Goal: Task Accomplishment & Management: Manage account settings

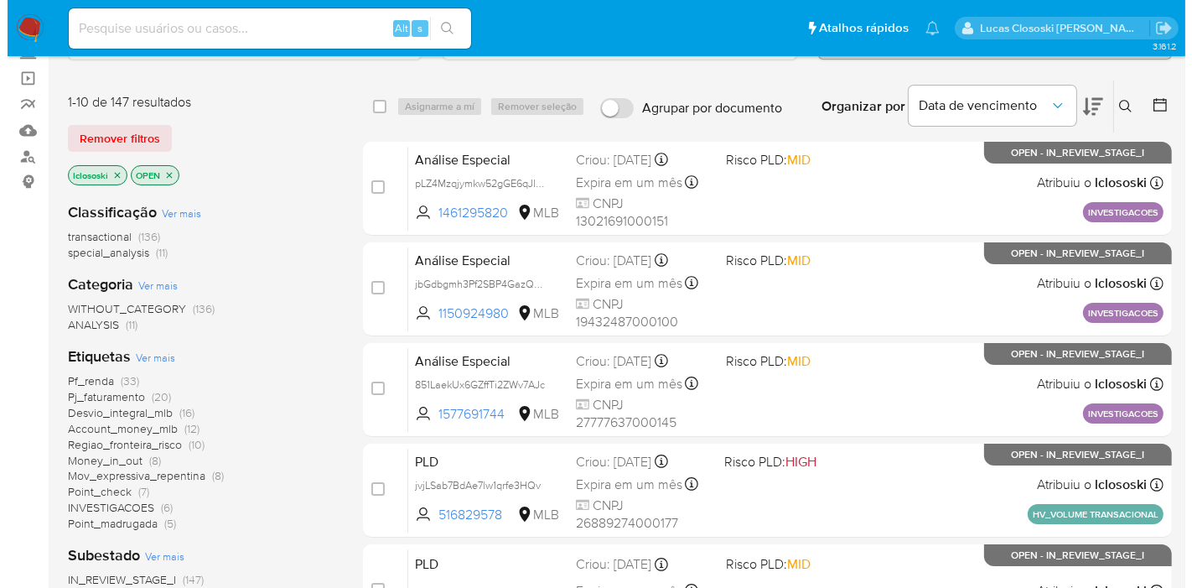
scroll to position [279, 0]
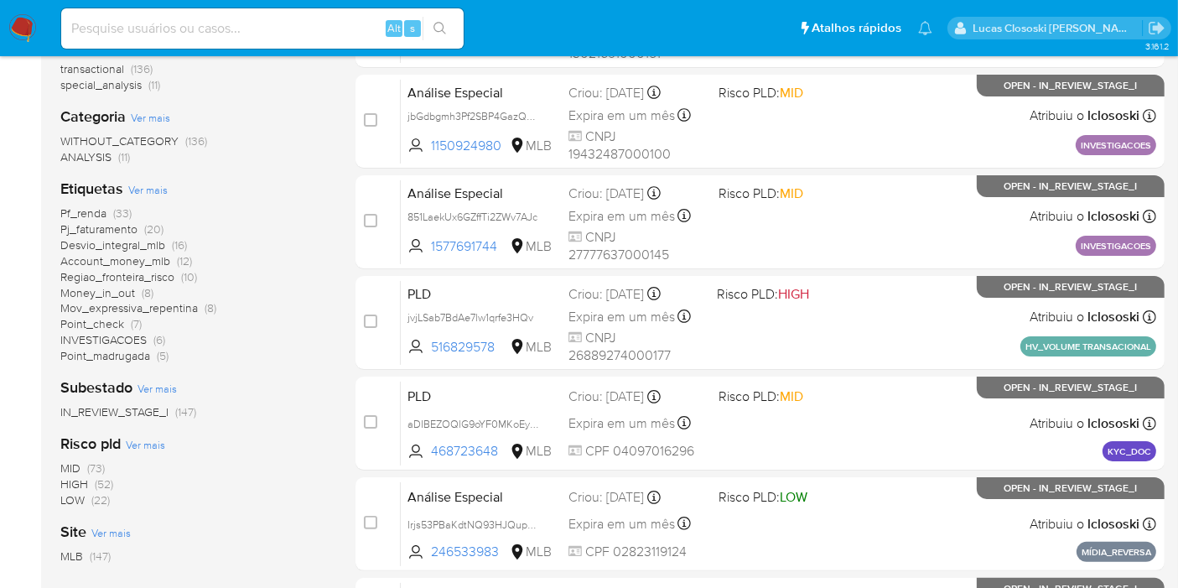
click at [156, 182] on span "Ver mais" at bounding box center [147, 189] width 39 height 15
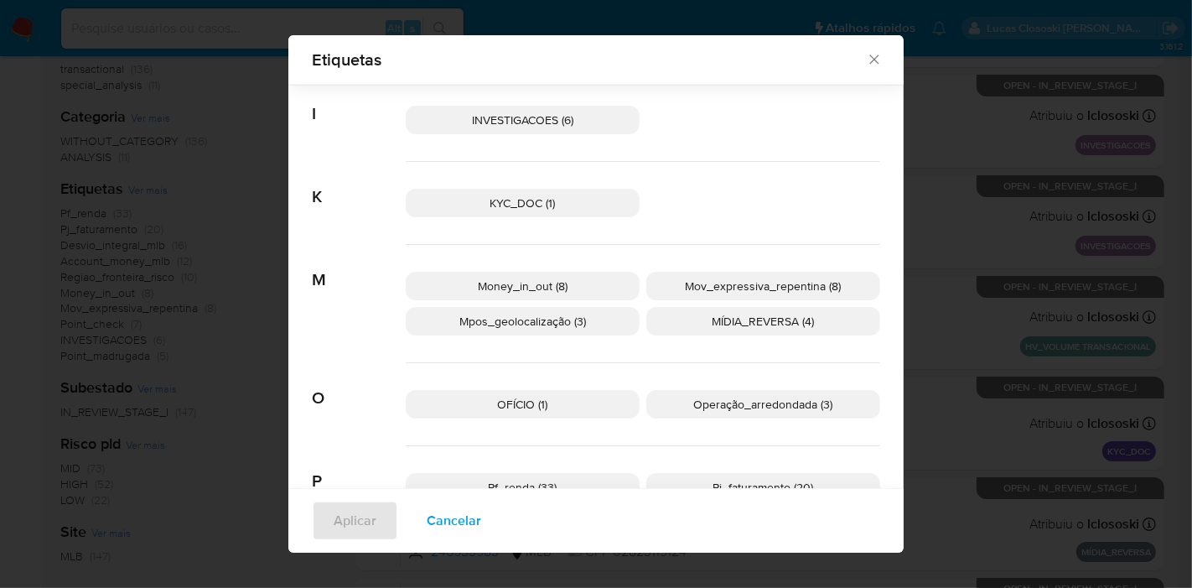
scroll to position [733, 0]
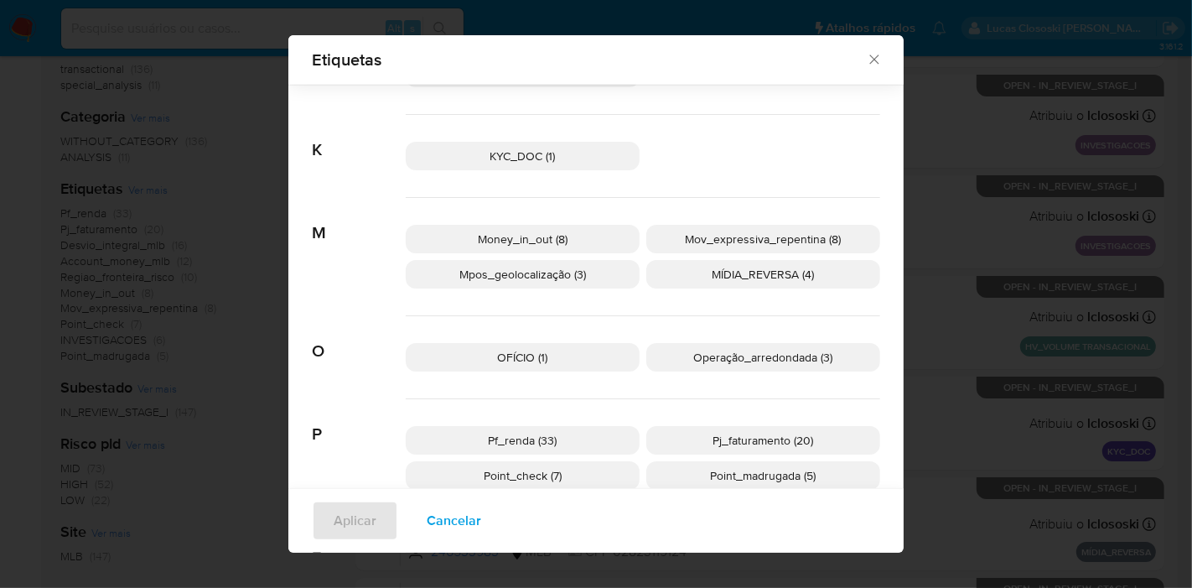
click at [1119, 293] on div "Etiquetas Buscar A Account_money_mlb (12) Aml_cuenta_recien_abierta_mlb (3) Aus…" at bounding box center [596, 294] width 1192 height 588
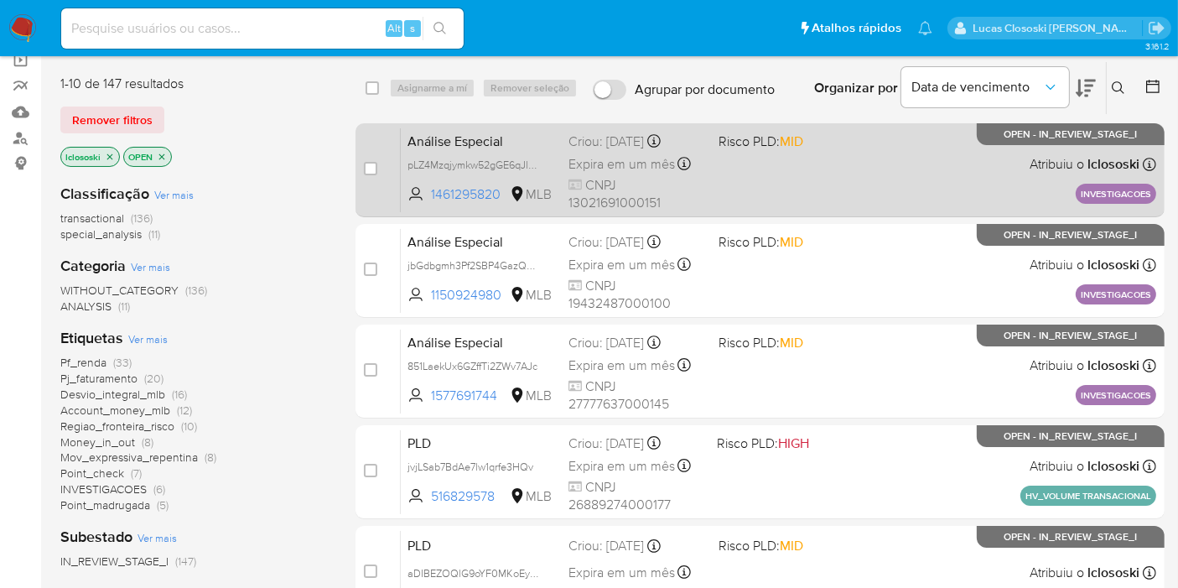
scroll to position [0, 0]
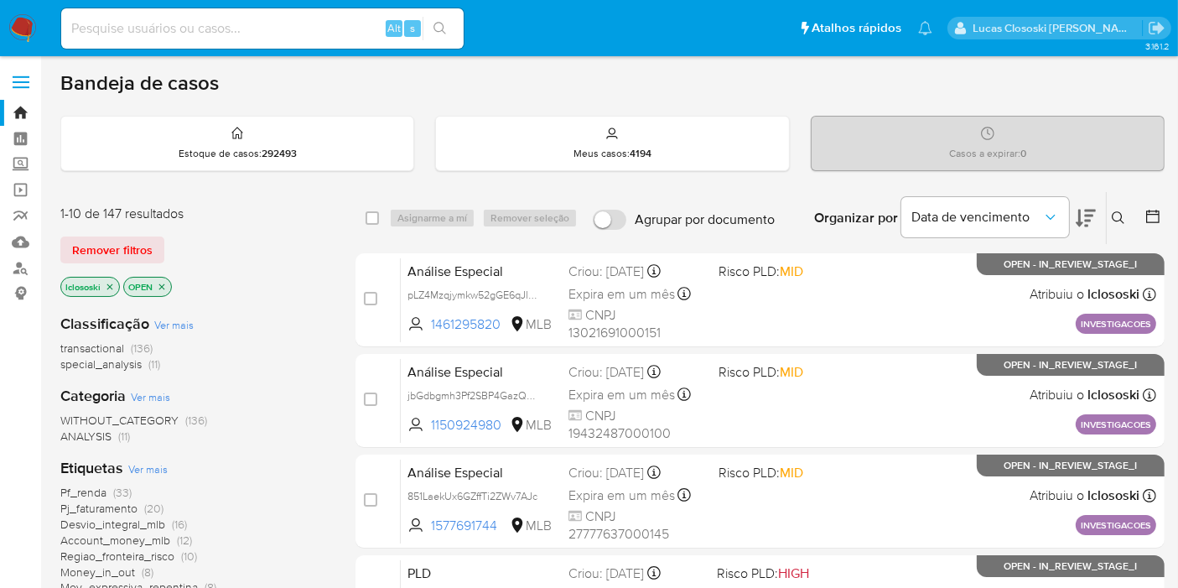
click at [1098, 211] on div "Organizar por Data de vencimento" at bounding box center [952, 218] width 305 height 52
click at [1091, 210] on icon at bounding box center [1085, 218] width 20 height 20
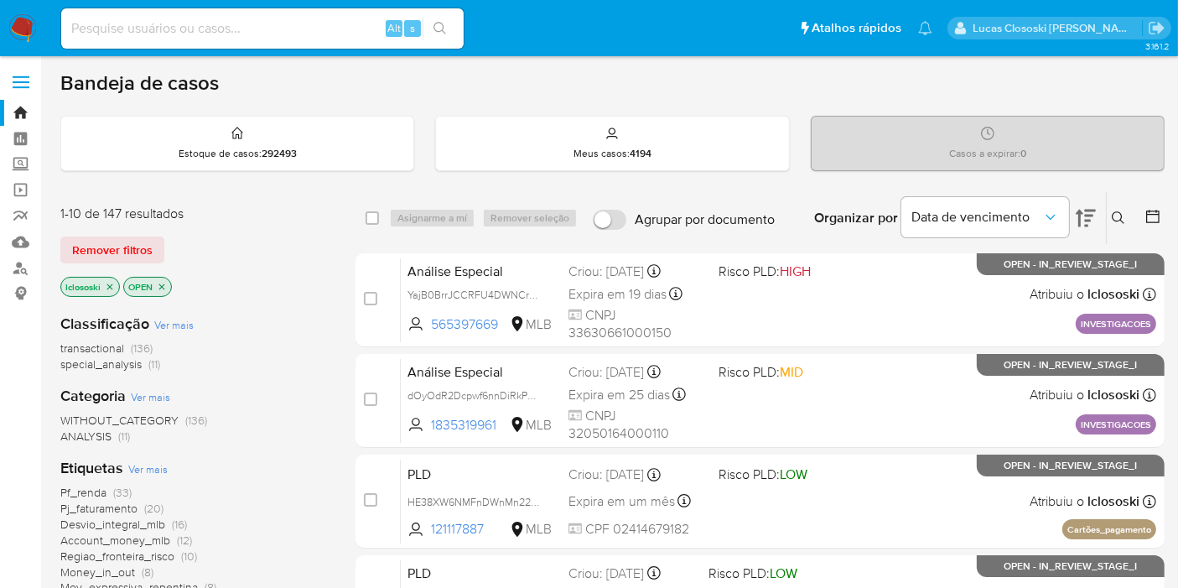
click at [1085, 198] on button at bounding box center [1085, 218] width 20 height 52
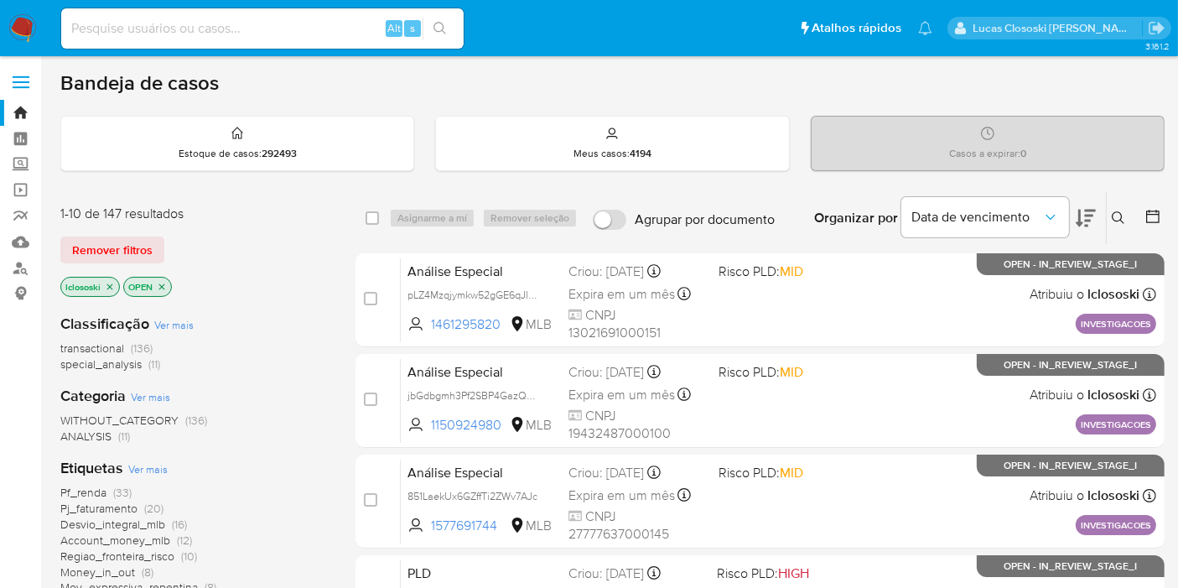
click at [1085, 198] on button at bounding box center [1085, 218] width 20 height 52
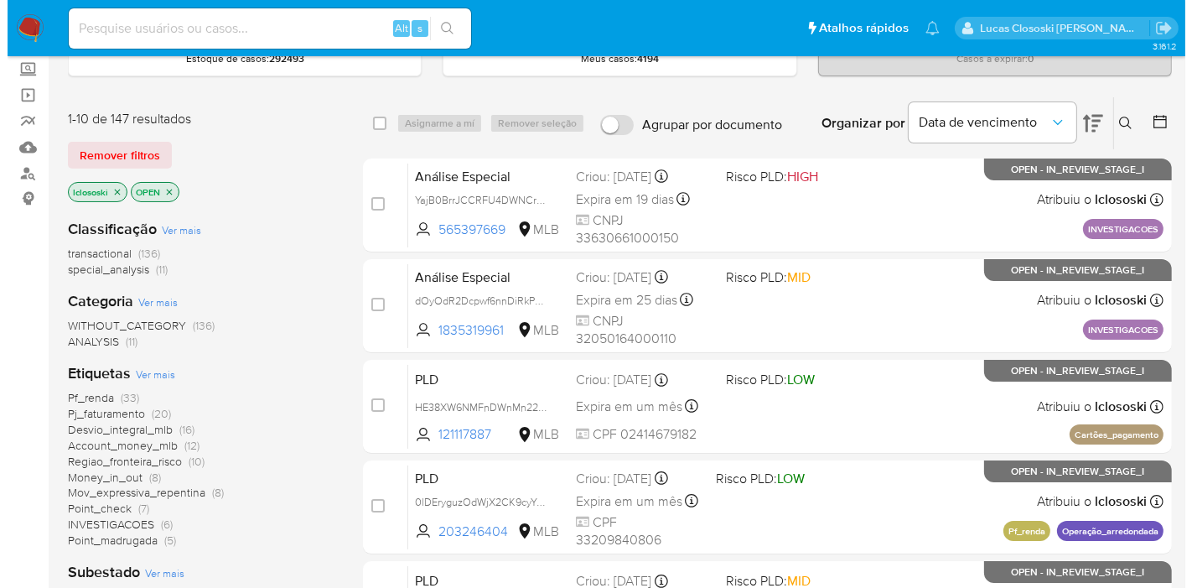
scroll to position [186, 0]
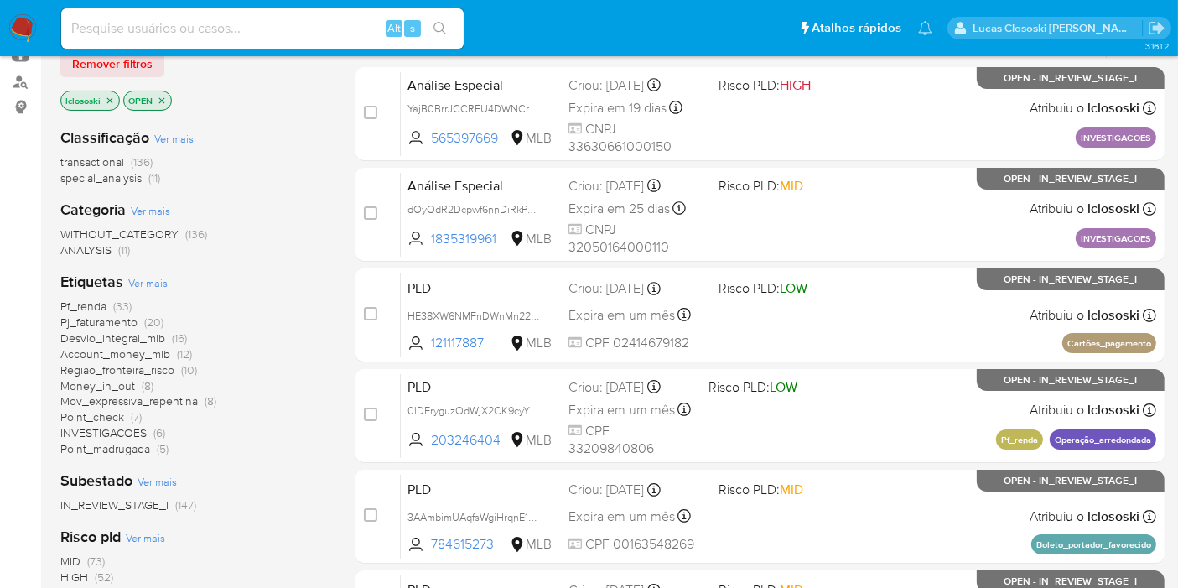
click at [142, 278] on span "Ver mais" at bounding box center [147, 282] width 39 height 15
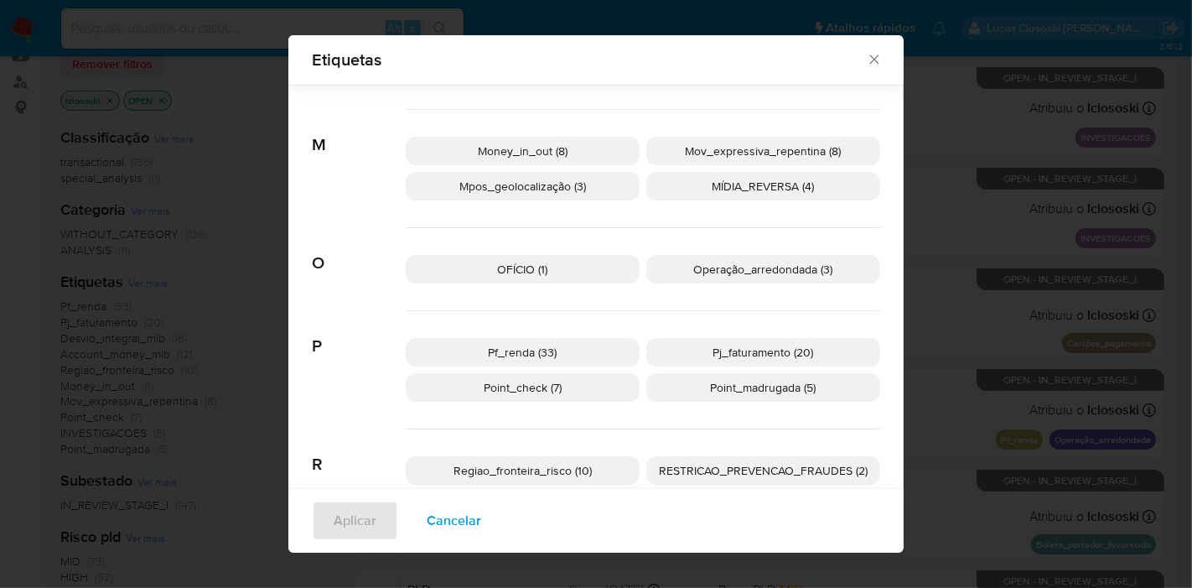
scroll to position [826, 0]
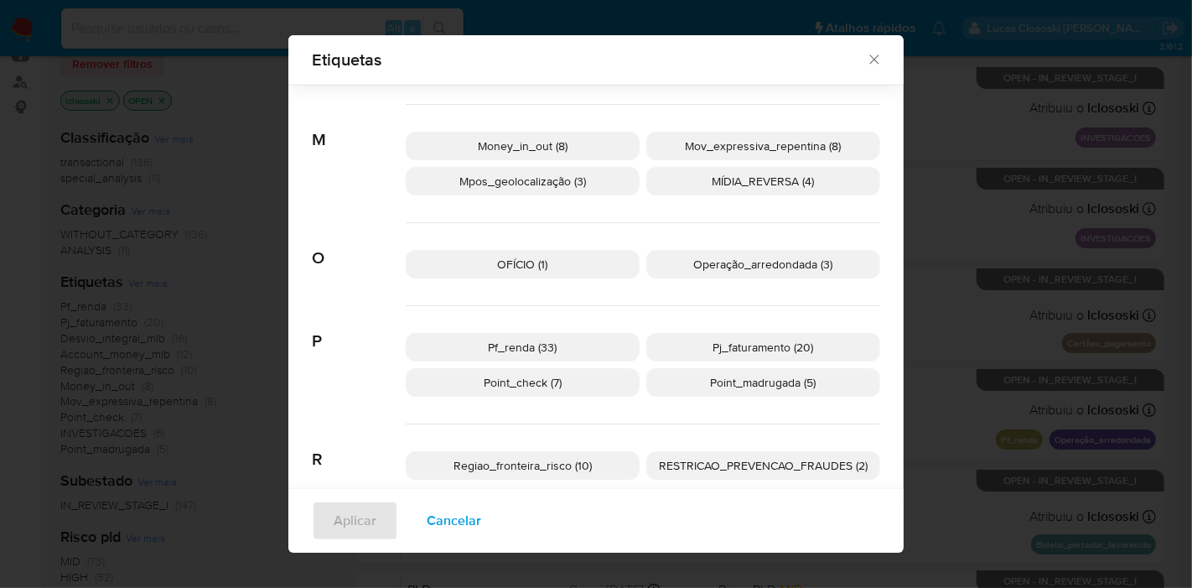
click at [498, 266] on span "OFÍCIO (1)" at bounding box center [523, 264] width 50 height 17
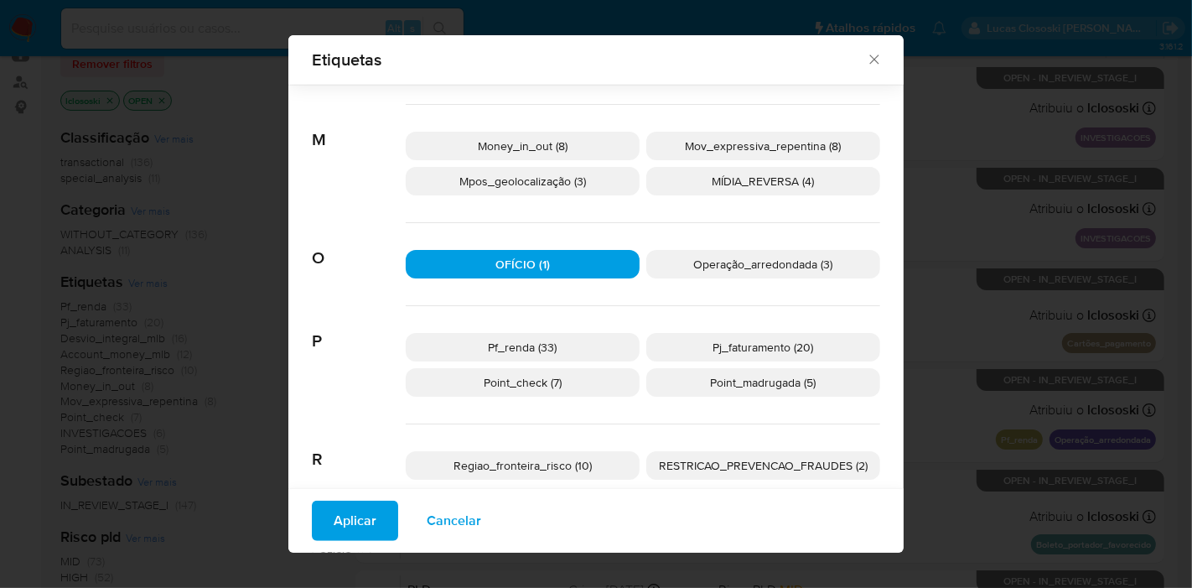
scroll to position [640, 0]
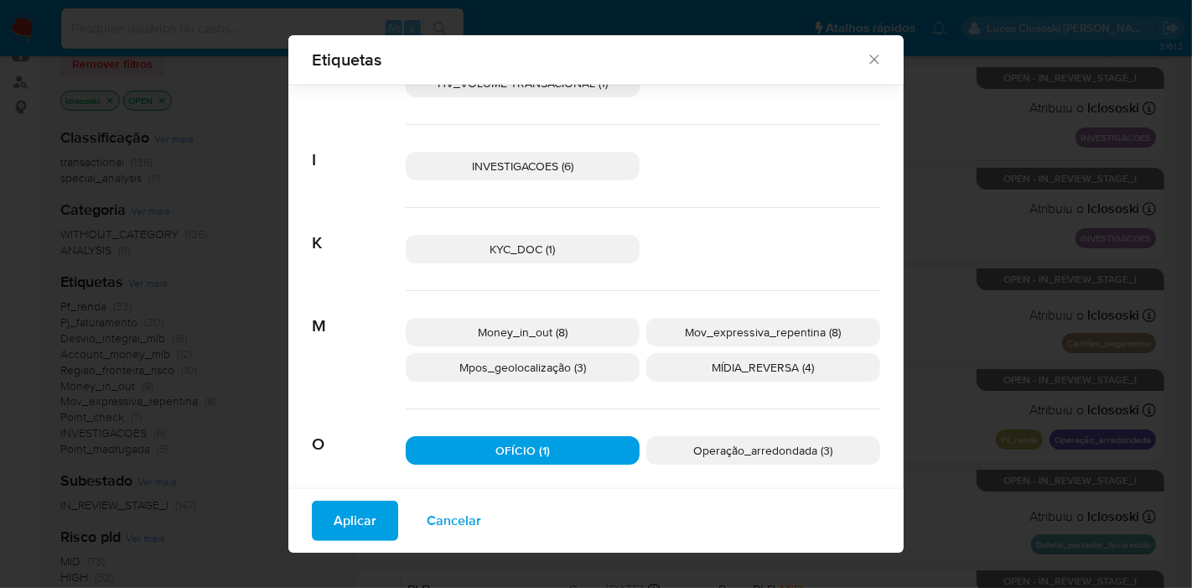
click at [753, 359] on span "MÍDIA_REVERSA (4)" at bounding box center [763, 367] width 102 height 17
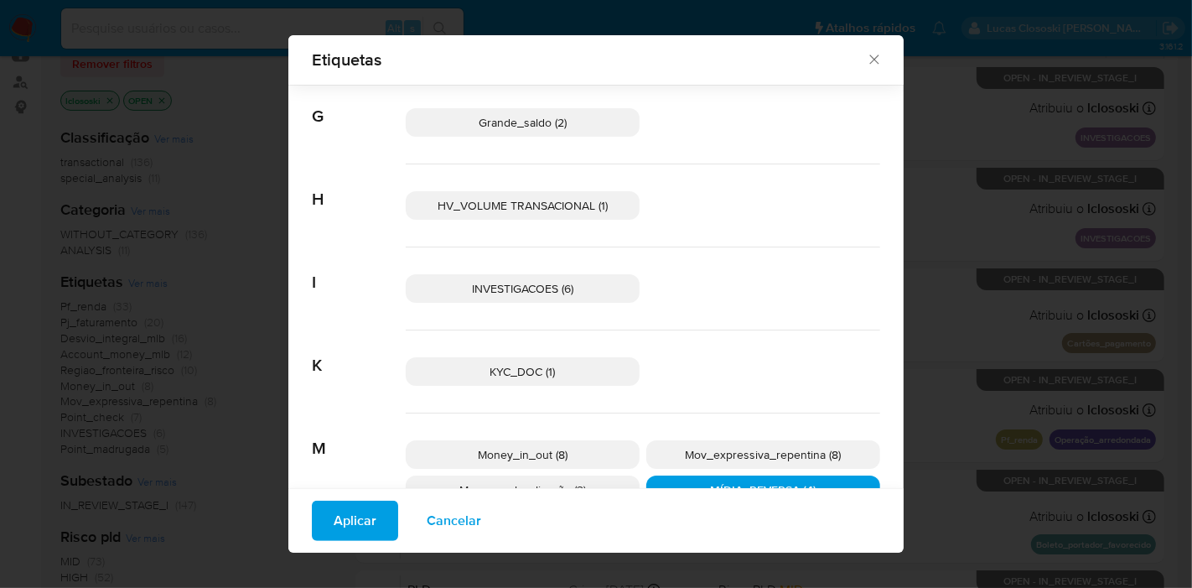
scroll to position [453, 0]
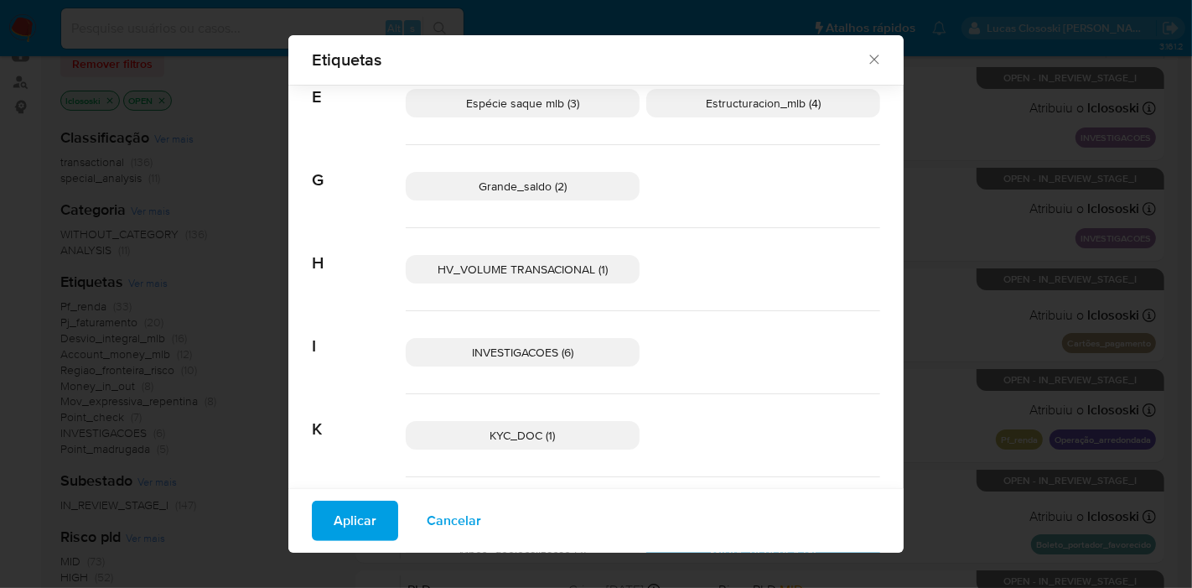
click at [612, 344] on p "INVESTIGACOES (6)" at bounding box center [523, 352] width 234 height 28
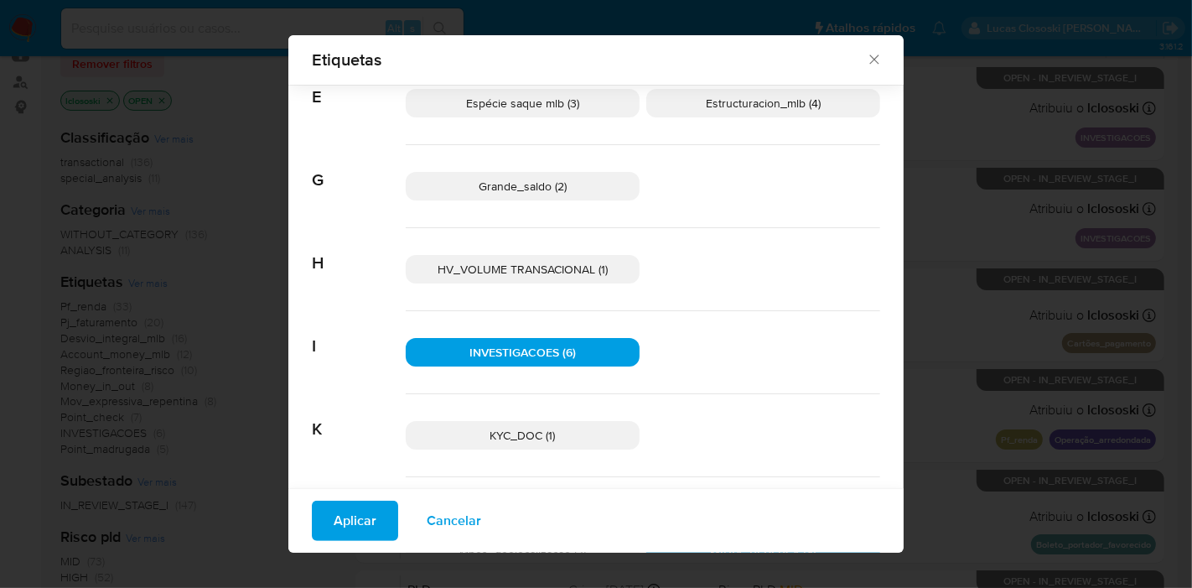
click at [320, 525] on button "Aplicar" at bounding box center [355, 520] width 86 height 40
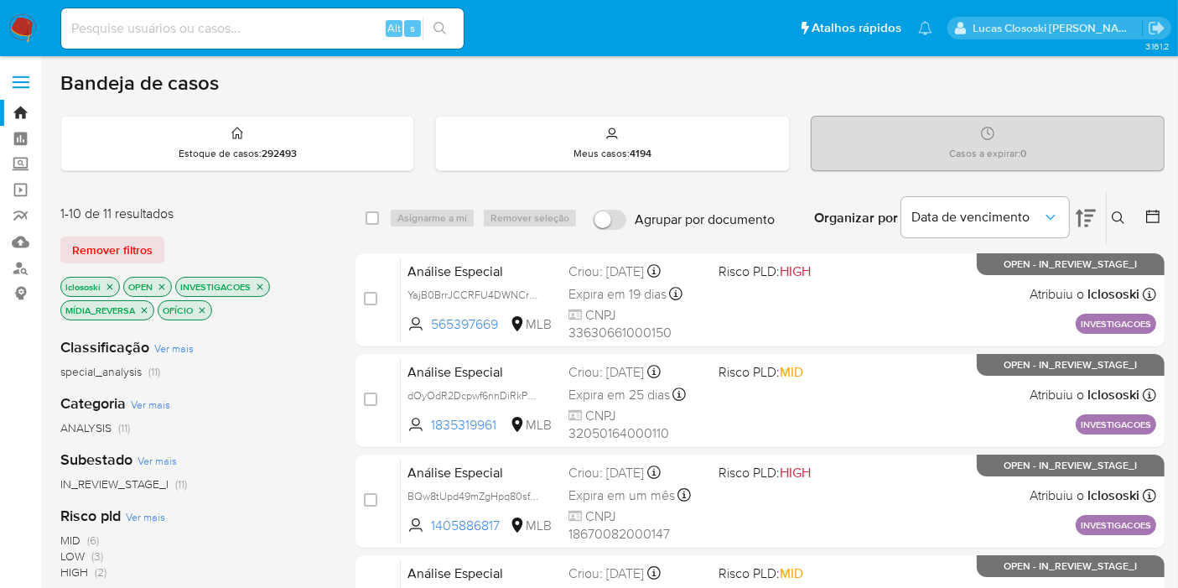
click at [1091, 225] on icon at bounding box center [1085, 218] width 20 height 20
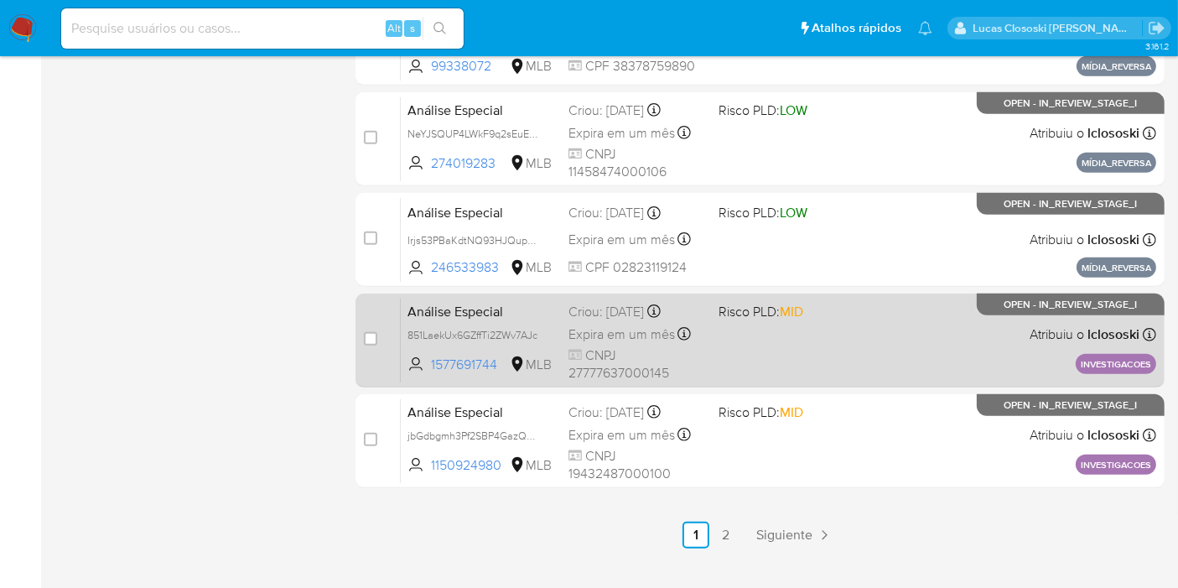
scroll to position [794, 0]
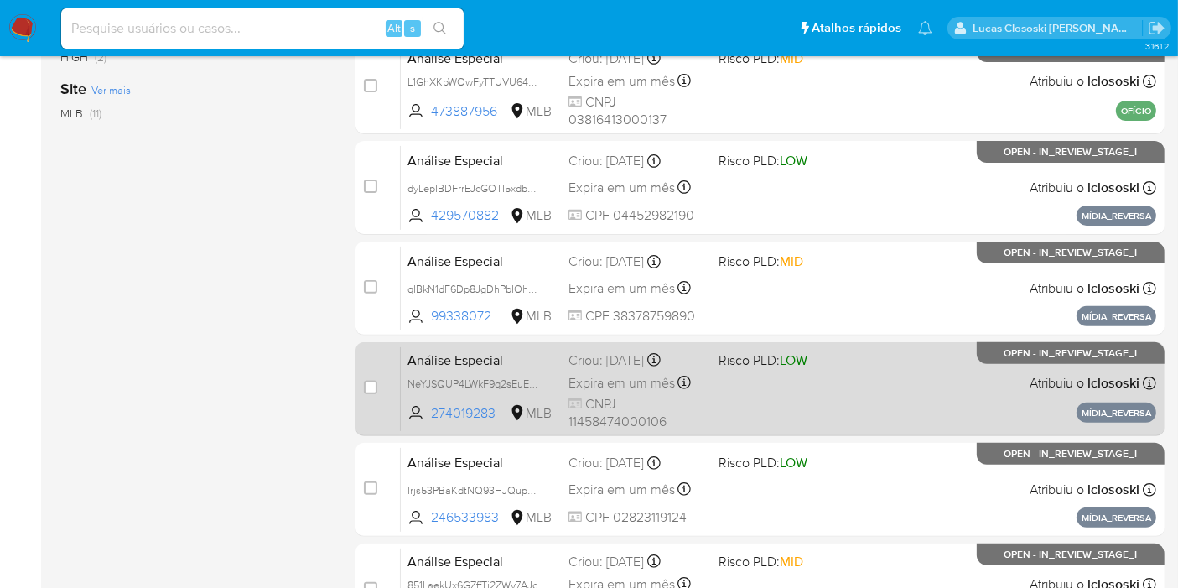
scroll to position [608, 0]
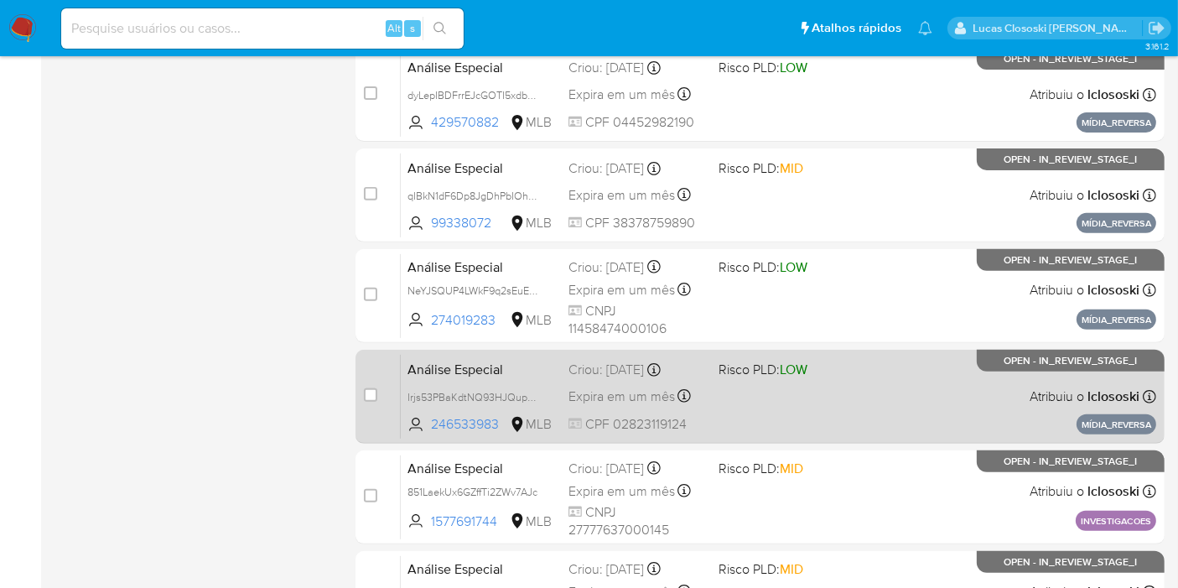
click at [769, 376] on span "Risco PLD: LOW" at bounding box center [762, 369] width 89 height 18
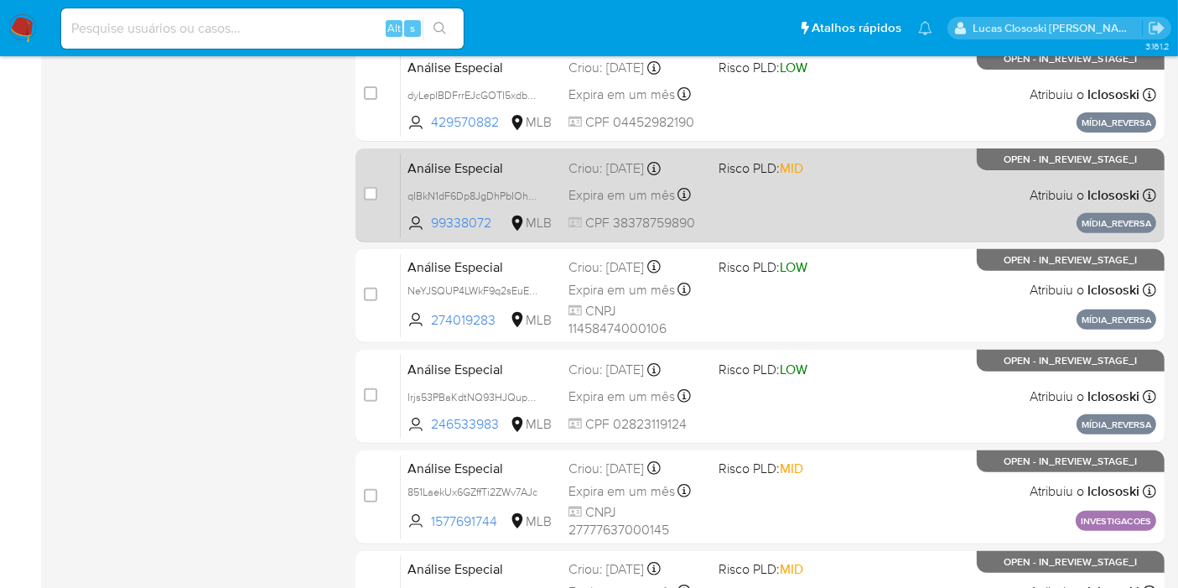
click at [645, 167] on div "Criou: 12/09/2025 Criou: 12/09/2025 14:31:11" at bounding box center [636, 168] width 137 height 18
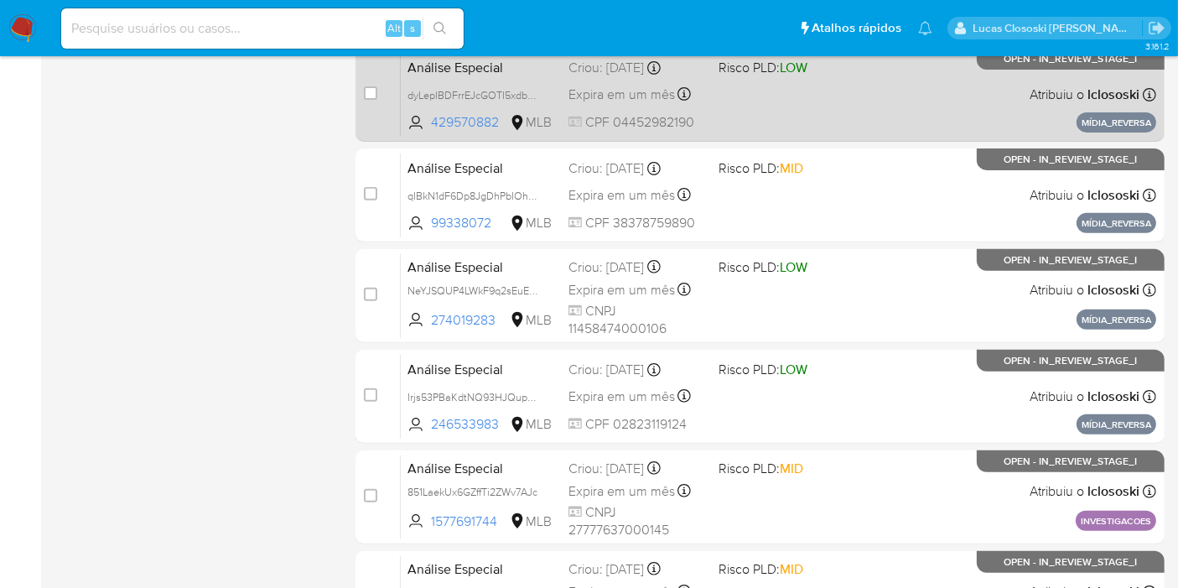
click at [723, 117] on div "Análise Especial dyLepIBDFrrEJcGOTI5xdbSW 429570882 MLB Risco PLD: LOW Criou: 1…" at bounding box center [778, 94] width 755 height 85
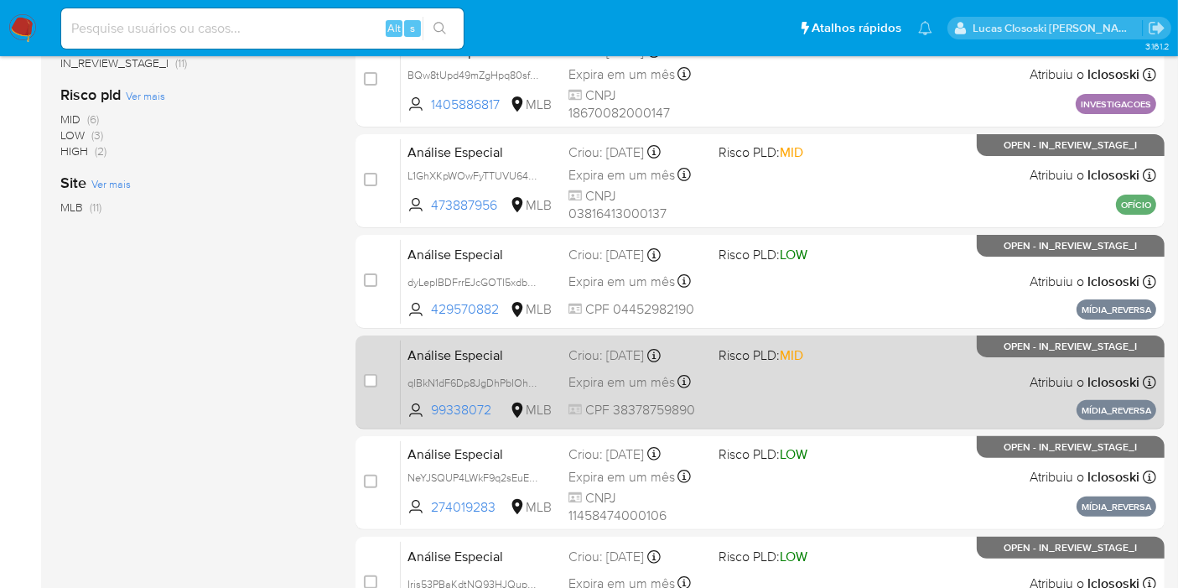
scroll to position [235, 0]
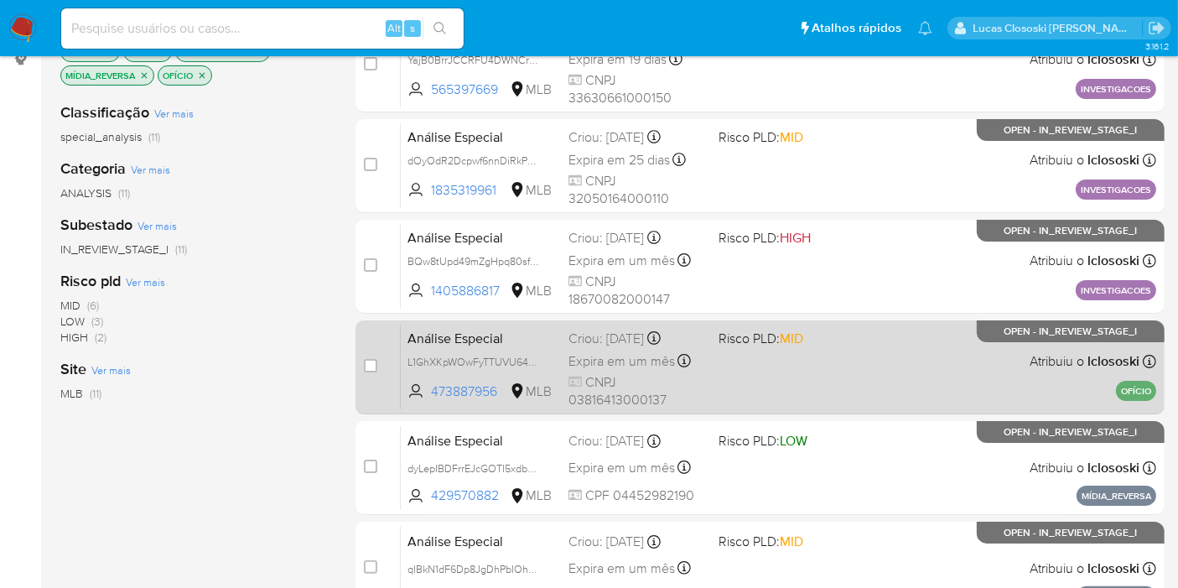
click at [795, 344] on span "MID" at bounding box center [791, 338] width 23 height 19
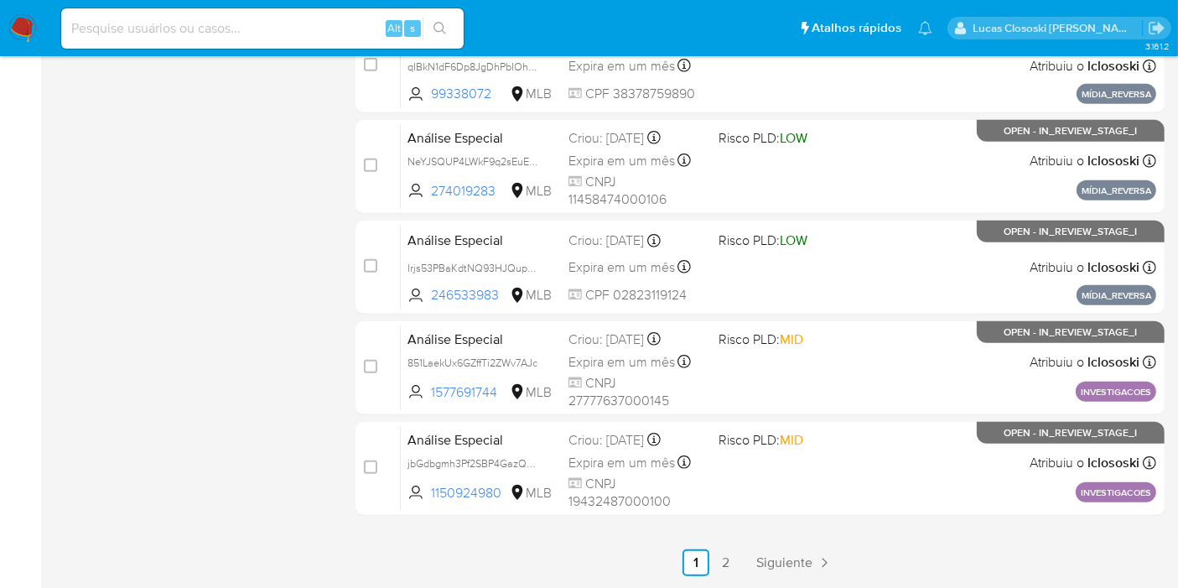
scroll to position [794, 0]
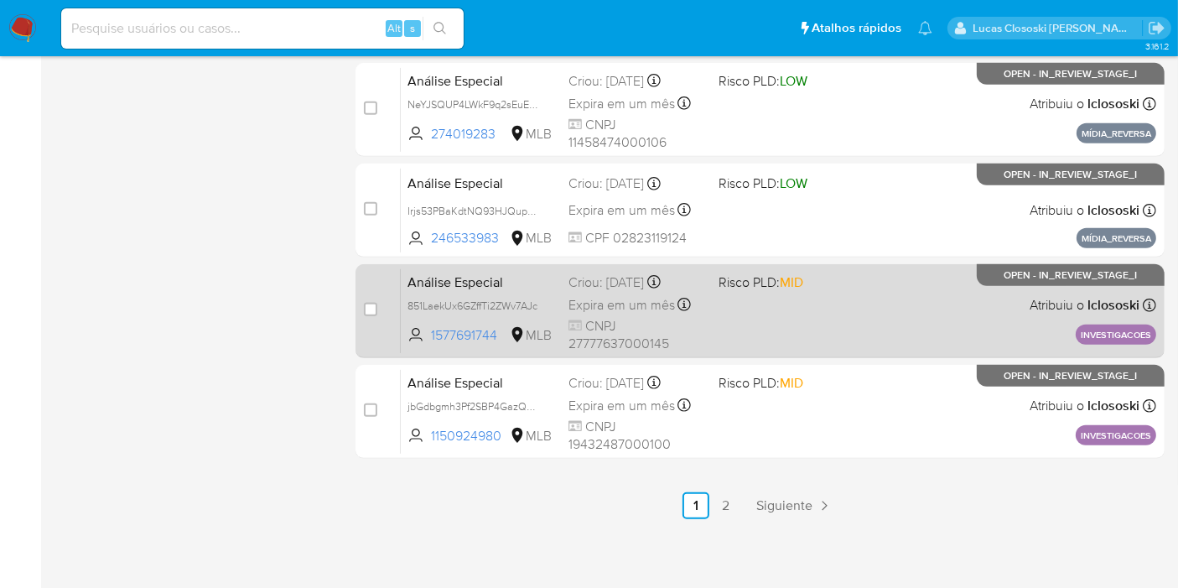
click at [776, 308] on div "Análise Especial 851LaekUx6GZffTi2ZWv7AJc 1577691744 MLB Risco PLD: MID Criou: …" at bounding box center [778, 310] width 755 height 85
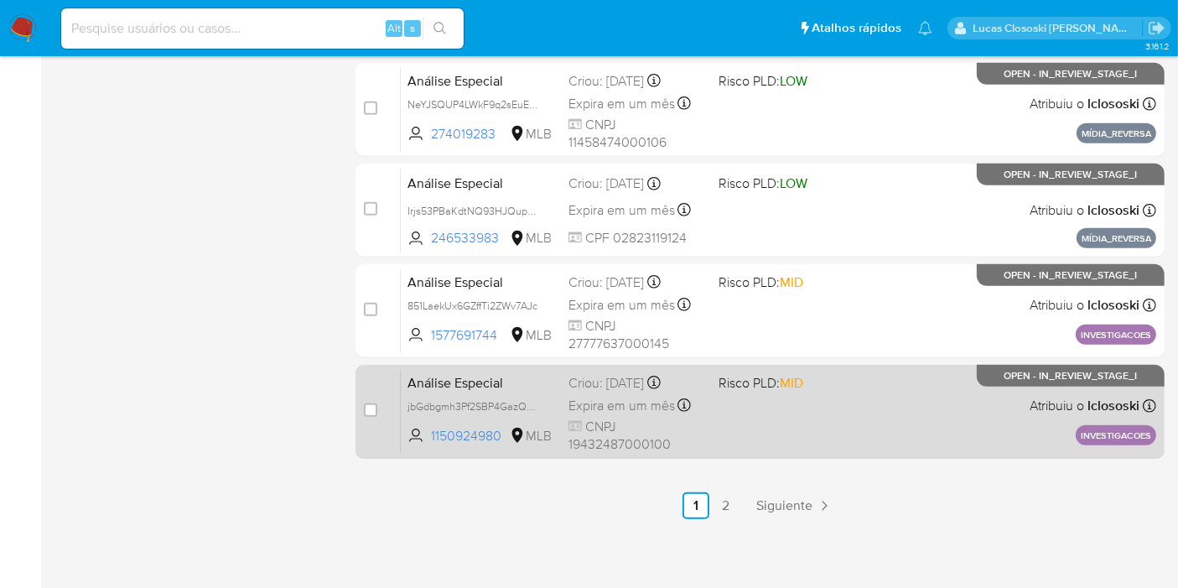
click at [868, 372] on div "Análise Especial jbGdbgmh3Pf2SBP4GazQGAQU 1150924980 MLB Risco PLD: MID Criou: …" at bounding box center [778, 411] width 755 height 85
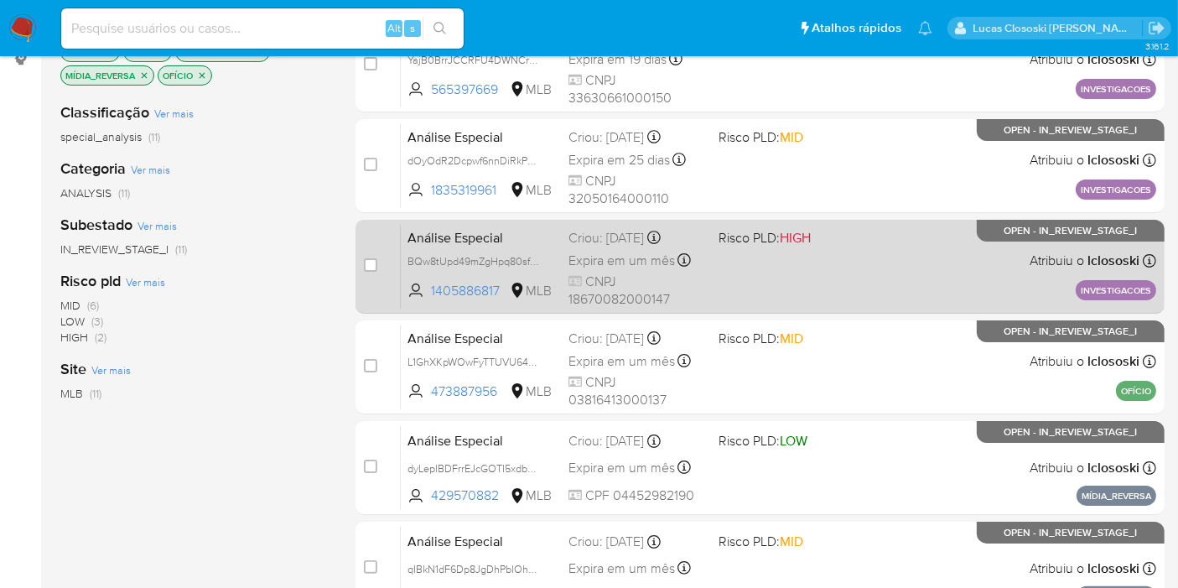
scroll to position [142, 0]
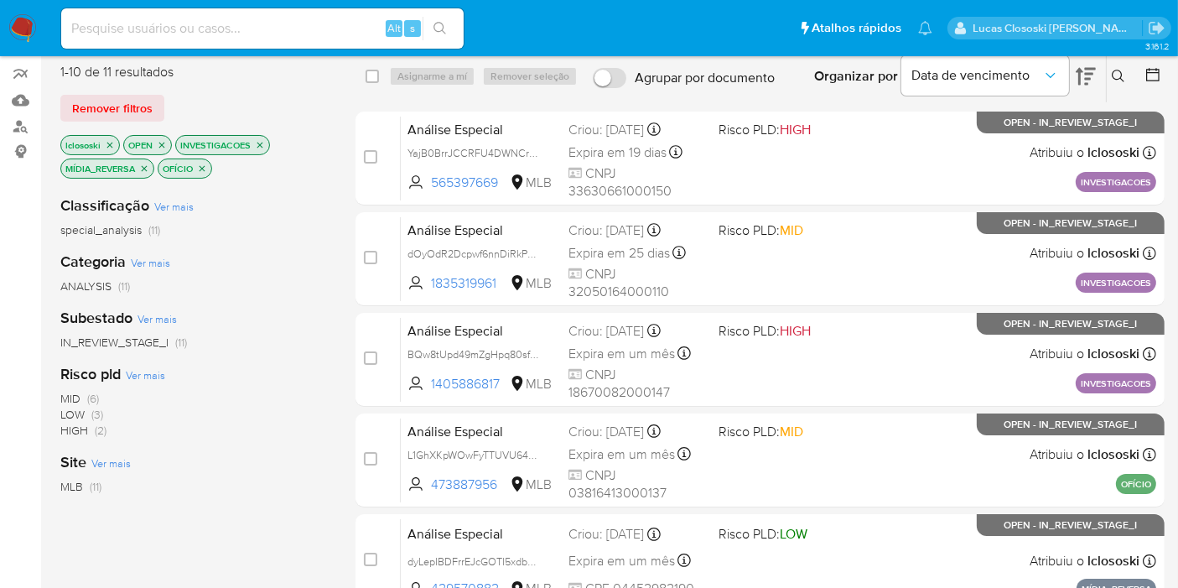
click at [258, 143] on icon "close-filter" at bounding box center [260, 145] width 10 height 10
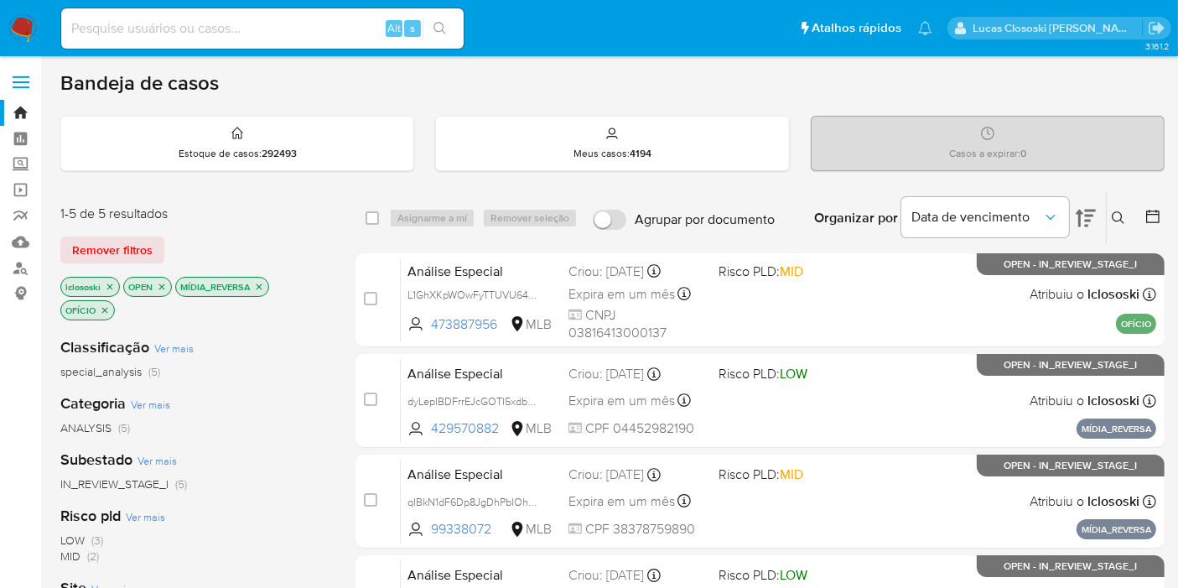
drag, startPoint x: 30, startPoint y: 18, endPoint x: 64, endPoint y: 1, distance: 37.5
click at [30, 18] on img at bounding box center [22, 28] width 28 height 28
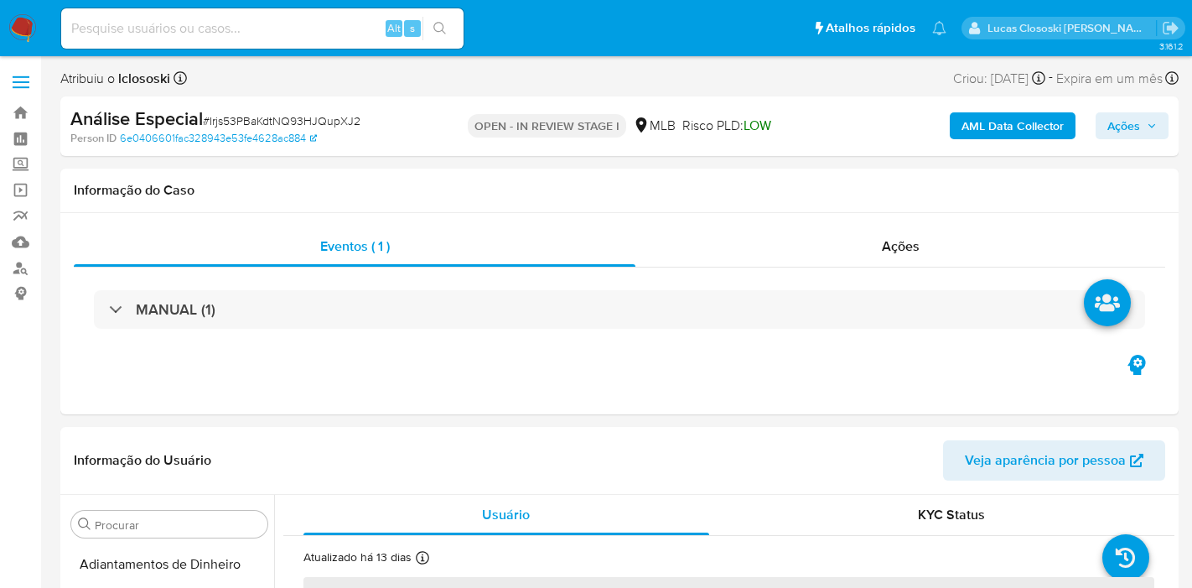
select select "10"
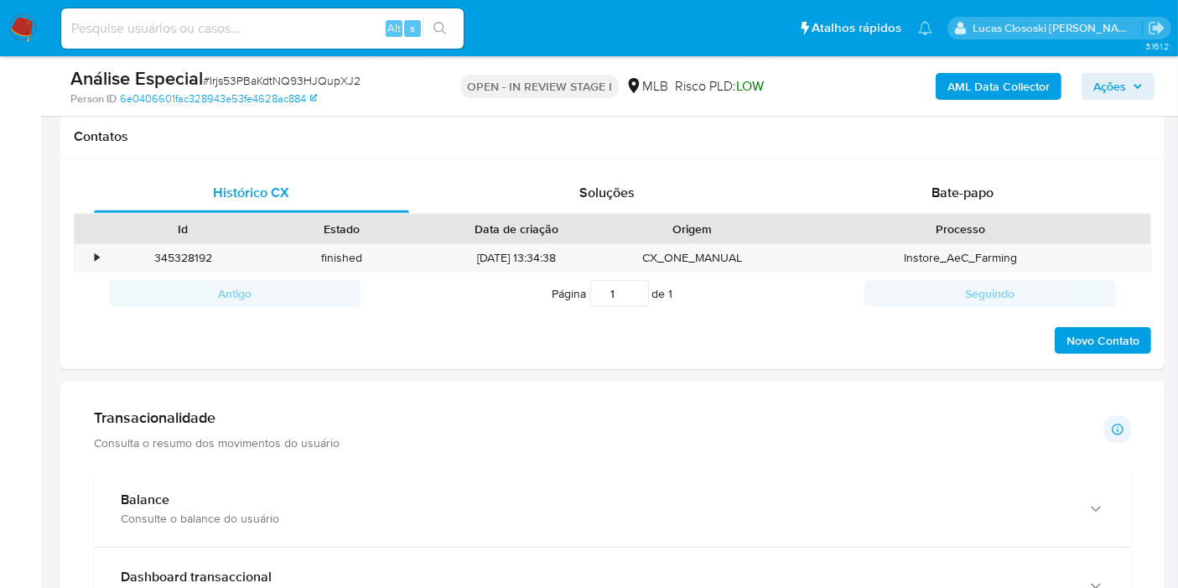
scroll to position [931, 0]
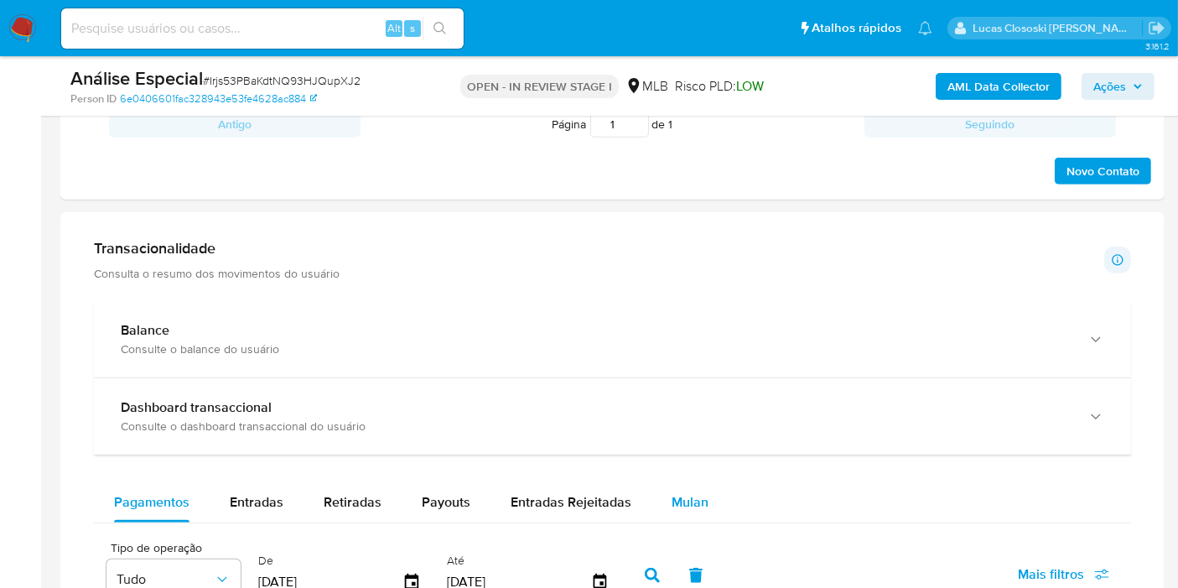
click at [671, 519] on div "Mulan" at bounding box center [689, 502] width 37 height 40
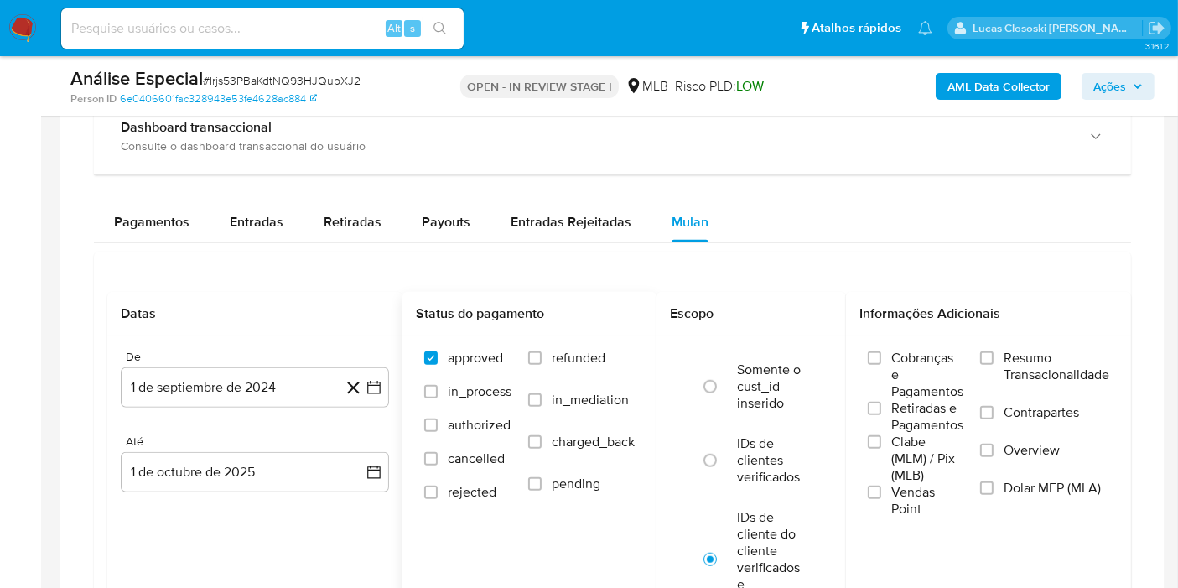
scroll to position [1303, 0]
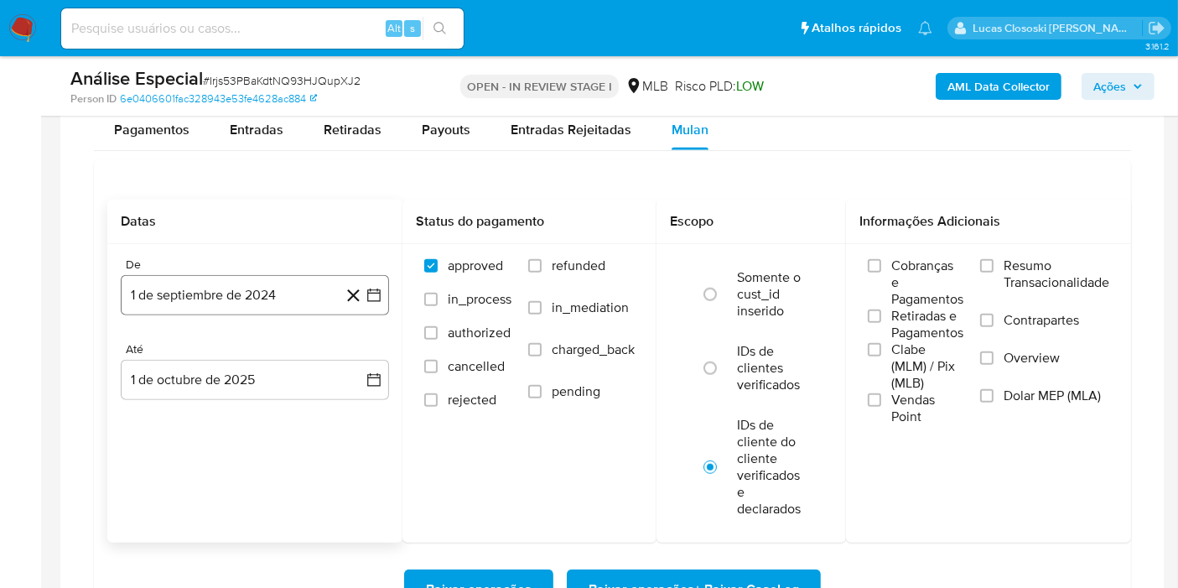
click at [387, 296] on button "1 de septiembre de 2024" at bounding box center [255, 295] width 268 height 40
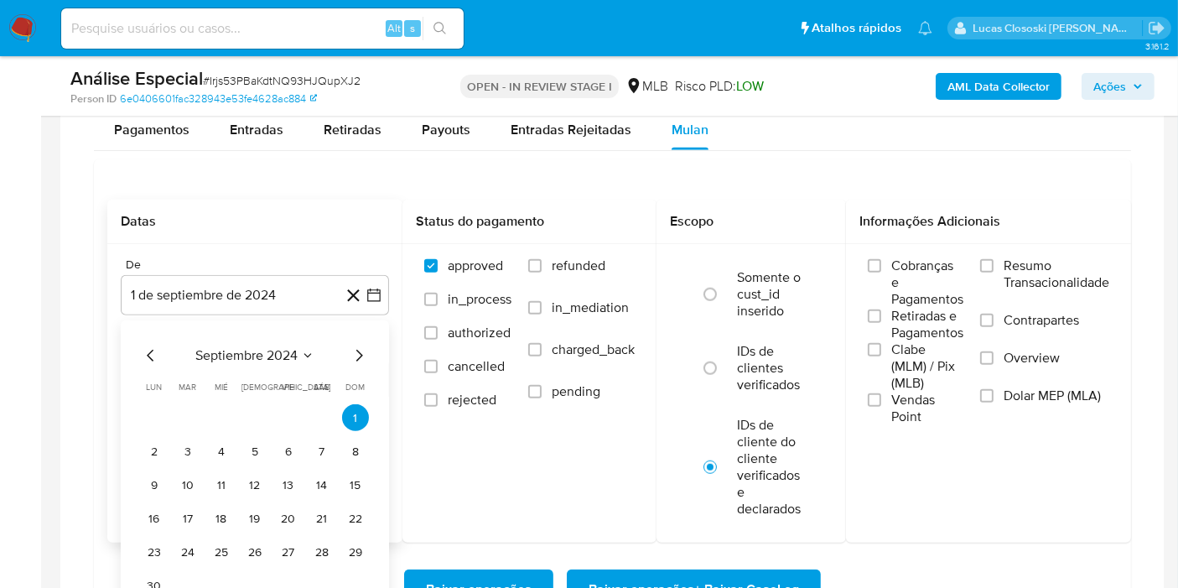
click at [265, 363] on div "septiembre 2024 septiembre 2024 lun lunes mar martes mié miércoles jue jueves v…" at bounding box center [255, 471] width 228 height 253
click at [266, 347] on span "septiembre 2024" at bounding box center [246, 355] width 102 height 17
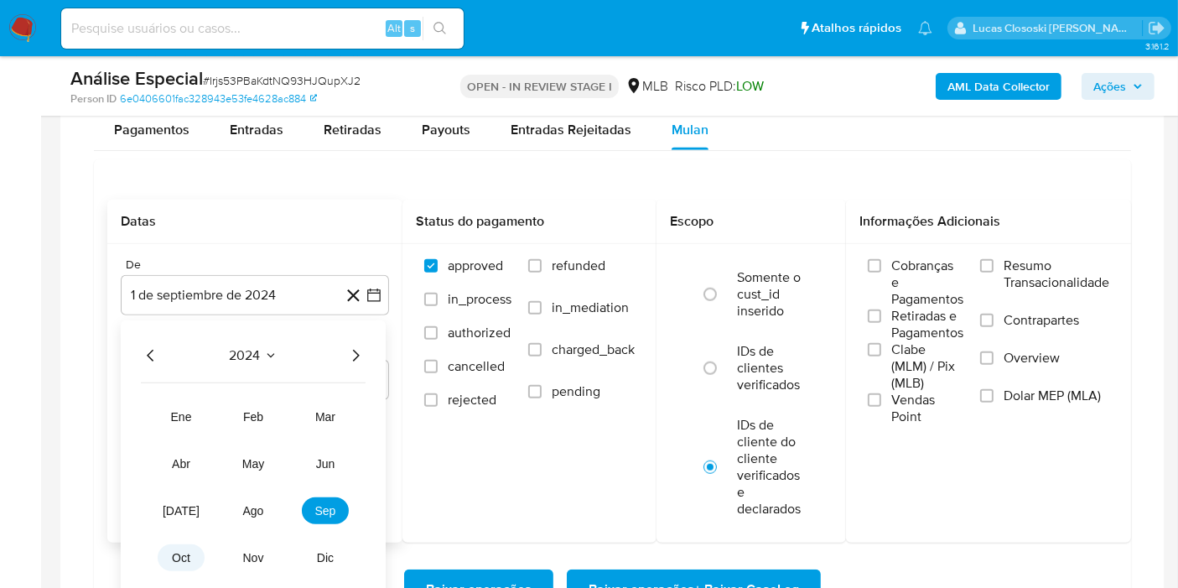
click at [188, 552] on span "oct" at bounding box center [181, 557] width 18 height 13
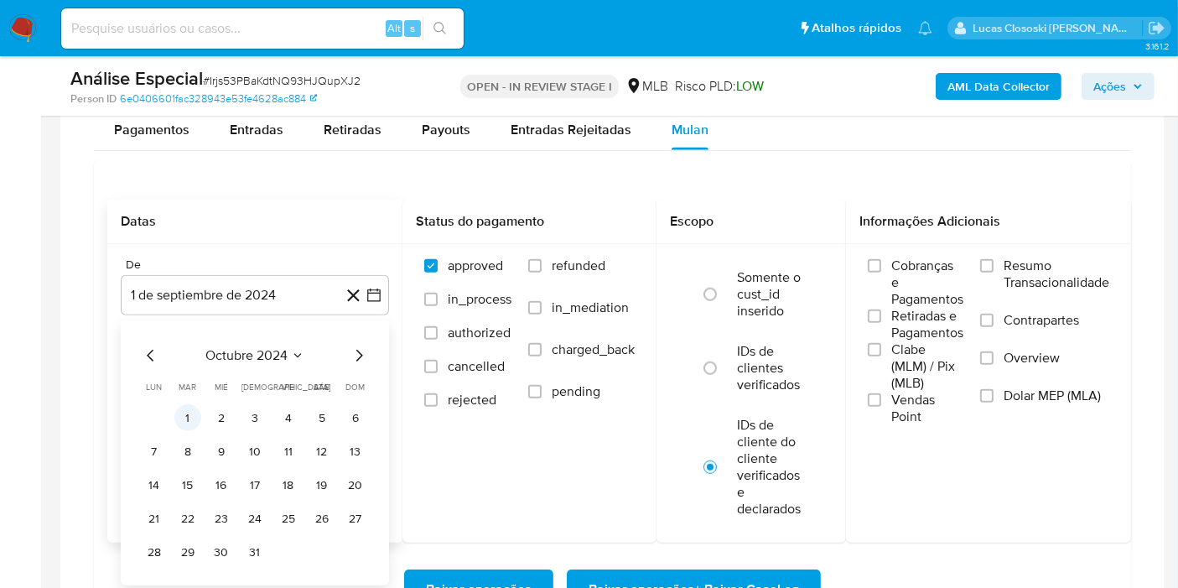
click at [188, 425] on button "1" at bounding box center [187, 417] width 27 height 27
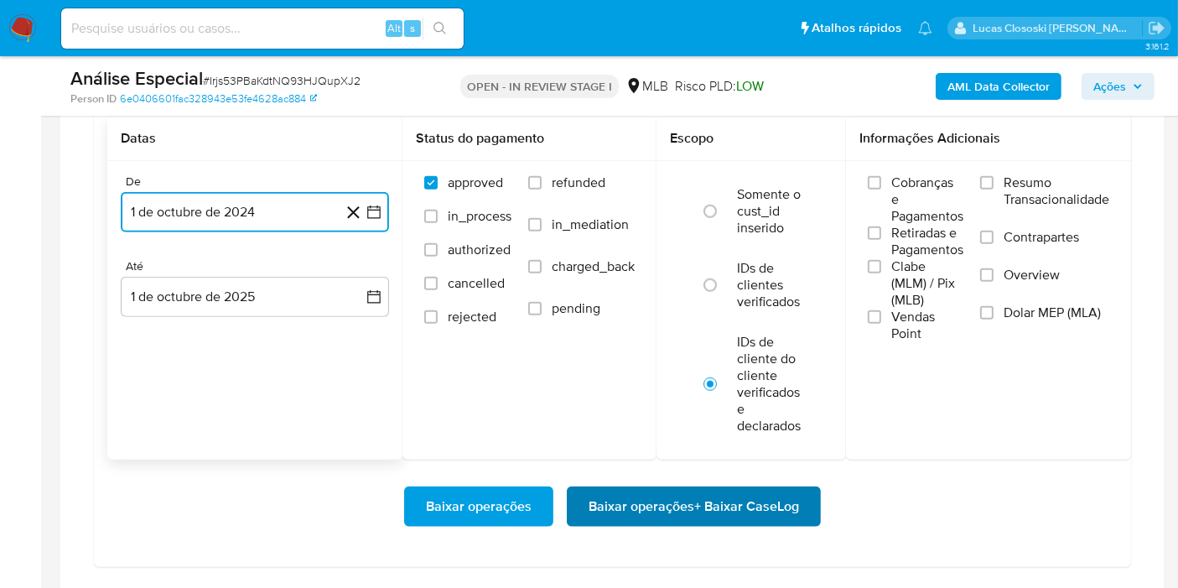
scroll to position [1490, 0]
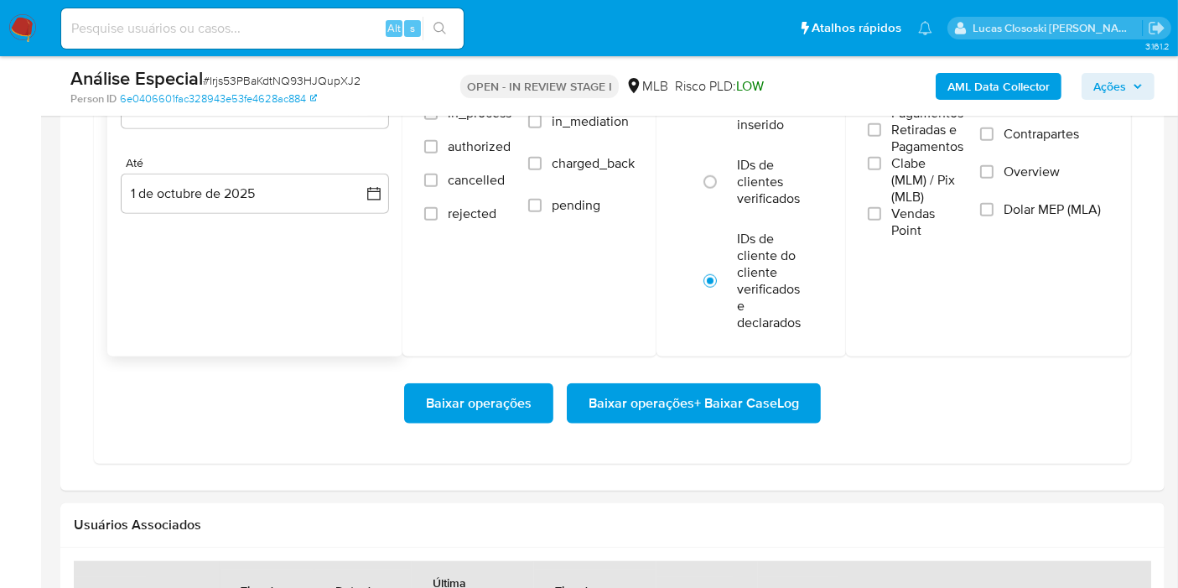
click at [669, 428] on div "Baixar operações Baixar operações + Baixar CaseLog" at bounding box center [612, 403] width 1010 height 94
click at [668, 401] on span "Baixar operações + Baixar CaseLog" at bounding box center [693, 403] width 210 height 37
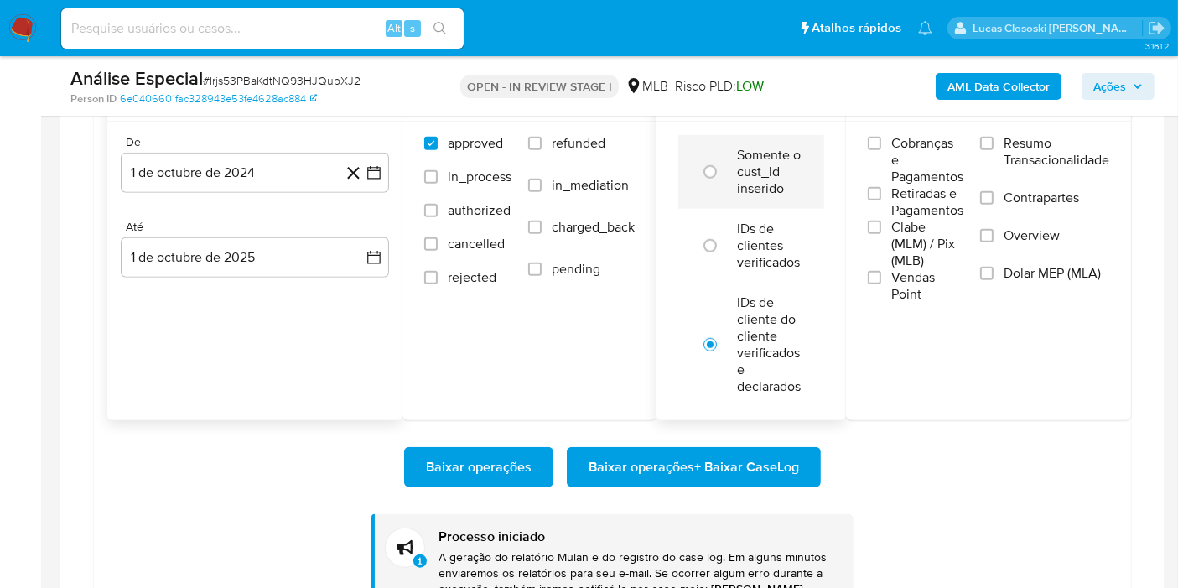
scroll to position [1396, 0]
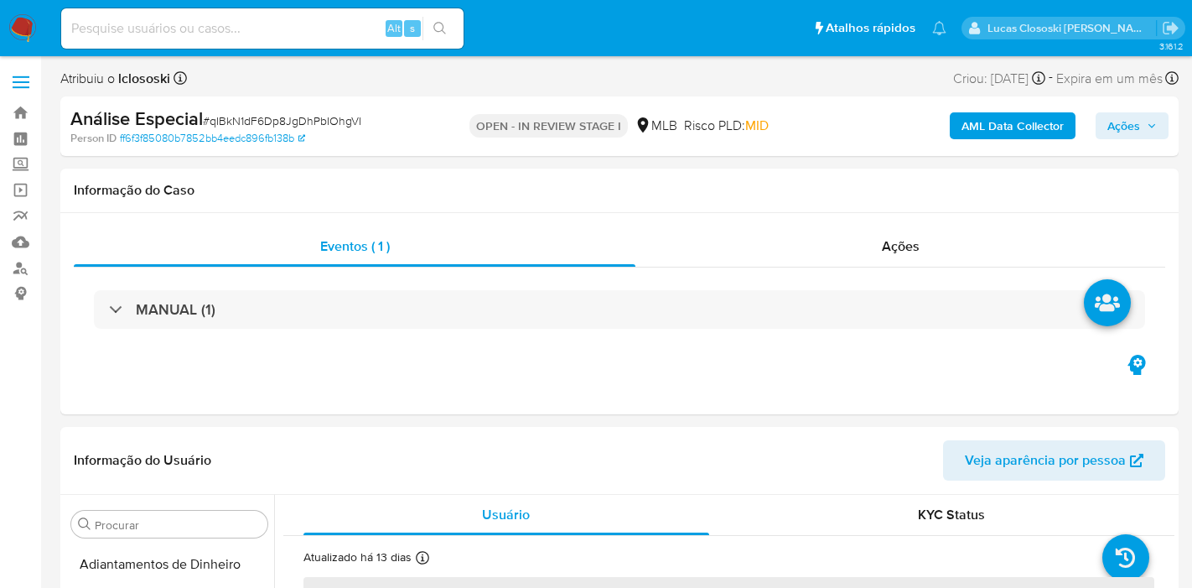
select select "10"
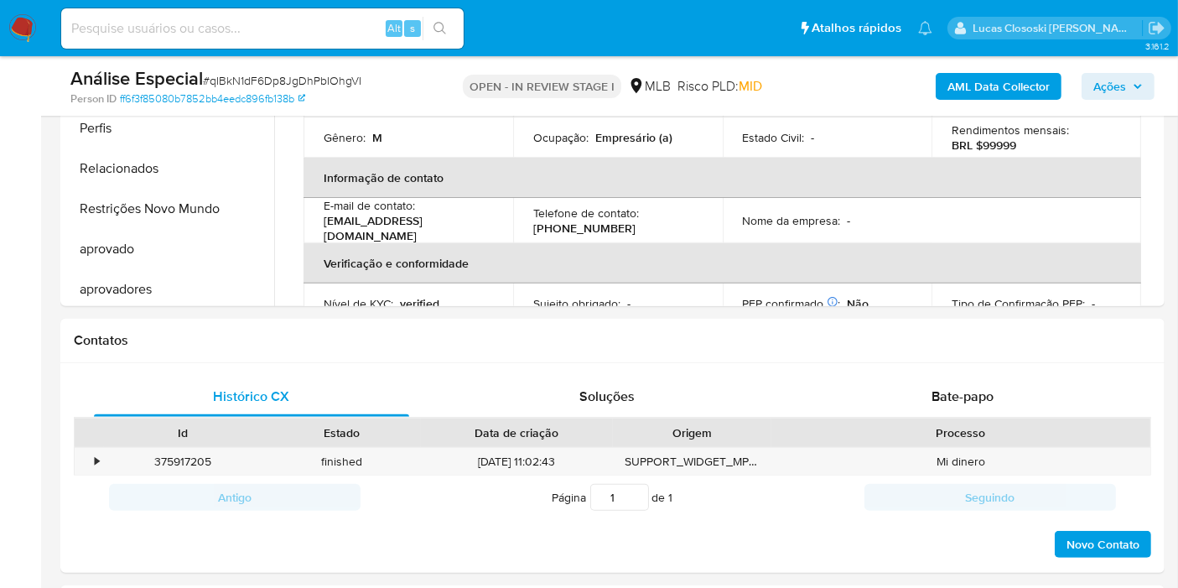
scroll to position [868, 0]
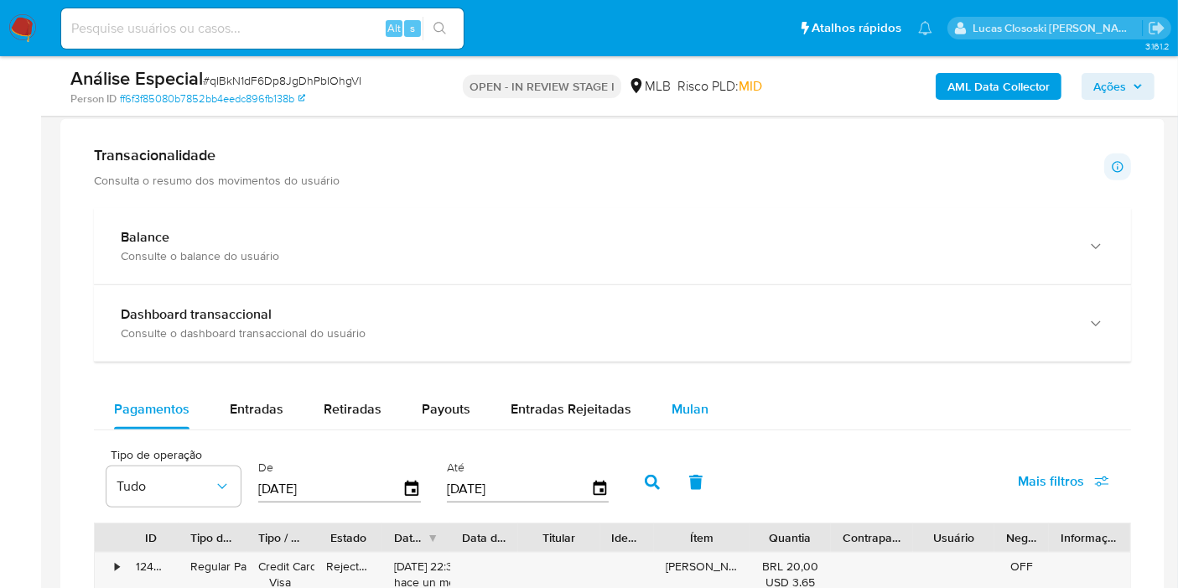
click at [690, 403] on span "Mulan" at bounding box center [689, 408] width 37 height 19
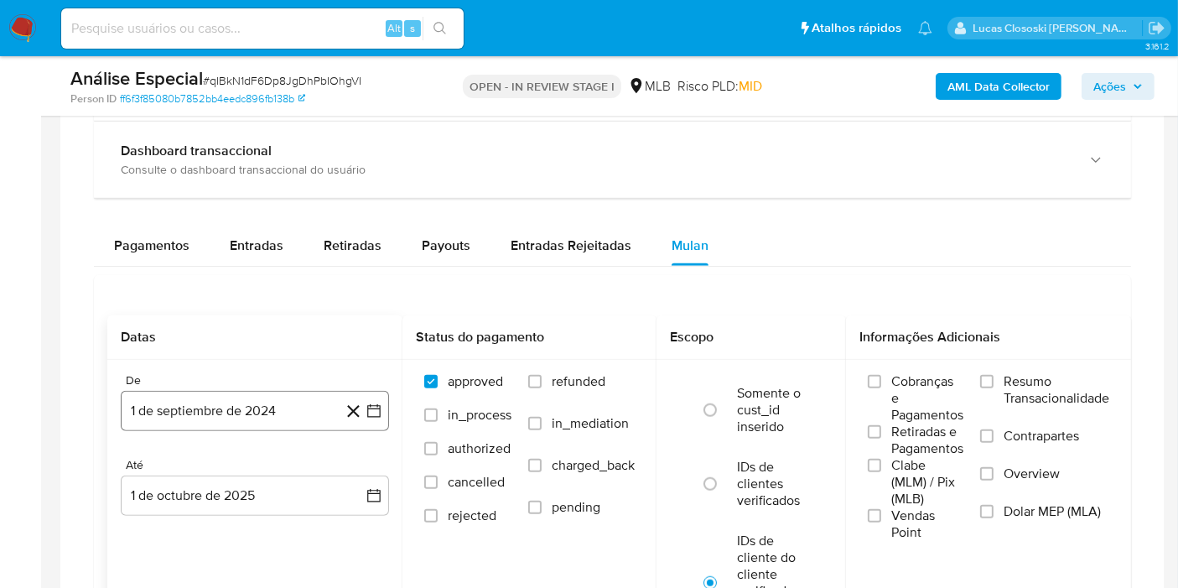
scroll to position [1303, 0]
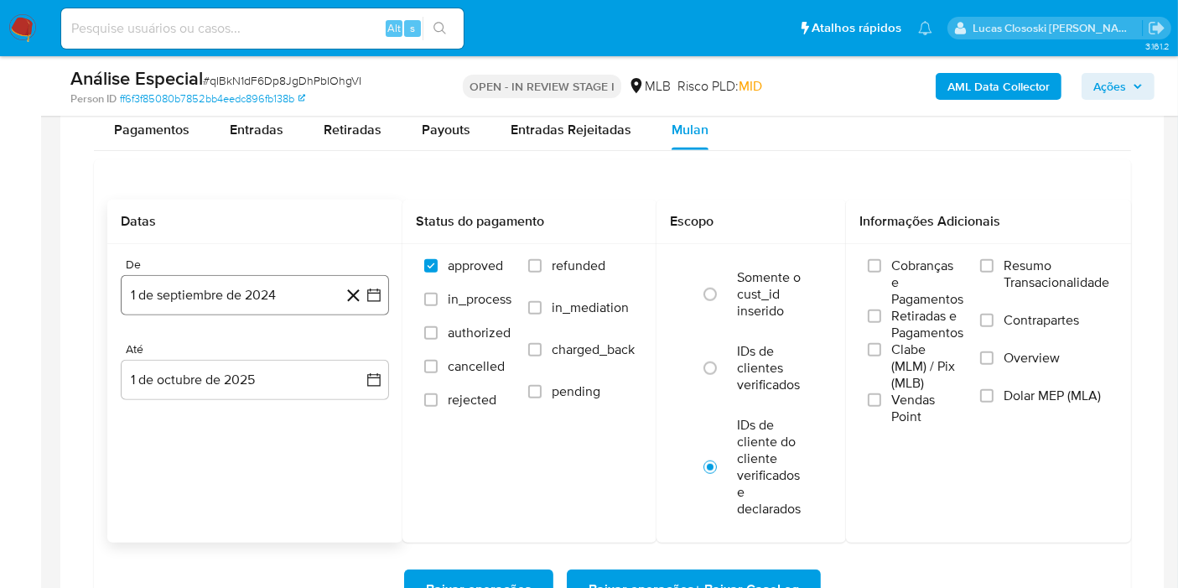
click at [372, 300] on button "1 de septiembre de 2024" at bounding box center [255, 295] width 268 height 40
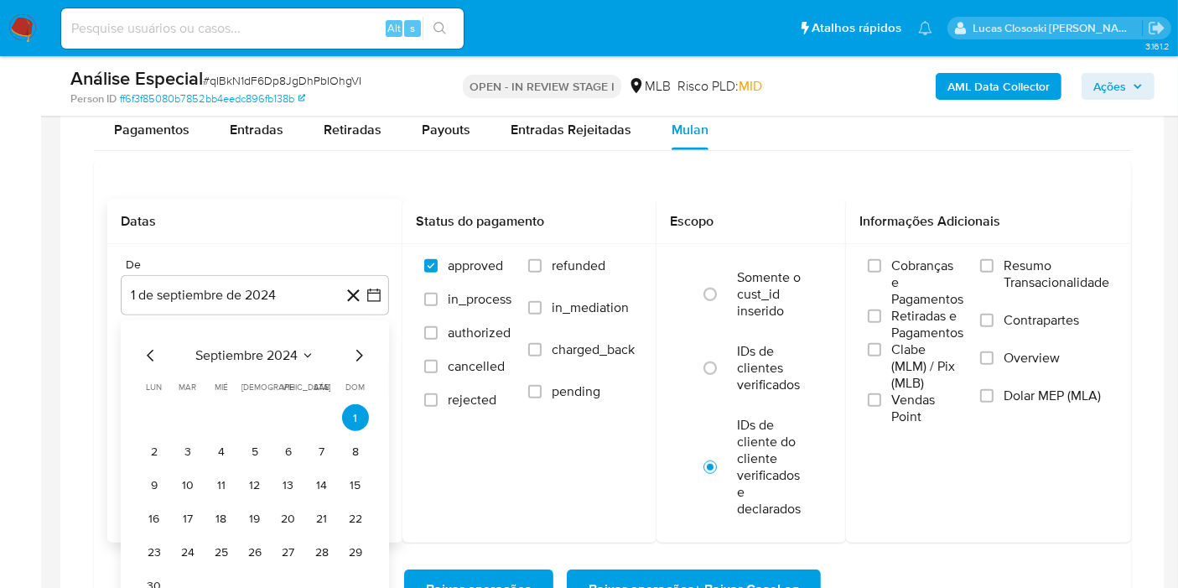
click at [235, 357] on span "septiembre 2024" at bounding box center [246, 355] width 102 height 17
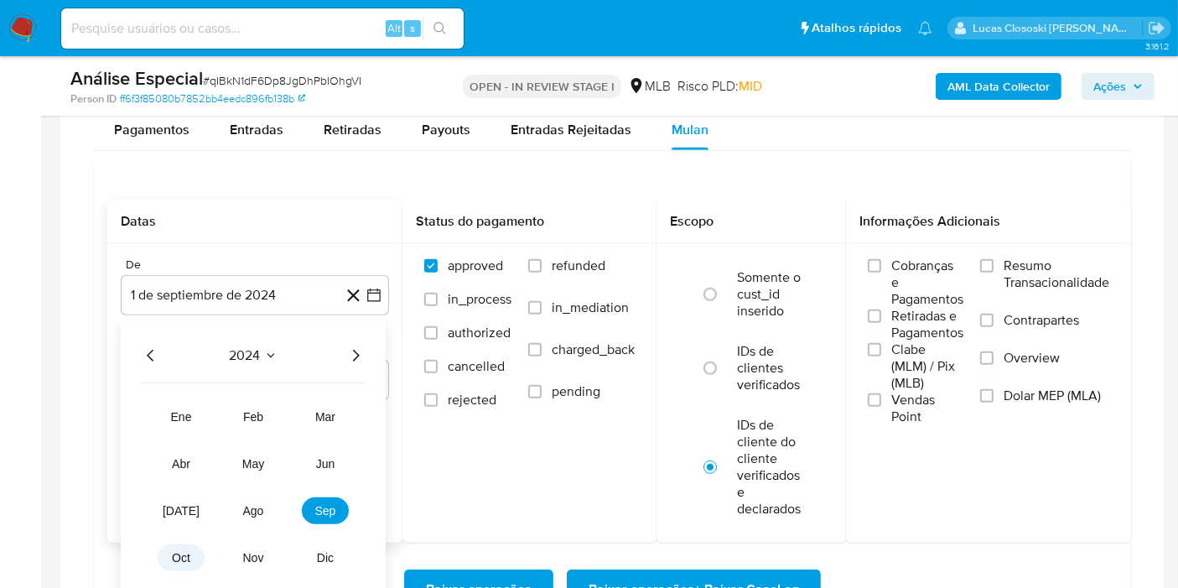
click at [175, 556] on span "oct" at bounding box center [181, 557] width 18 height 13
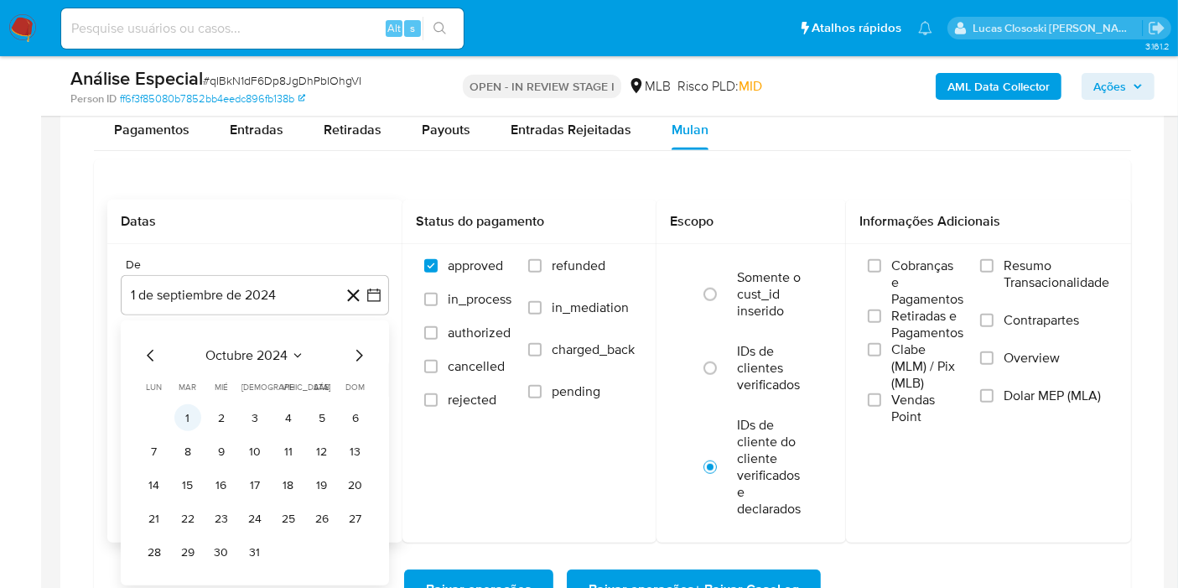
click at [178, 423] on button "1" at bounding box center [187, 417] width 27 height 27
click at [178, 423] on div "De 1 de septiembre de 2024 octubre 2024 octubre 2024 lun lunes mar martes mié m…" at bounding box center [254, 342] width 295 height 196
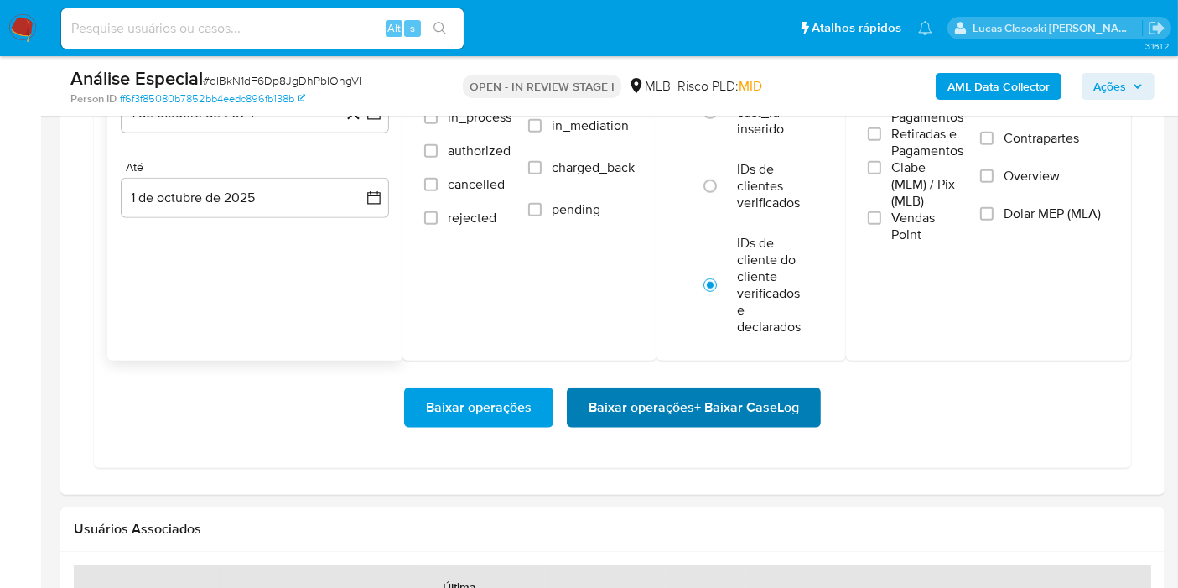
scroll to position [1490, 0]
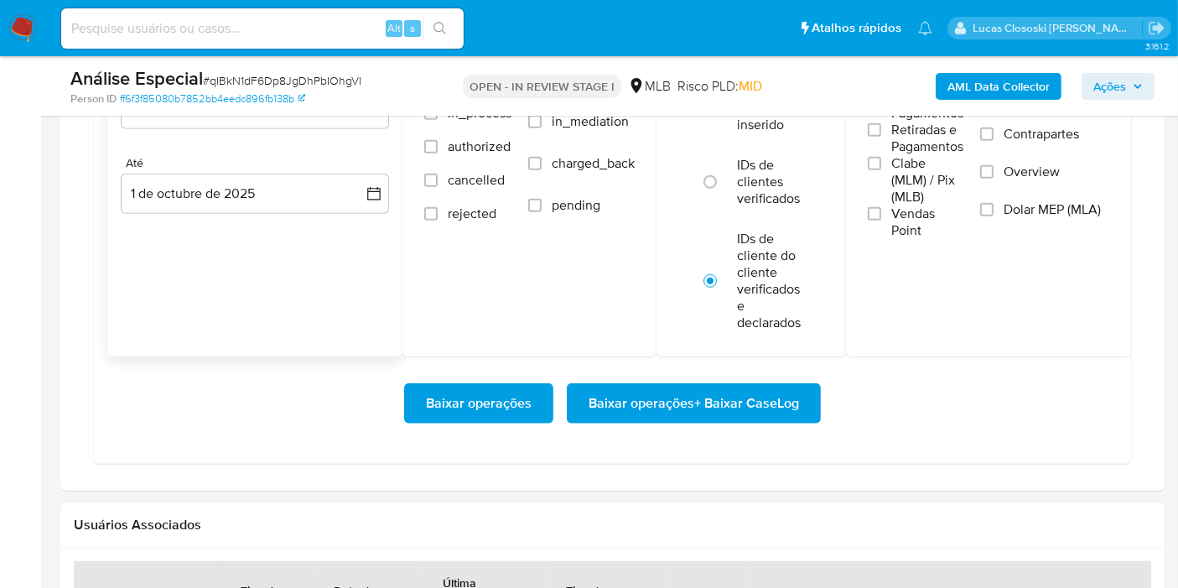
click at [699, 402] on span "Baixar operações + Baixar CaseLog" at bounding box center [693, 403] width 210 height 37
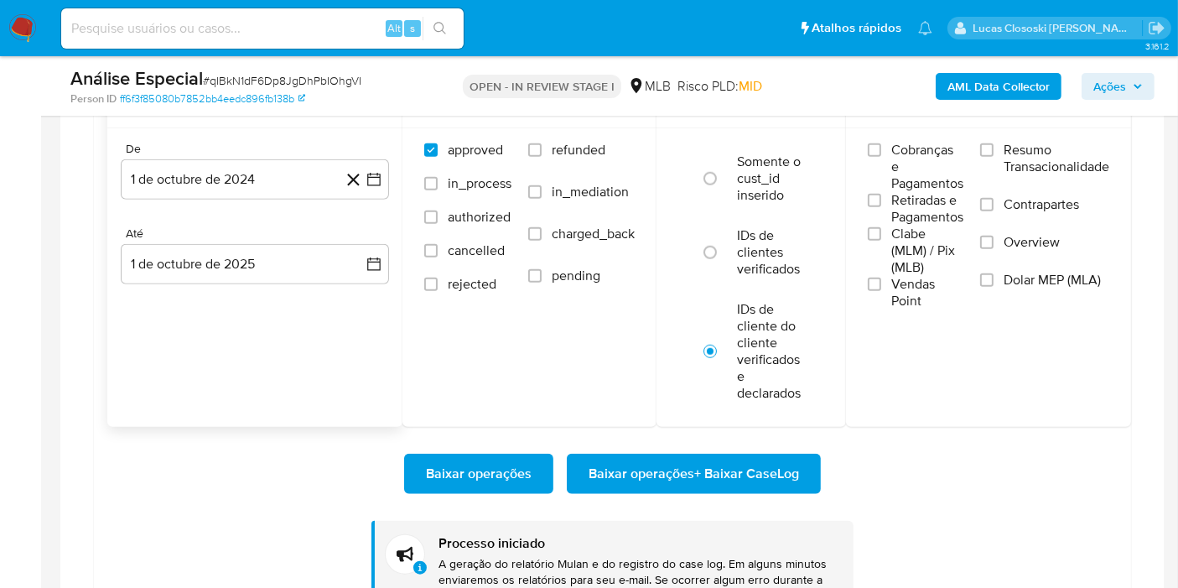
scroll to position [1303, 0]
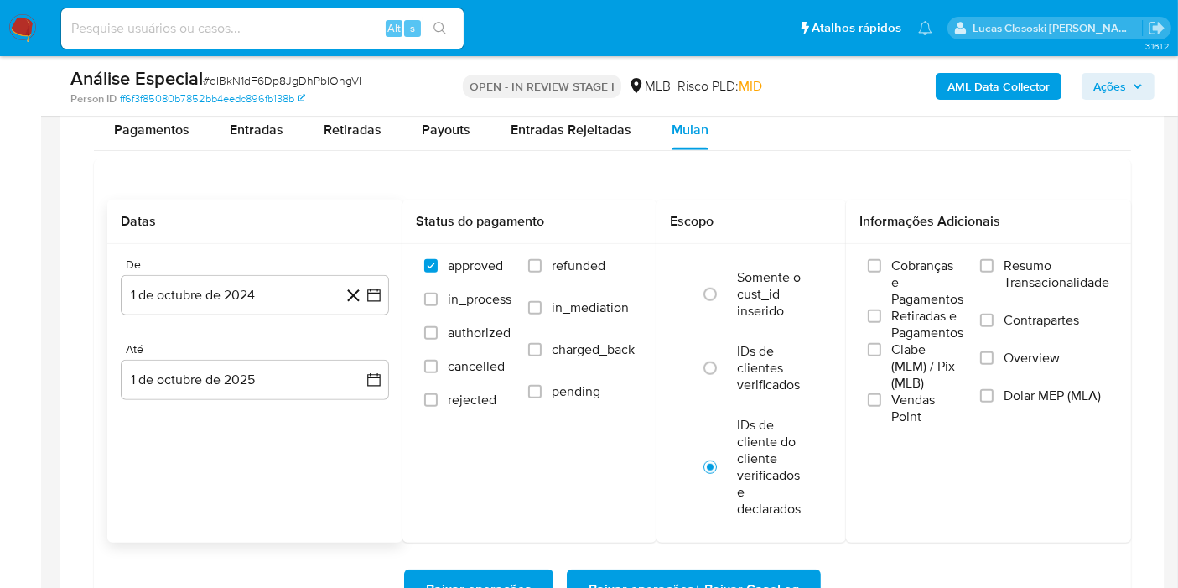
click at [319, 516] on div "Datas De 1 de octubre de 2024 [DATE] [GEOGRAPHIC_DATA] 1 de octubre de 2025 [DA…" at bounding box center [254, 370] width 295 height 343
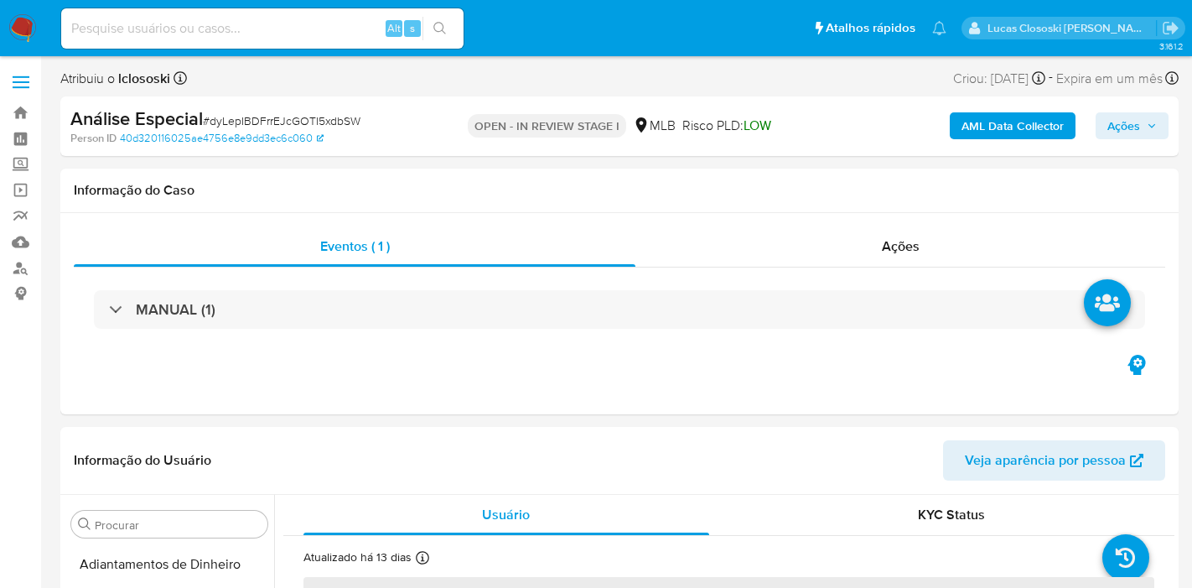
select select "10"
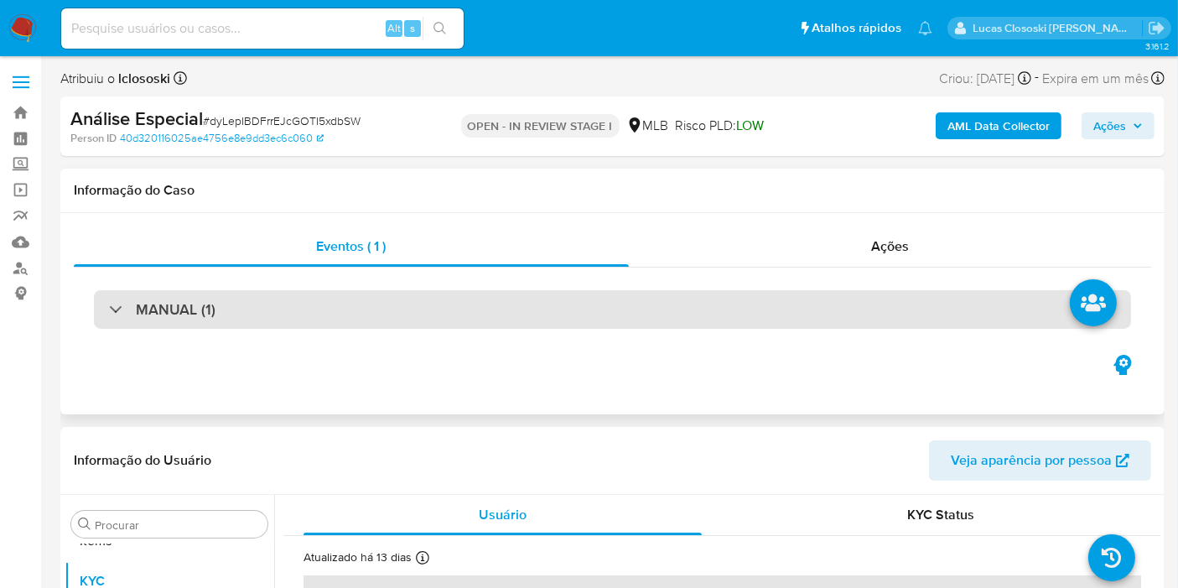
click at [577, 315] on div "MANUAL (1)" at bounding box center [612, 309] width 1037 height 39
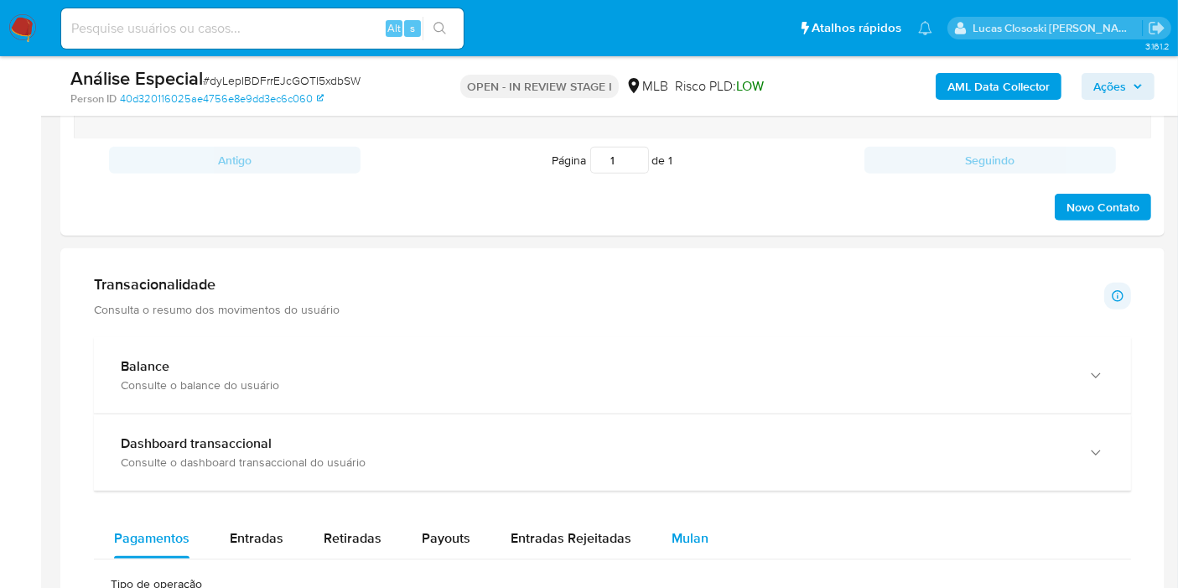
click at [707, 521] on button "Mulan" at bounding box center [689, 538] width 77 height 40
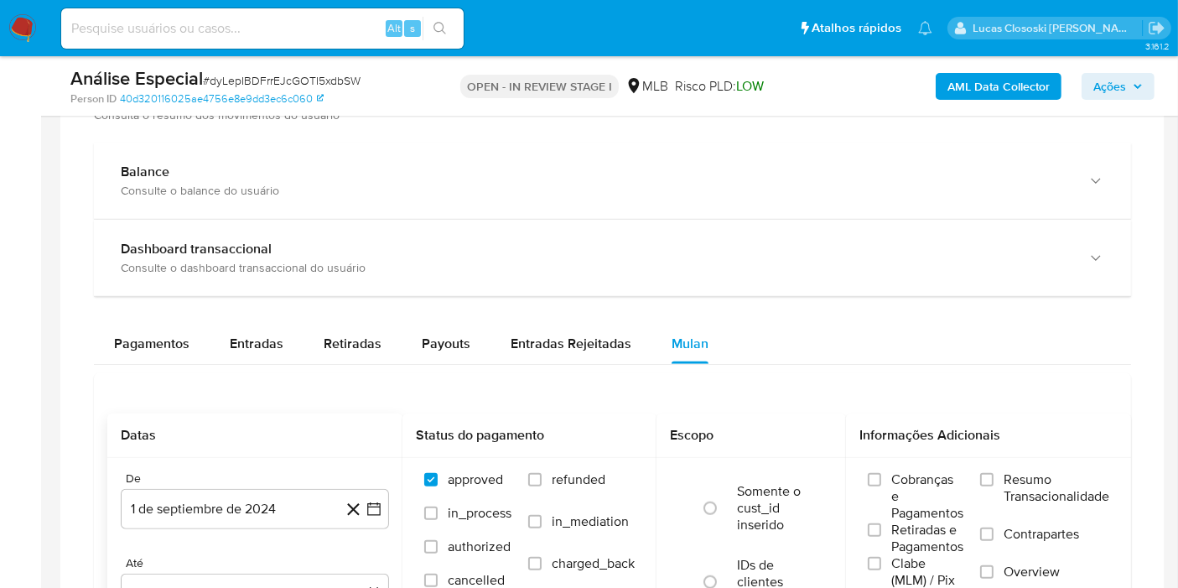
scroll to position [1490, 0]
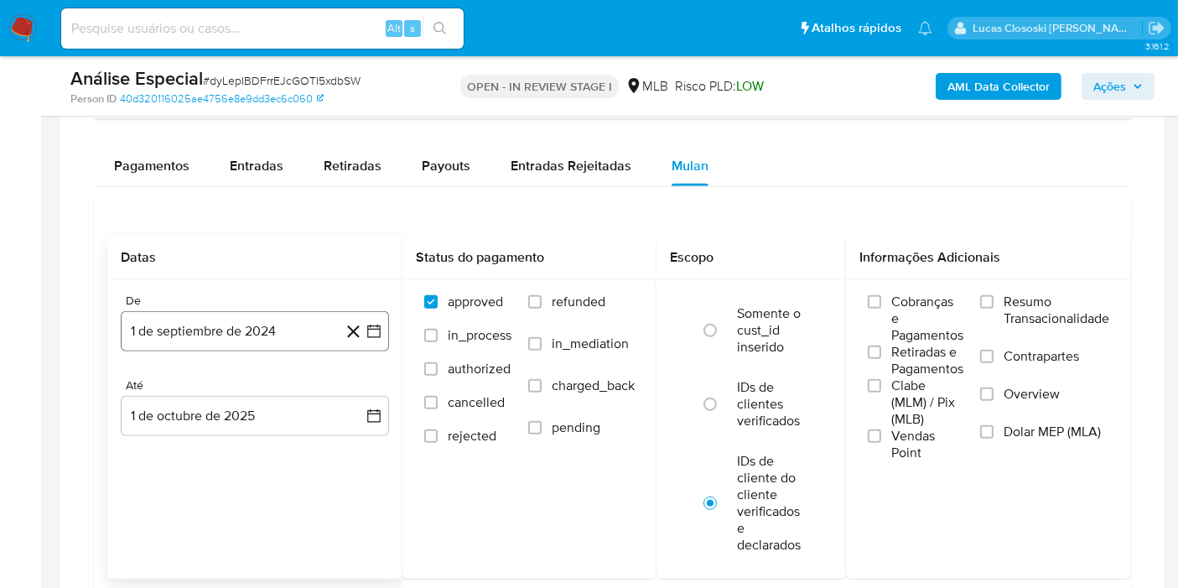
click at [376, 323] on icon "button" at bounding box center [373, 331] width 17 height 17
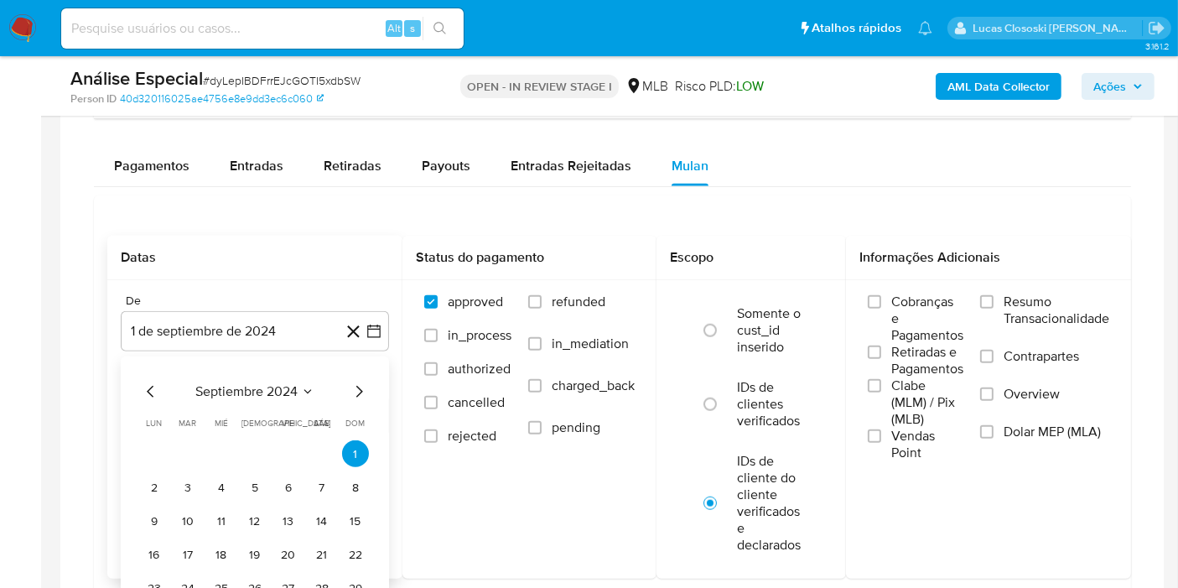
click at [220, 396] on span "septiembre 2024" at bounding box center [246, 391] width 102 height 17
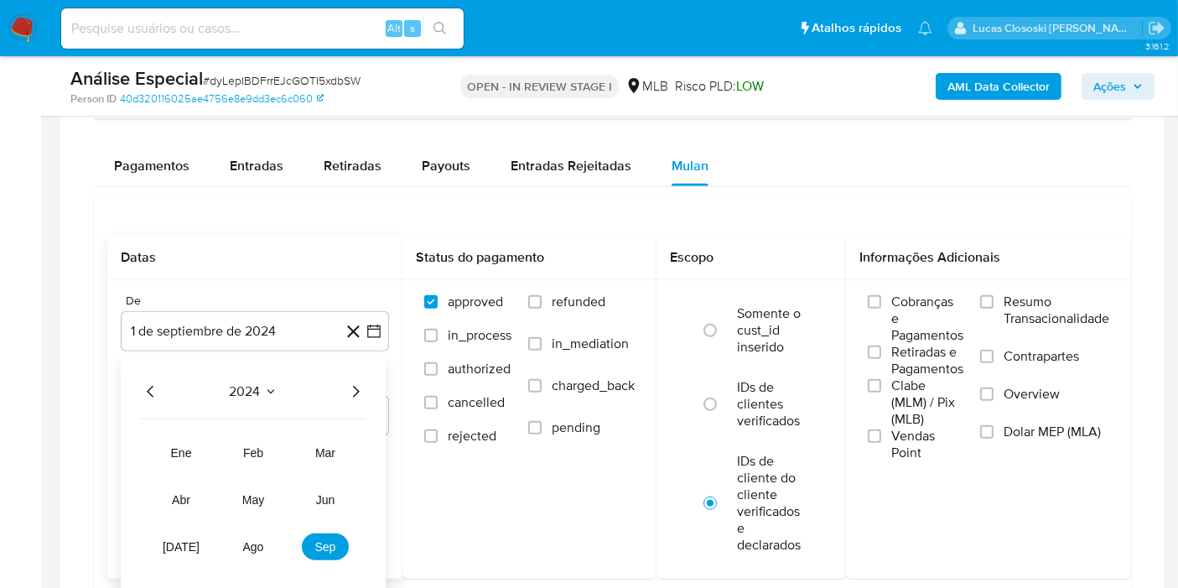
click at [355, 386] on icon "Año siguiente" at bounding box center [356, 392] width 7 height 12
click at [154, 393] on icon "Año anterior" at bounding box center [151, 391] width 20 height 20
click at [358, 381] on icon "Año siguiente" at bounding box center [355, 391] width 20 height 20
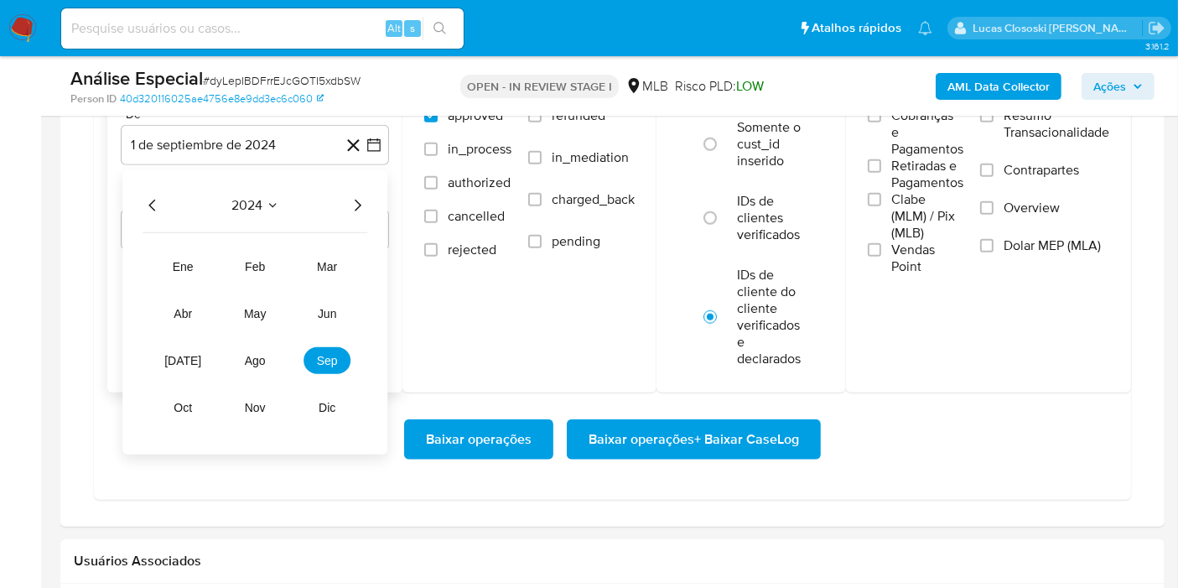
scroll to position [1676, 0]
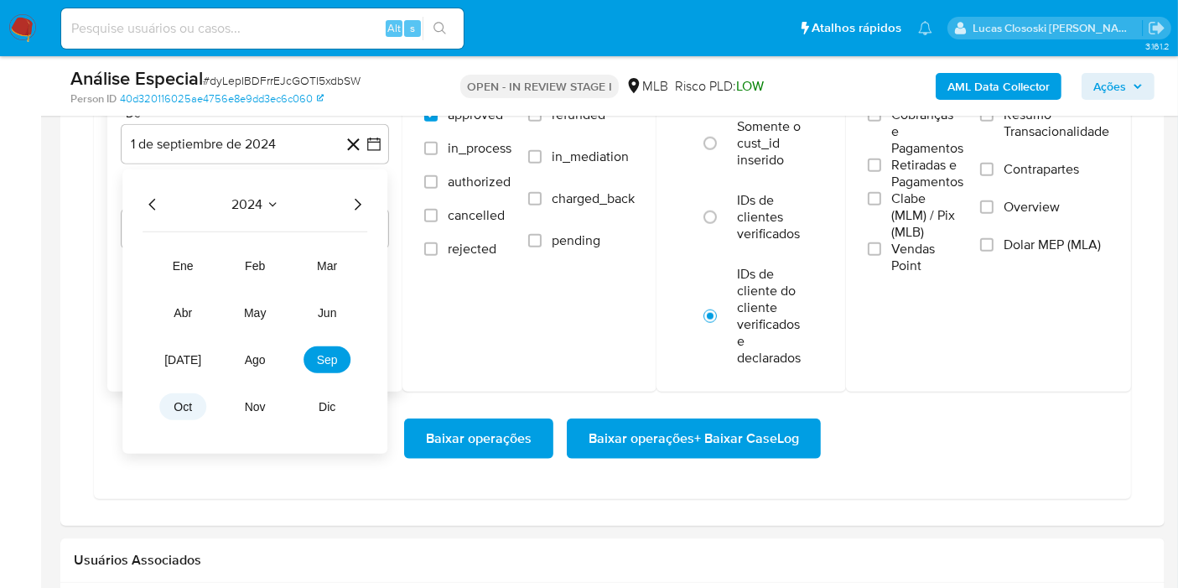
click at [179, 393] on button "oct" at bounding box center [182, 406] width 47 height 27
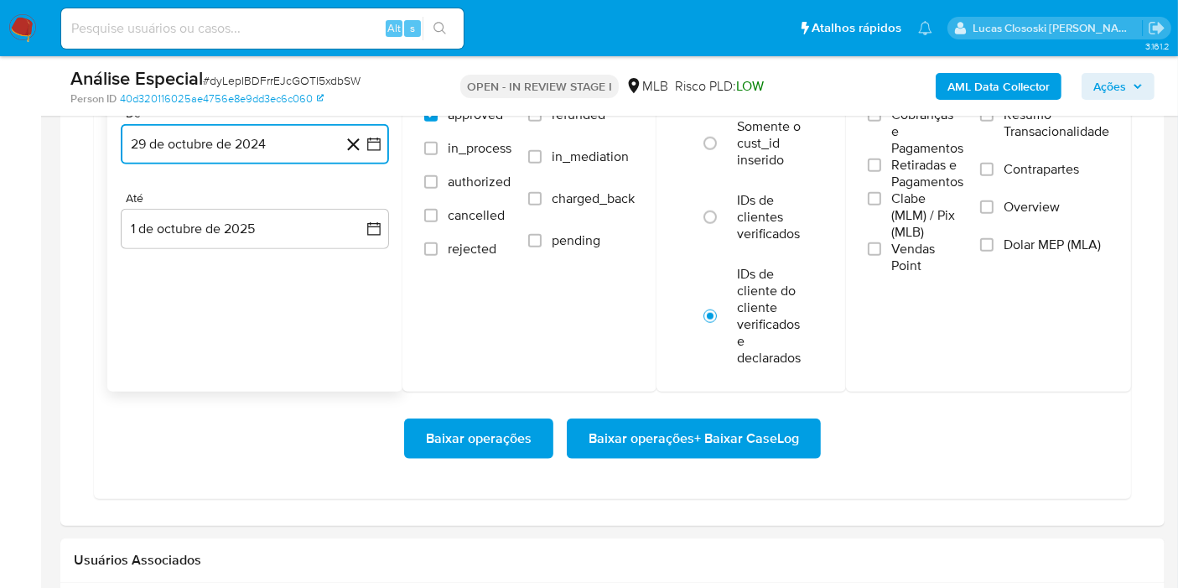
click at [373, 142] on icon "button" at bounding box center [373, 144] width 17 height 17
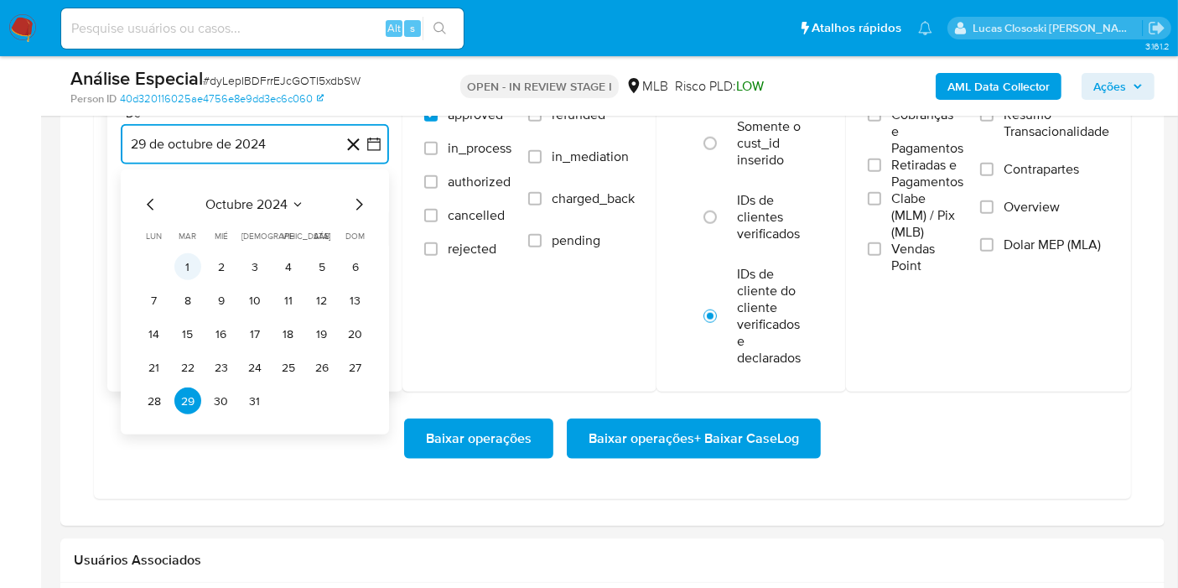
click at [196, 262] on button "1" at bounding box center [187, 266] width 27 height 27
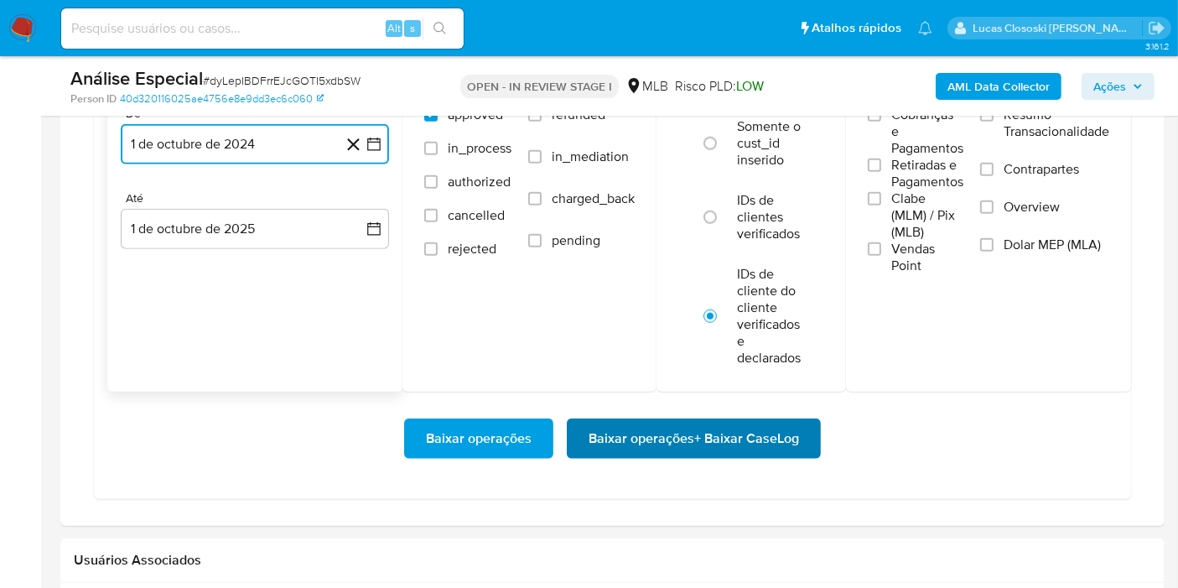
click at [628, 423] on span "Baixar operações + Baixar CaseLog" at bounding box center [693, 438] width 210 height 37
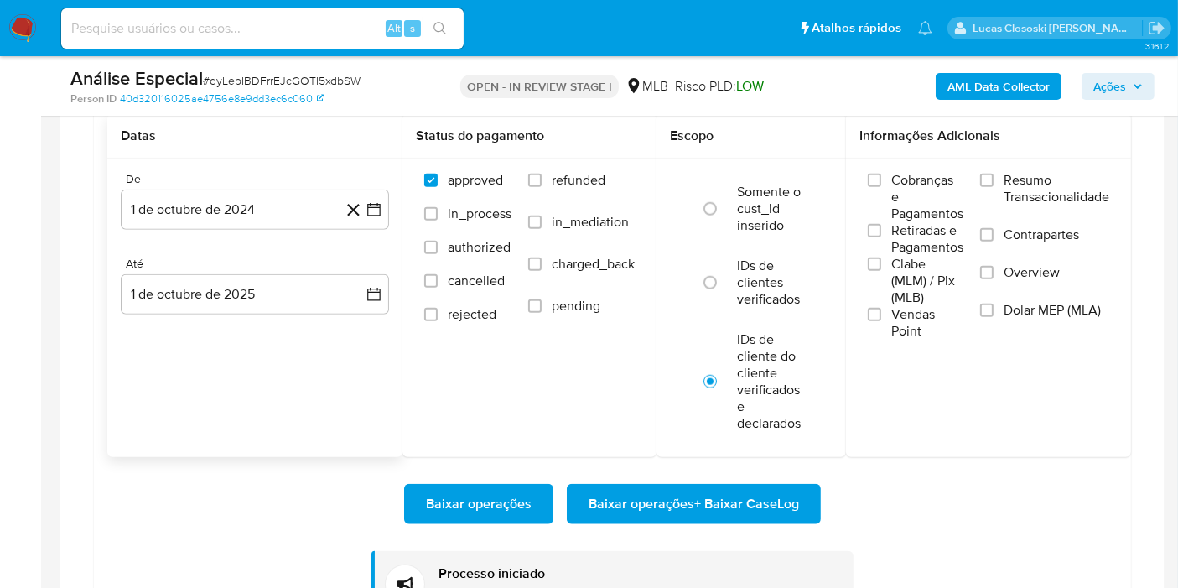
scroll to position [1583, 0]
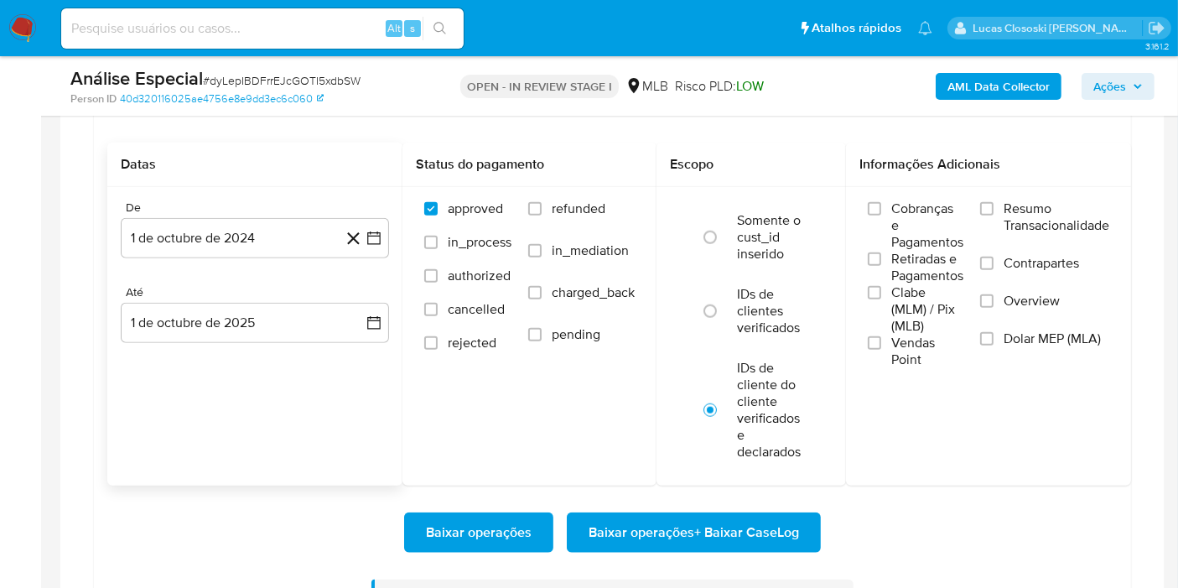
click at [313, 420] on div "Datas De 1 de octubre de 2024 1-10-2024 Até 1 de octubre de 2025 1-10-2025" at bounding box center [254, 313] width 295 height 343
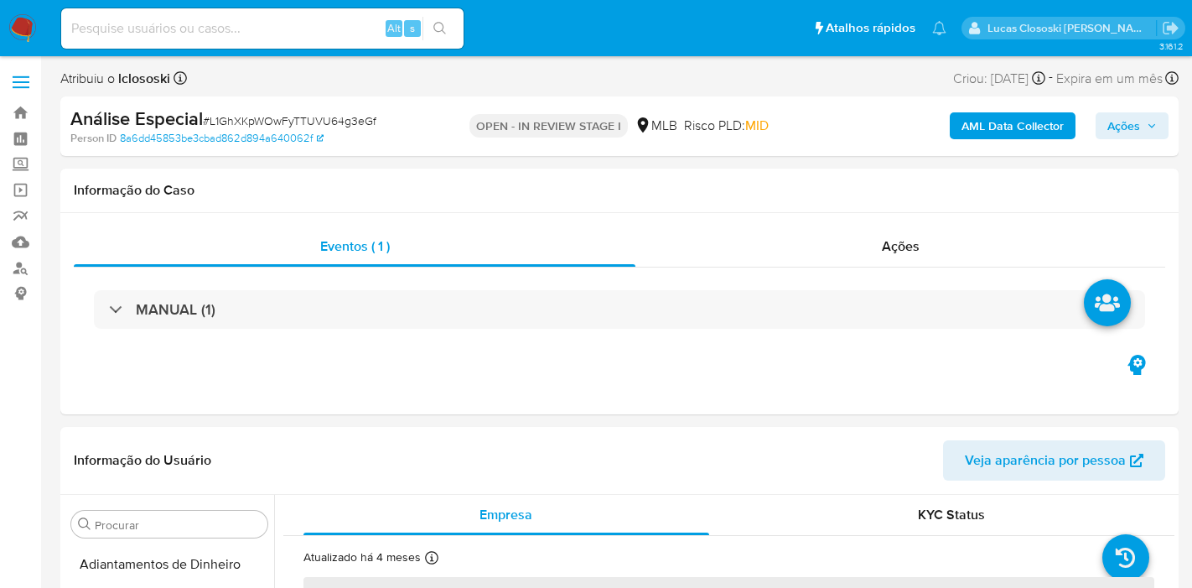
select select "10"
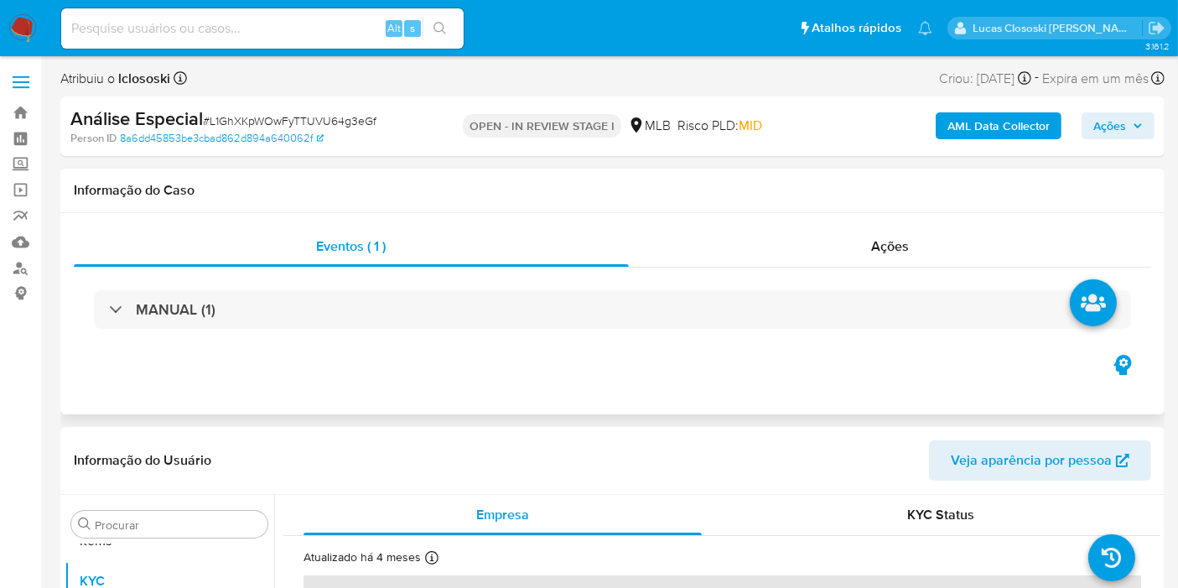
click at [459, 334] on div "MANUAL (1)" at bounding box center [612, 309] width 1077 height 84
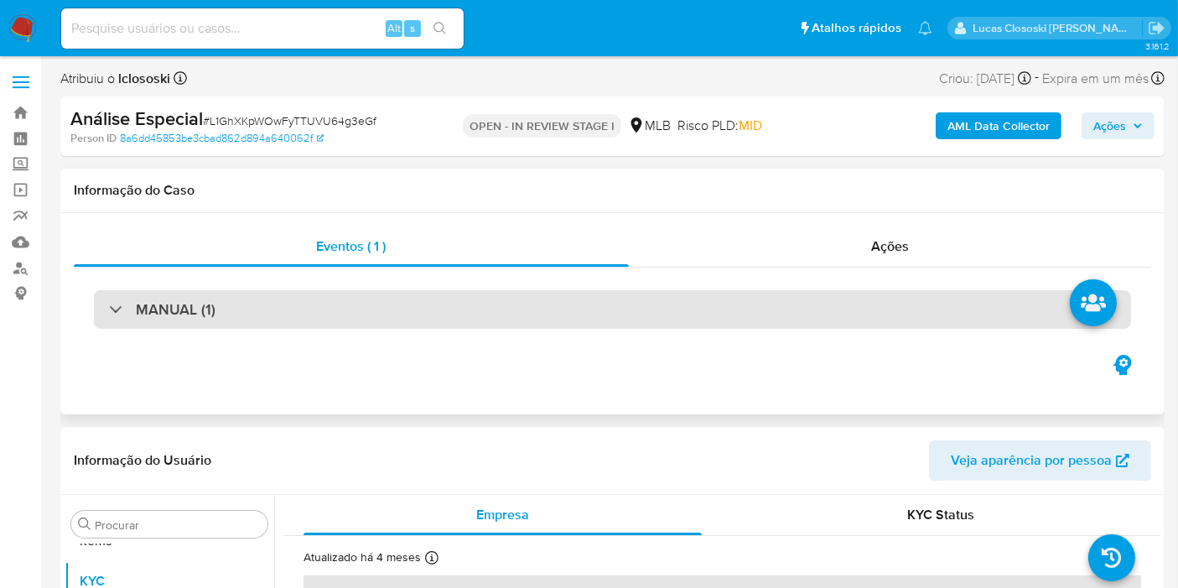
click at [455, 317] on div "MANUAL (1)" at bounding box center [612, 309] width 1037 height 39
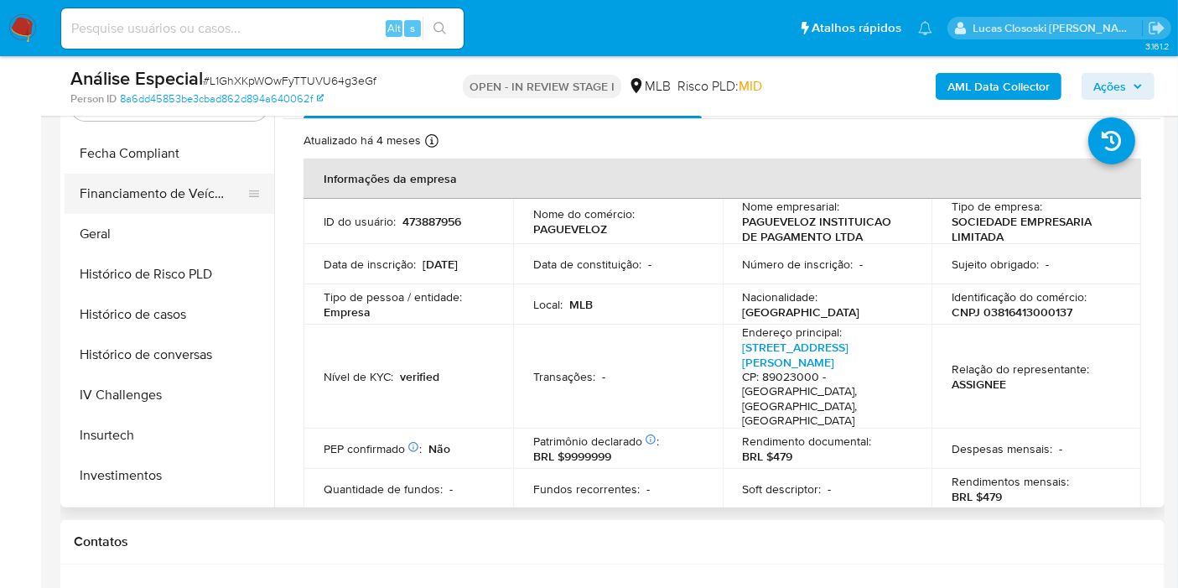
scroll to position [402, 0]
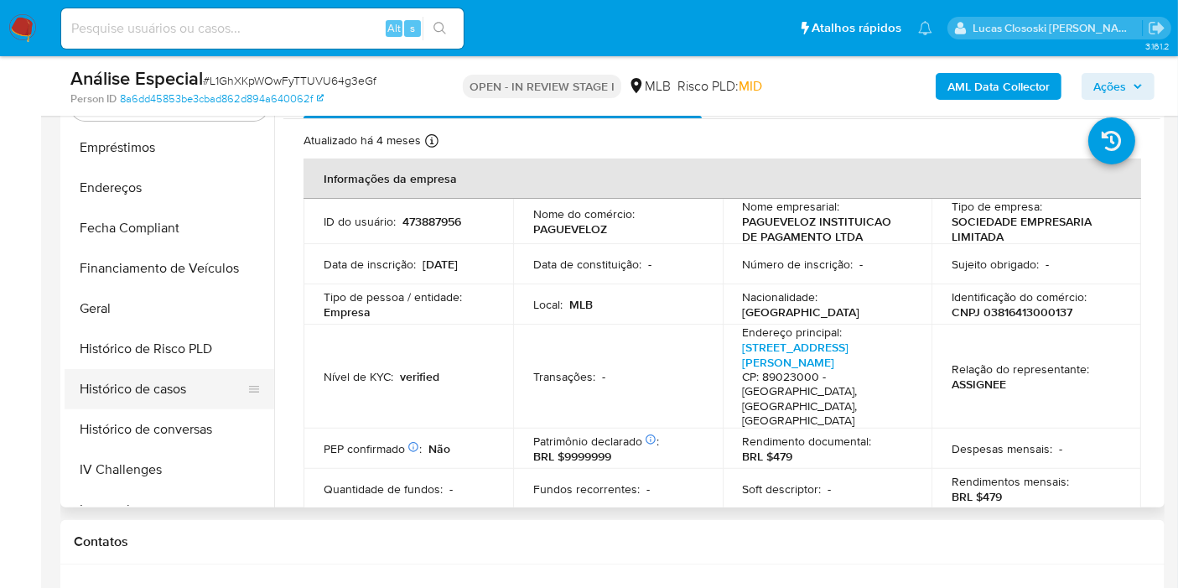
click at [137, 394] on button "Histórico de casos" at bounding box center [163, 389] width 196 height 40
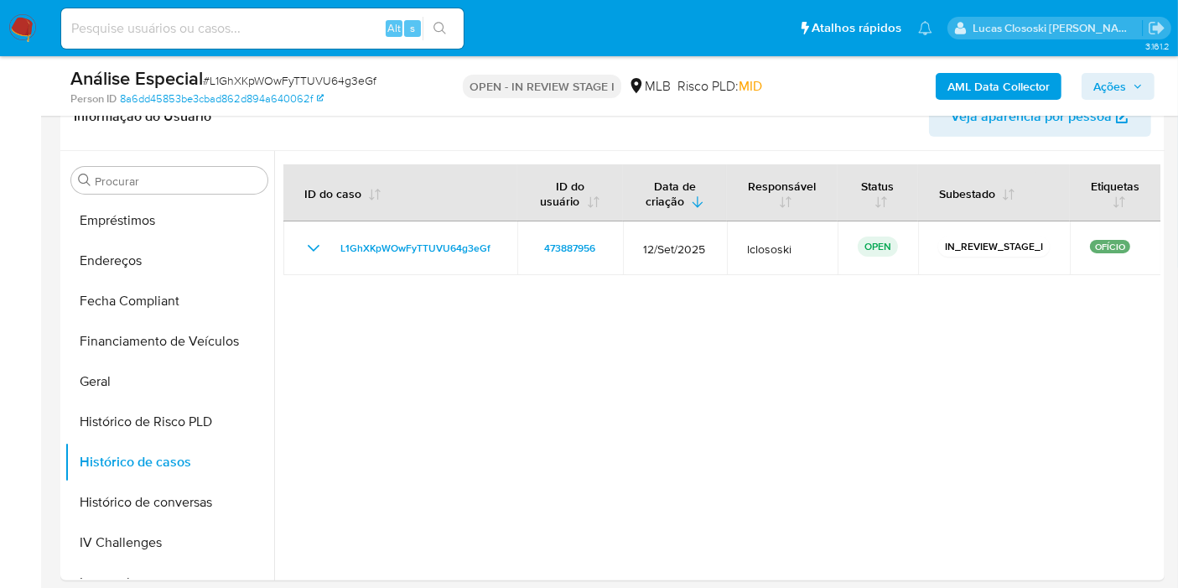
scroll to position [0, 0]
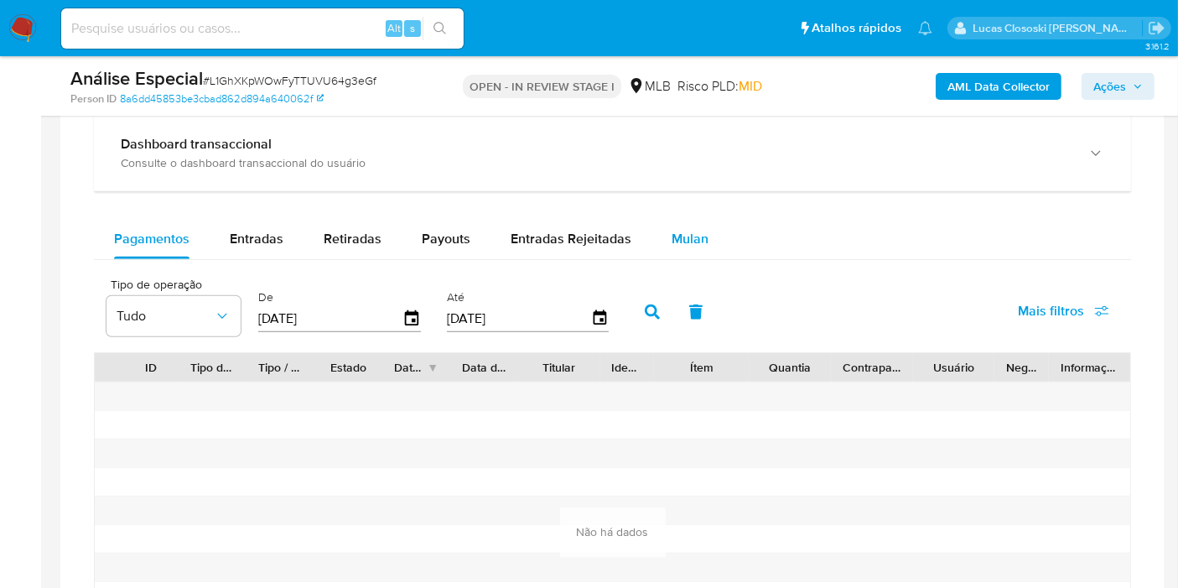
click at [682, 224] on div "Mulan" at bounding box center [689, 239] width 37 height 40
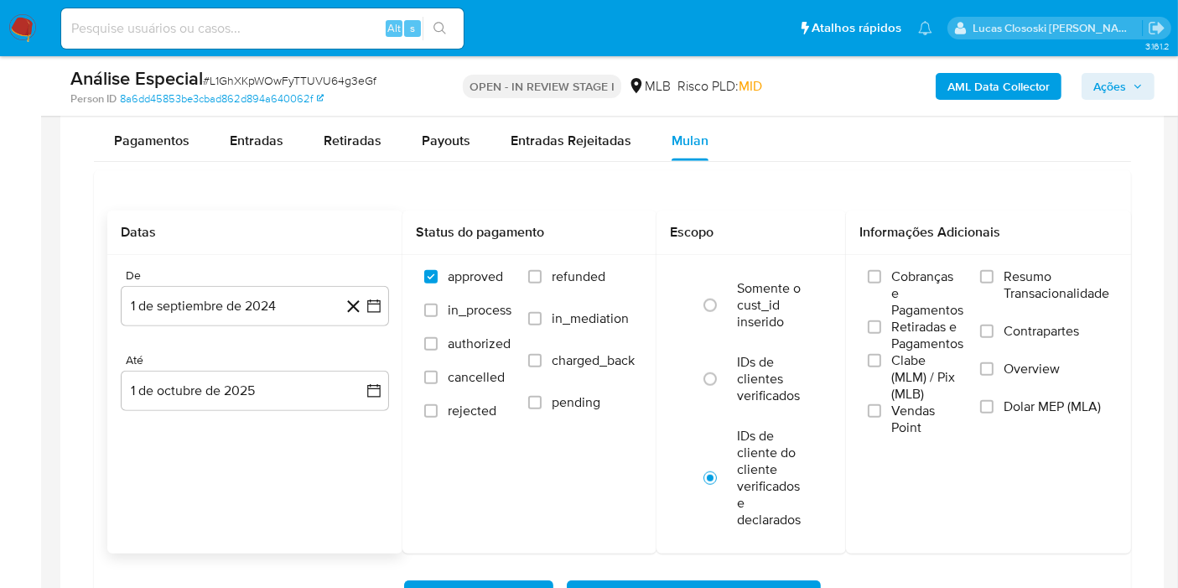
scroll to position [1583, 0]
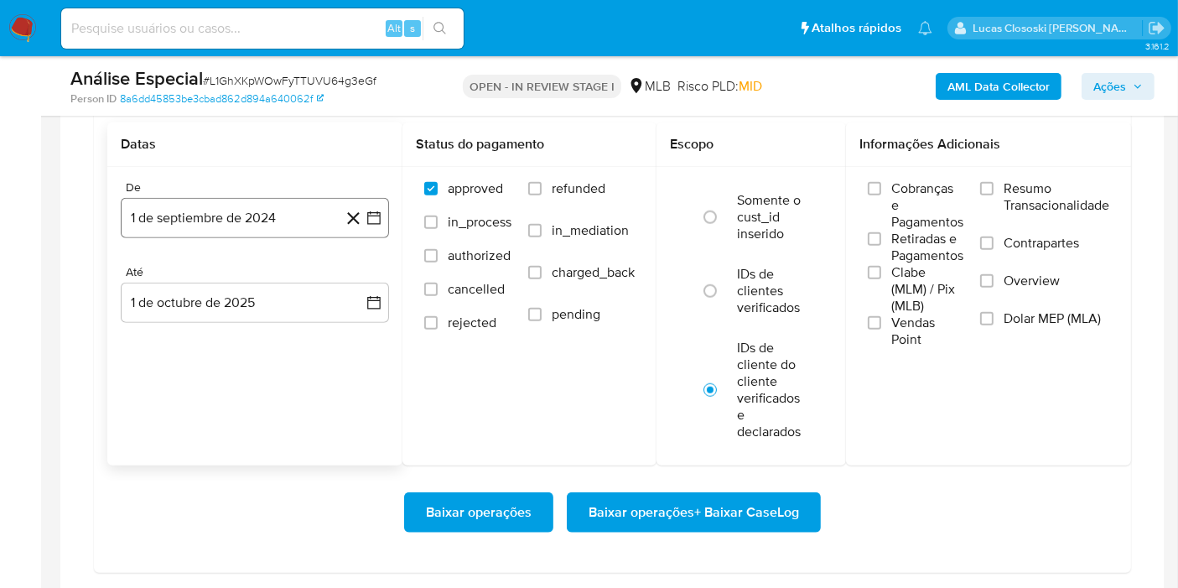
click at [377, 214] on icon "button" at bounding box center [373, 218] width 17 height 17
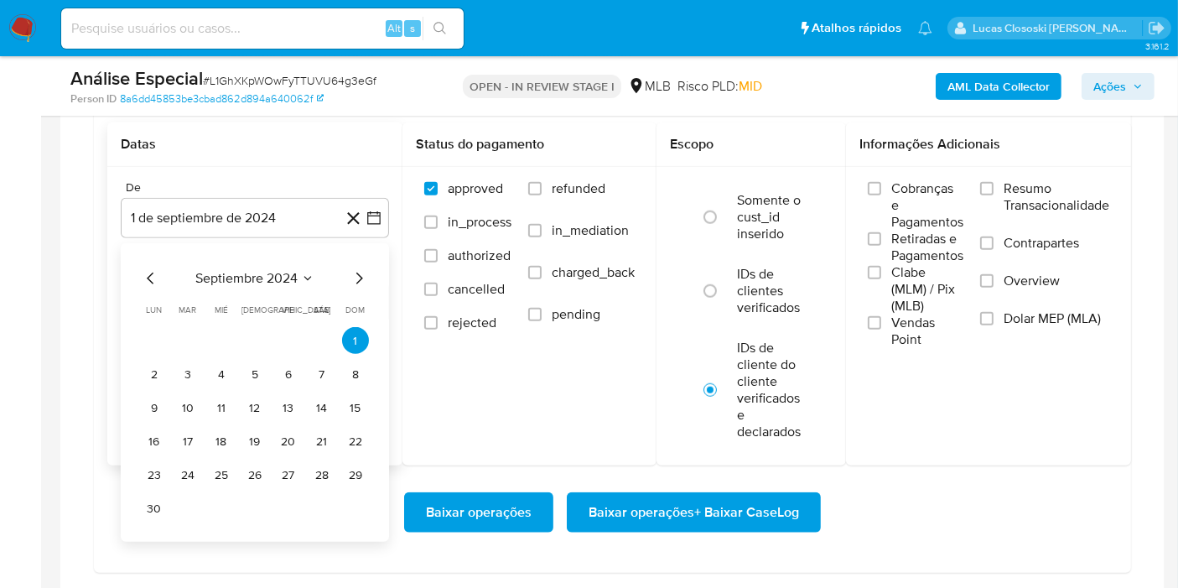
click at [241, 272] on span "septiembre 2024" at bounding box center [246, 278] width 102 height 17
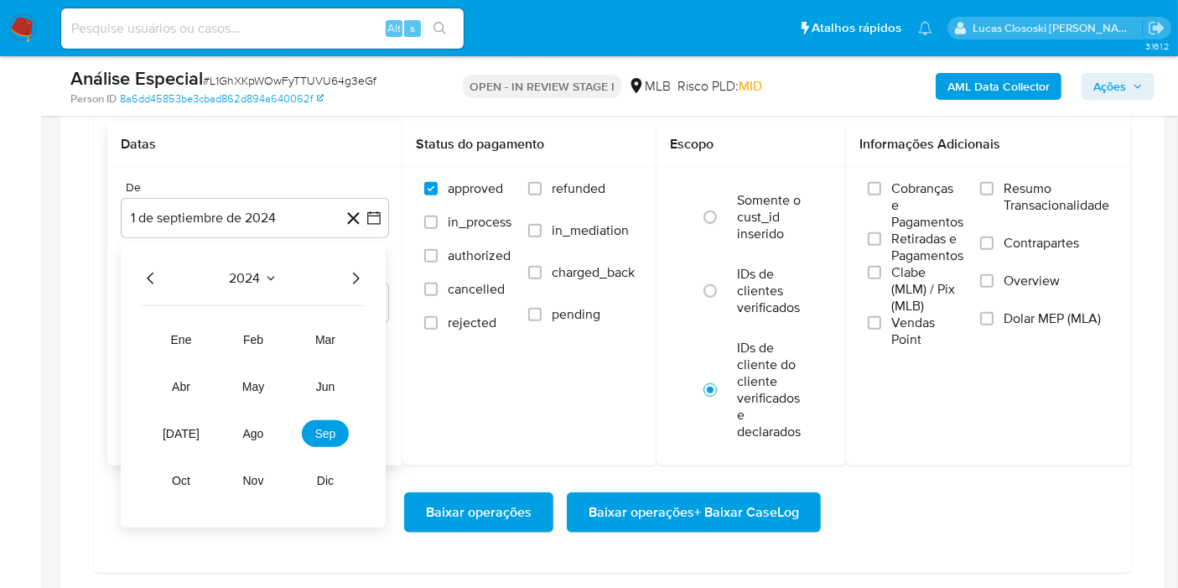
click at [352, 270] on icon "Año siguiente" at bounding box center [355, 278] width 20 height 20
click at [256, 347] on button "feb" at bounding box center [253, 339] width 47 height 27
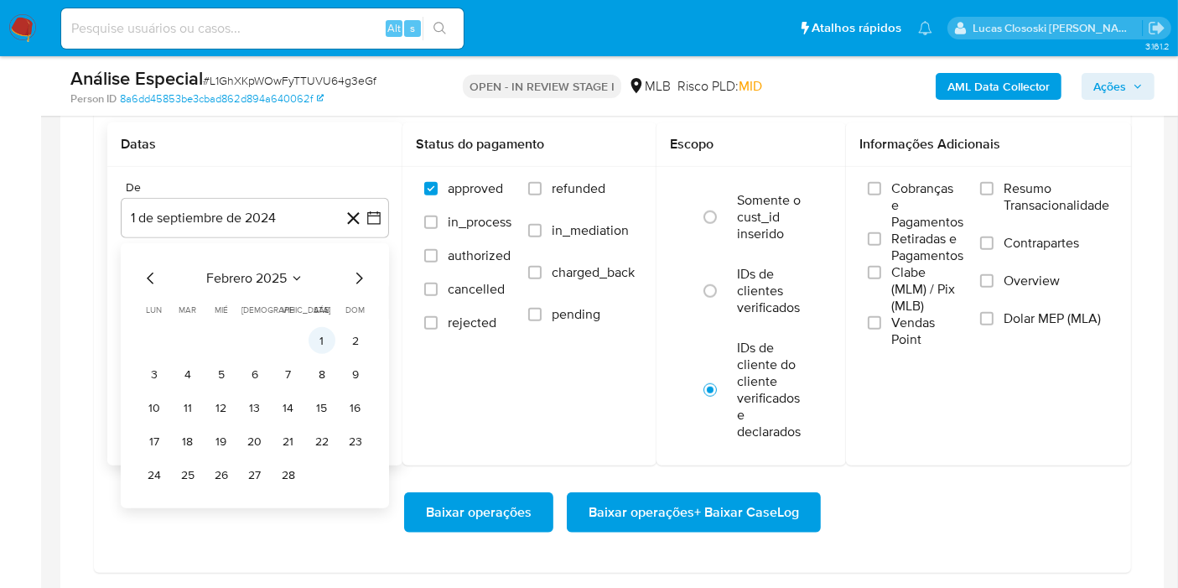
click at [321, 329] on button "1" at bounding box center [321, 340] width 27 height 27
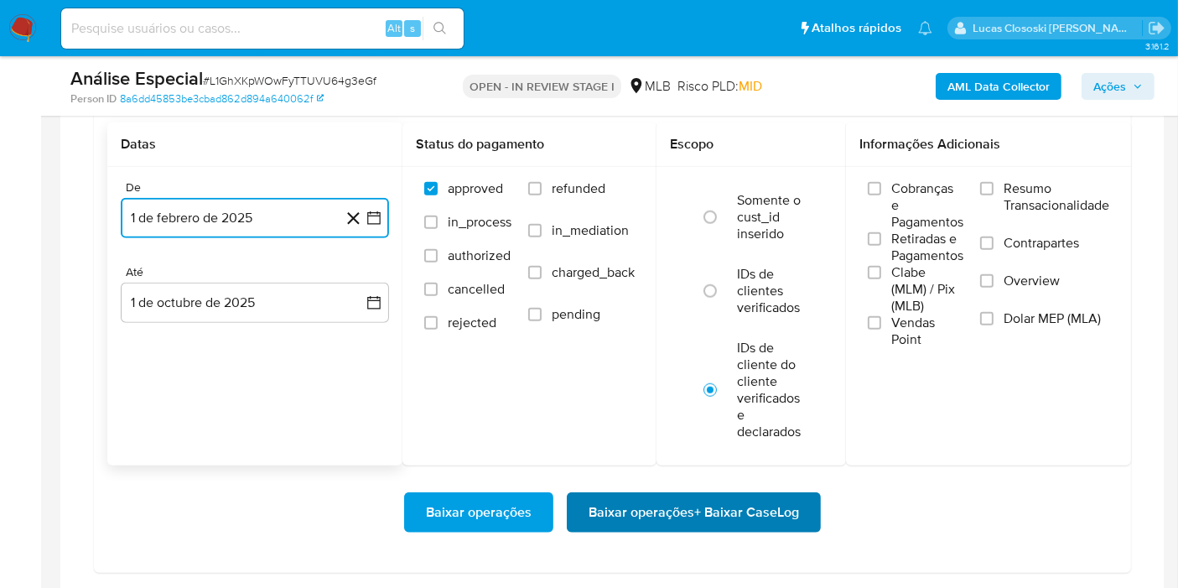
click at [670, 496] on span "Baixar operações + Baixar CaseLog" at bounding box center [693, 512] width 210 height 37
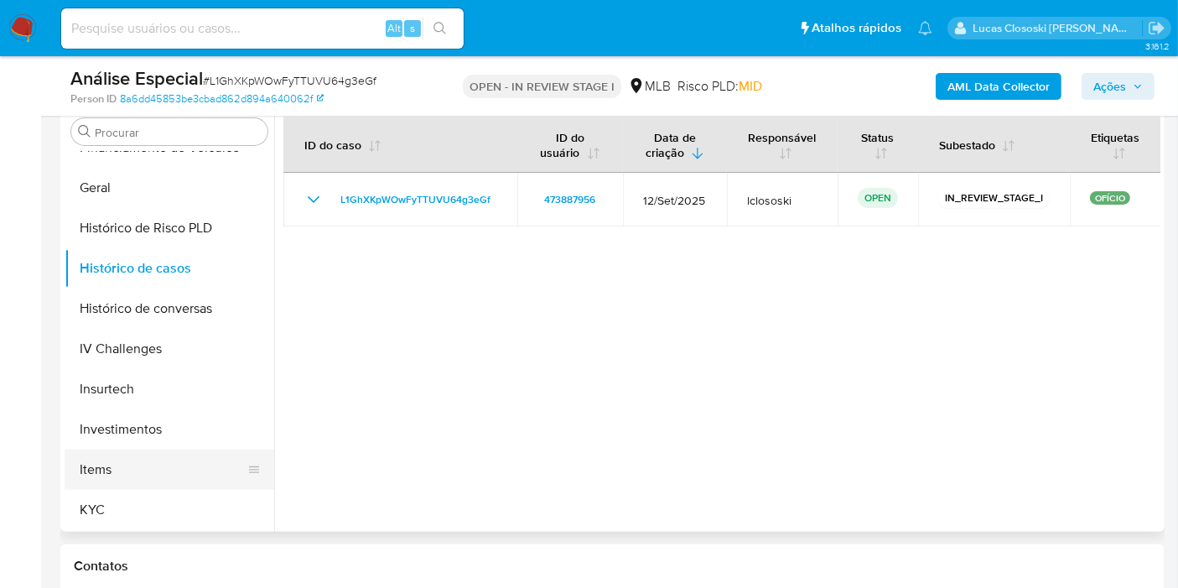
scroll to position [682, 0]
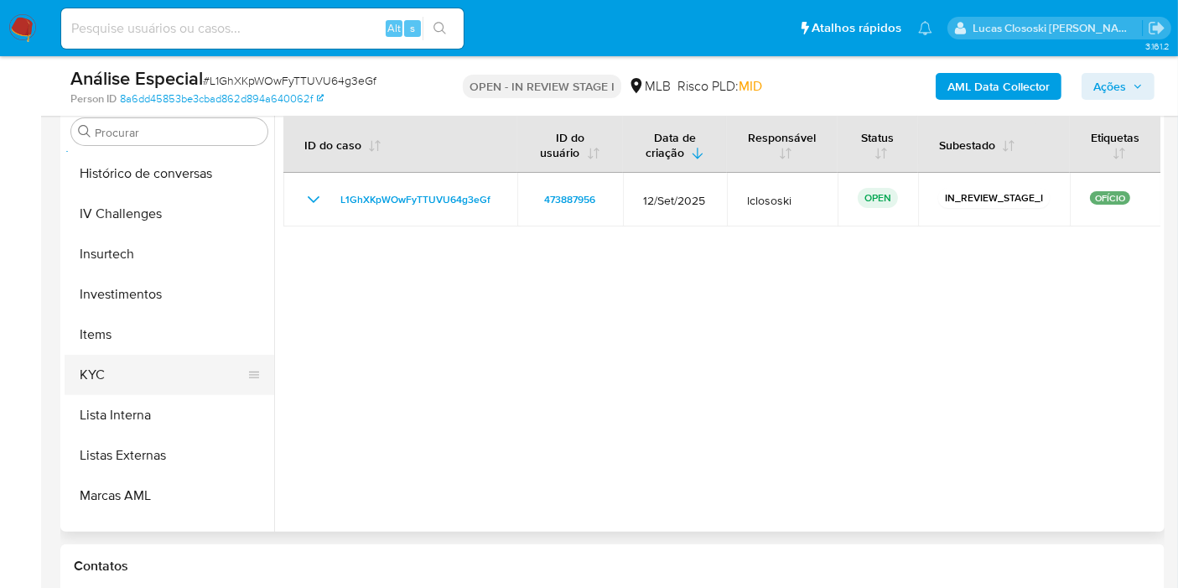
click at [134, 378] on button "KYC" at bounding box center [163, 375] width 196 height 40
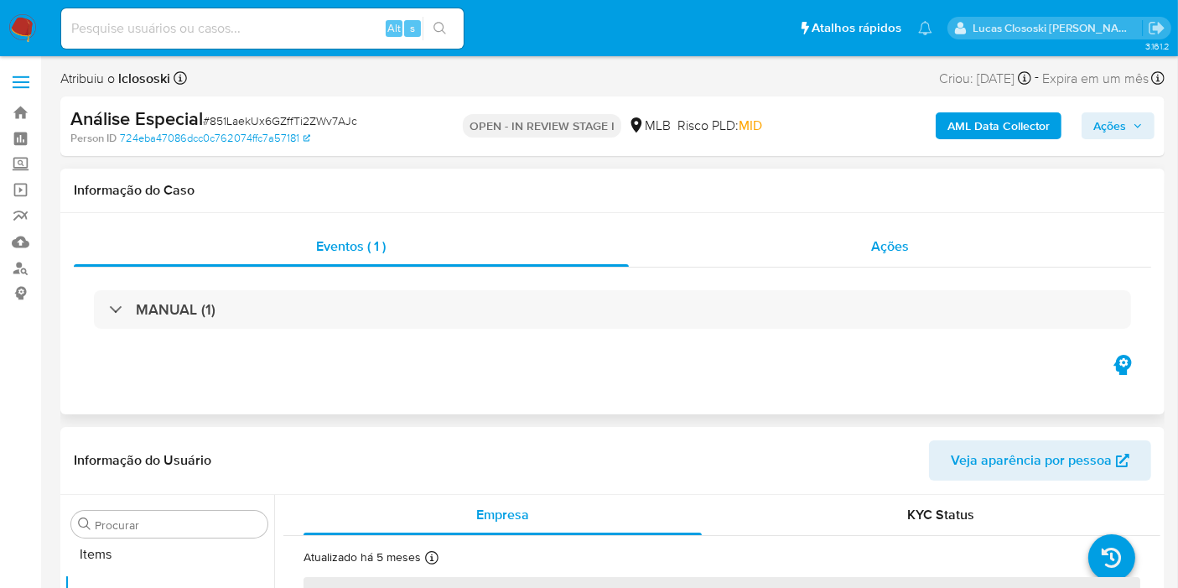
scroll to position [868, 0]
click at [810, 236] on div "Ações" at bounding box center [890, 246] width 523 height 40
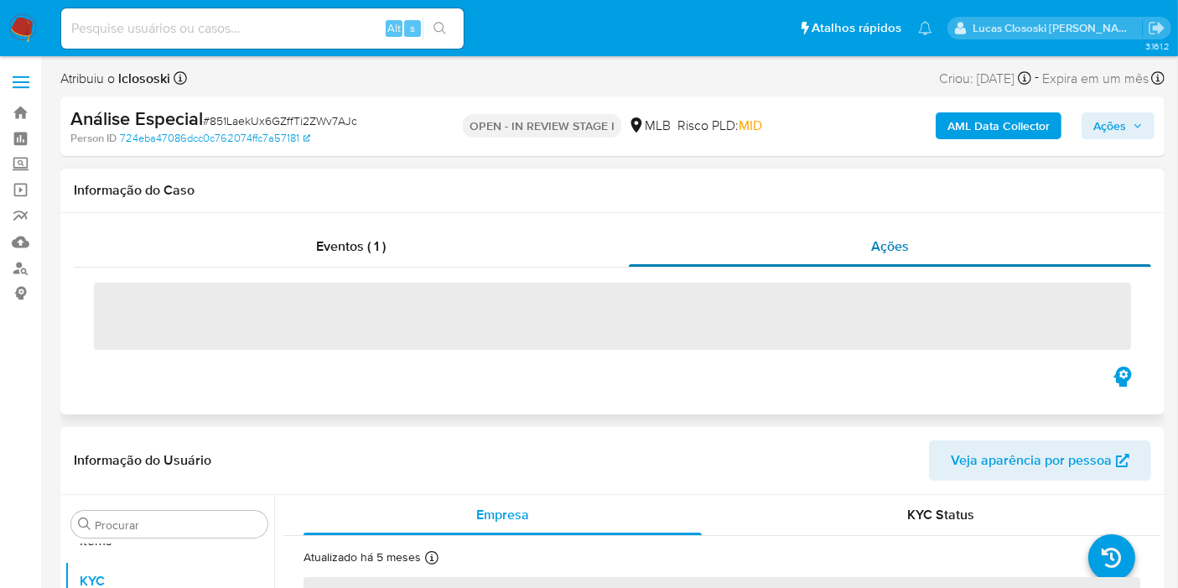
select select "10"
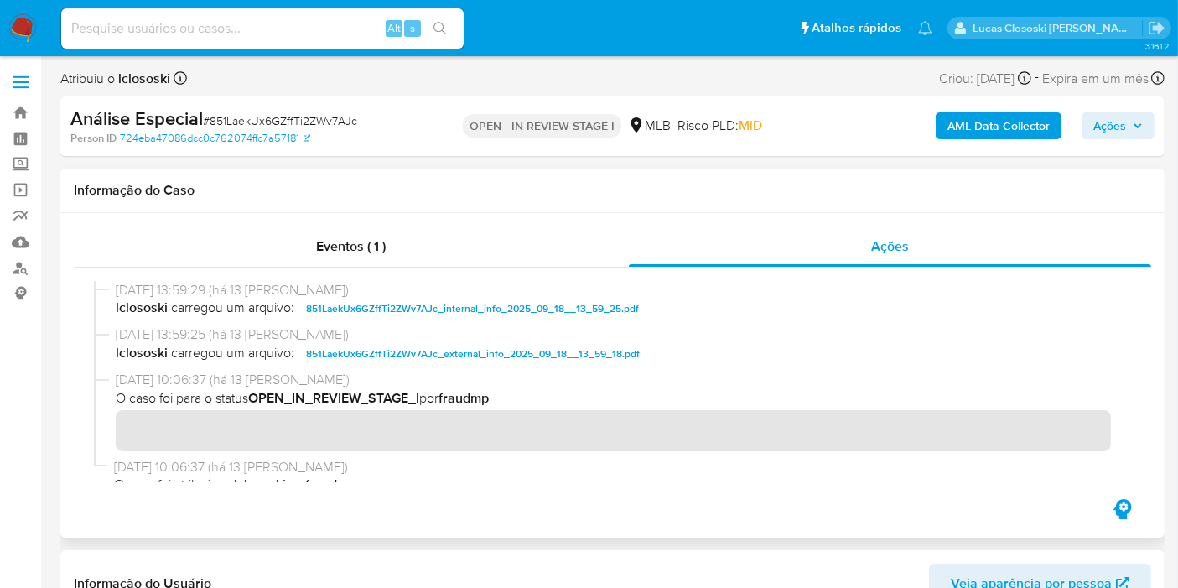
scroll to position [18, 0]
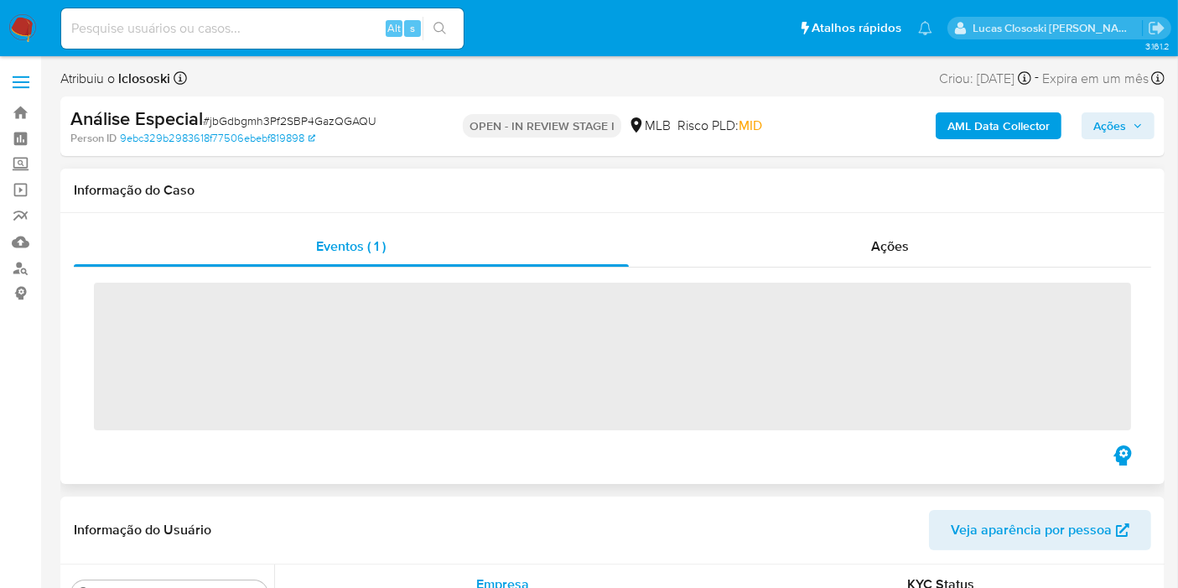
scroll to position [868, 0]
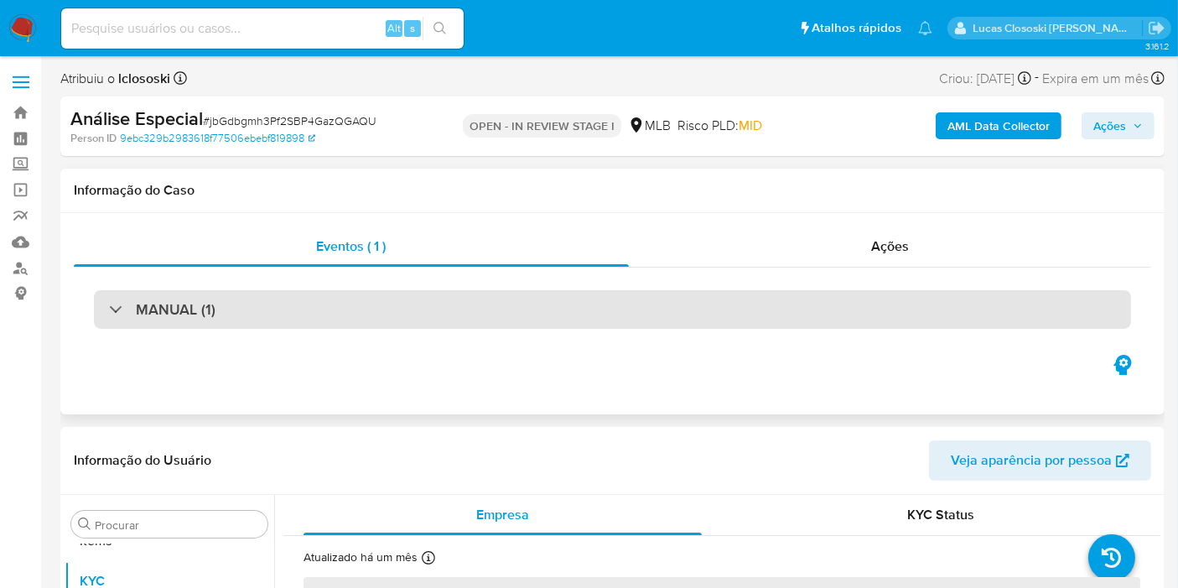
select select "10"
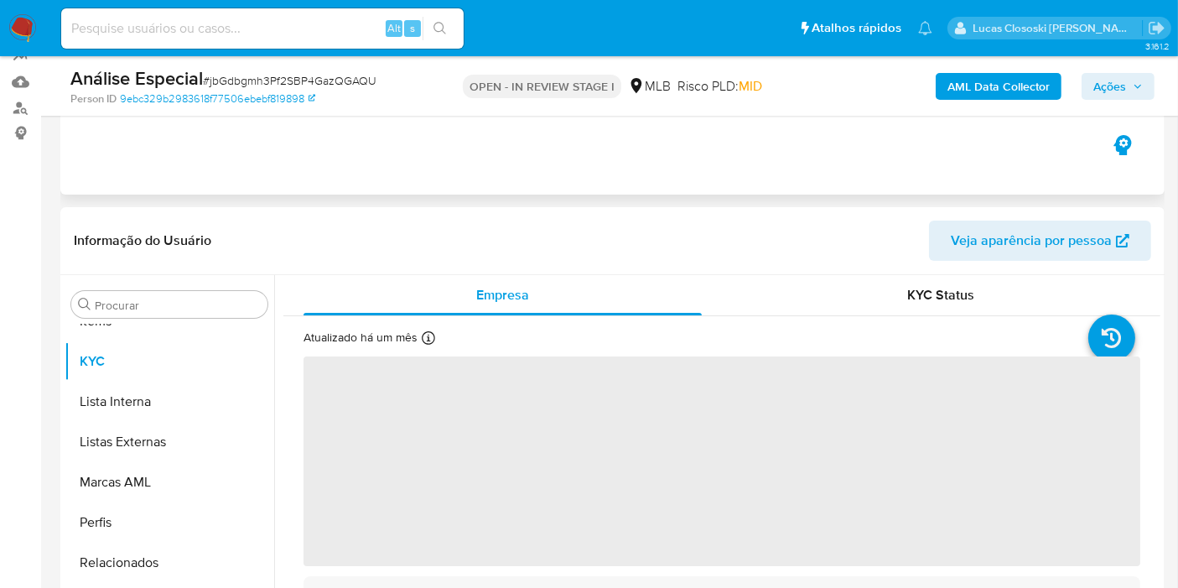
scroll to position [186, 0]
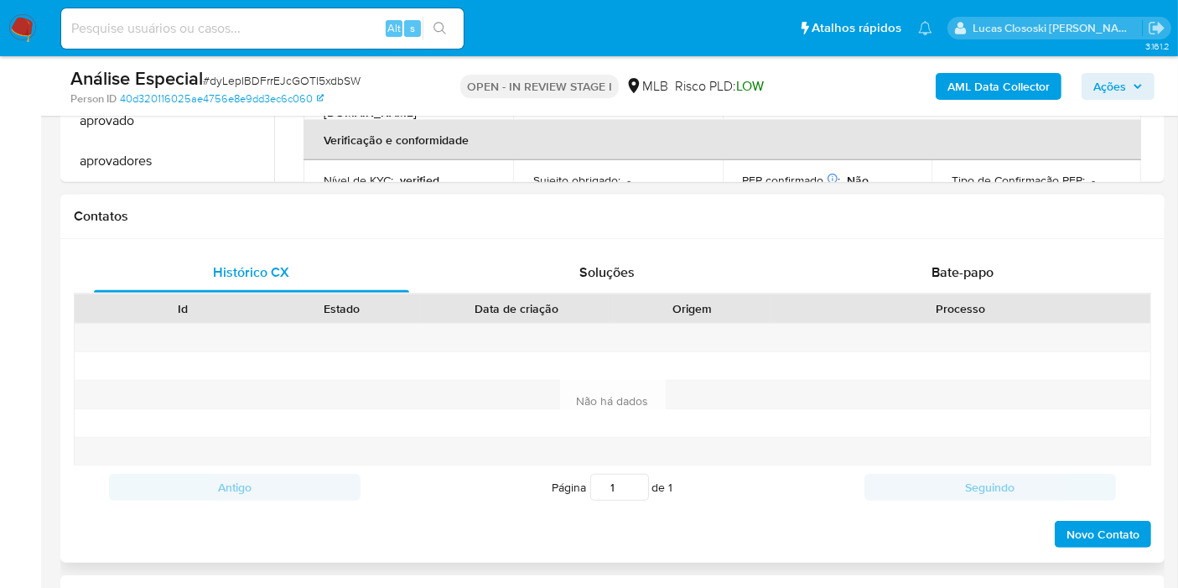
scroll to position [465, 0]
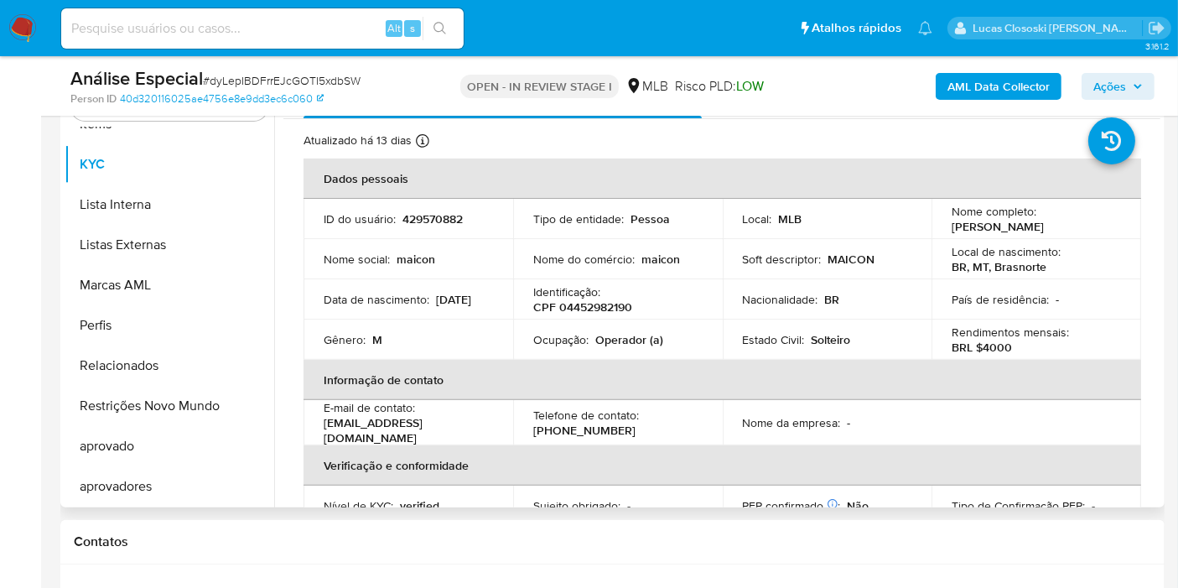
click at [610, 313] on p "CPF 04452982190" at bounding box center [582, 306] width 99 height 15
click at [591, 305] on p "CPF 04452982190" at bounding box center [582, 306] width 99 height 15
copy p "04452982190"
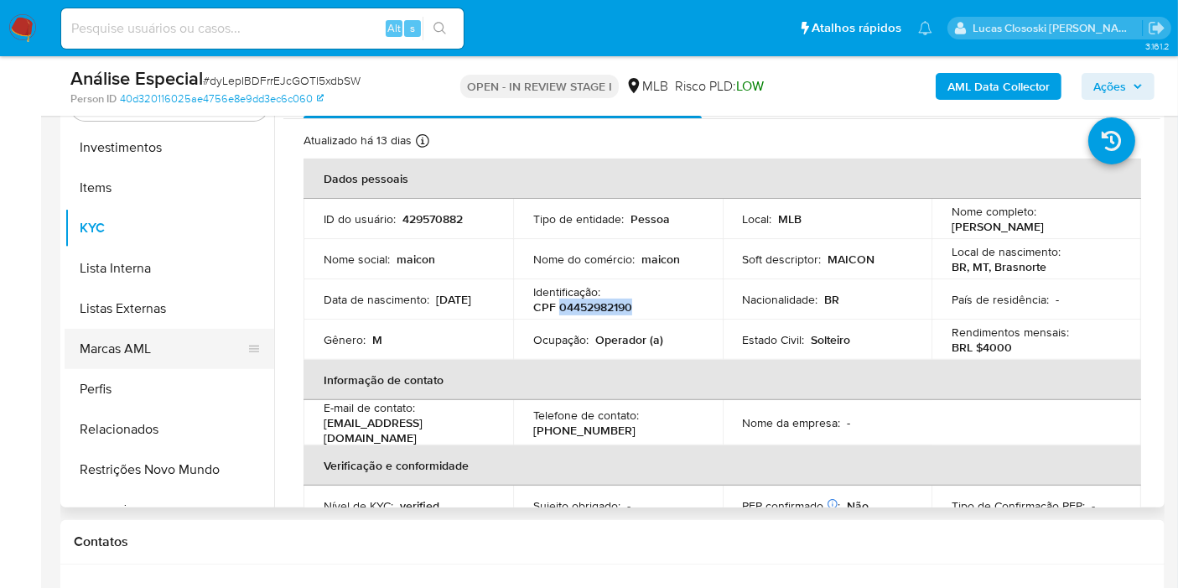
scroll to position [775, 0]
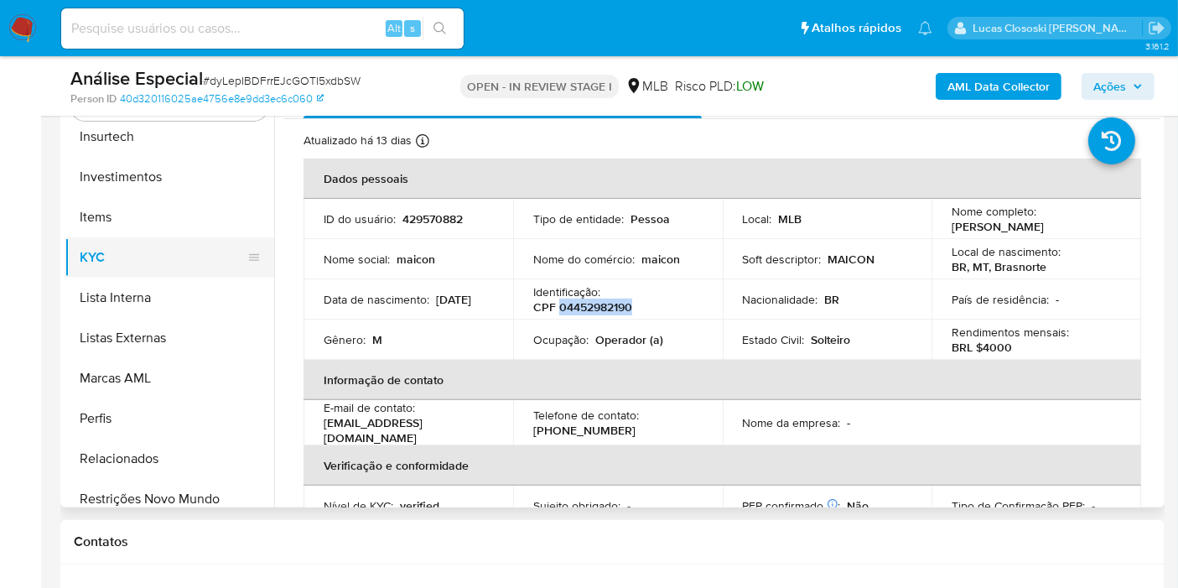
click at [119, 269] on button "KYC" at bounding box center [163, 257] width 196 height 40
click at [122, 286] on button "Lista Interna" at bounding box center [163, 297] width 196 height 40
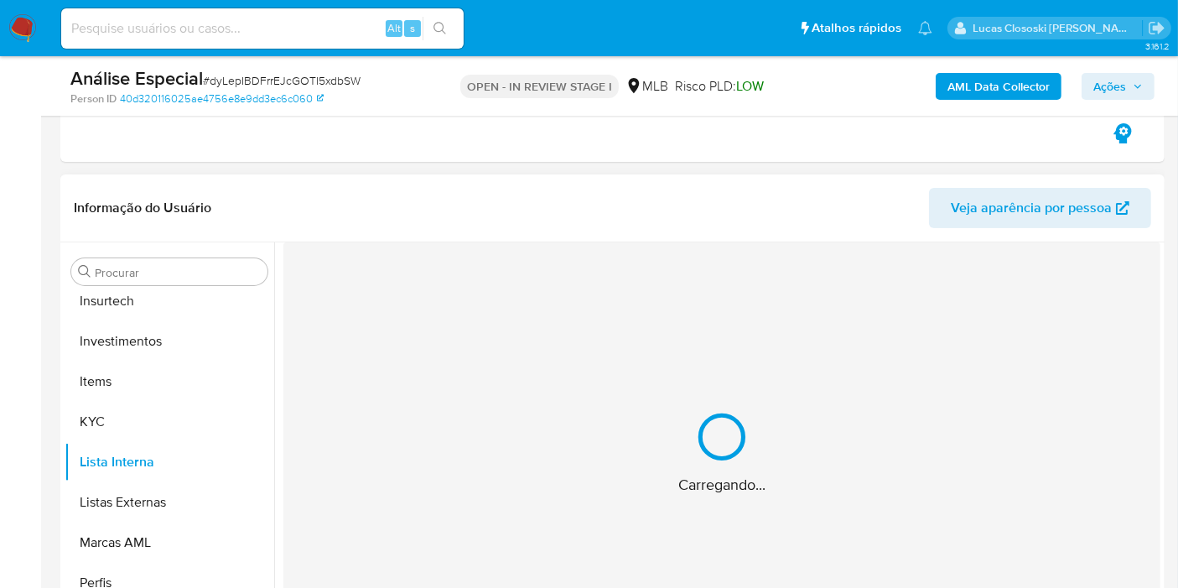
scroll to position [279, 0]
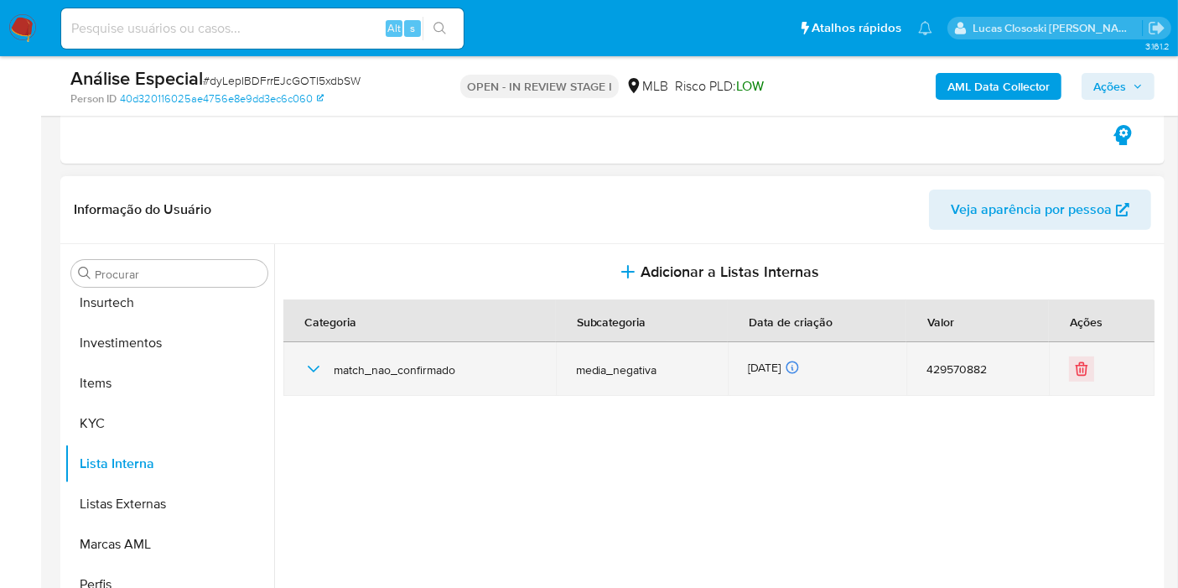
click at [301, 372] on td "match_nao_confirmado" at bounding box center [419, 369] width 272 height 54
click at [308, 369] on icon "button" at bounding box center [313, 369] width 20 height 20
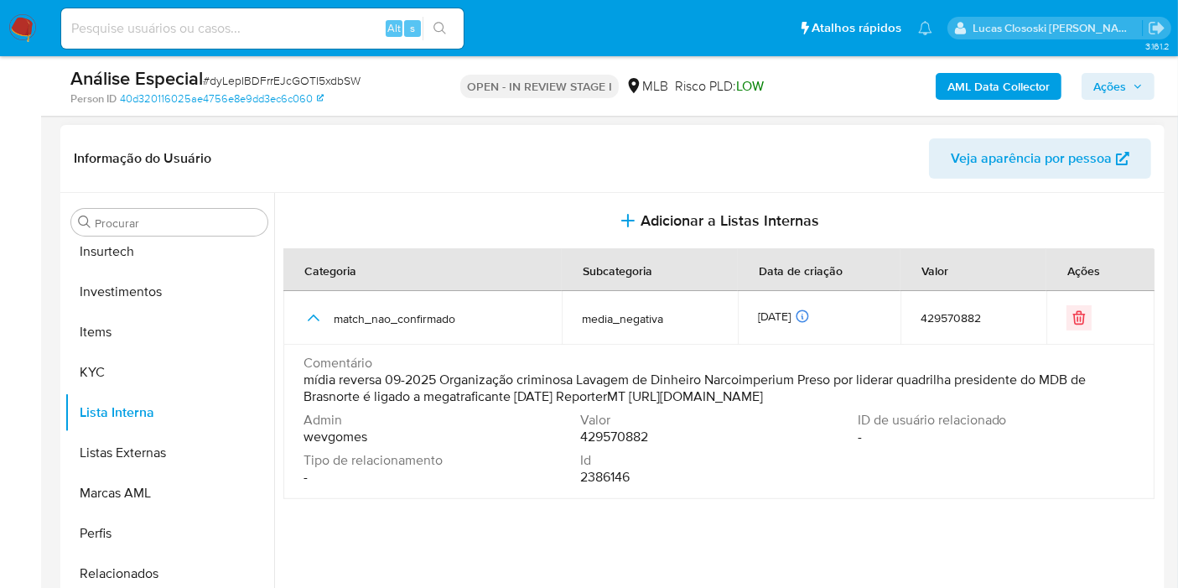
scroll to position [465, 0]
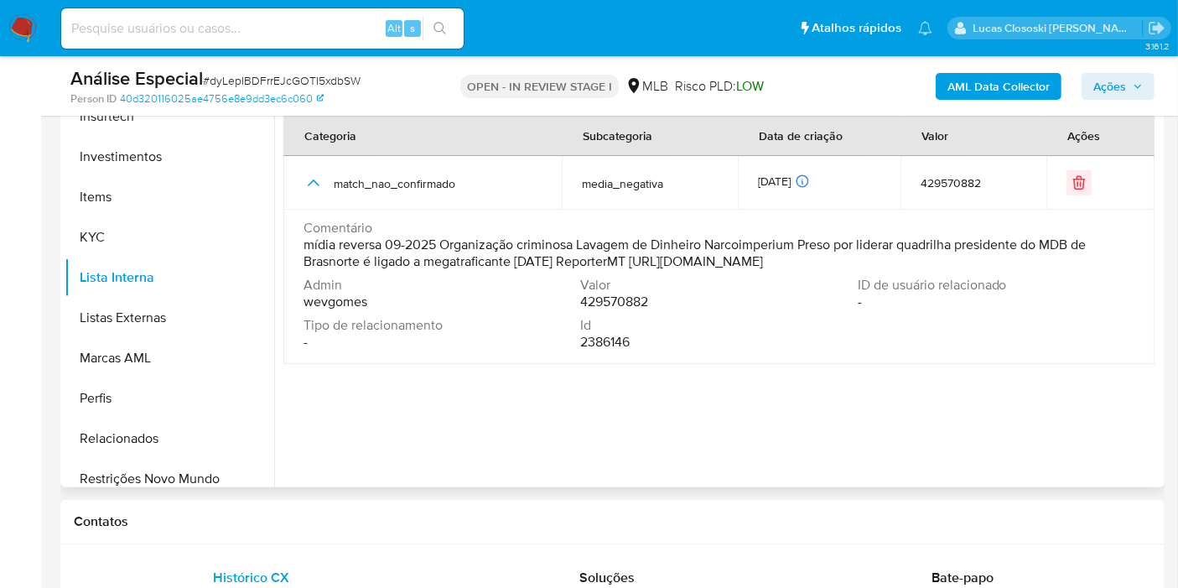
drag, startPoint x: 1085, startPoint y: 264, endPoint x: 619, endPoint y: 269, distance: 465.2
click at [619, 269] on div "Comentário mídia reversa 09-2025 Organização criminosa Lavagem de Dinheiro Narc…" at bounding box center [718, 248] width 831 height 57
click at [654, 260] on span "mídia reversa 09-2025 Organização criminosa Lavagem de Dinheiro Narcoimperium P…" at bounding box center [716, 253] width 827 height 34
click at [661, 258] on span "mídia reversa 09-2025 Organização criminosa Lavagem de Dinheiro Narcoimperium P…" at bounding box center [716, 253] width 827 height 34
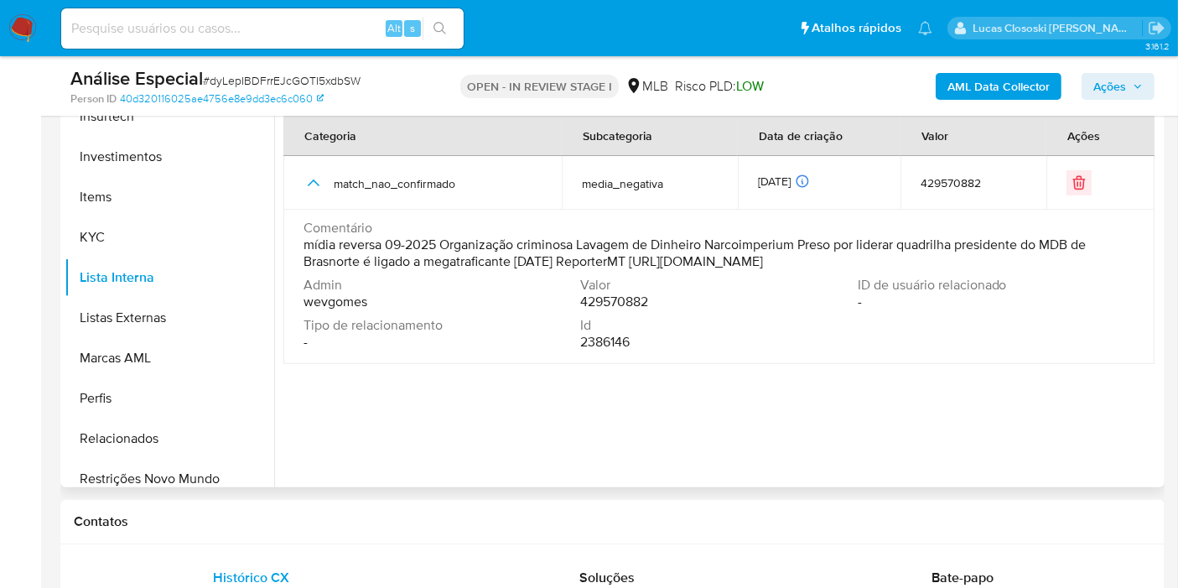
click at [658, 259] on span "mídia reversa 09-2025 Organização criminosa Lavagem de Dinheiro Narcoimperium P…" at bounding box center [716, 253] width 827 height 34
drag, startPoint x: 658, startPoint y: 259, endPoint x: 1100, endPoint y: 262, distance: 441.8
click at [1100, 262] on span "mídia reversa 09-2025 Organização criminosa Lavagem de Dinheiro Narcoimperium P…" at bounding box center [716, 253] width 827 height 34
click at [128, 254] on button "KYC" at bounding box center [163, 237] width 196 height 40
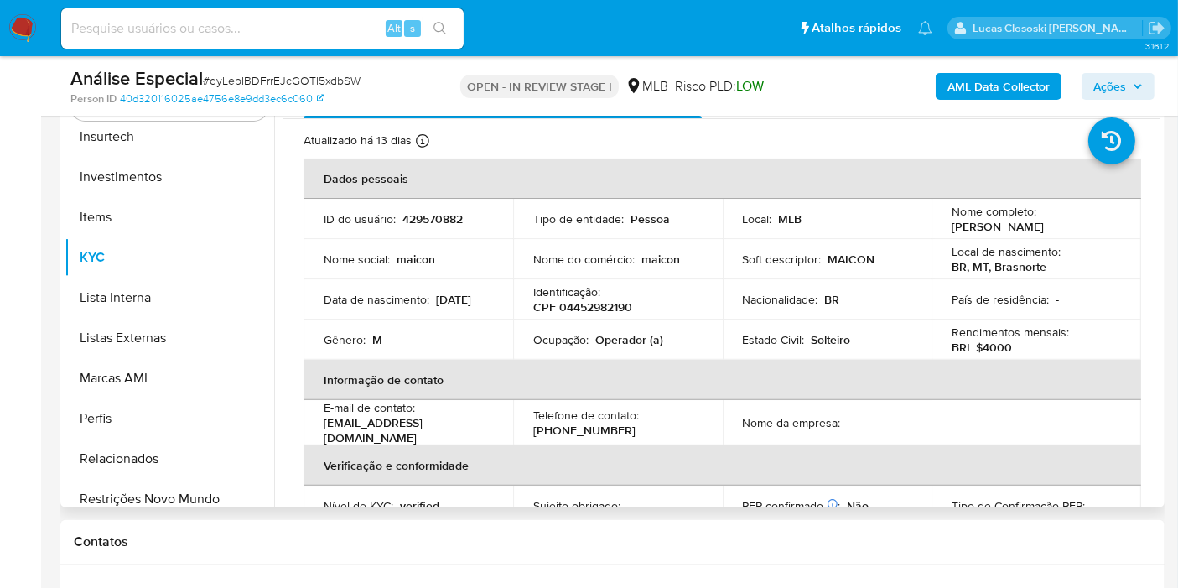
click at [579, 309] on p "CPF 04452982190" at bounding box center [582, 306] width 99 height 15
copy p "04452982190"
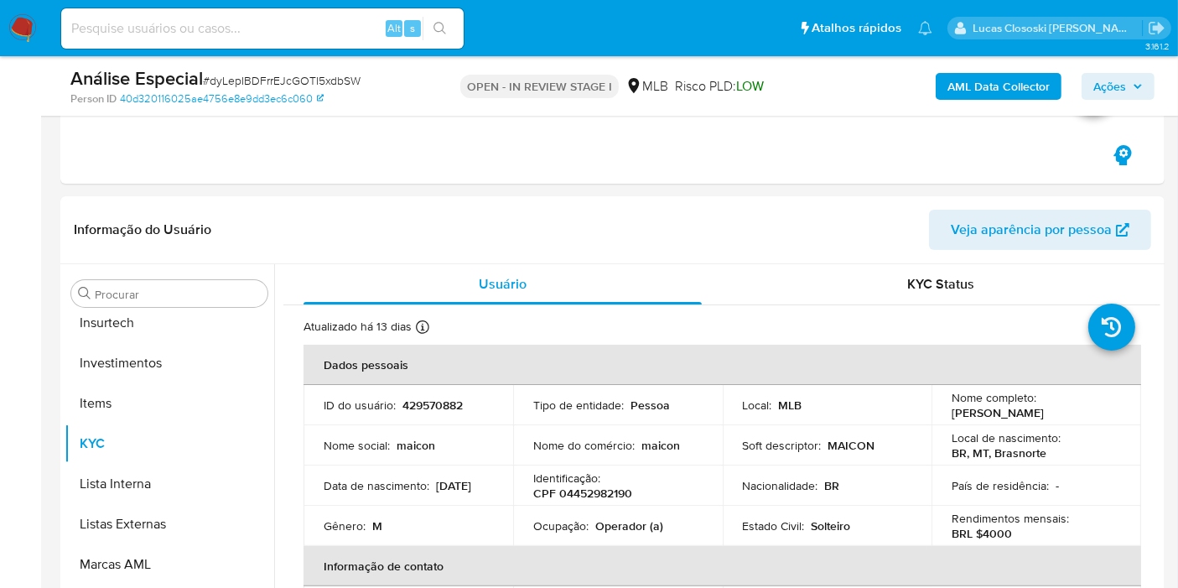
click at [1008, 106] on div "Análise Especial # dyLepIBDFrrEJcGOTI5xdbSW Person ID 40d320116025ae4756e8e9dd3…" at bounding box center [612, 86] width 1104 height 60
click at [1006, 85] on b "AML Data Collector" at bounding box center [998, 86] width 102 height 27
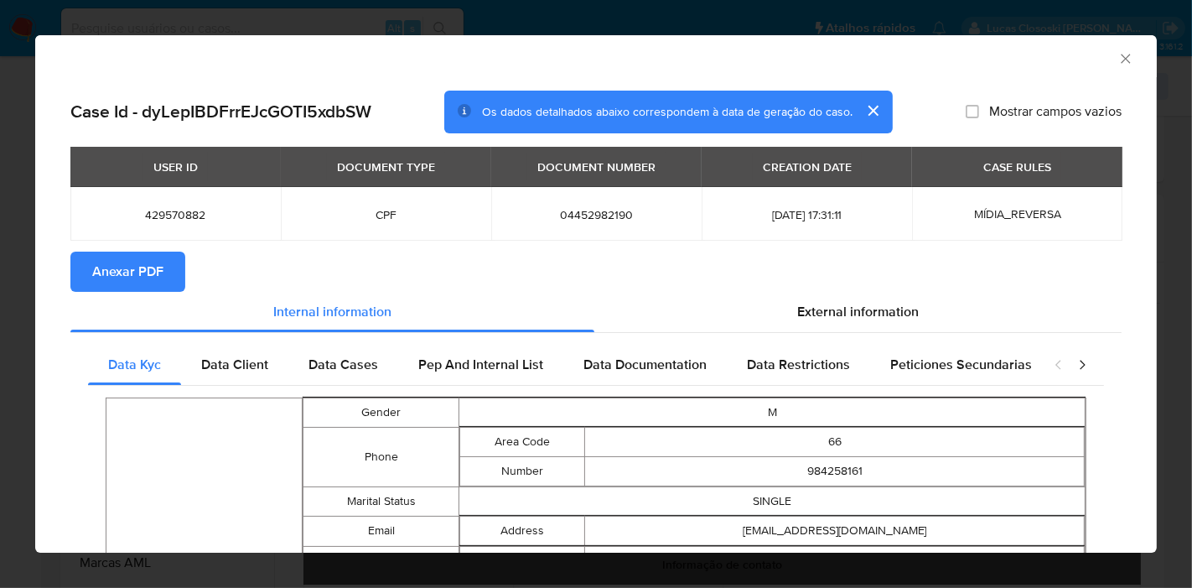
click at [174, 269] on button "Anexar PDF" at bounding box center [127, 271] width 115 height 40
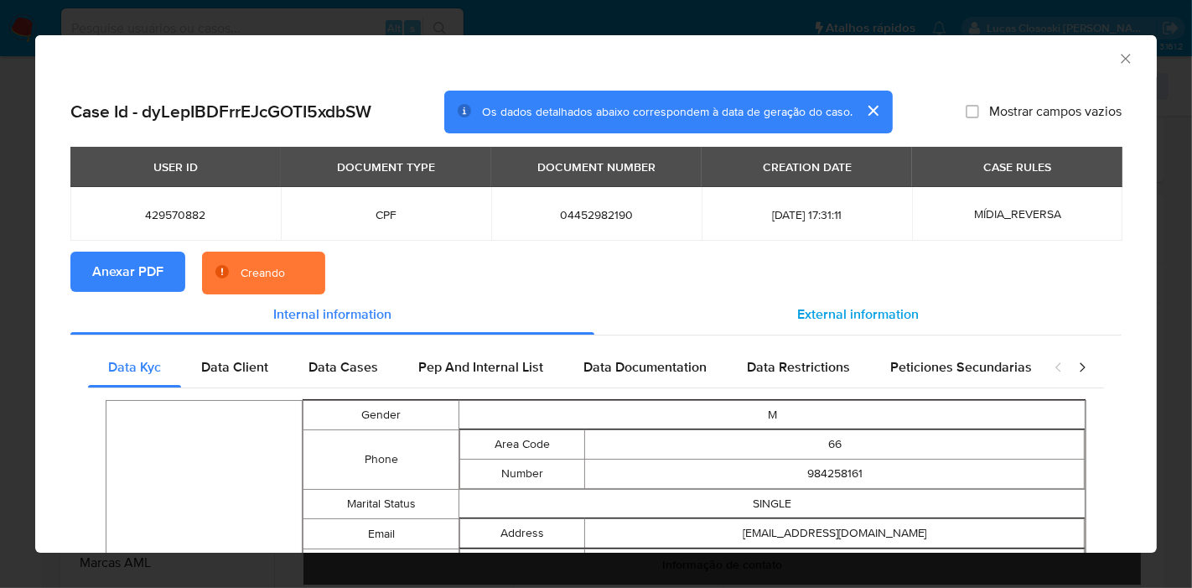
click at [835, 294] on div "External information" at bounding box center [857, 314] width 527 height 40
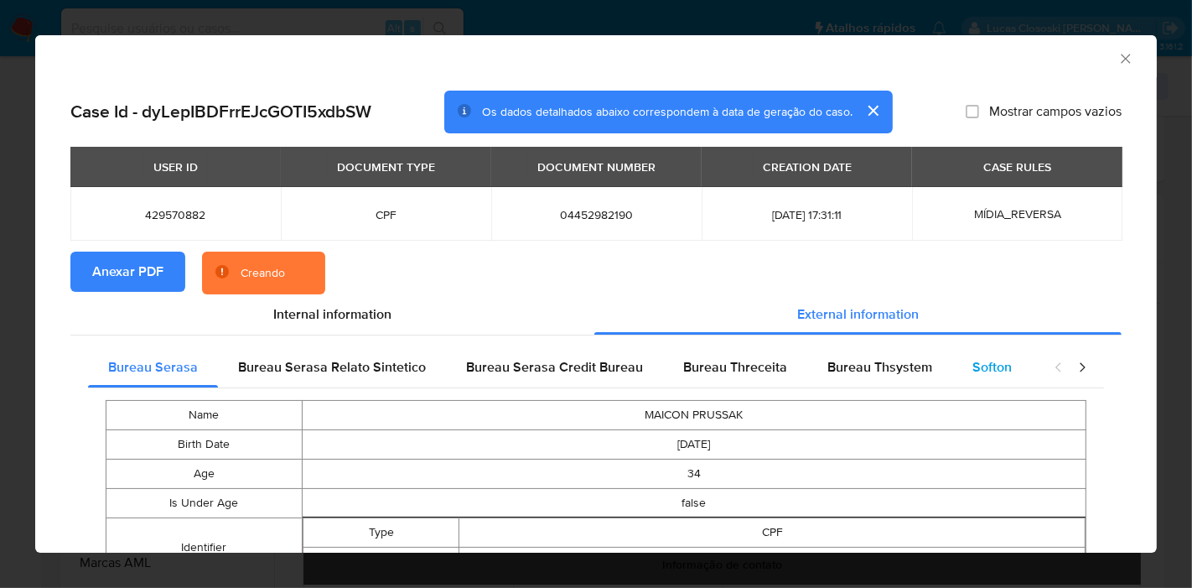
click at [959, 365] on div "Softon" at bounding box center [992, 367] width 80 height 40
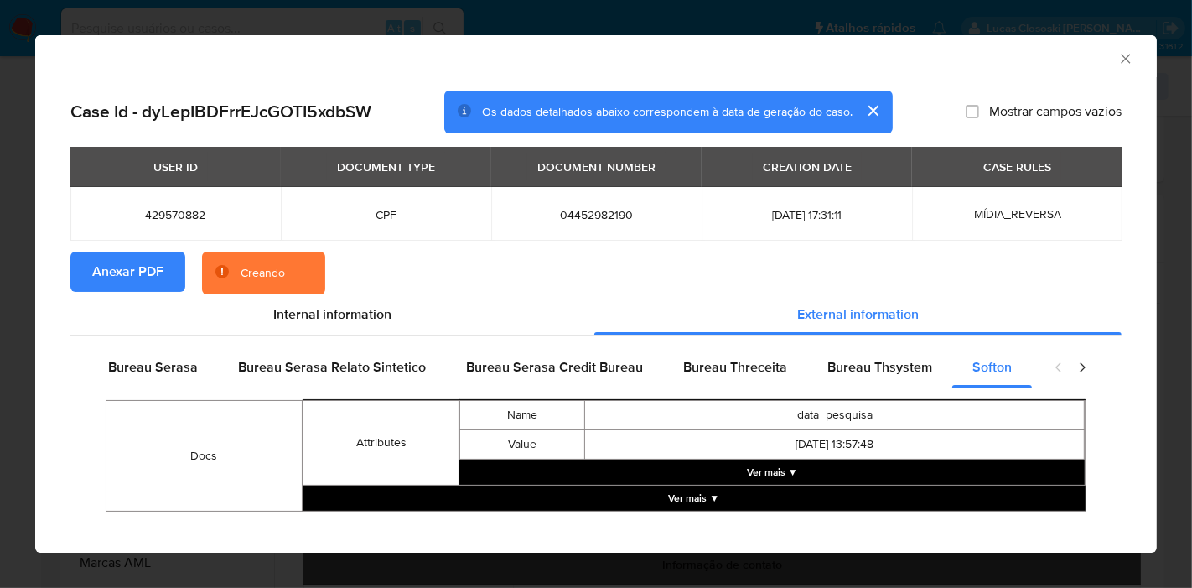
click at [1117, 62] on icon "Fechar a janela" at bounding box center [1125, 58] width 17 height 17
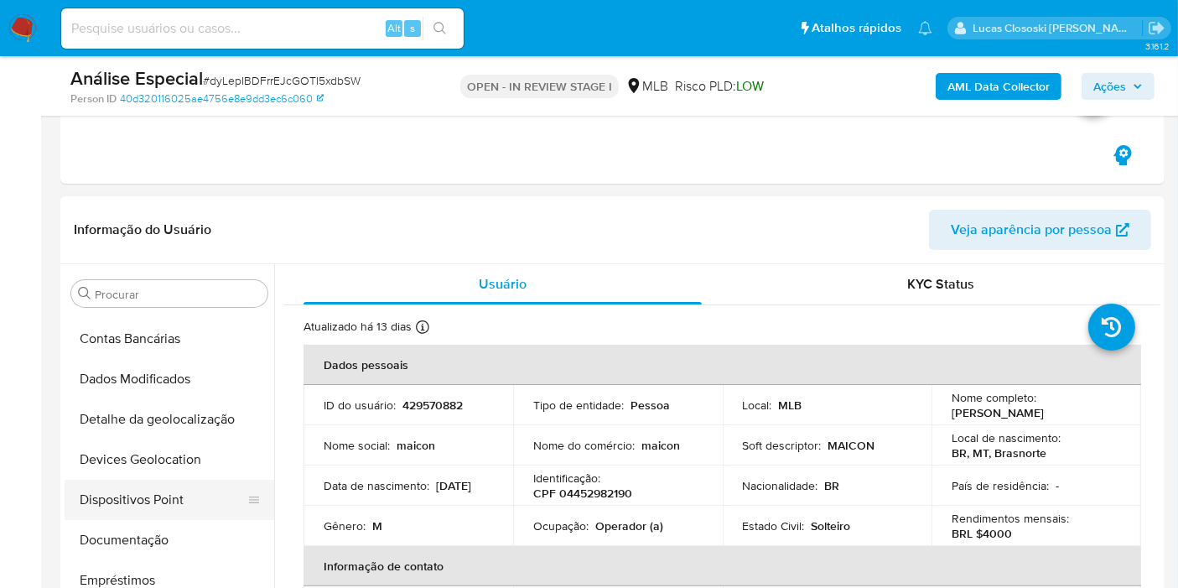
scroll to position [186, 0]
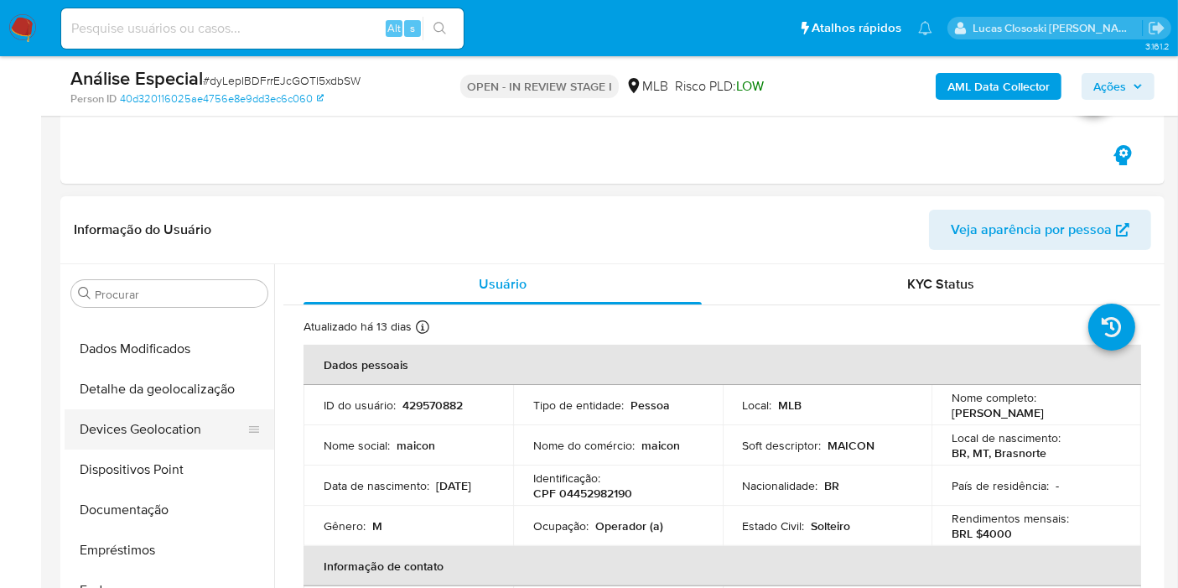
click at [172, 435] on button "Devices Geolocation" at bounding box center [163, 429] width 196 height 40
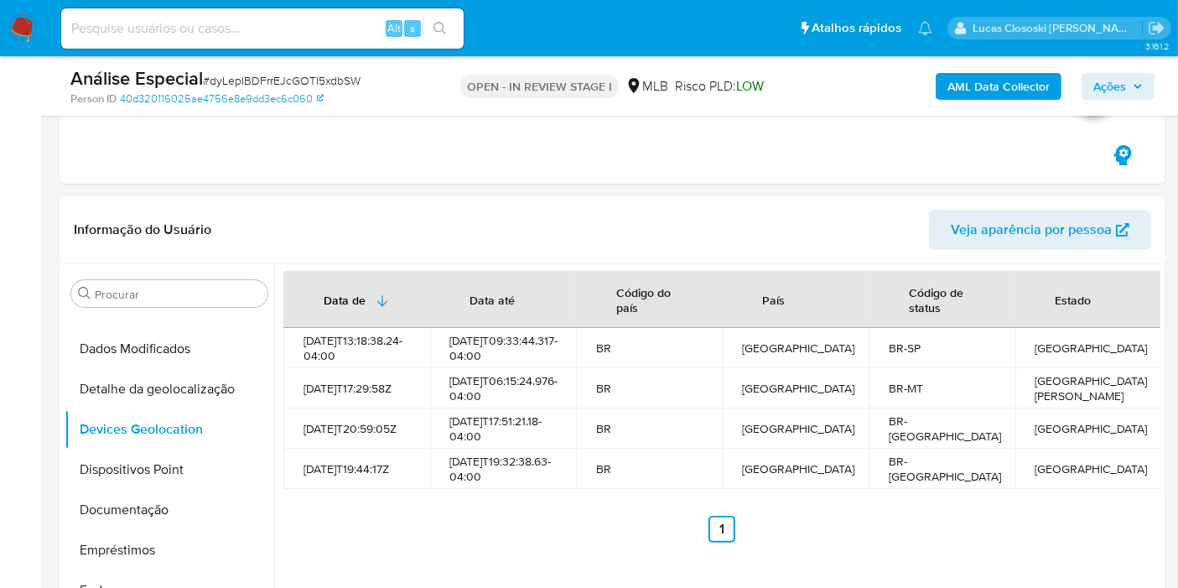
drag, startPoint x: 547, startPoint y: 302, endPoint x: 557, endPoint y: 323, distance: 23.6
click at [557, 323] on th "Data até" at bounding box center [503, 299] width 147 height 57
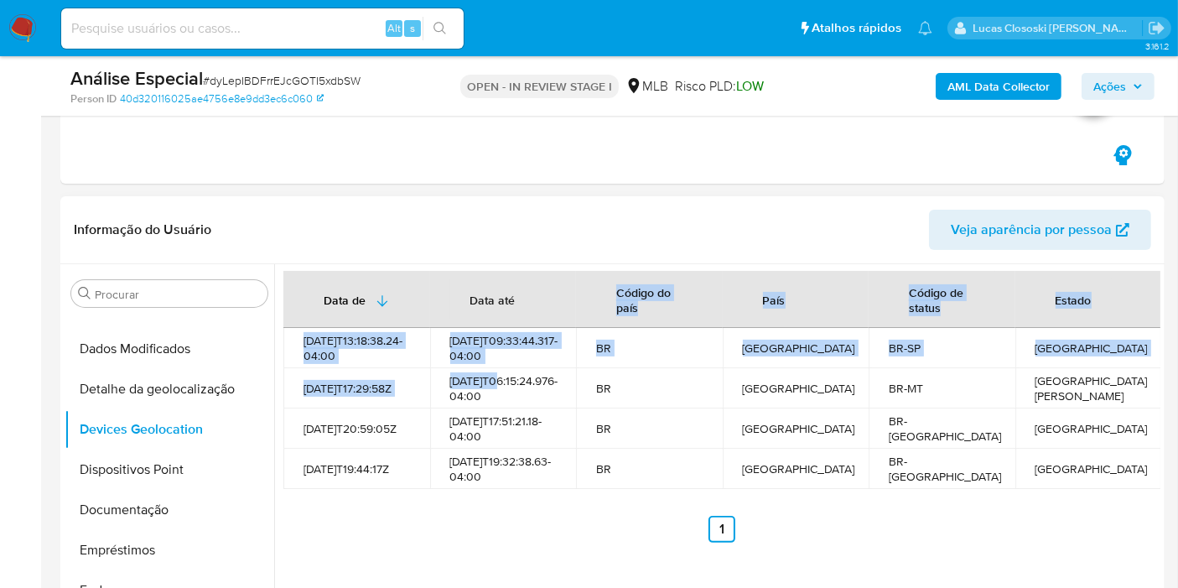
drag, startPoint x: 565, startPoint y: 375, endPoint x: 531, endPoint y: 350, distance: 41.4
click at [561, 372] on table "Data de Data até Código do país País Código de status Estado 2024-04-05T13:18:3…" at bounding box center [722, 380] width 878 height 218
click at [524, 345] on div "2025-08-27T09:33:44.317-04:00" at bounding box center [503, 348] width 106 height 30
click at [561, 288] on th "Data até" at bounding box center [503, 299] width 147 height 57
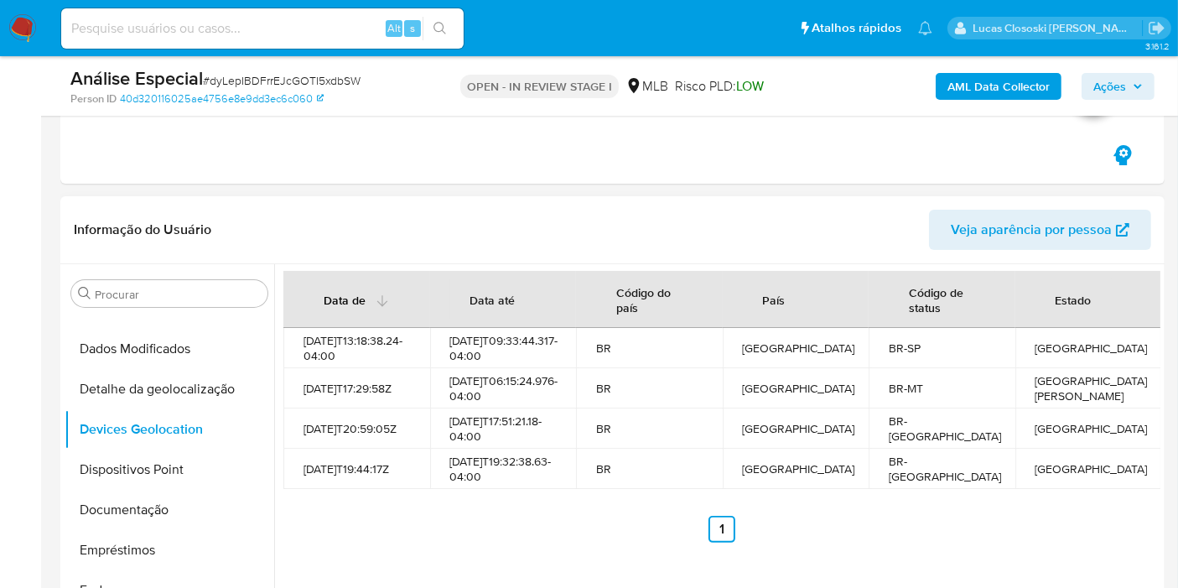
drag, startPoint x: 360, startPoint y: 356, endPoint x: 367, endPoint y: 296, distance: 60.7
drag, startPoint x: 367, startPoint y: 296, endPoint x: 249, endPoint y: 179, distance: 166.0
click at [249, 179] on div "Eventos ( 1 ) Ações MANUAL (1) Data Proprietário Etiquetas 12/09/2025 14:31:10 …" at bounding box center [612, 28] width 1104 height 309
click at [1013, 76] on b "AML Data Collector" at bounding box center [998, 86] width 102 height 27
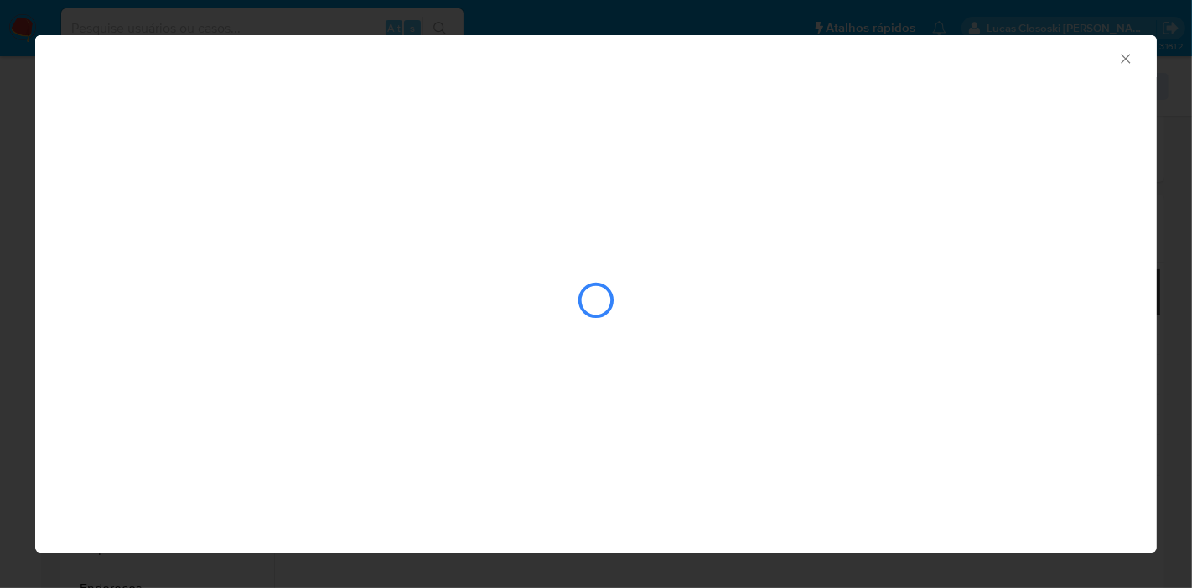
click at [1124, 63] on icon "Fechar a janela" at bounding box center [1125, 58] width 17 height 17
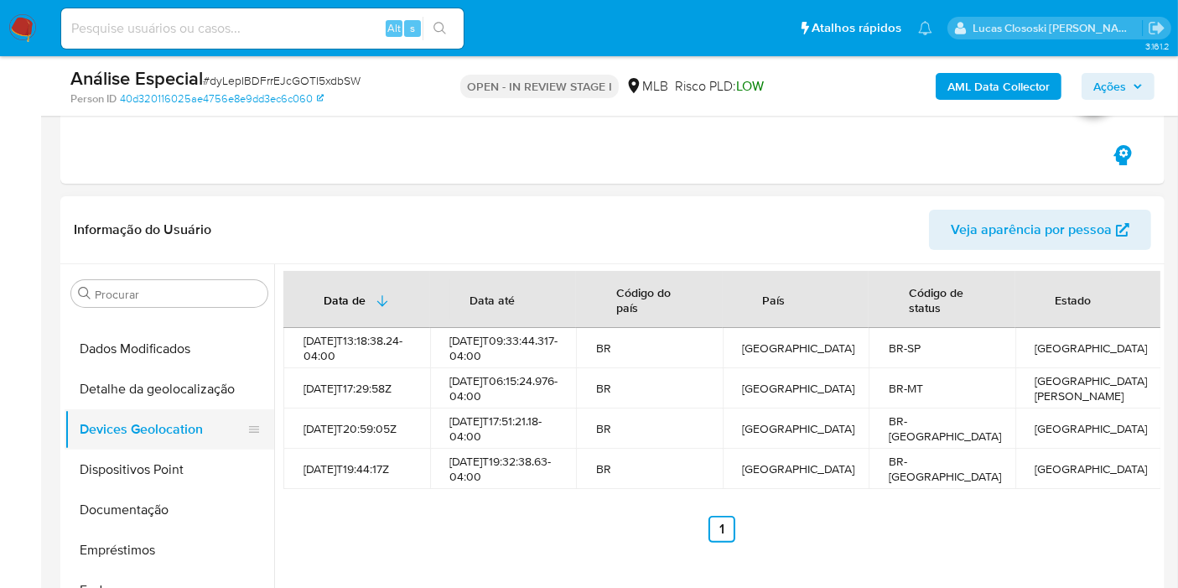
scroll to position [279, 0]
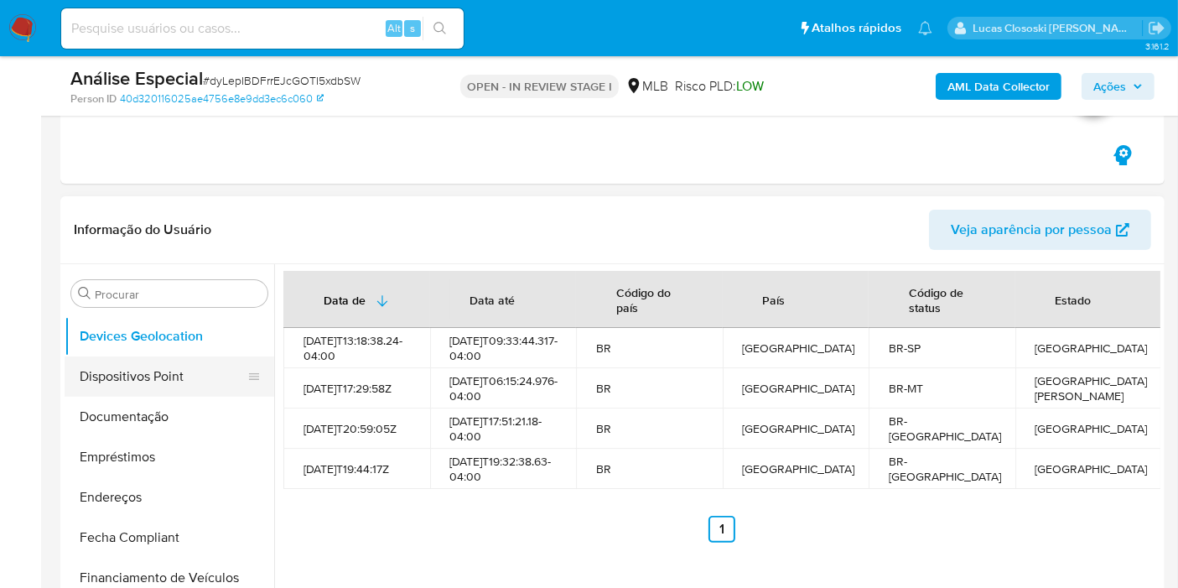
click at [125, 368] on button "Dispositivos Point" at bounding box center [163, 376] width 196 height 40
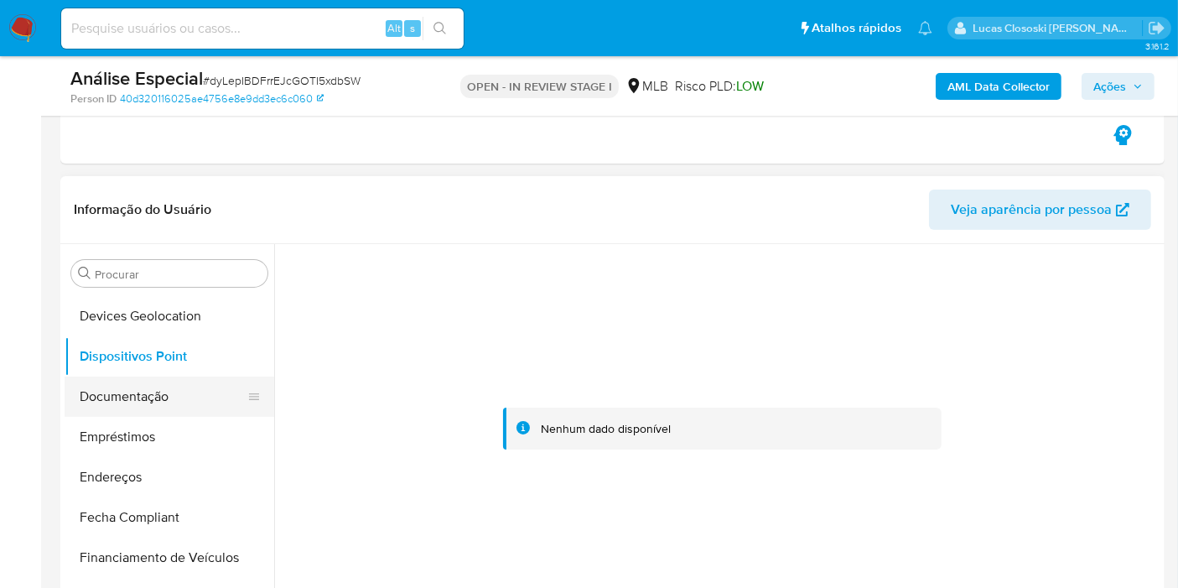
click at [134, 388] on button "Documentação" at bounding box center [163, 396] width 196 height 40
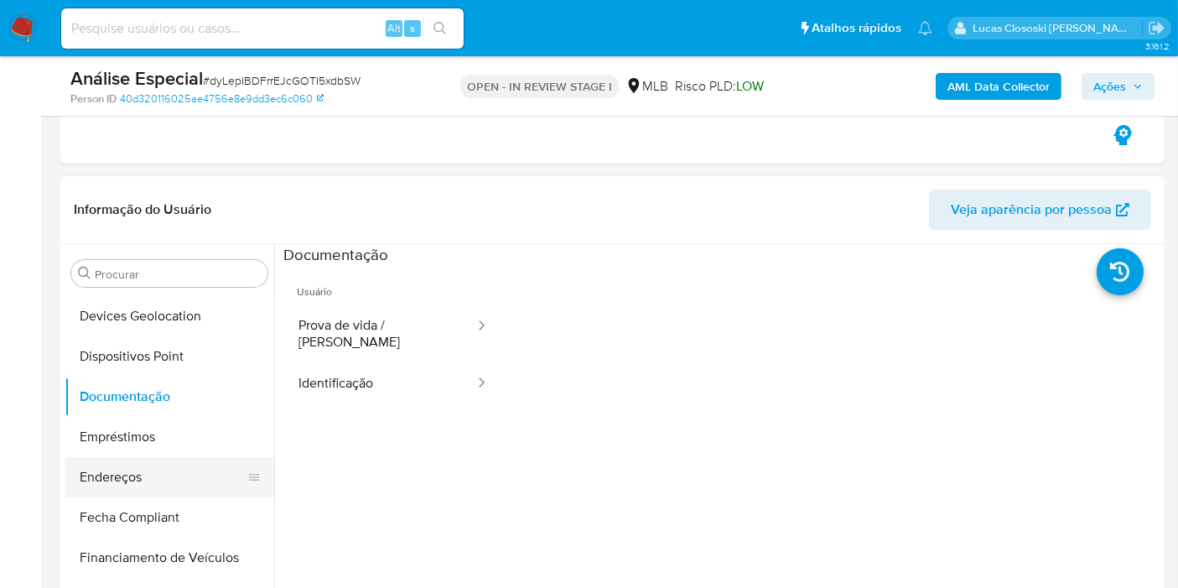
click at [160, 479] on button "Endereços" at bounding box center [163, 477] width 196 height 40
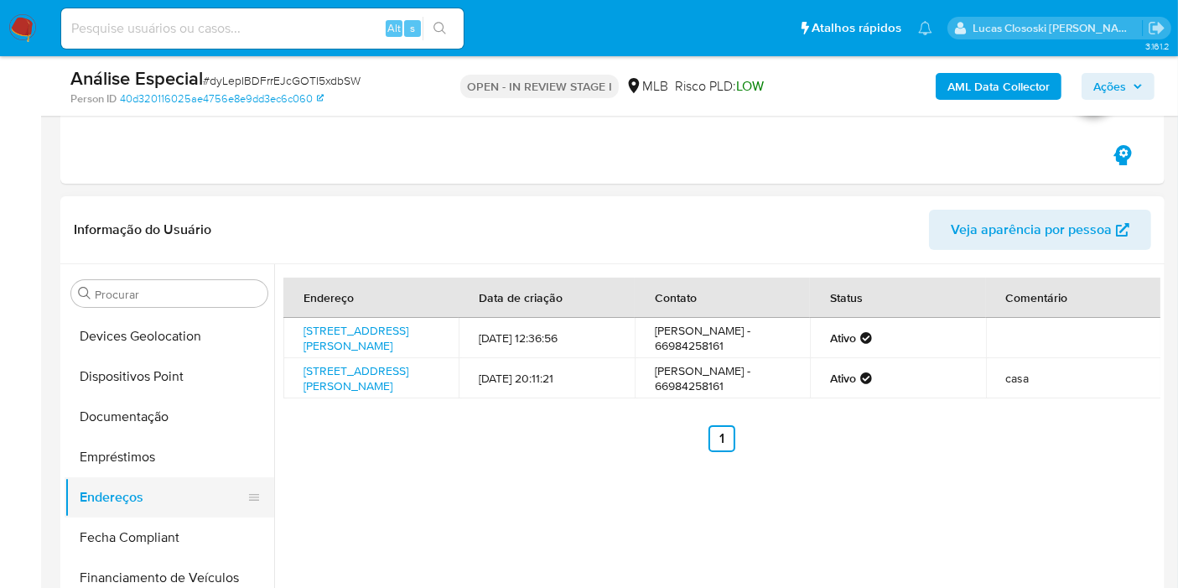
scroll to position [372, 0]
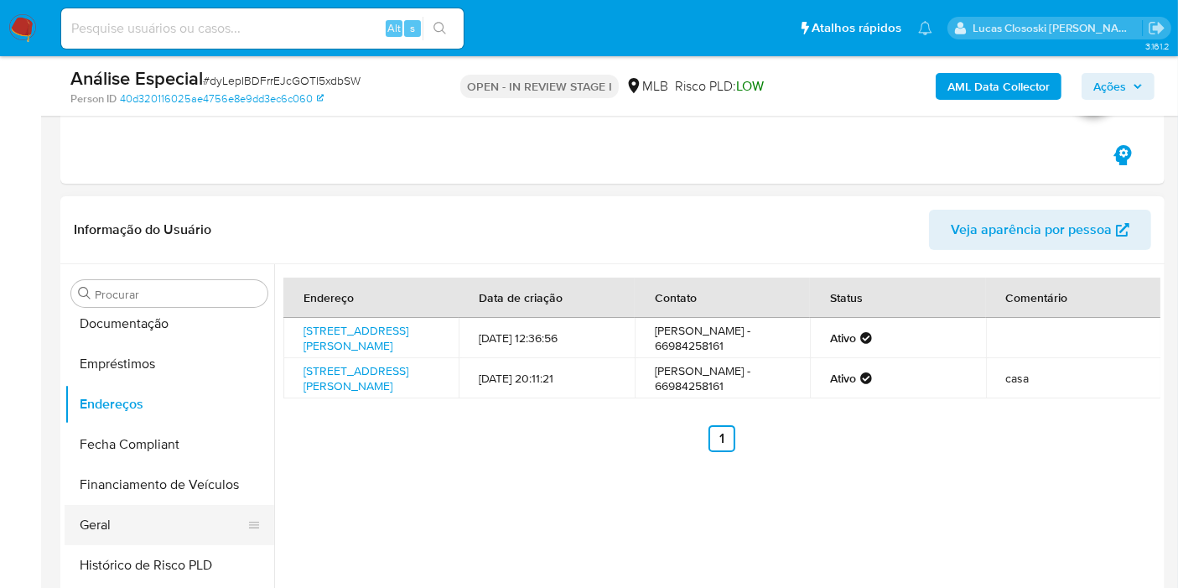
click at [151, 532] on button "Geral" at bounding box center [163, 525] width 196 height 40
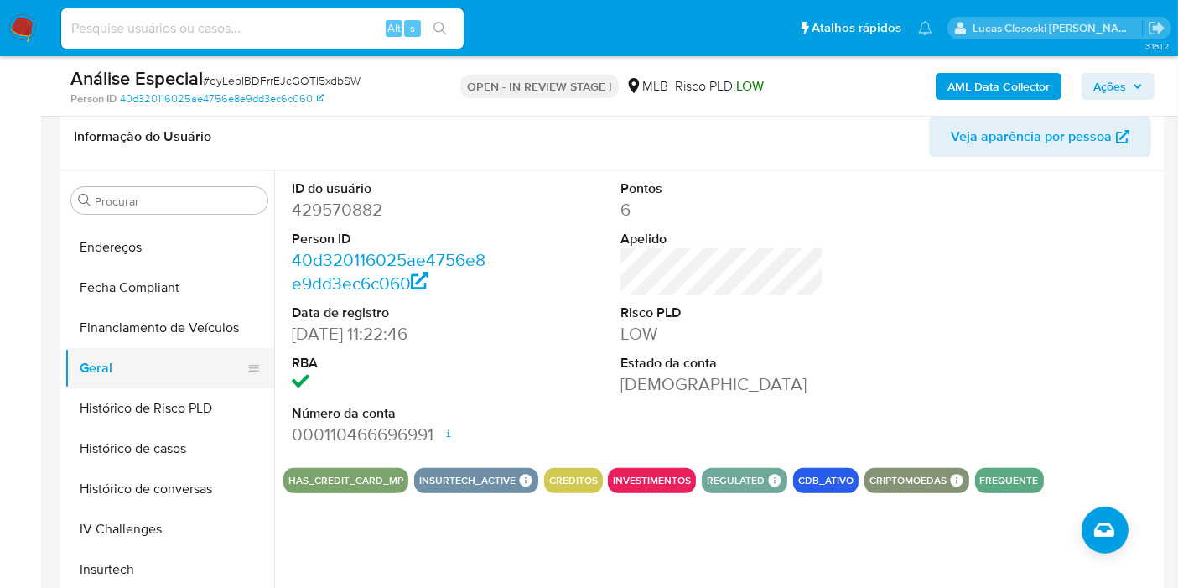
scroll to position [465, 0]
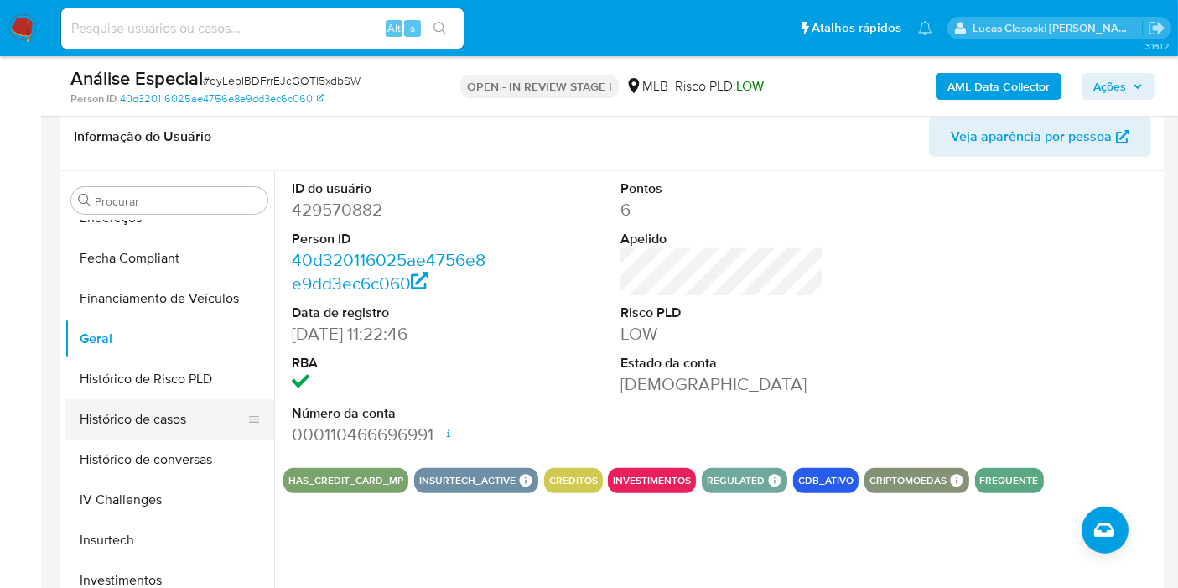
click at [117, 411] on button "Histórico de casos" at bounding box center [163, 419] width 196 height 40
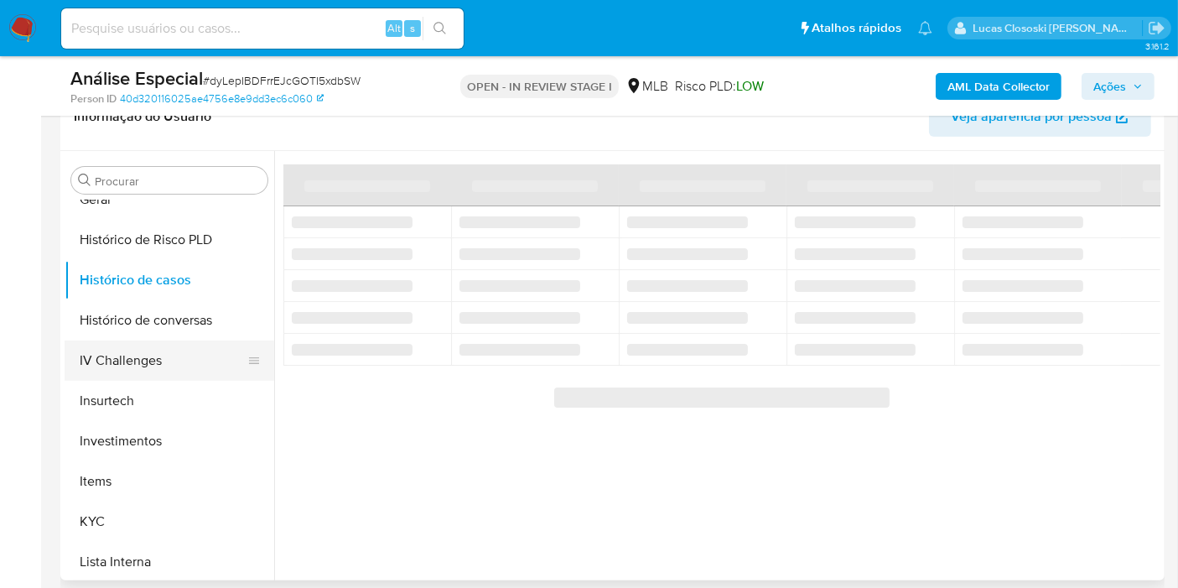
scroll to position [651, 0]
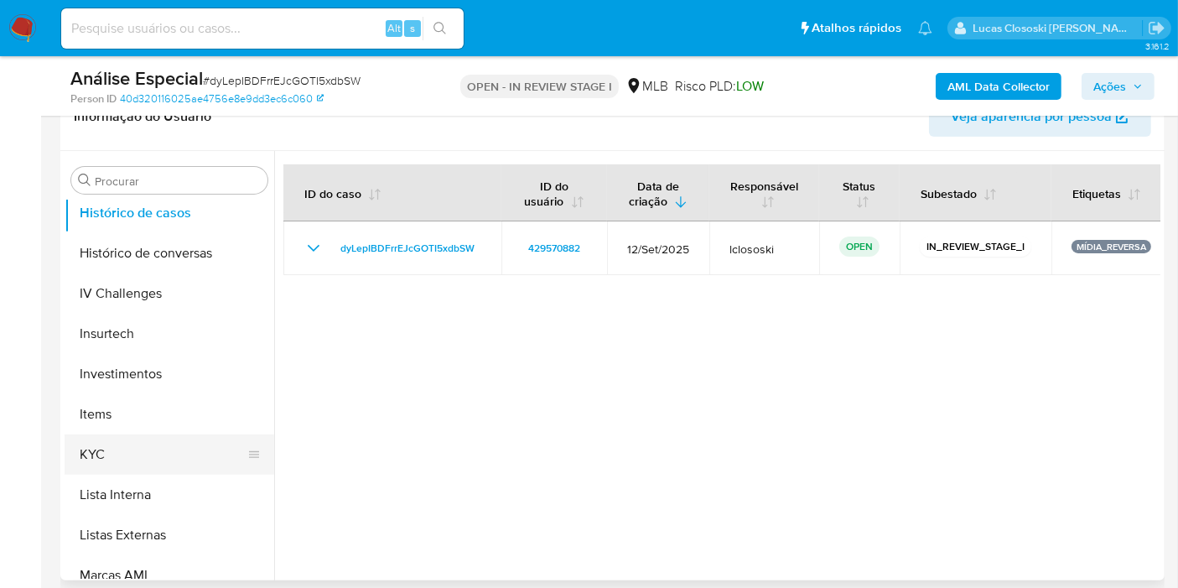
click at [132, 456] on button "KYC" at bounding box center [163, 454] width 196 height 40
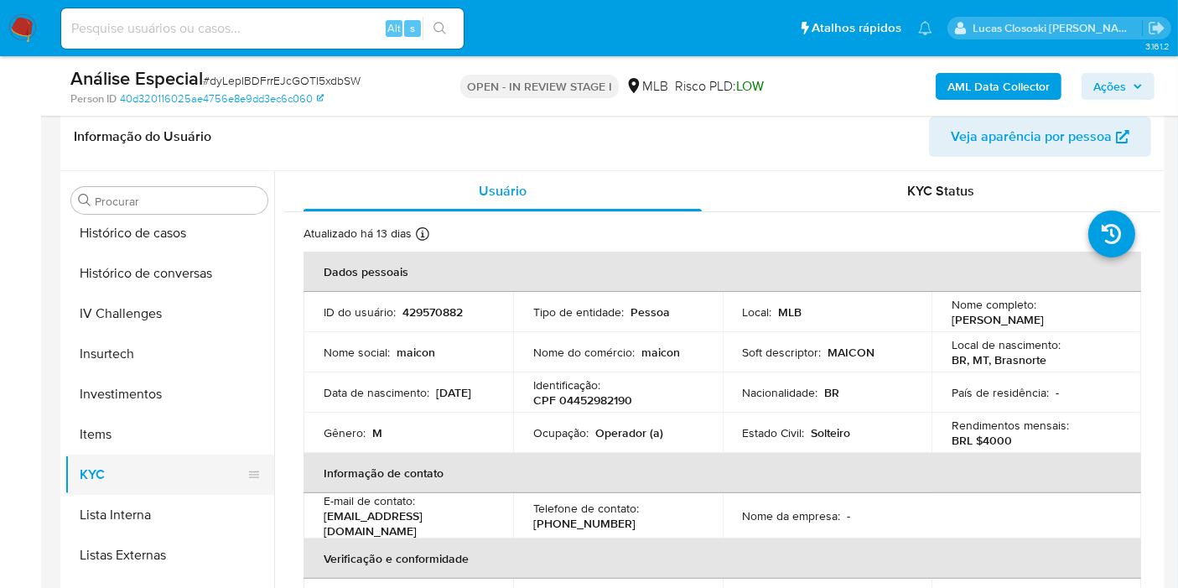
scroll to position [838, 0]
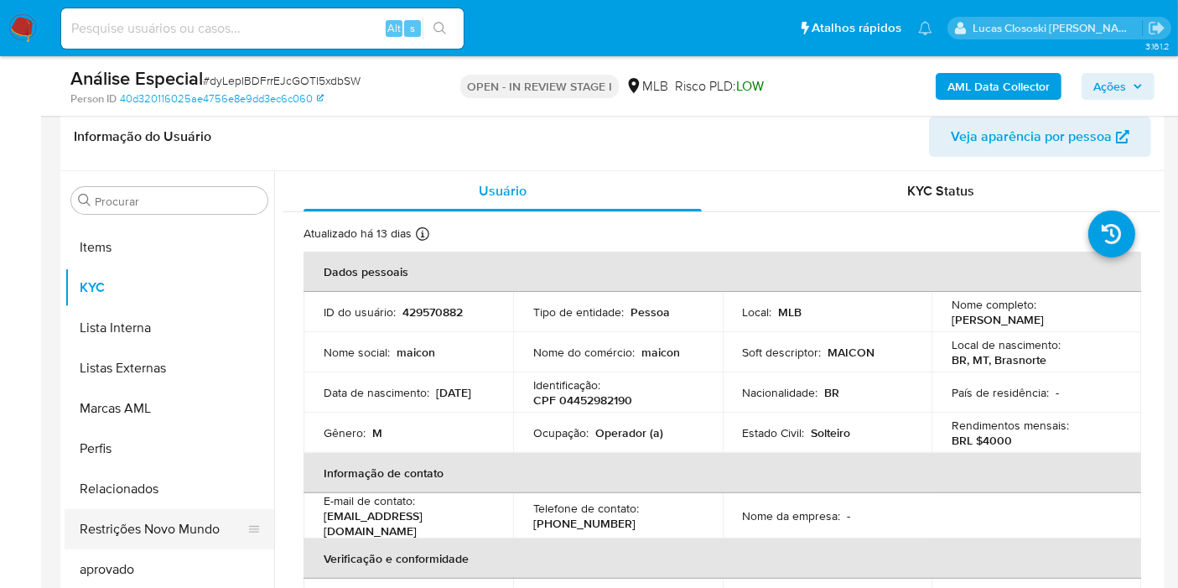
click at [169, 542] on button "Restrições Novo Mundo" at bounding box center [163, 529] width 196 height 40
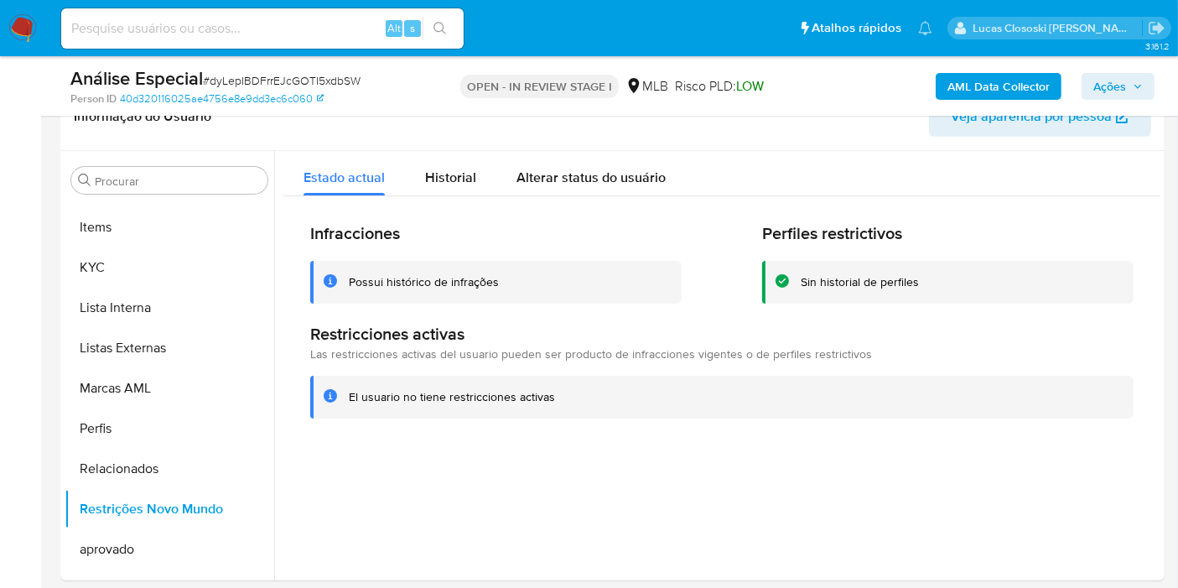
click at [303, 85] on span "# dyLepIBDFrrEJcGOTI5xdbSW" at bounding box center [282, 80] width 158 height 17
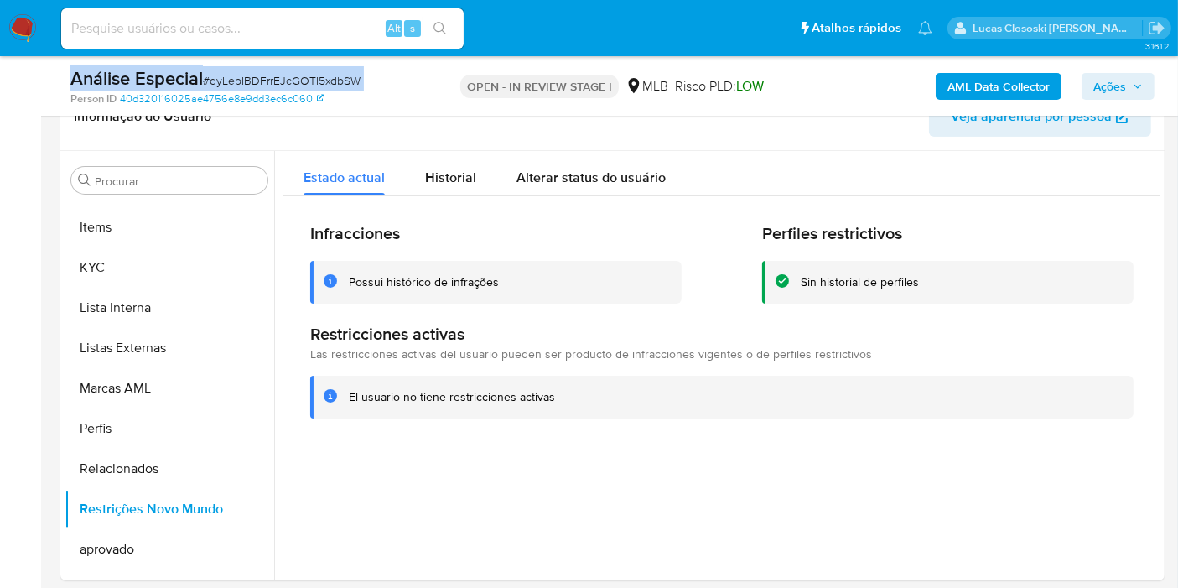
click at [303, 85] on span "# dyLepIBDFrrEJcGOTI5xdbSW" at bounding box center [282, 80] width 158 height 17
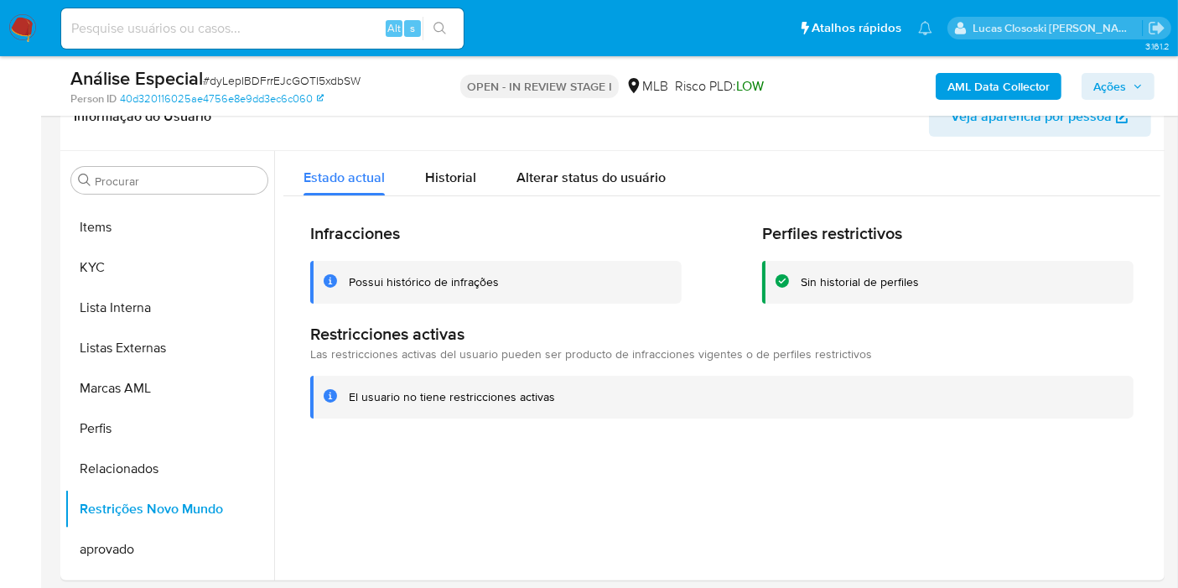
click at [303, 85] on span "# dyLepIBDFrrEJcGOTI5xdbSW" at bounding box center [282, 80] width 158 height 17
copy span "dyLepIBDFrrEJcGOTI5xdbSW"
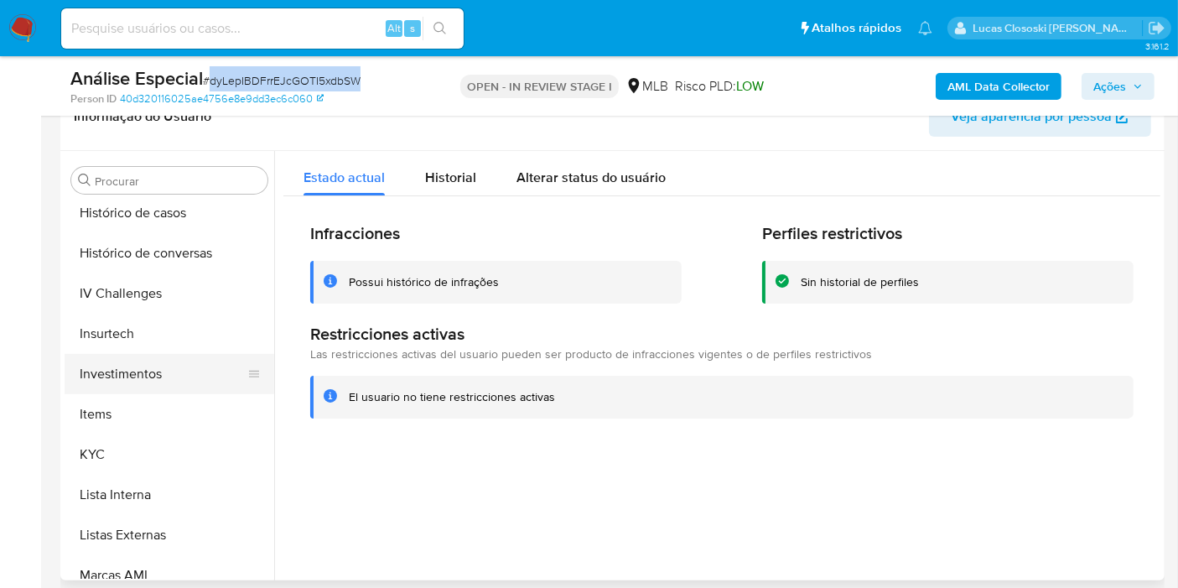
scroll to position [465, 0]
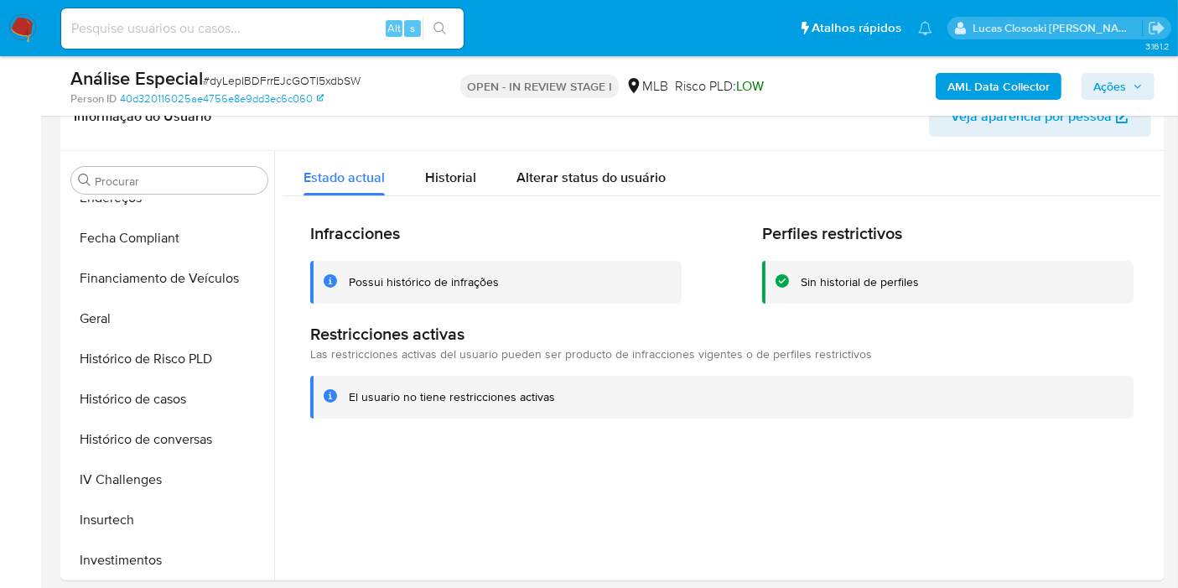
click at [75, 313] on button "Geral" at bounding box center [163, 318] width 196 height 40
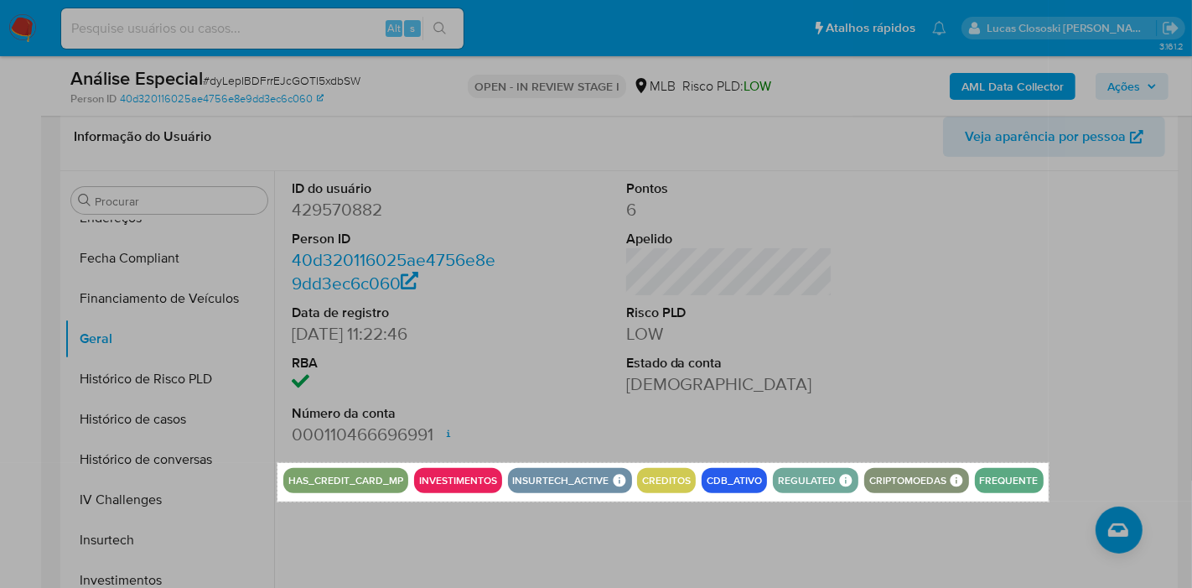
drag, startPoint x: 277, startPoint y: 463, endPoint x: 1049, endPoint y: 501, distance: 772.1
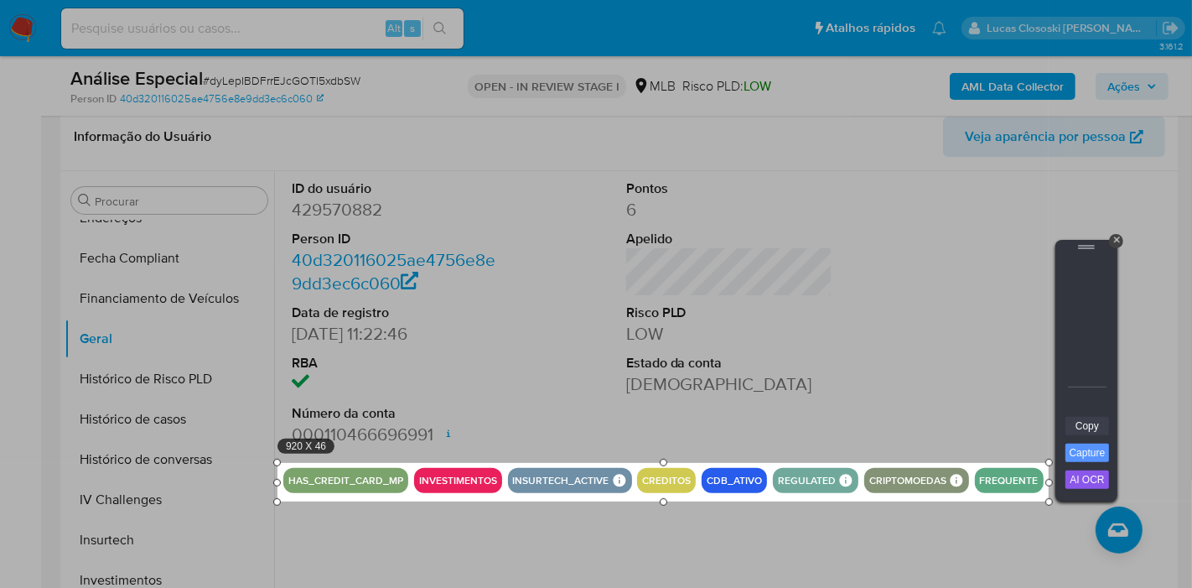
click at [1073, 423] on link "Copy" at bounding box center [1087, 426] width 44 height 18
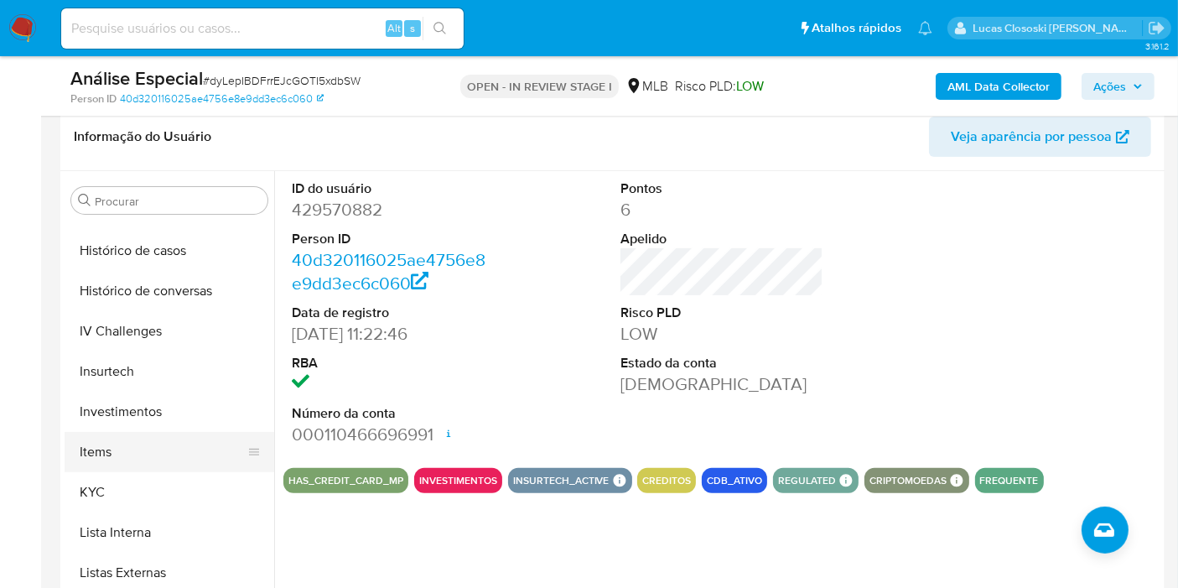
scroll to position [651, 0]
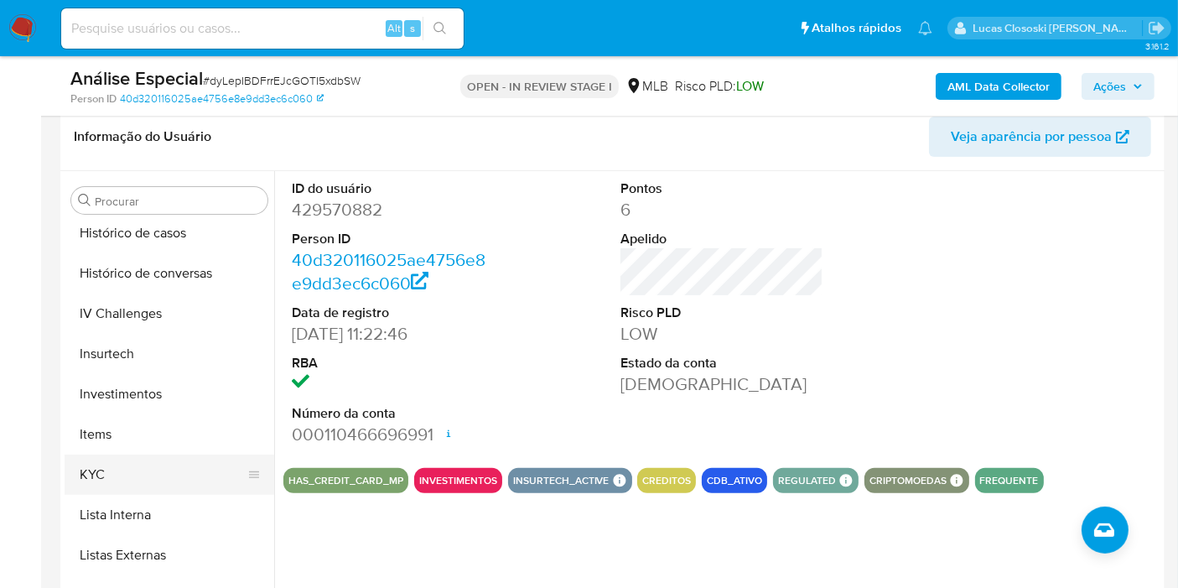
click at [104, 467] on button "KYC" at bounding box center [163, 474] width 196 height 40
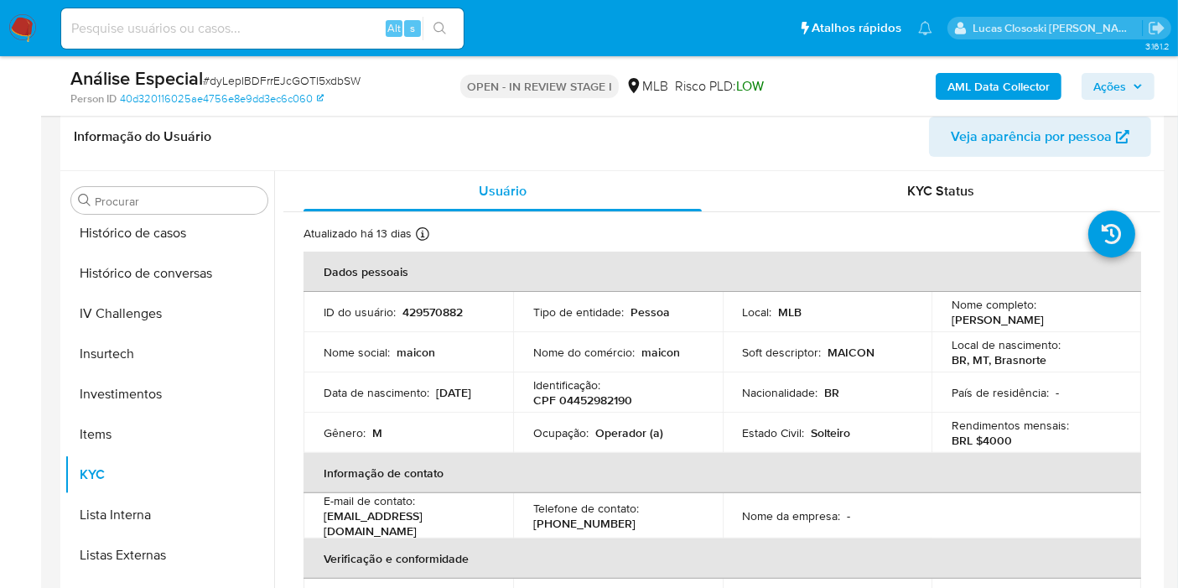
click at [1137, 75] on span "Ações" at bounding box center [1117, 86] width 49 height 23
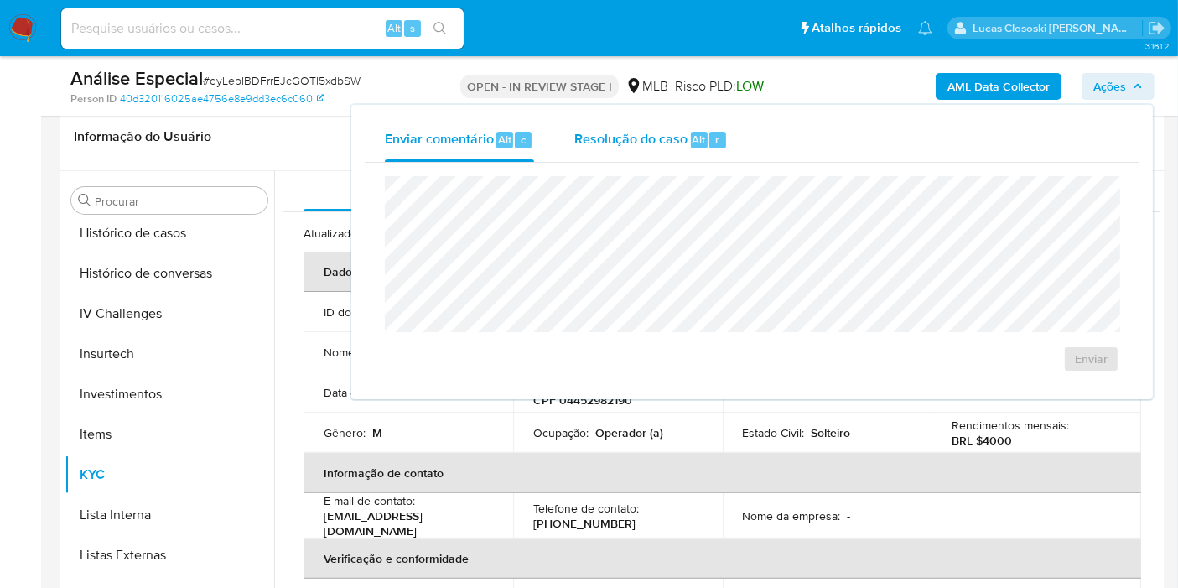
click at [682, 150] on div "Resolução do caso Alt r" at bounding box center [650, 140] width 153 height 44
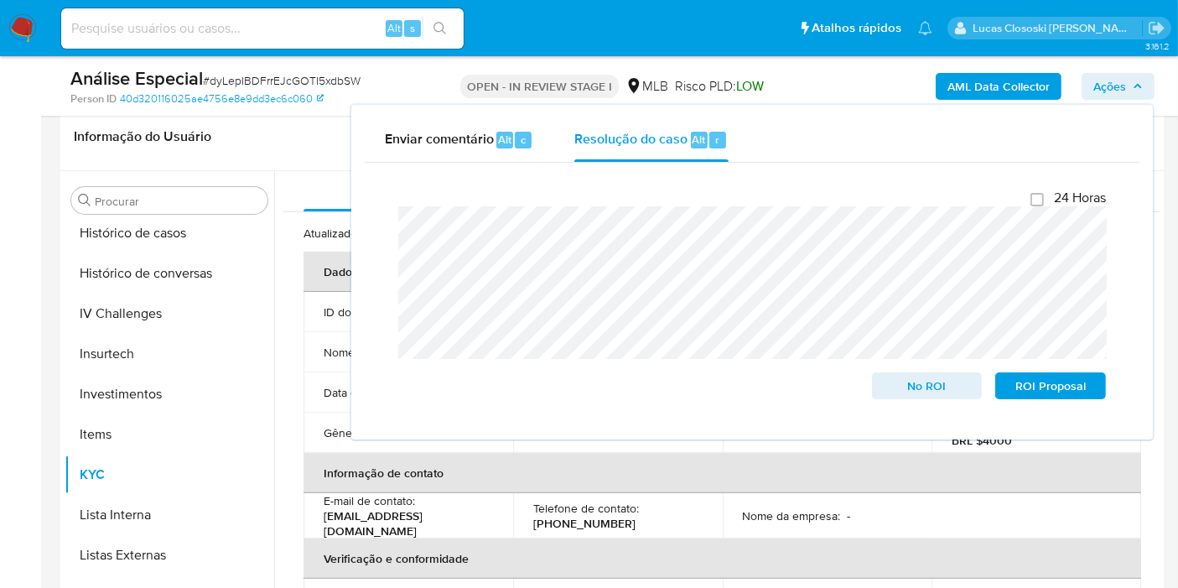
click at [1140, 91] on icon "button" at bounding box center [1137, 86] width 10 height 10
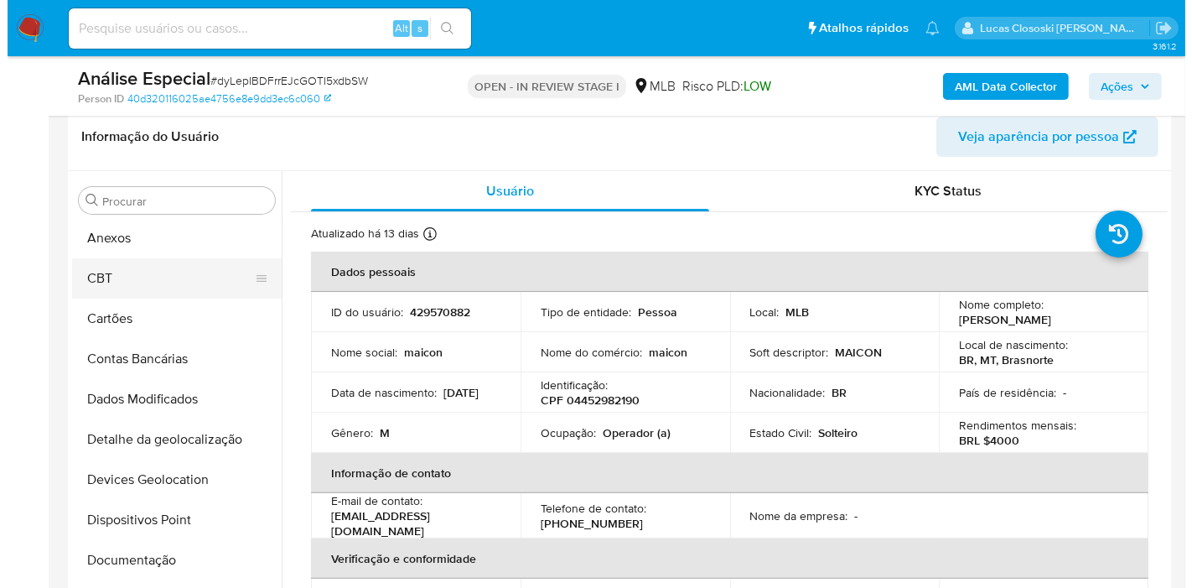
scroll to position [0, 0]
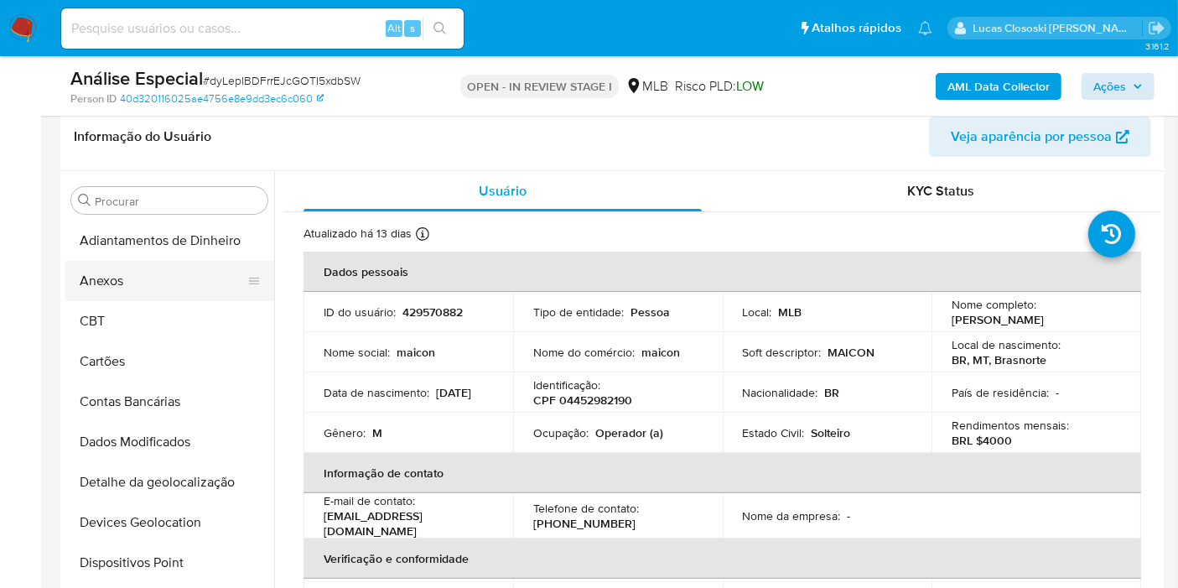
click at [114, 283] on button "Anexos" at bounding box center [163, 281] width 196 height 40
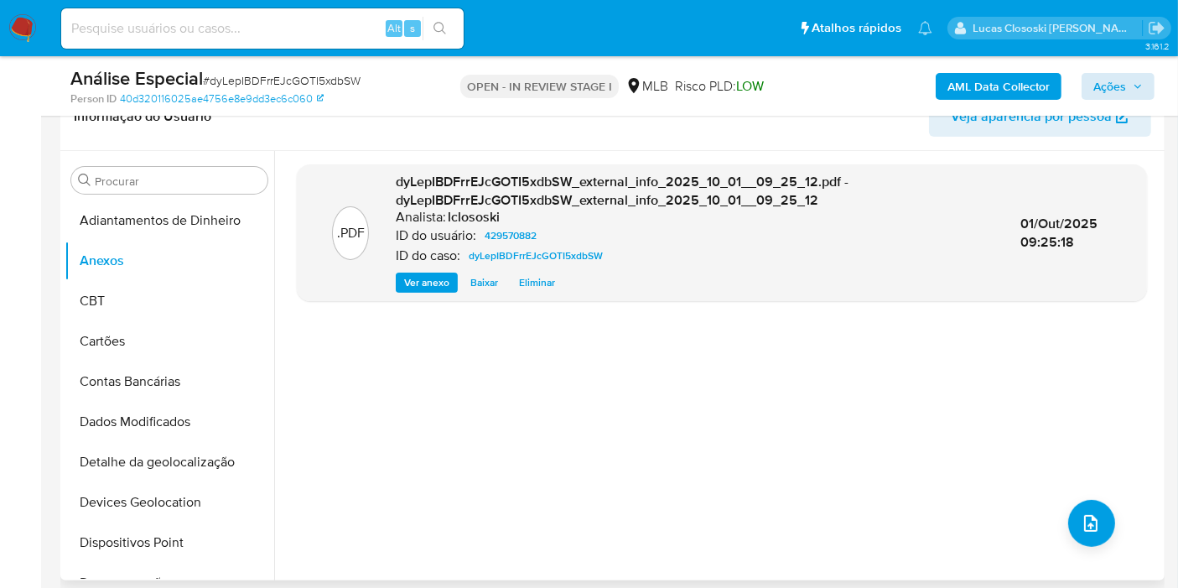
click at [1111, 518] on div ".PDF dyLepIBDFrrEJcGOTI5xdbSW_external_info_2025_10_01__09_25_12.pdf - dyLepIBD…" at bounding box center [722, 365] width 850 height 402
click at [1080, 514] on icon "upload-file" at bounding box center [1090, 523] width 20 height 20
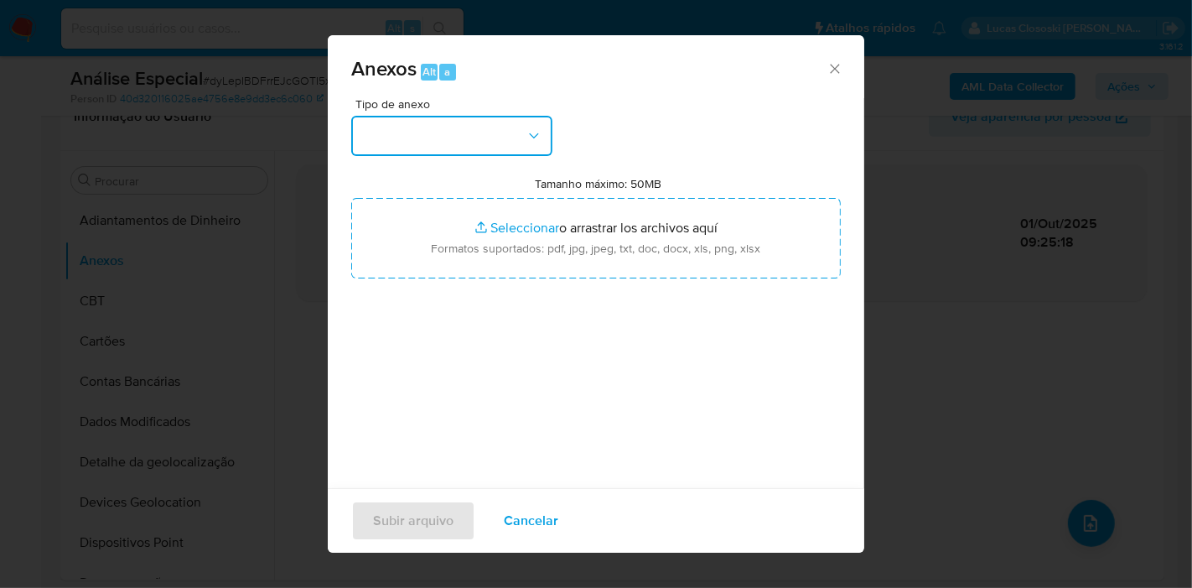
click at [481, 142] on button "button" at bounding box center [451, 136] width 201 height 40
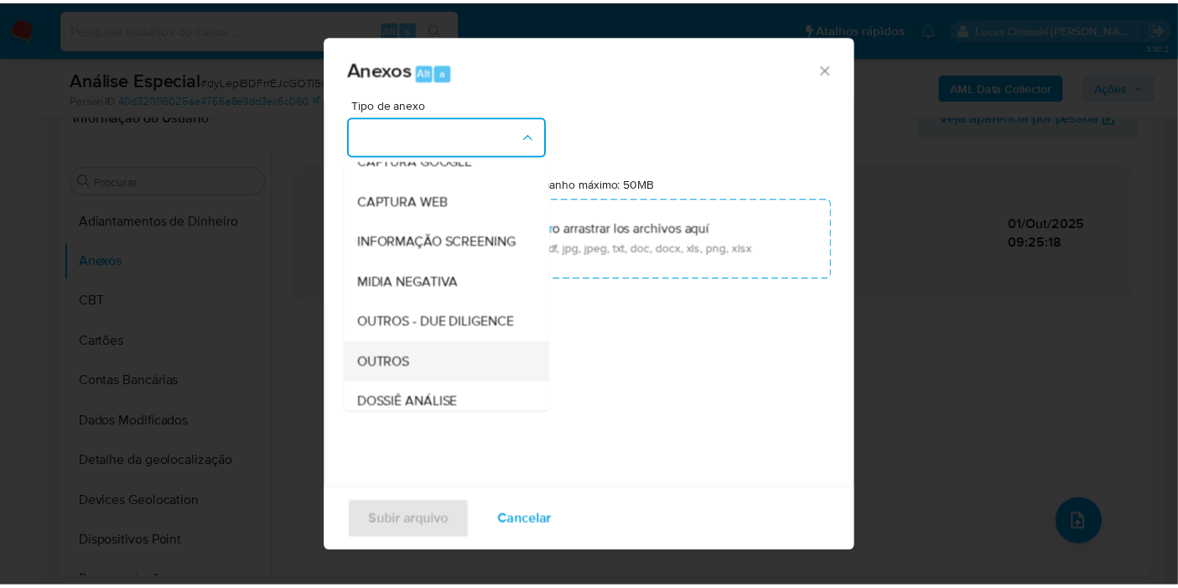
scroll to position [186, 0]
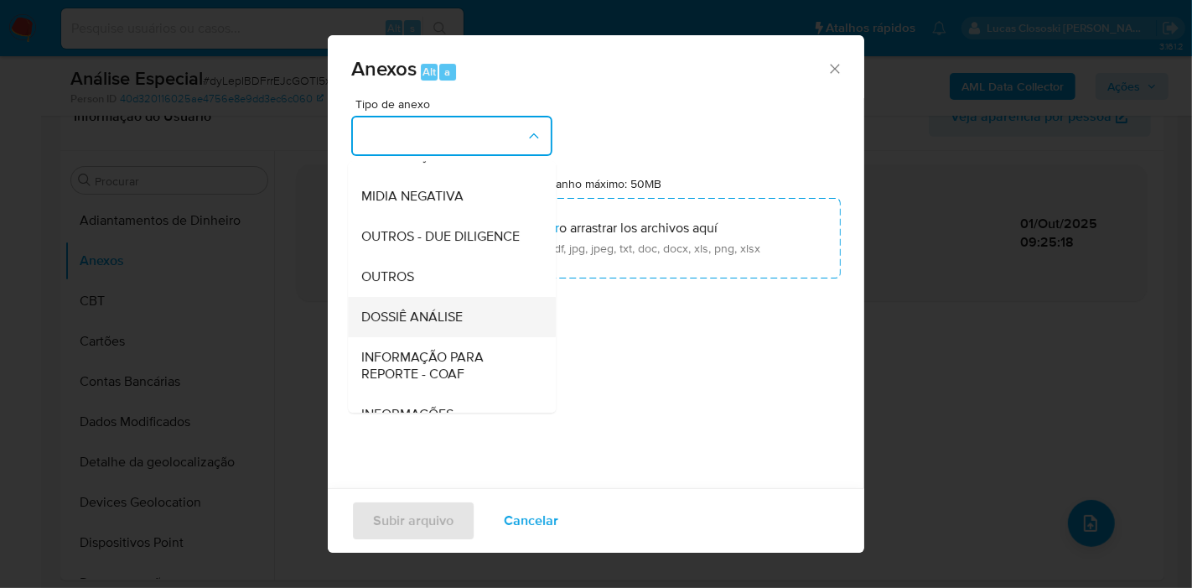
click at [450, 337] on div "DOSSIÊ ANÁLISE" at bounding box center [446, 317] width 171 height 40
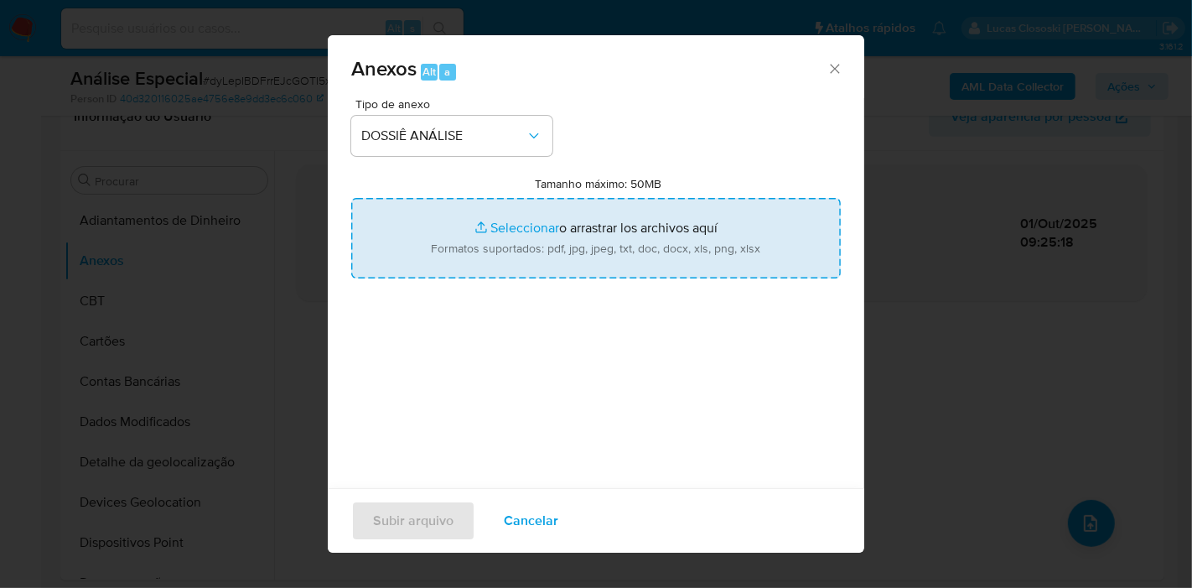
click at [494, 237] on input "Tamanho máximo: 50MB Seleccionar archivos" at bounding box center [596, 238] width 490 height 80
type input "C:\fakepath\Mulan 429570882_2025_10_01_07_56_38.xlsx"
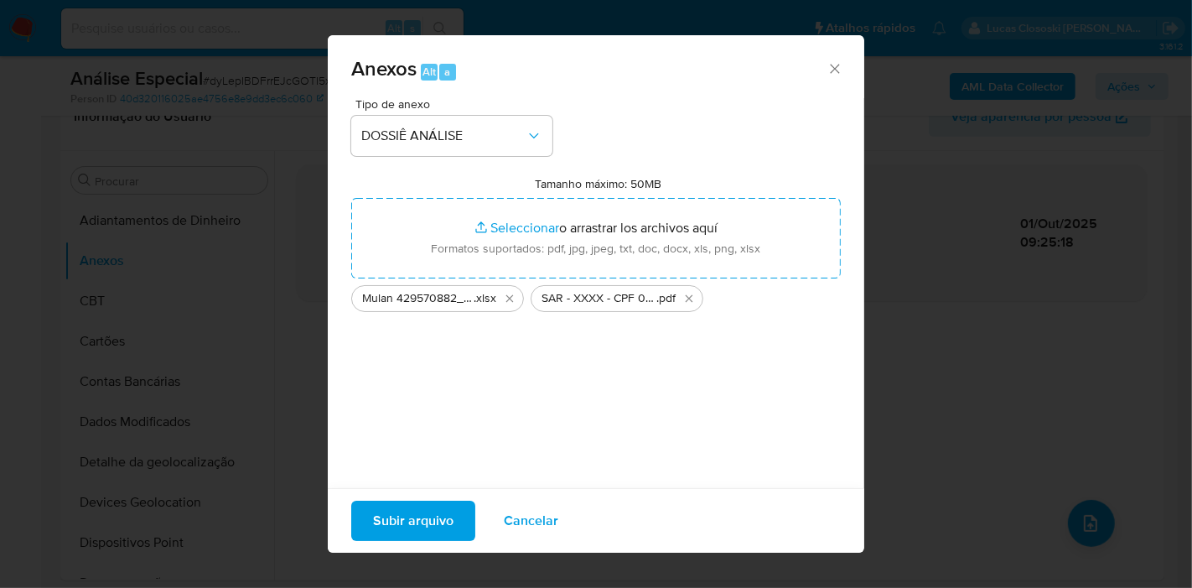
drag, startPoint x: 494, startPoint y: 238, endPoint x: 444, endPoint y: 506, distance: 272.8
click at [444, 506] on span "Subir arquivo" at bounding box center [413, 520] width 80 height 37
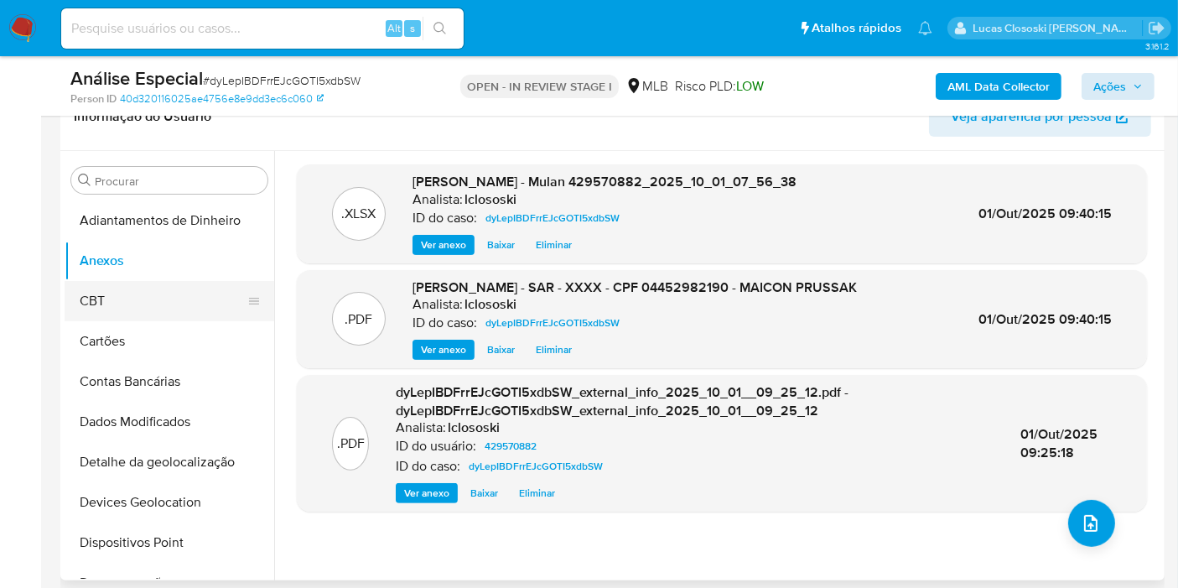
click at [74, 317] on button "CBT" at bounding box center [163, 301] width 196 height 40
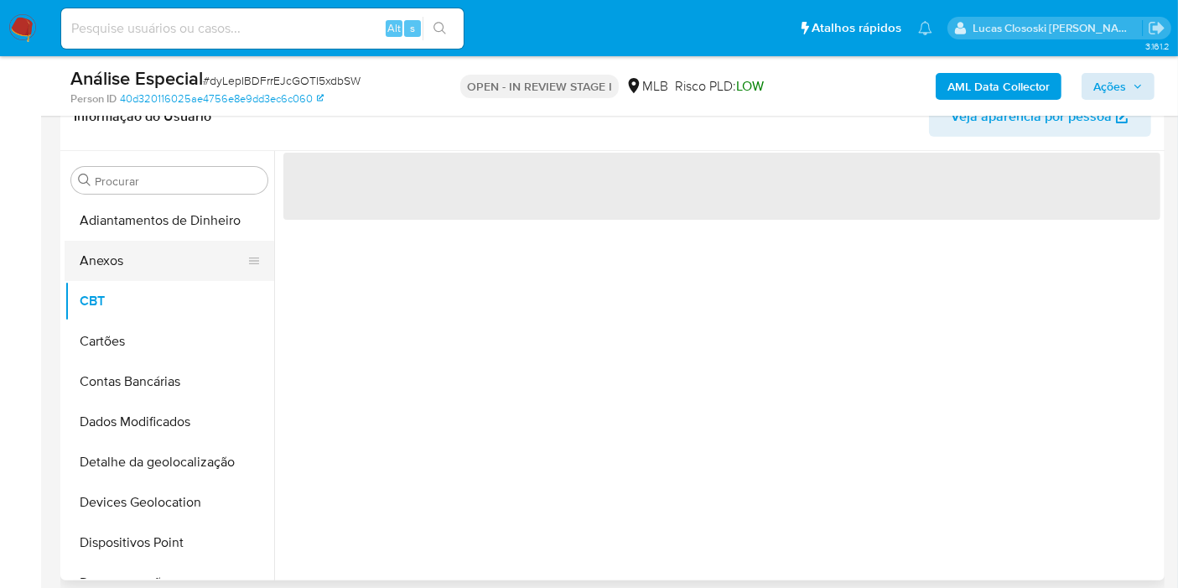
click at [117, 263] on button "Anexos" at bounding box center [163, 261] width 196 height 40
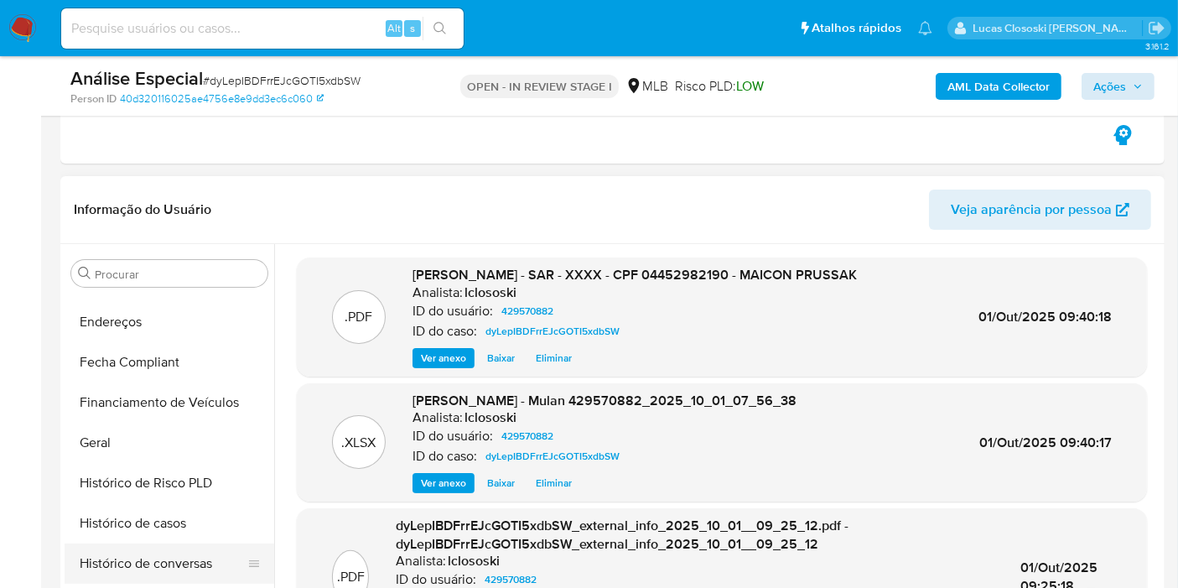
scroll to position [558, 0]
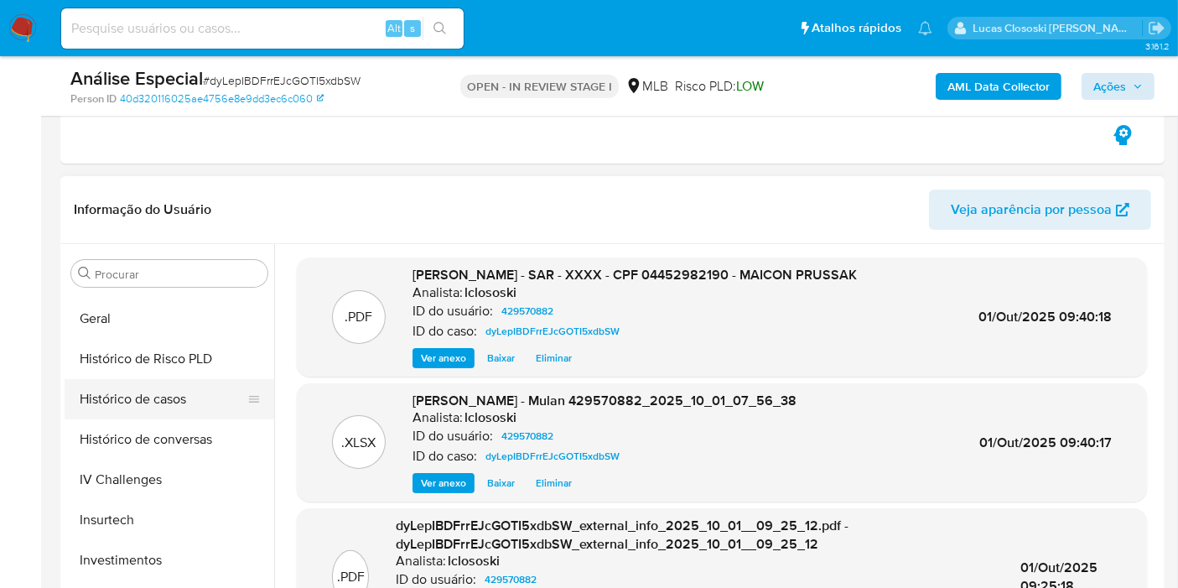
click at [136, 390] on button "Histórico de casos" at bounding box center [163, 399] width 196 height 40
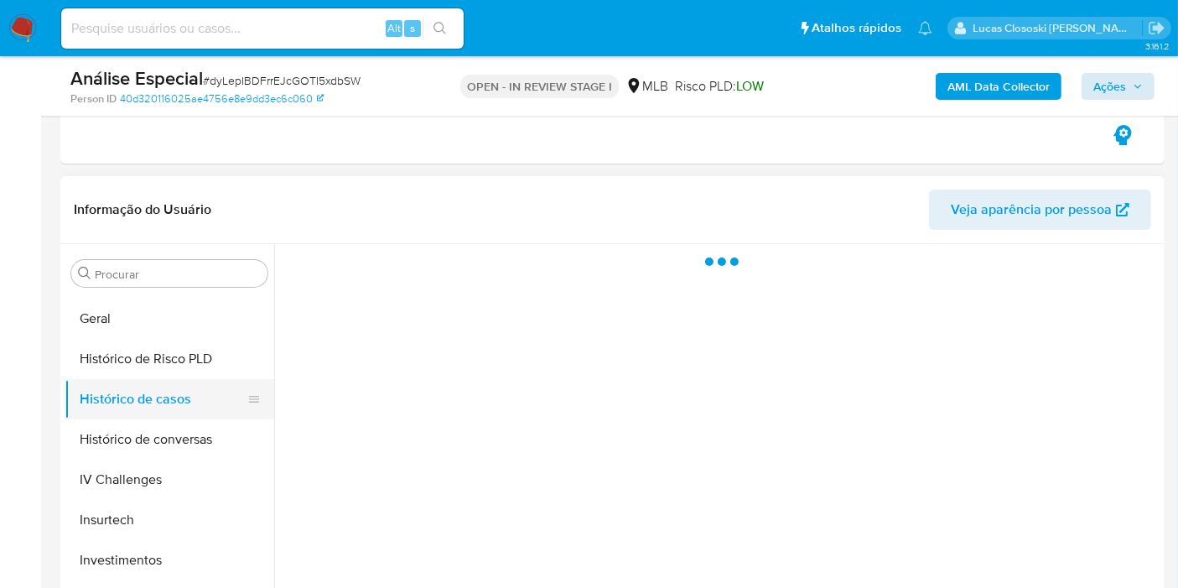
scroll to position [868, 0]
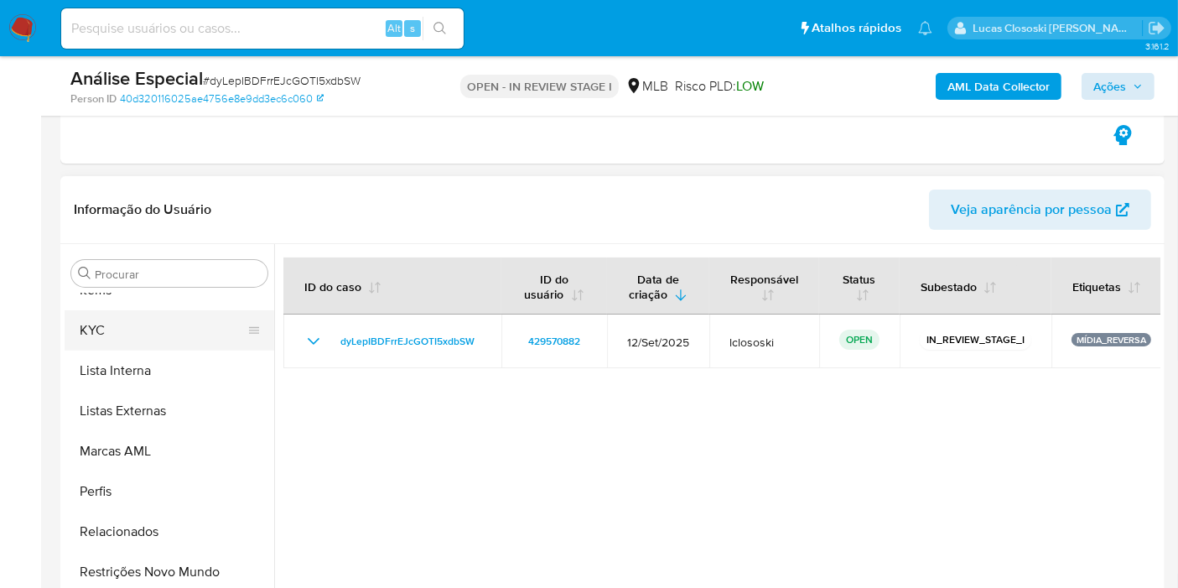
click at [153, 334] on button "KYC" at bounding box center [163, 330] width 196 height 40
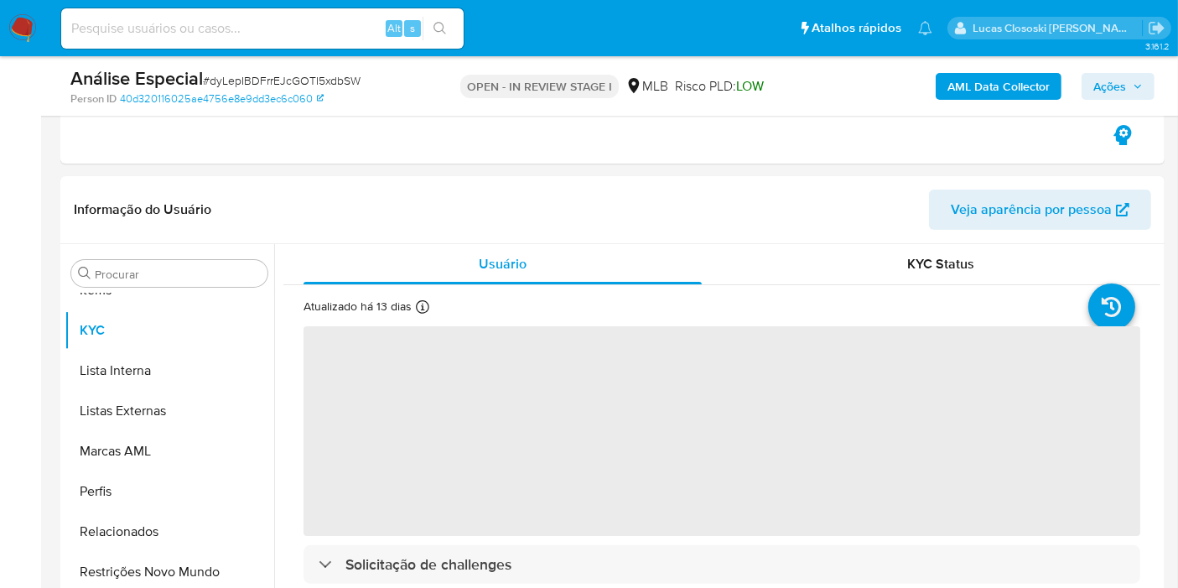
click at [1142, 75] on span "Ações" at bounding box center [1117, 86] width 49 height 23
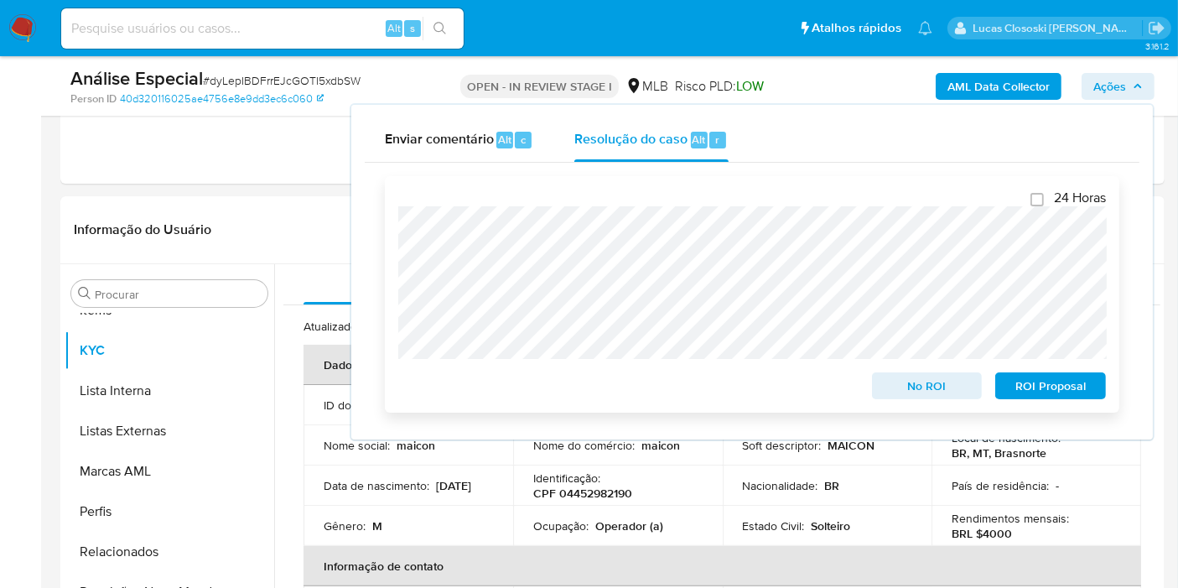
click at [1046, 386] on span "ROI Proposal" at bounding box center [1050, 385] width 87 height 23
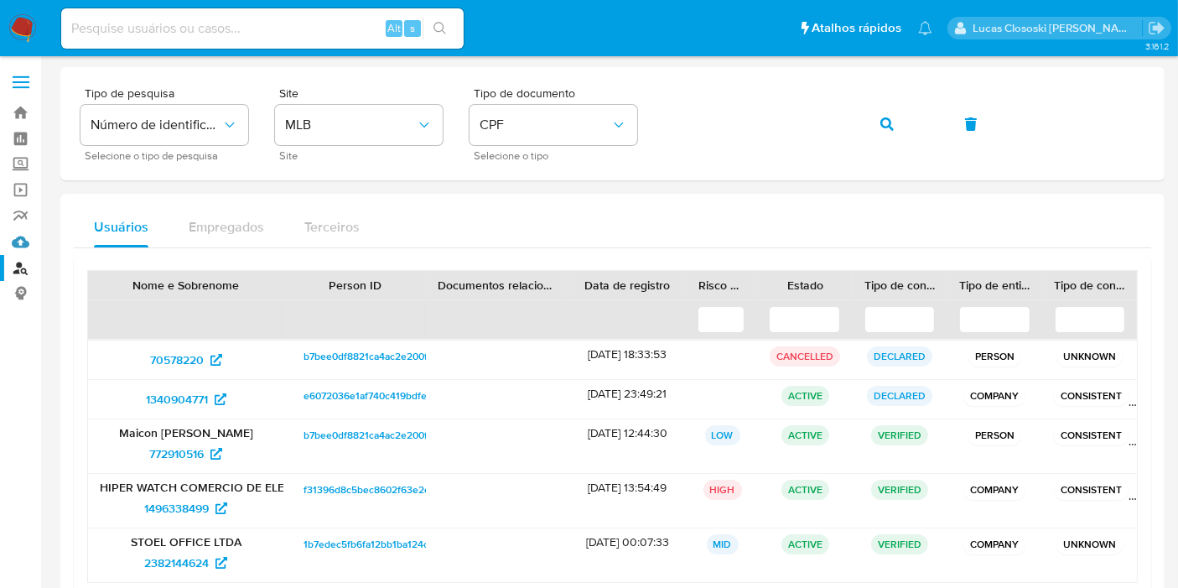
drag, startPoint x: 15, startPoint y: 239, endPoint x: 101, endPoint y: 180, distance: 104.4
click at [15, 239] on link "Mulan" at bounding box center [99, 242] width 199 height 26
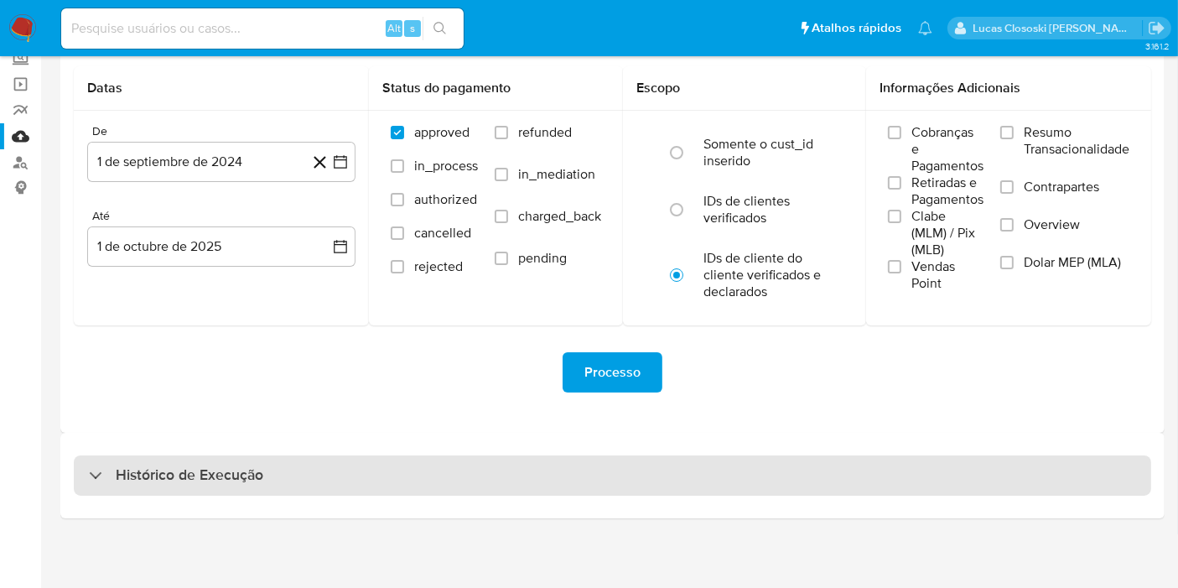
click at [441, 464] on div "Histórico de Execução" at bounding box center [612, 475] width 1077 height 40
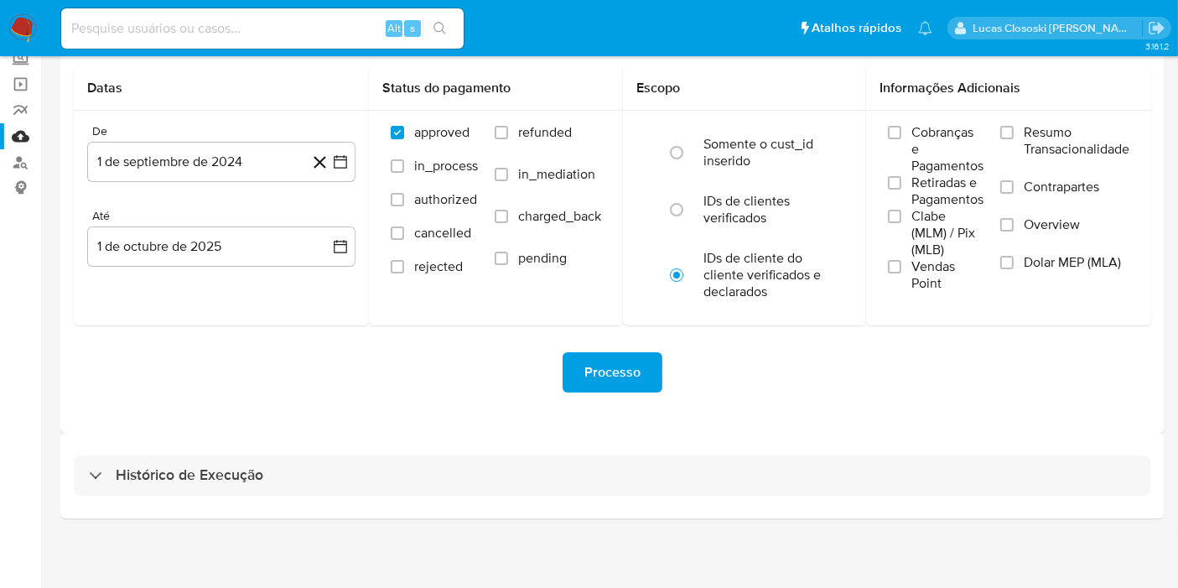
select select "10"
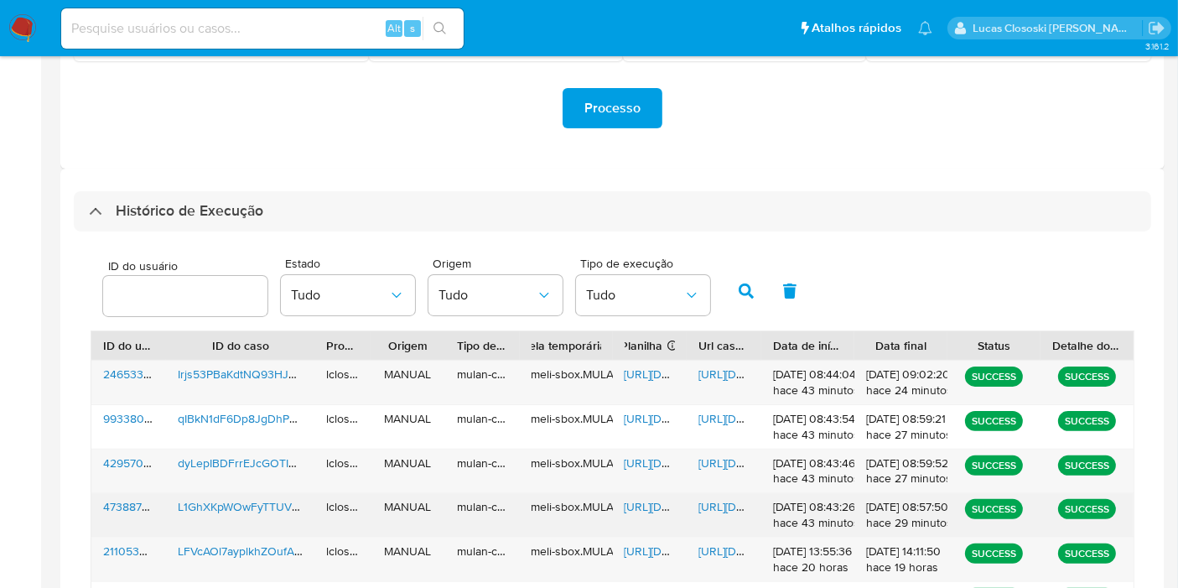
scroll to position [479, 0]
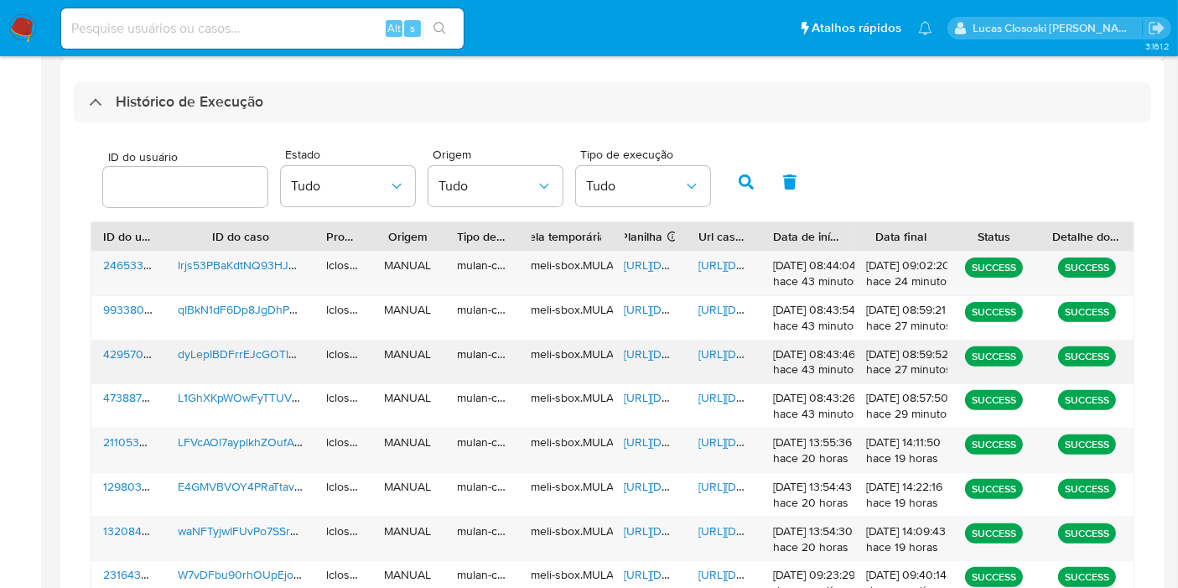
click at [645, 350] on span "[URL][DOMAIN_NAME]" at bounding box center [682, 353] width 116 height 17
click at [710, 345] on span "[URL][DOMAIN_NAME]" at bounding box center [756, 353] width 116 height 17
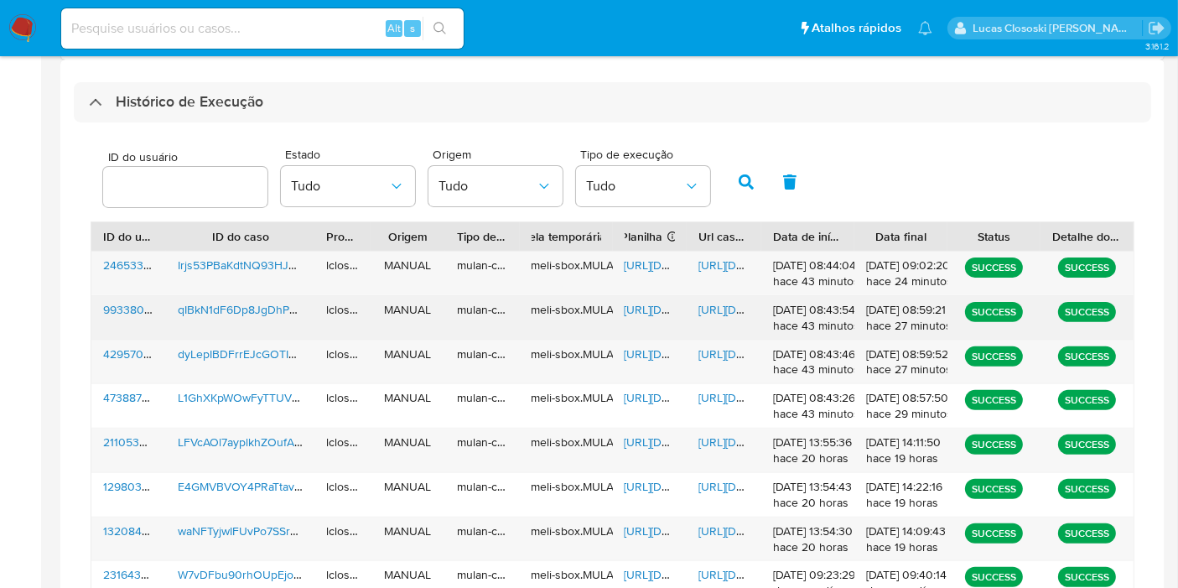
click at [641, 301] on span "[URL][DOMAIN_NAME]" at bounding box center [682, 309] width 116 height 17
click at [706, 301] on span "[URL][DOMAIN_NAME]" at bounding box center [756, 309] width 116 height 17
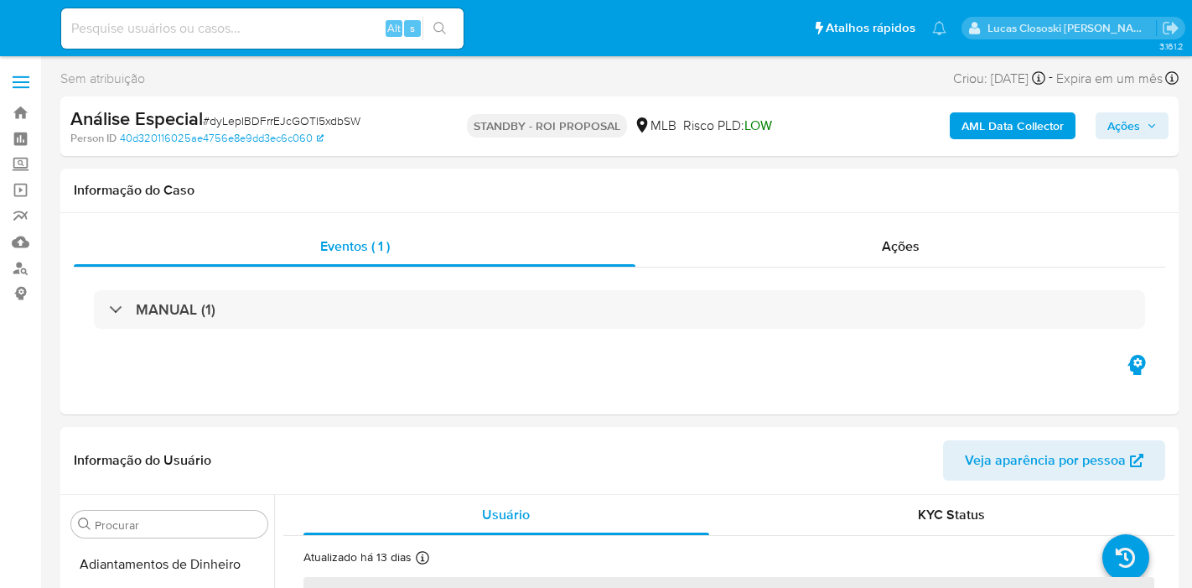
select select "10"
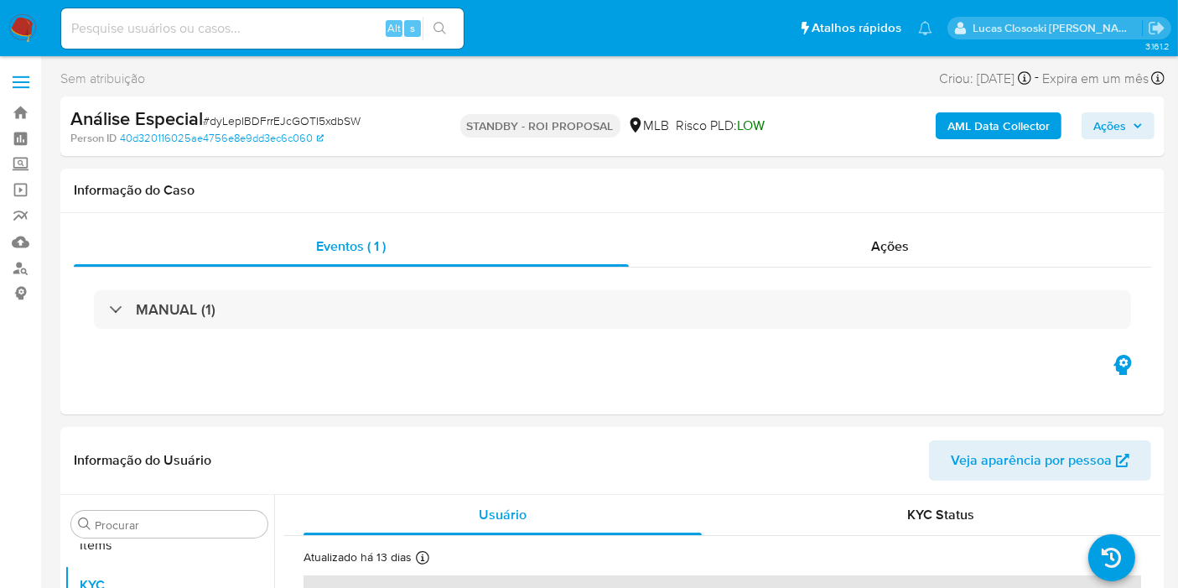
scroll to position [868, 0]
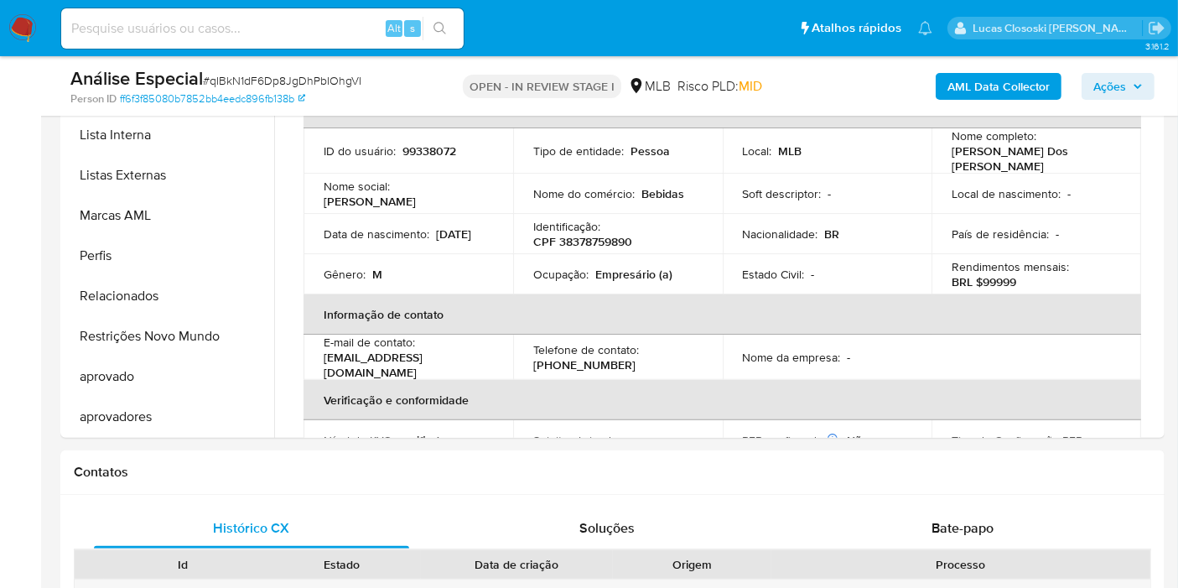
scroll to position [372, 0]
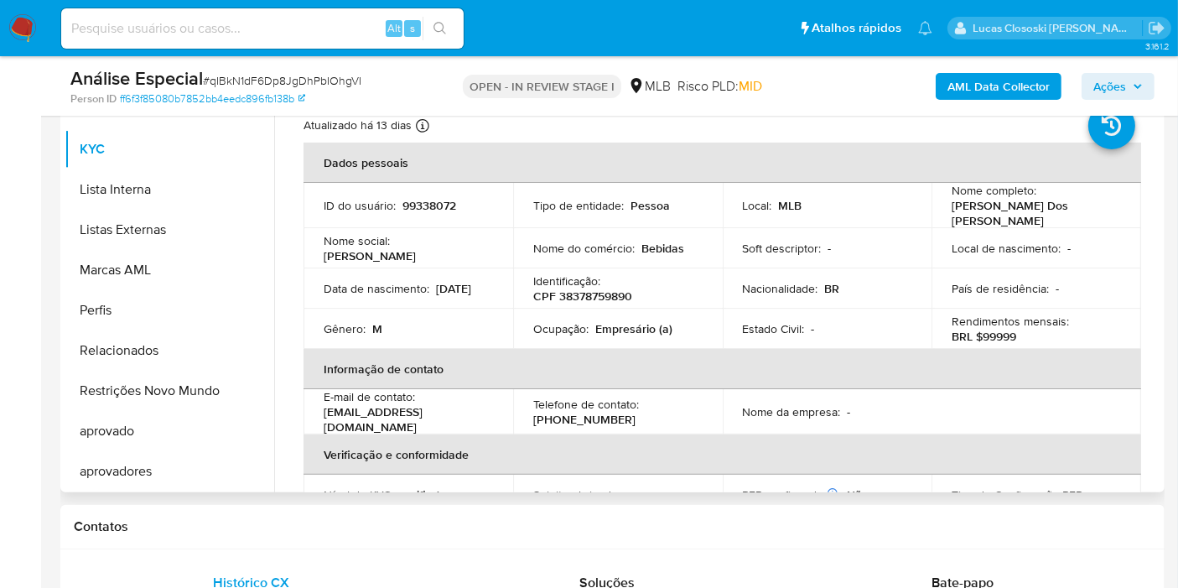
click at [611, 288] on p "CPF 38378759890" at bounding box center [582, 295] width 99 height 15
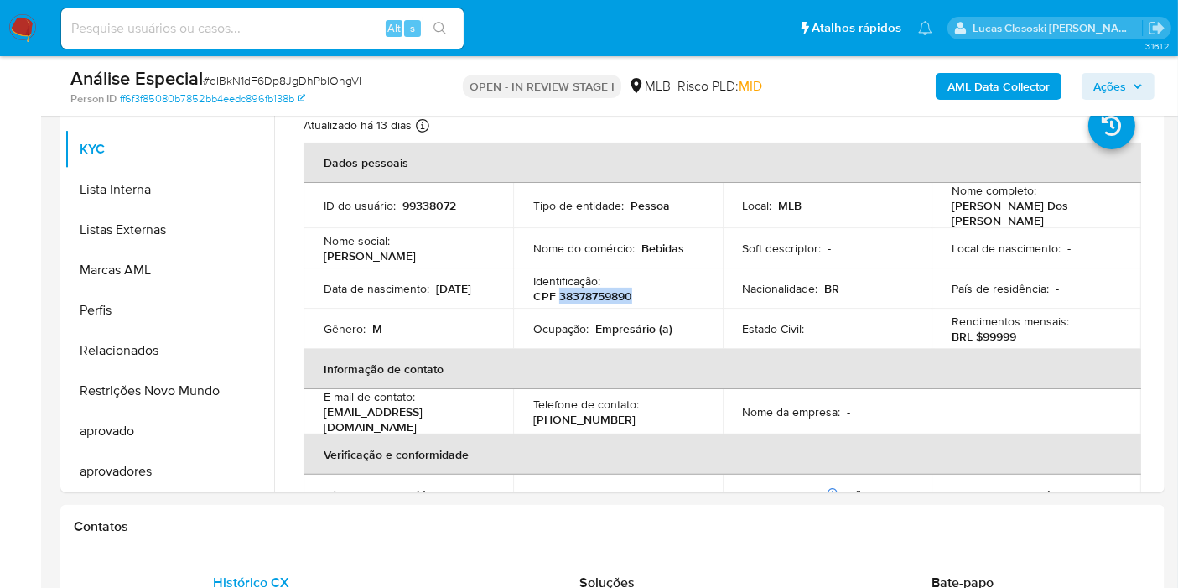
copy p "38378759890"
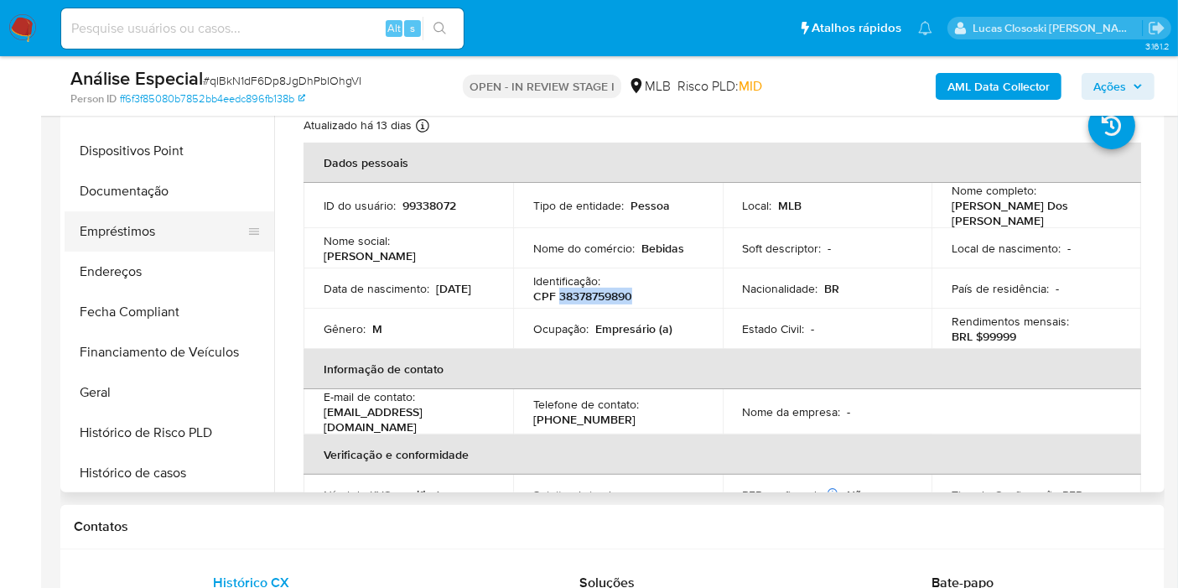
scroll to position [216, 0]
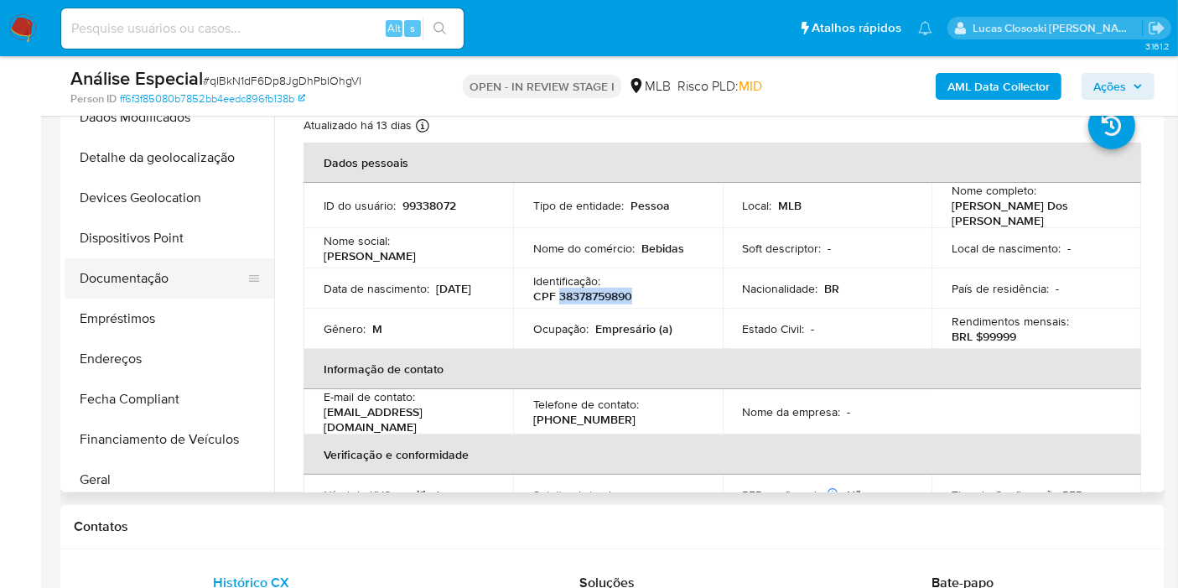
click at [137, 276] on button "Documentação" at bounding box center [163, 278] width 196 height 40
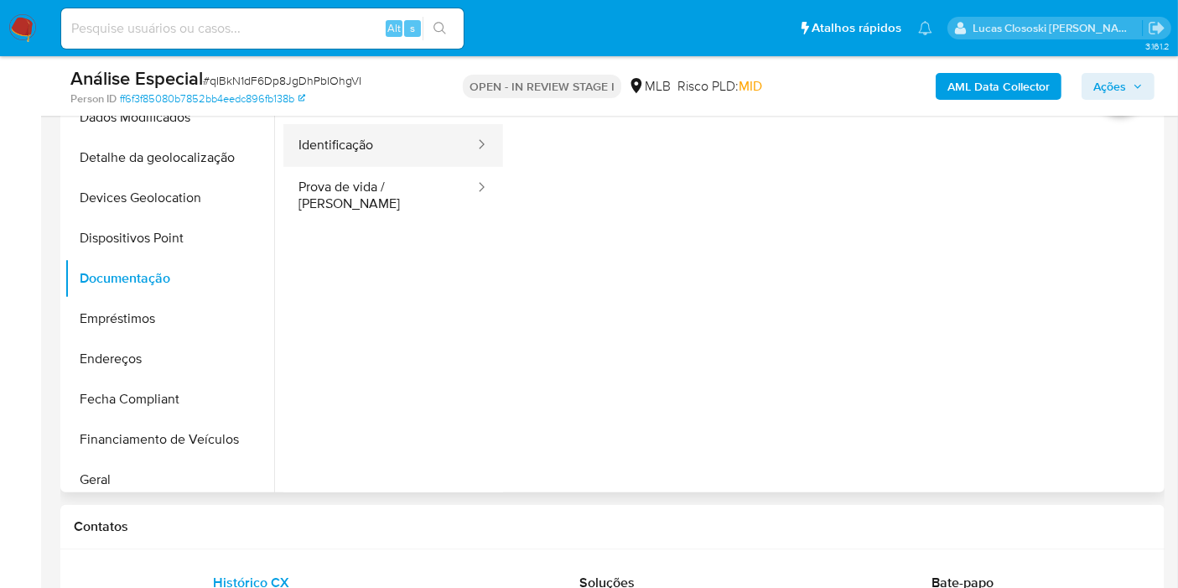
click at [375, 143] on button "Identificação" at bounding box center [379, 145] width 193 height 43
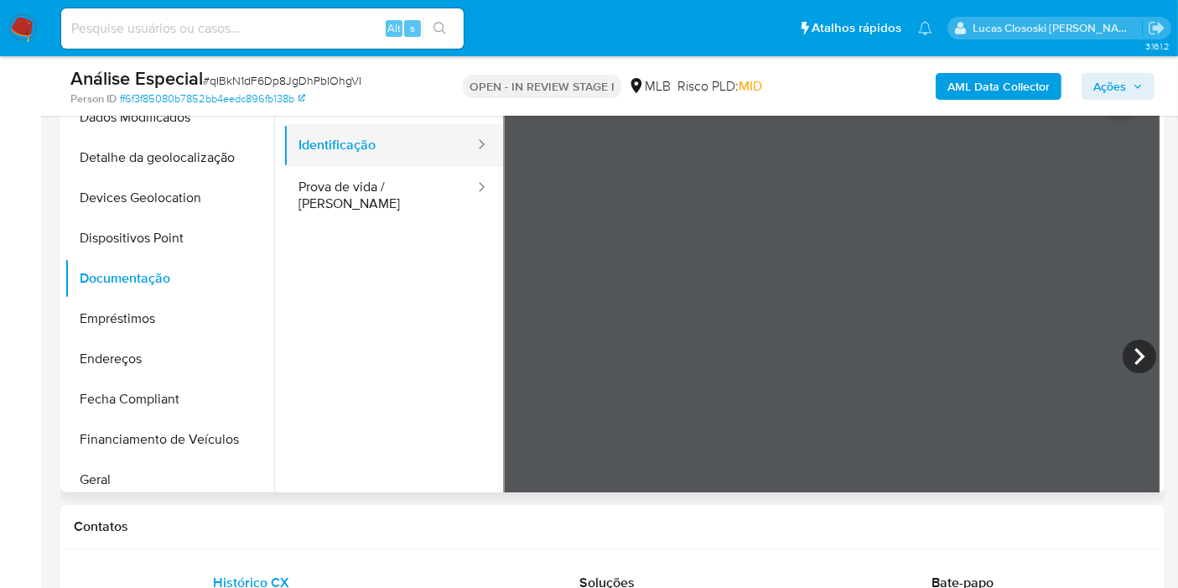
click at [367, 160] on button "Identificação" at bounding box center [379, 145] width 193 height 43
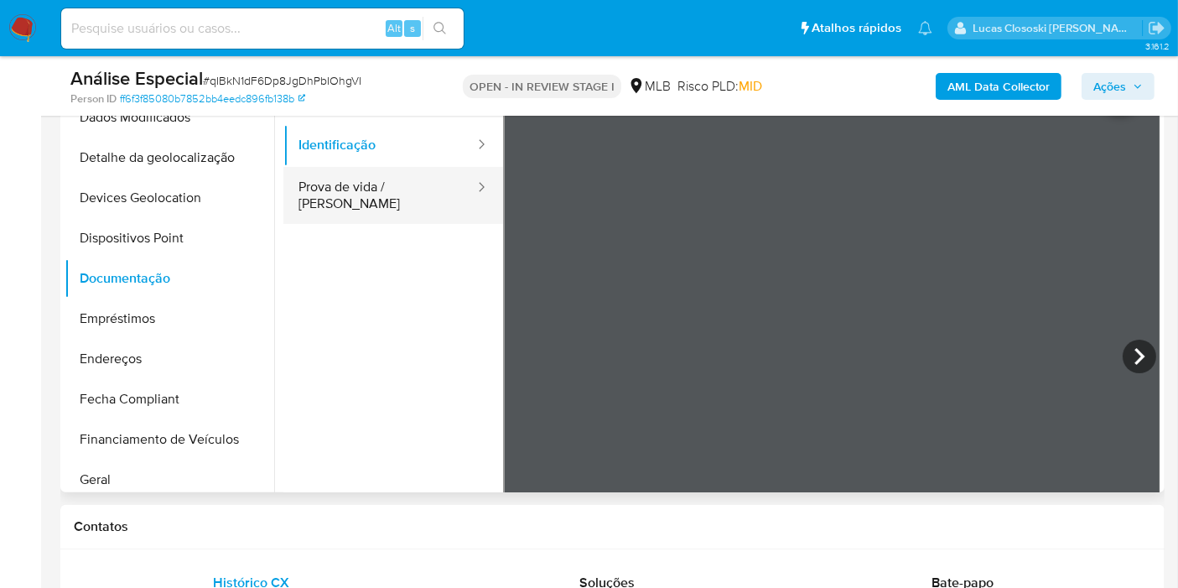
click at [364, 179] on button "Prova de vida / Selfie" at bounding box center [379, 195] width 193 height 57
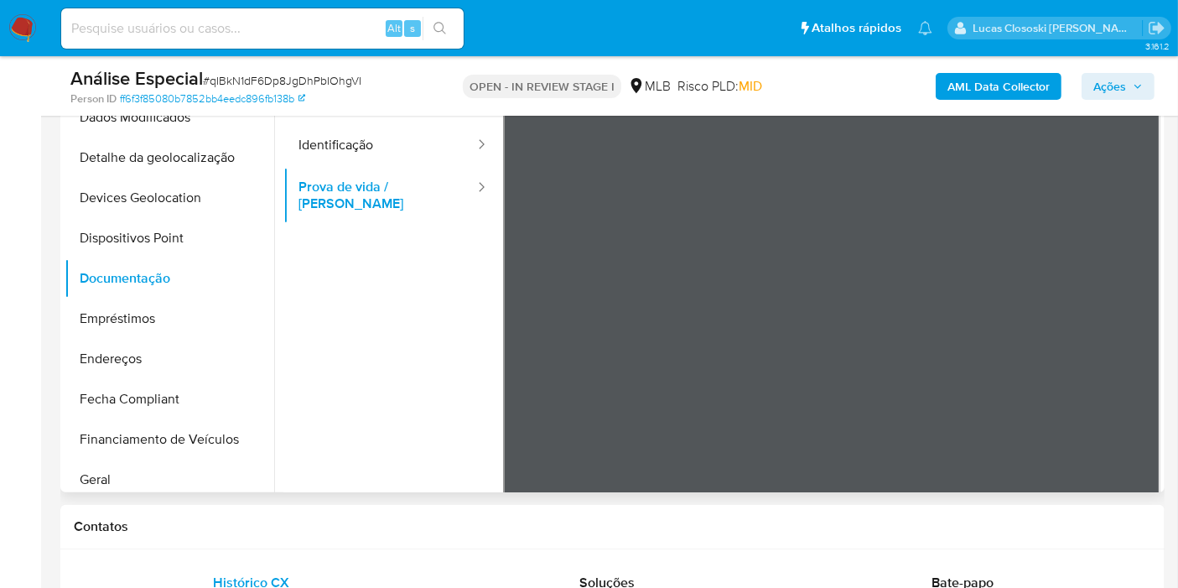
scroll to position [279, 0]
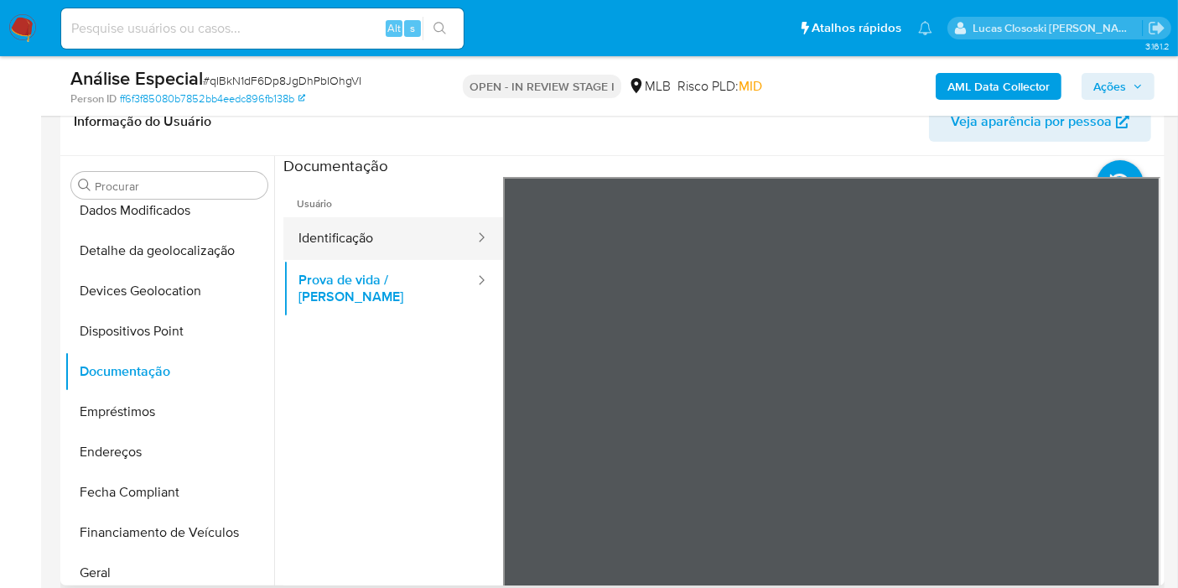
click at [405, 229] on button "Identificação" at bounding box center [379, 238] width 193 height 43
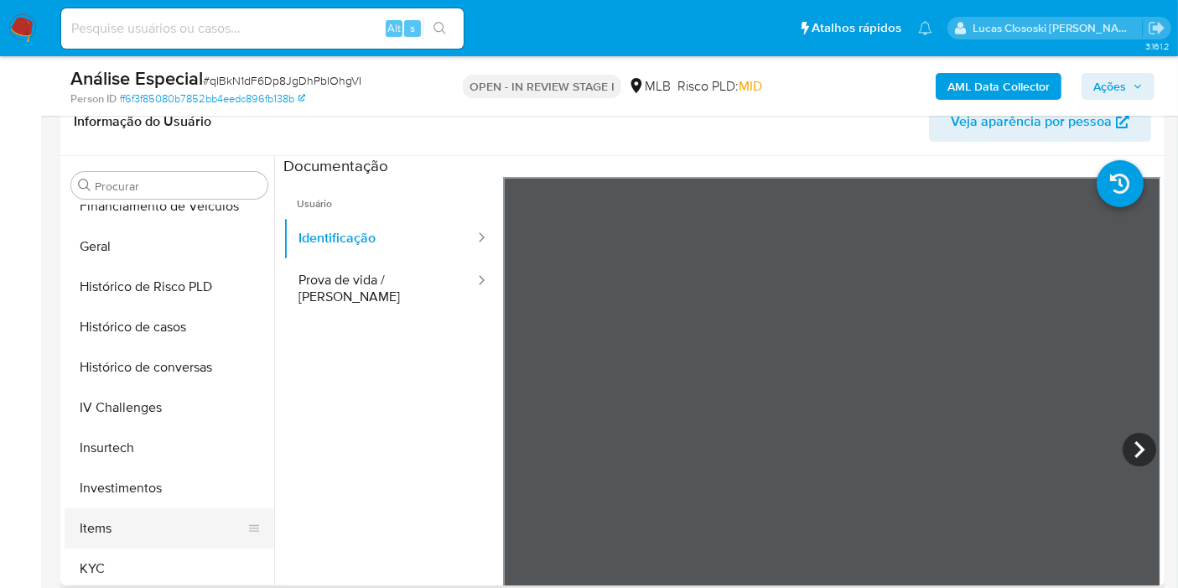
scroll to position [588, 0]
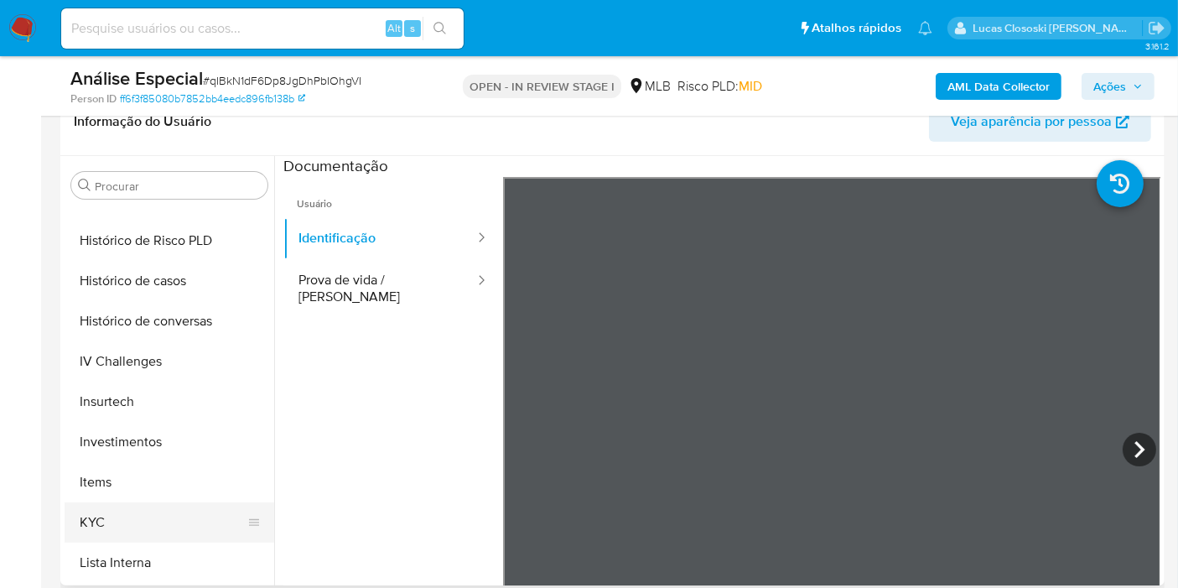
click at [117, 516] on button "KYC" at bounding box center [163, 522] width 196 height 40
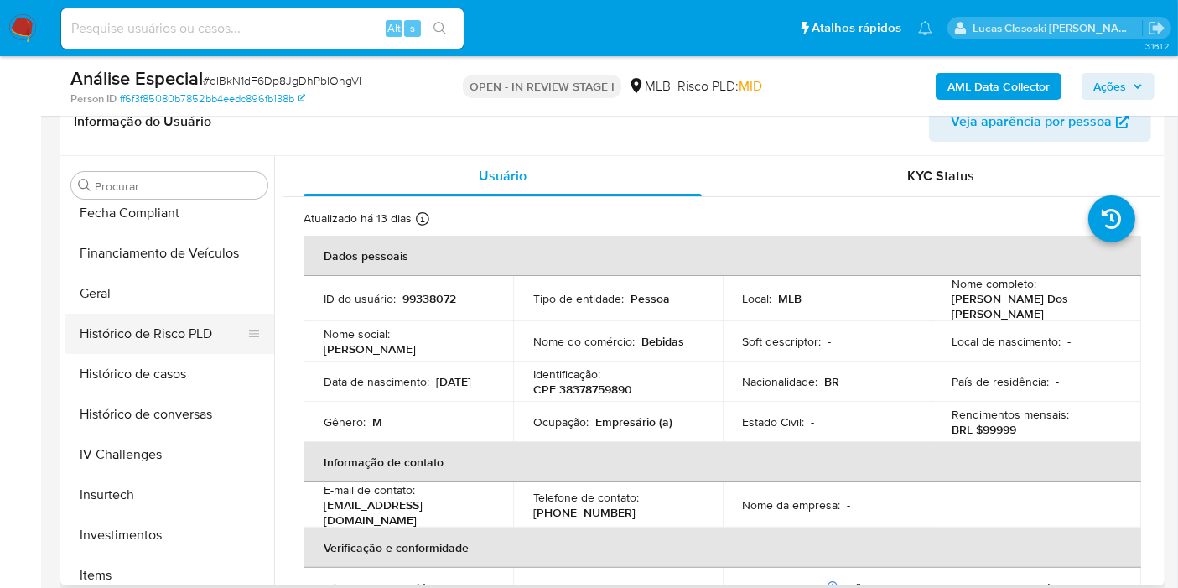
scroll to position [682, 0]
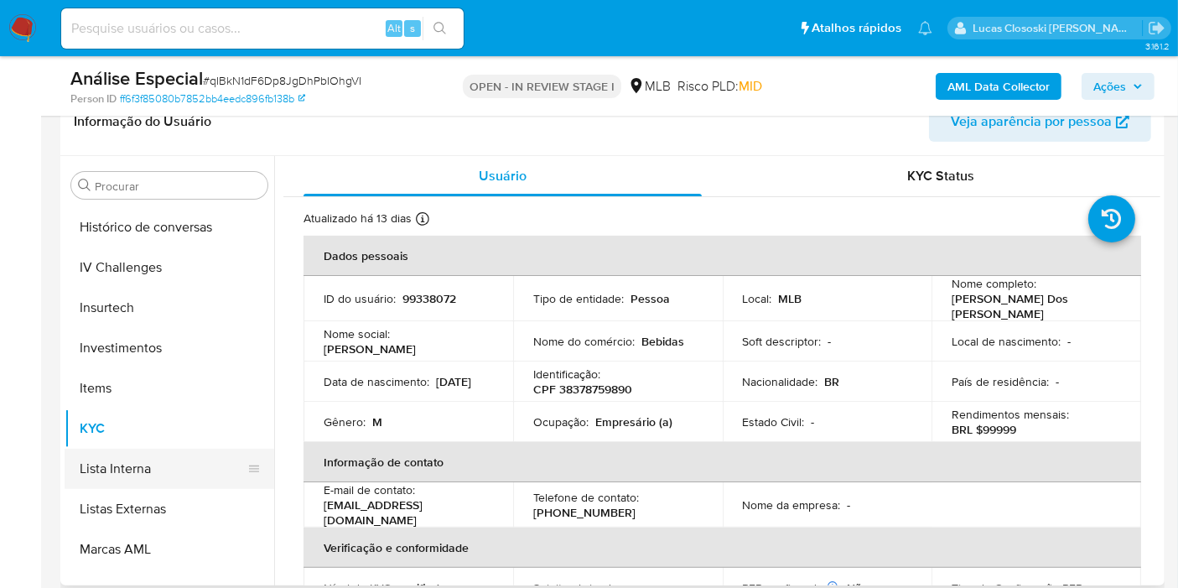
click at [158, 455] on button "Lista Interna" at bounding box center [163, 468] width 196 height 40
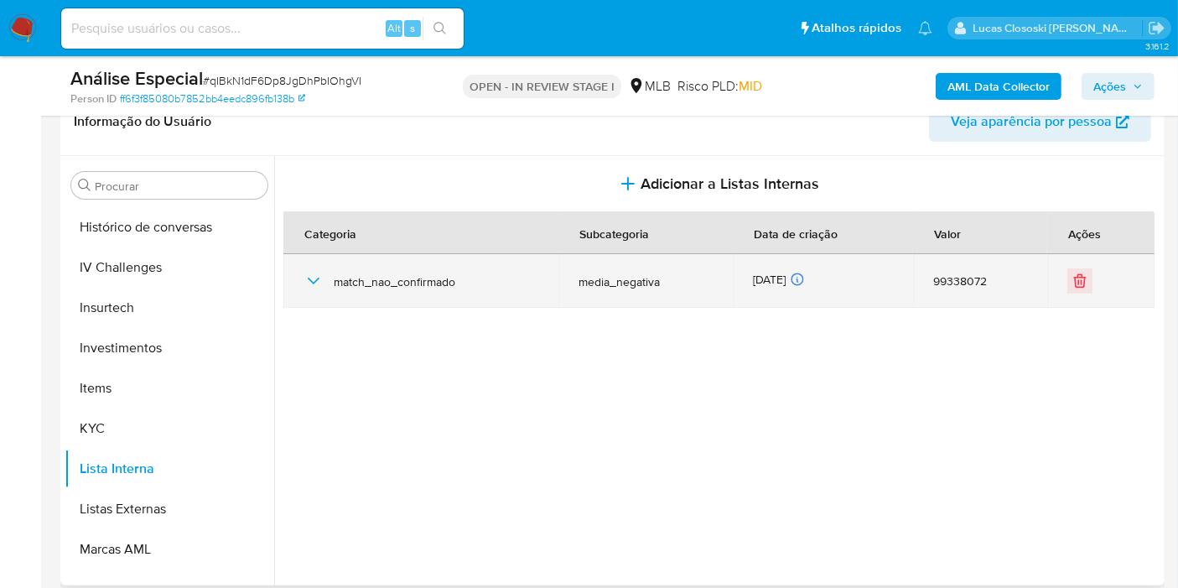
click at [310, 295] on div "match_nao_confirmado" at bounding box center [420, 281] width 235 height 54
click at [313, 282] on icon "button" at bounding box center [313, 281] width 20 height 20
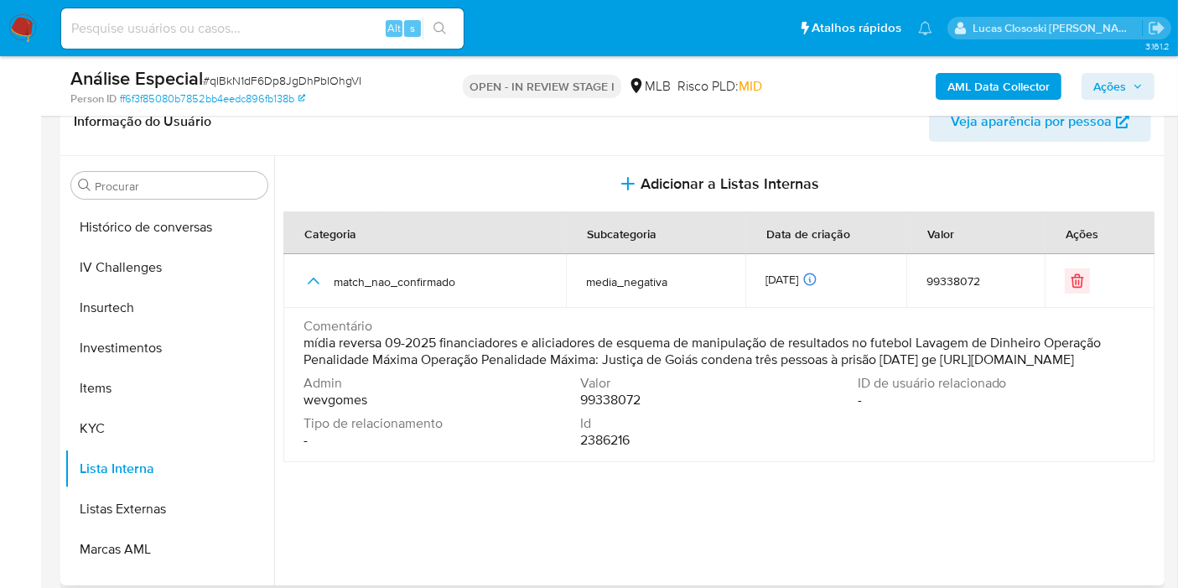
drag, startPoint x: 700, startPoint y: 375, endPoint x: 983, endPoint y: 365, distance: 283.5
click at [983, 365] on span "mídia reversa 09-2025 financiadores e aliciadores de esquema de manipulação de …" at bounding box center [716, 351] width 827 height 34
drag, startPoint x: 723, startPoint y: 381, endPoint x: 981, endPoint y: 359, distance: 259.2
click at [981, 359] on span "mídia reversa 09-2025 financiadores e aliciadores de esquema de manipulação de …" at bounding box center [716, 351] width 827 height 34
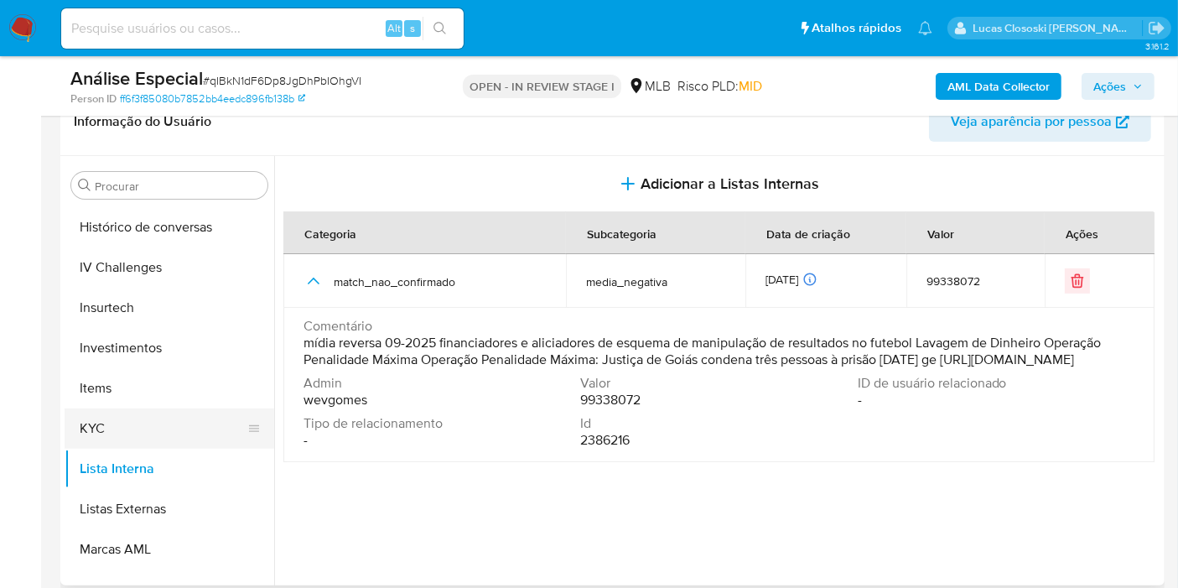
click at [126, 429] on button "KYC" at bounding box center [163, 428] width 196 height 40
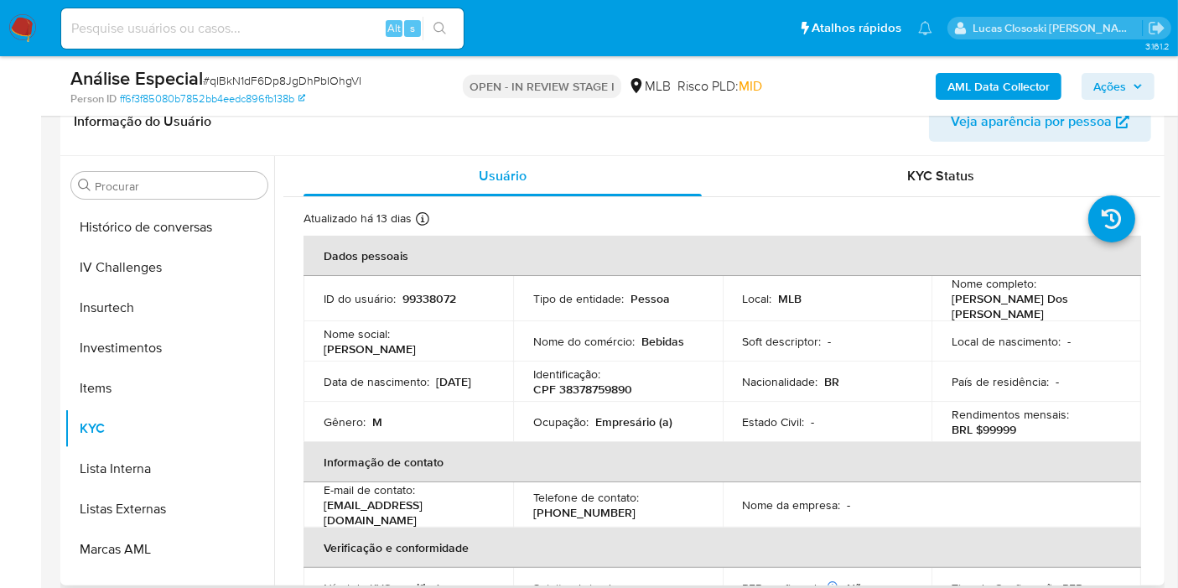
click at [598, 381] on p "CPF 38378759890" at bounding box center [582, 388] width 99 height 15
copy p "38378759890"
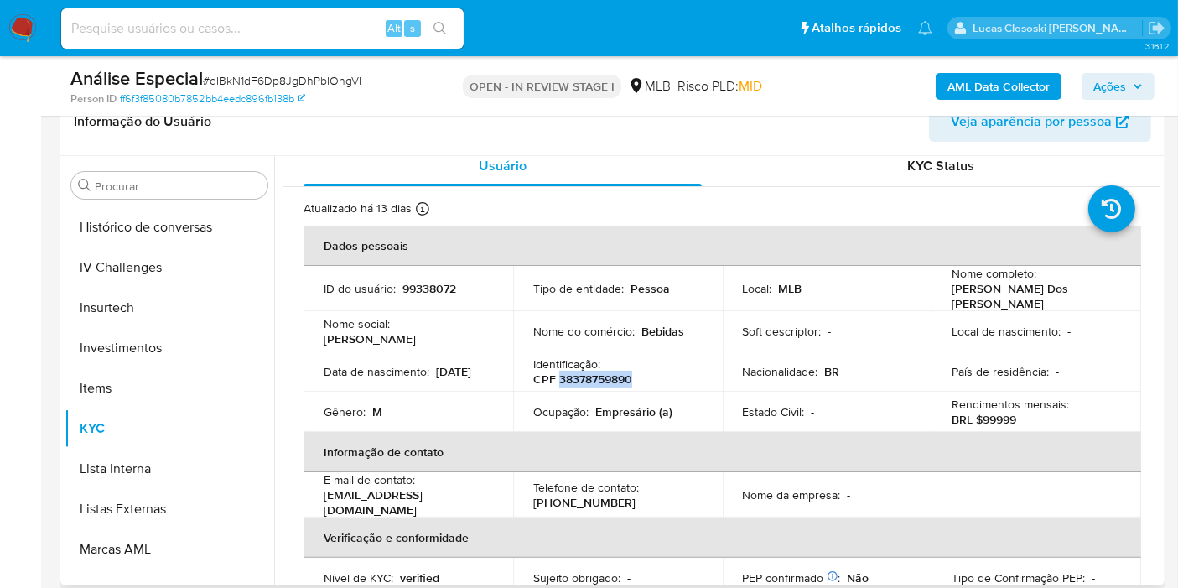
scroll to position [0, 0]
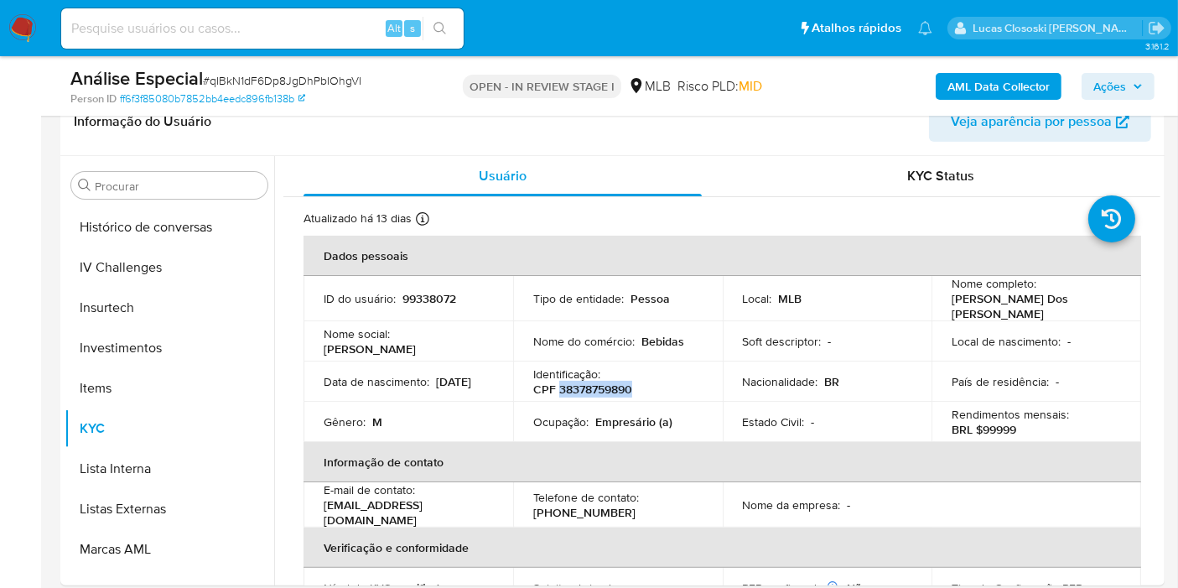
copy p "38378759890"
click at [956, 77] on b "AML Data Collector" at bounding box center [998, 86] width 102 height 27
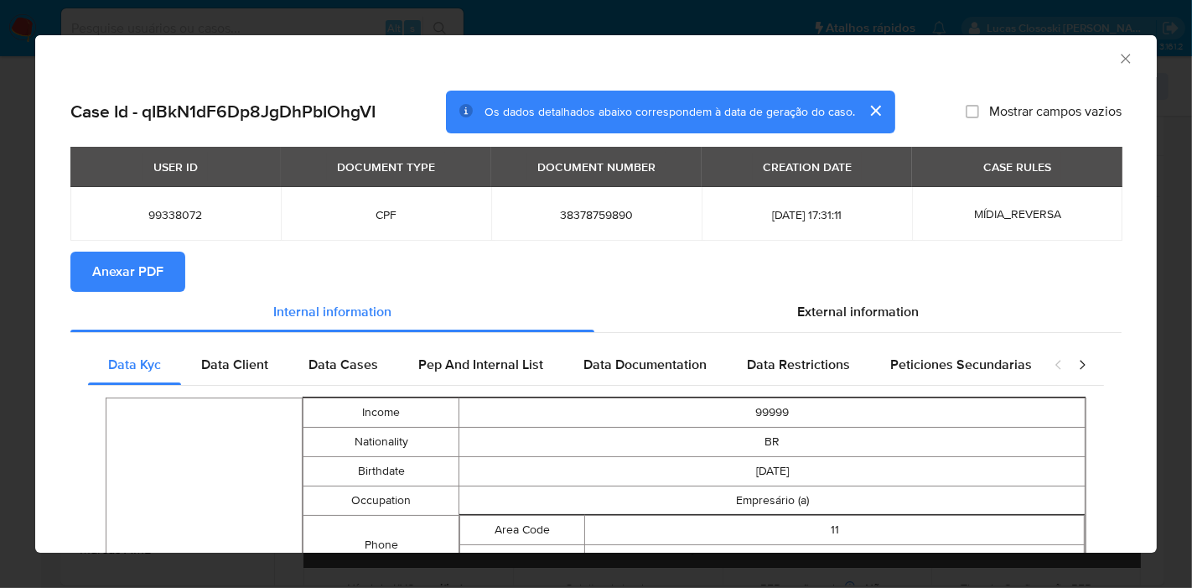
click at [153, 255] on span "Anexar PDF" at bounding box center [127, 271] width 71 height 37
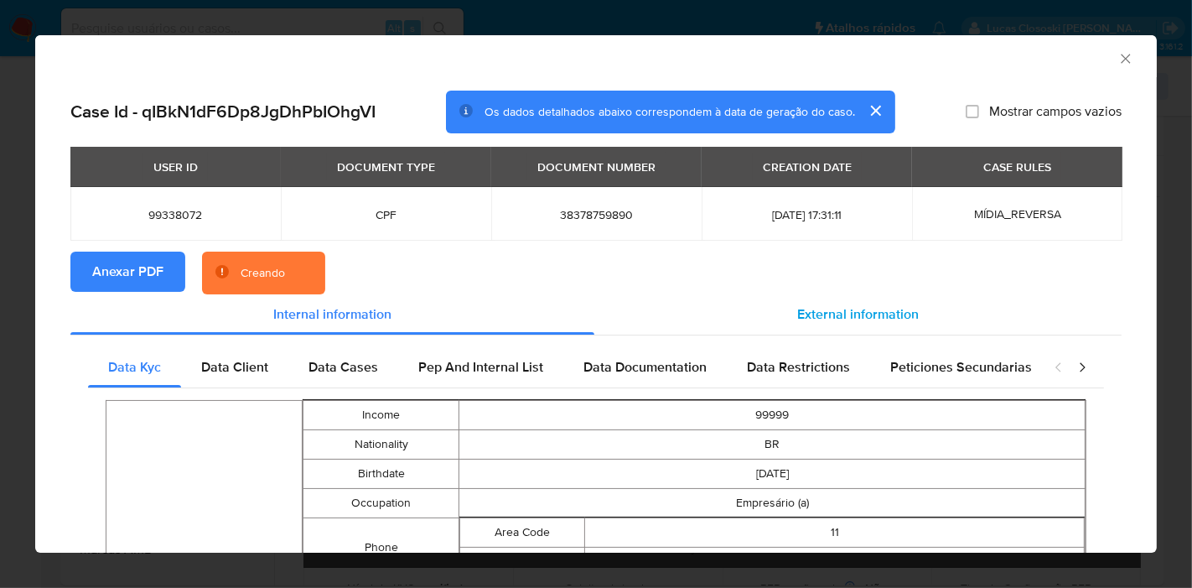
click at [910, 313] on div "External information" at bounding box center [857, 314] width 527 height 40
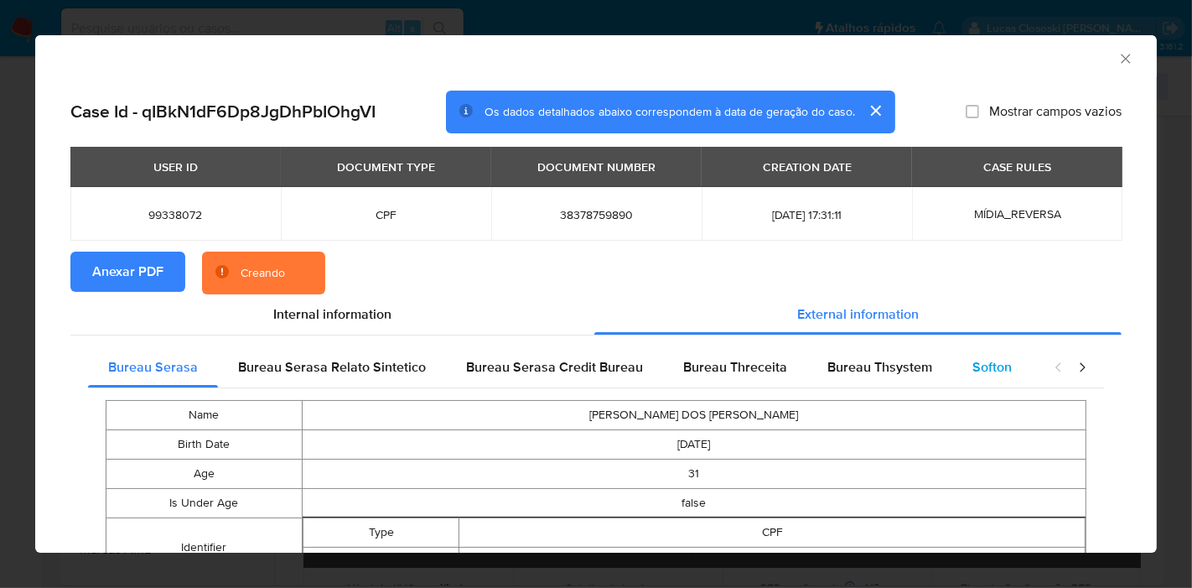
click at [994, 371] on span "Softon" at bounding box center [991, 366] width 39 height 19
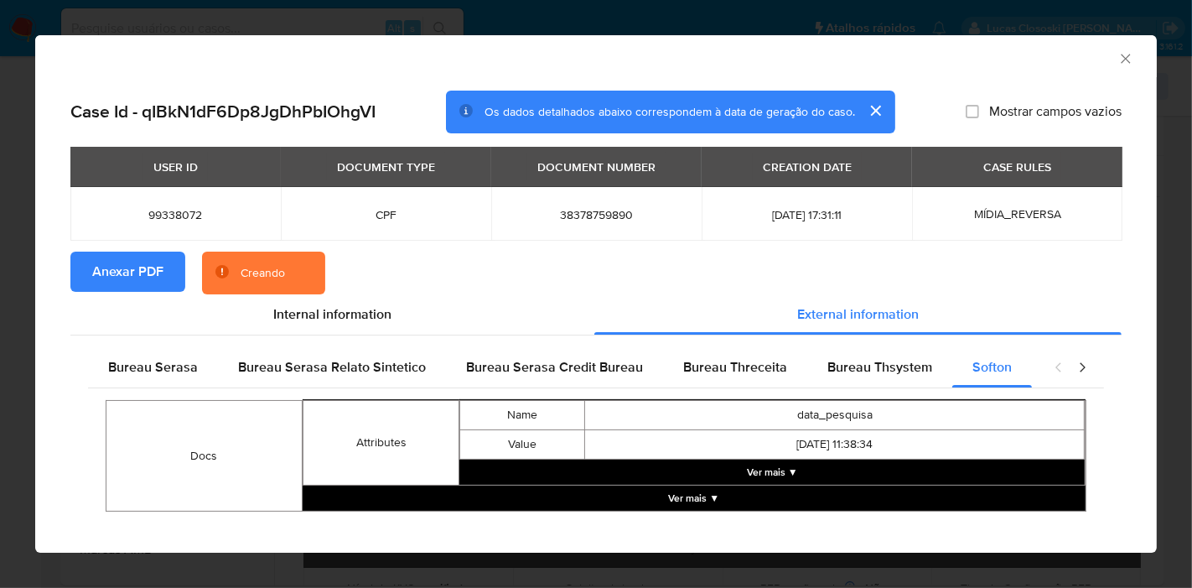
click at [1117, 53] on icon "Fechar a janela" at bounding box center [1125, 58] width 17 height 17
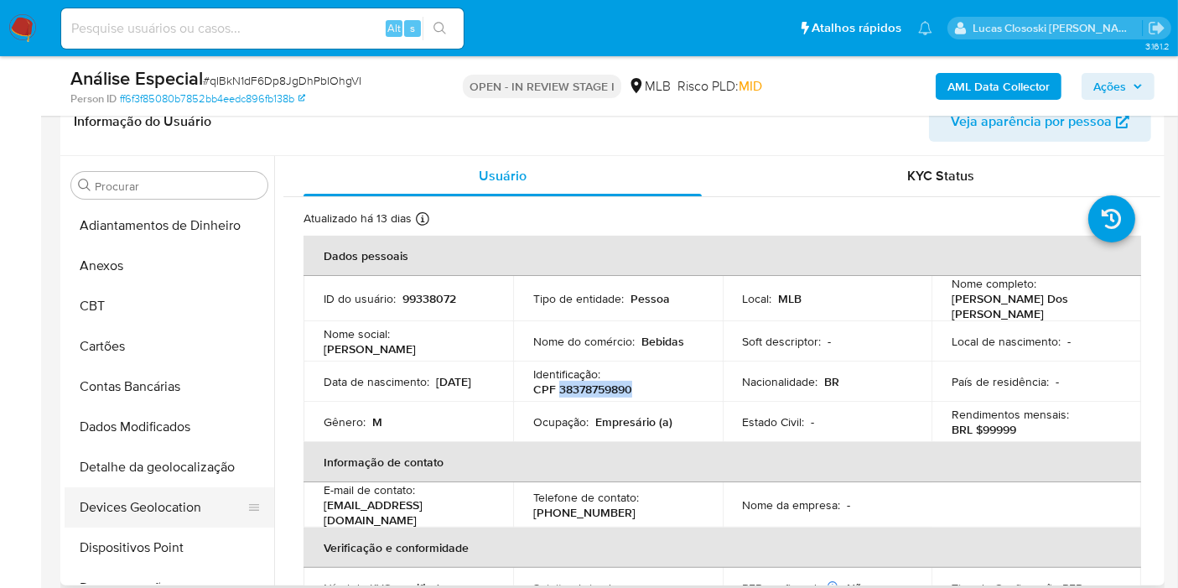
click at [117, 516] on button "Devices Geolocation" at bounding box center [163, 507] width 196 height 40
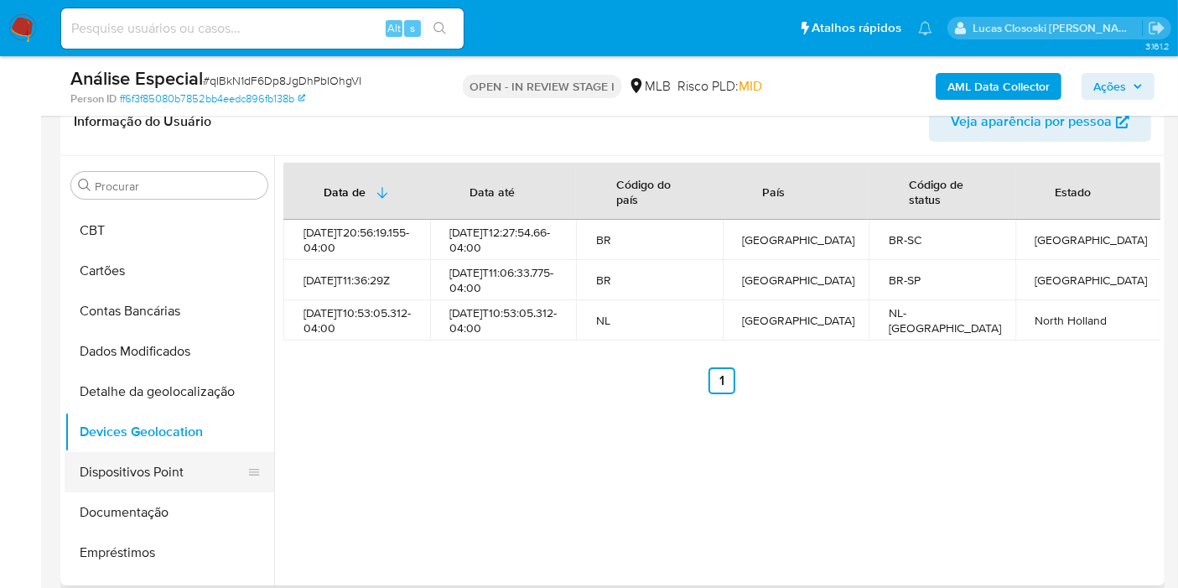
scroll to position [93, 0]
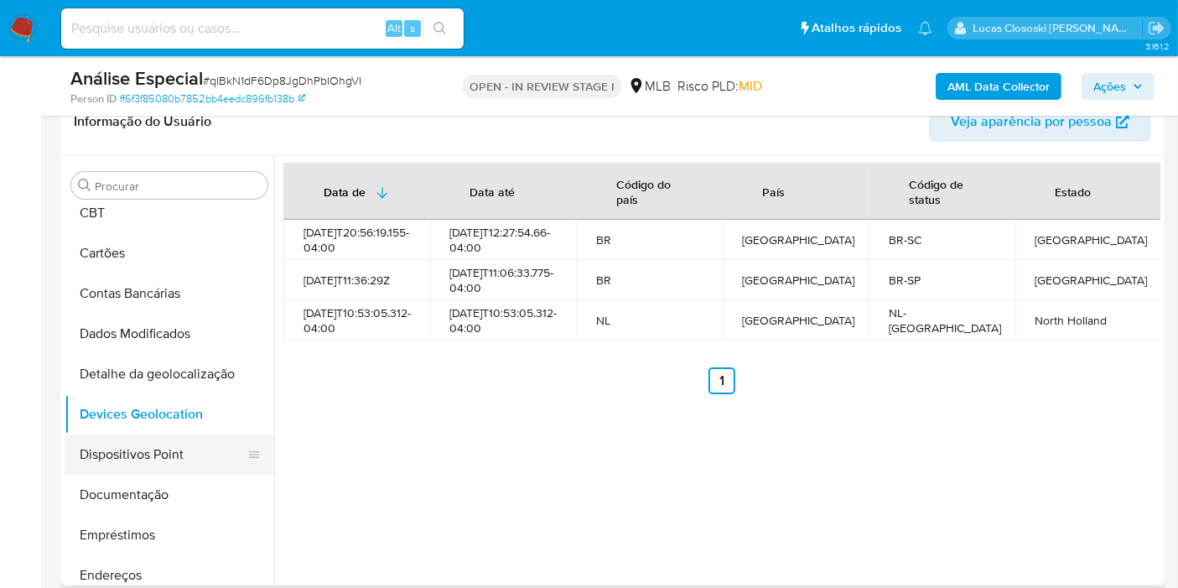
click at [149, 443] on button "Dispositivos Point" at bounding box center [163, 454] width 196 height 40
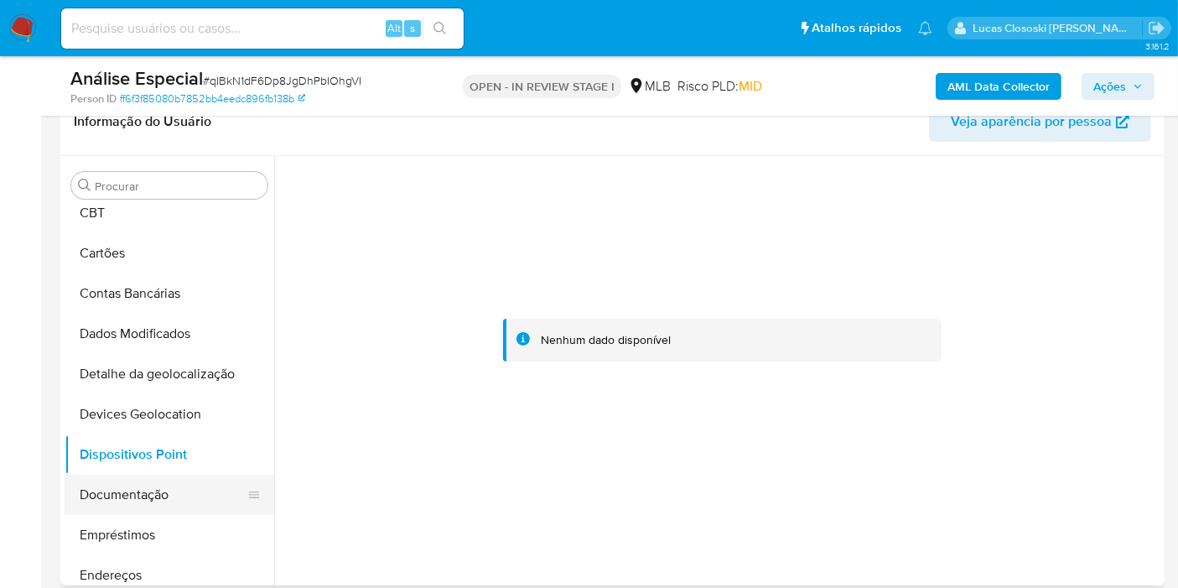
click at [136, 502] on button "Documentação" at bounding box center [163, 494] width 196 height 40
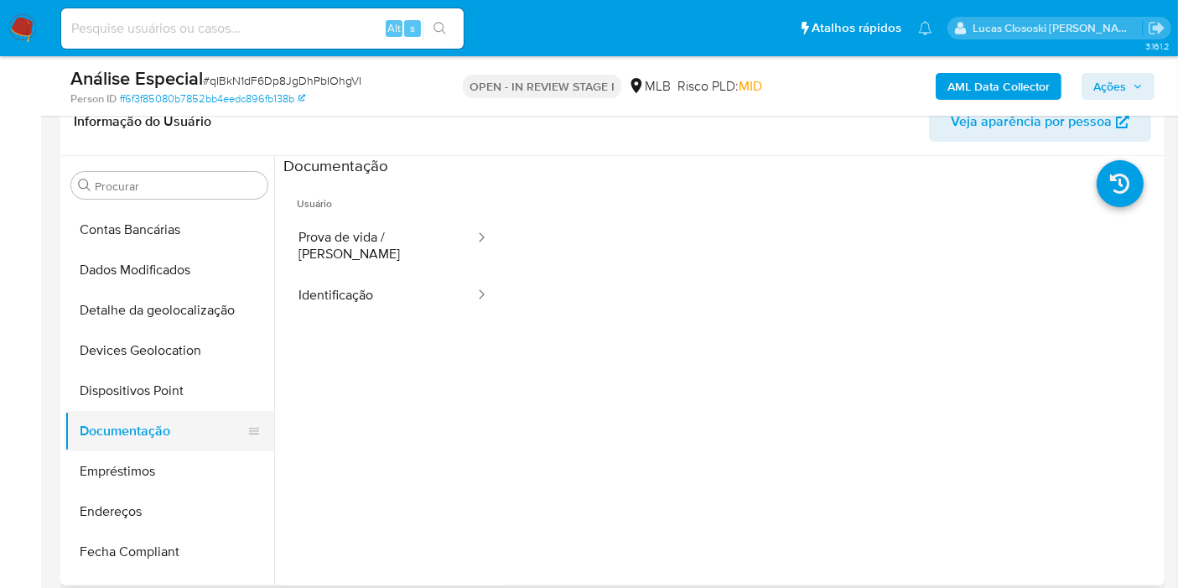
scroll to position [186, 0]
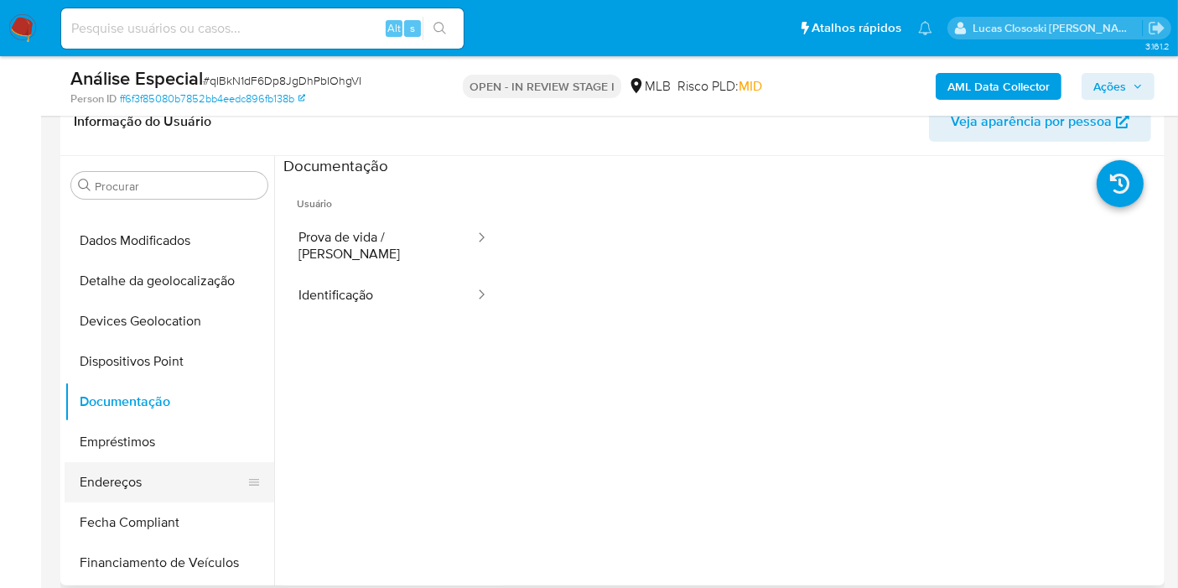
click at [126, 481] on button "Endereços" at bounding box center [163, 482] width 196 height 40
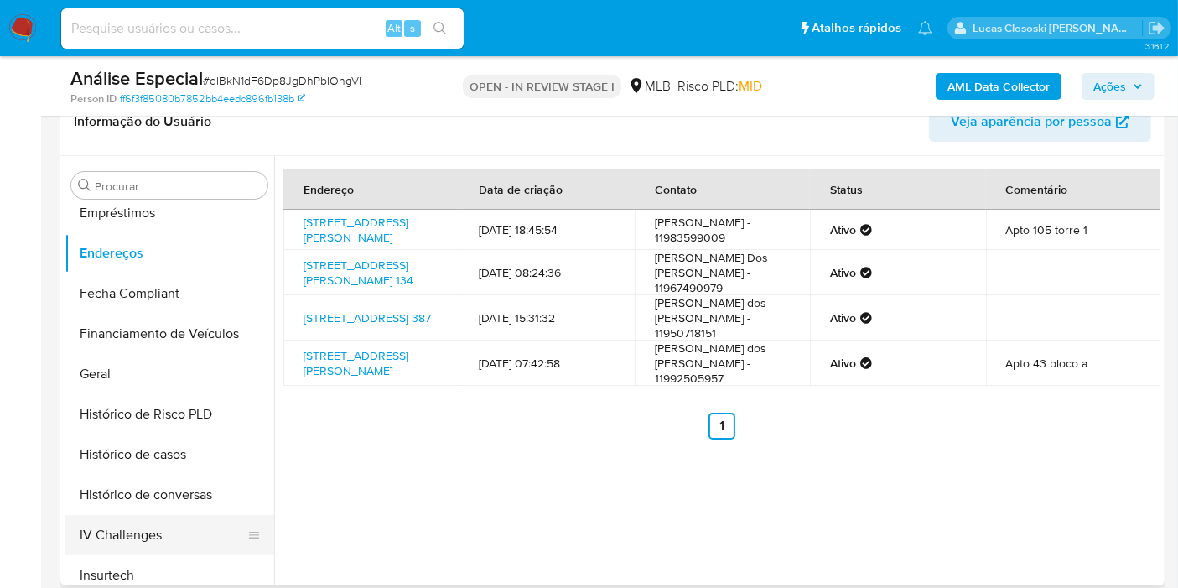
scroll to position [465, 0]
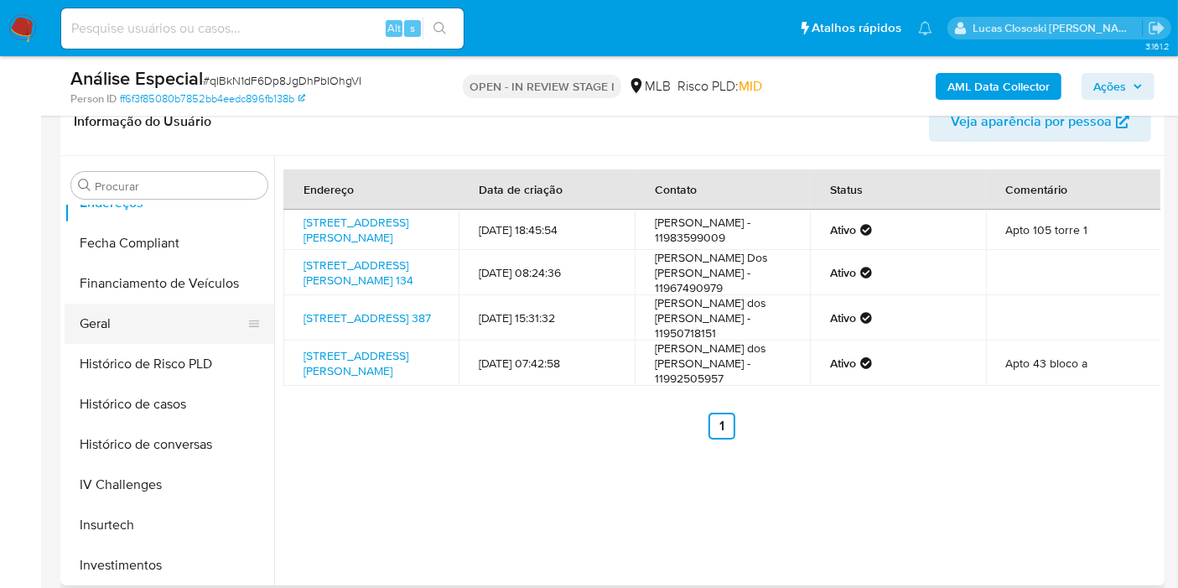
click at [131, 328] on button "Geral" at bounding box center [163, 323] width 196 height 40
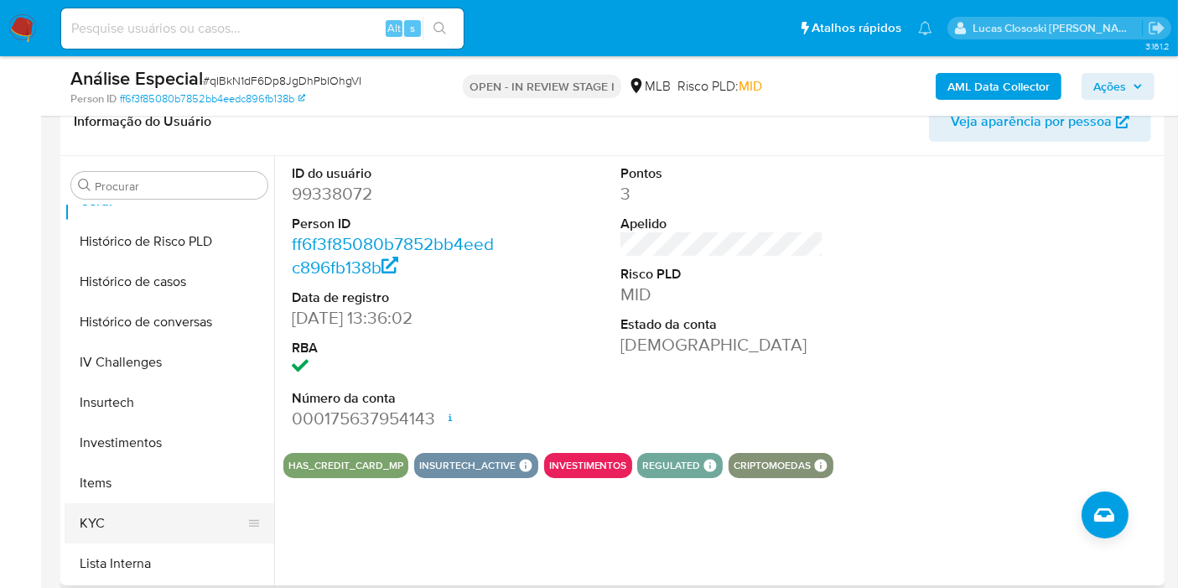
scroll to position [651, 0]
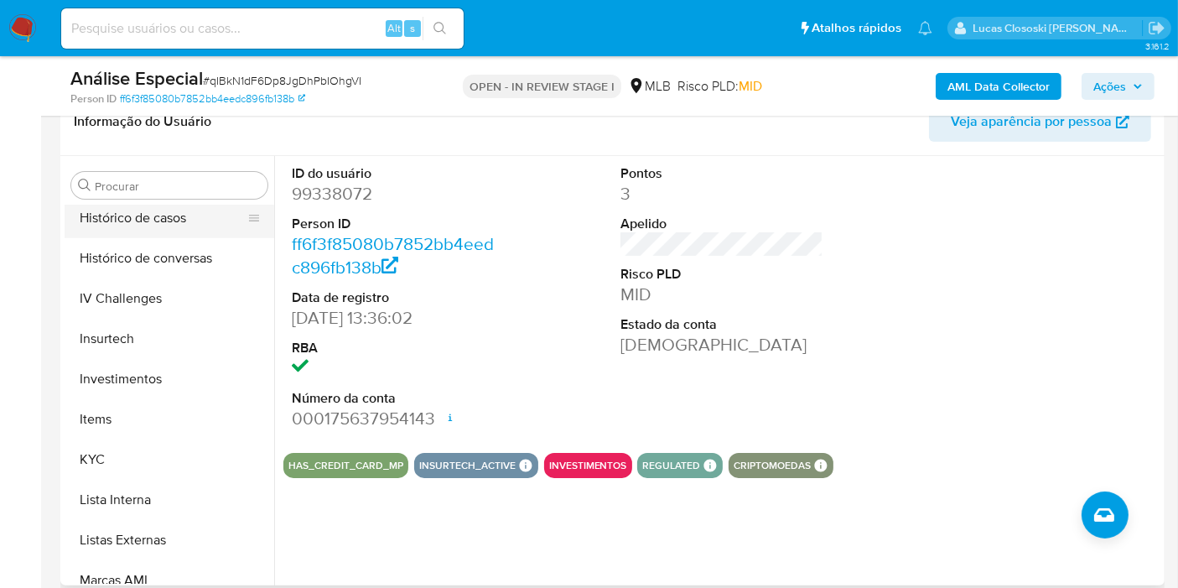
click at [162, 231] on button "Histórico de casos" at bounding box center [163, 218] width 196 height 40
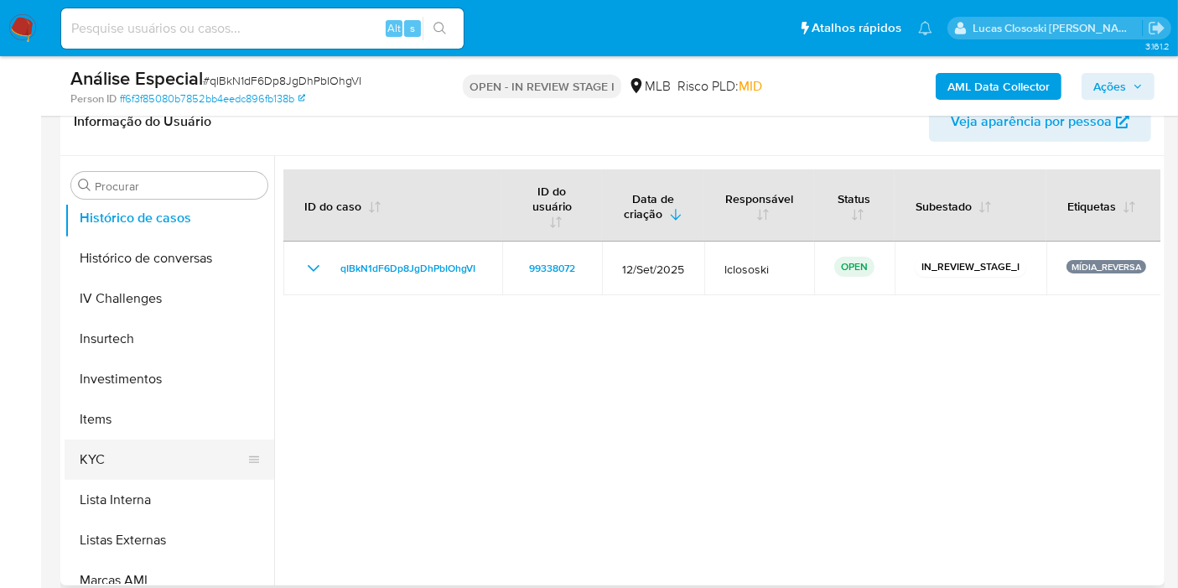
click at [122, 447] on button "KYC" at bounding box center [163, 459] width 196 height 40
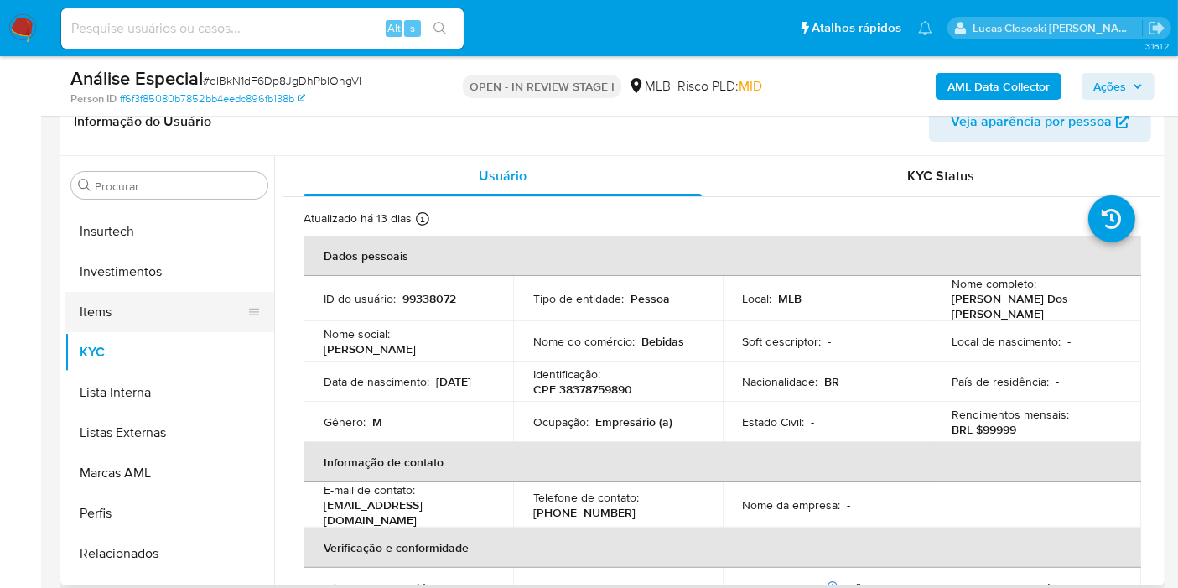
scroll to position [868, 0]
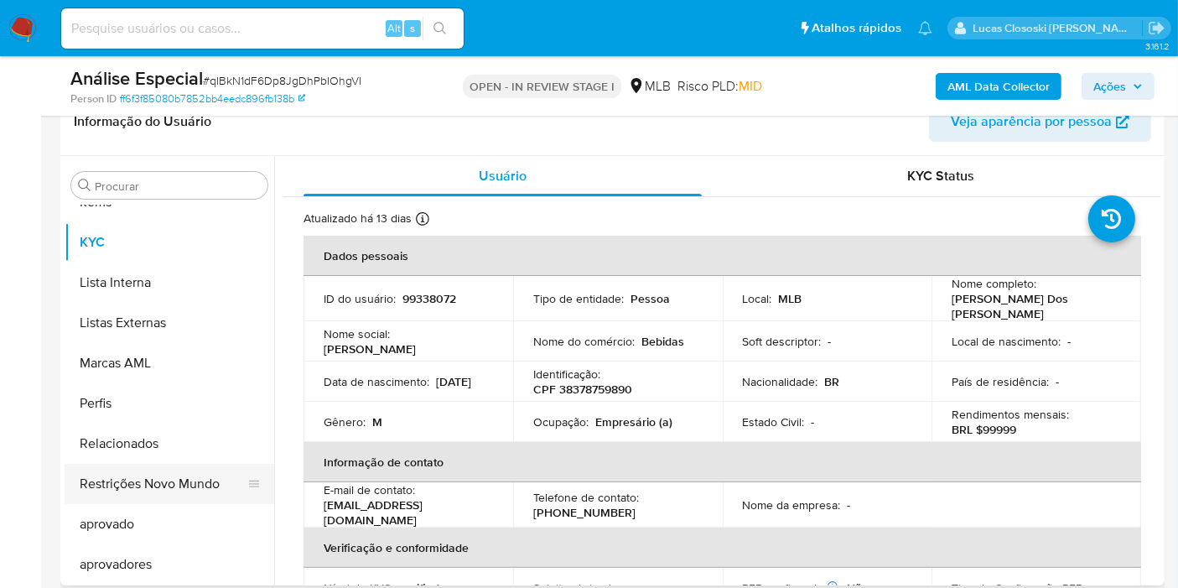
click at [158, 484] on button "Restrições Novo Mundo" at bounding box center [163, 484] width 196 height 40
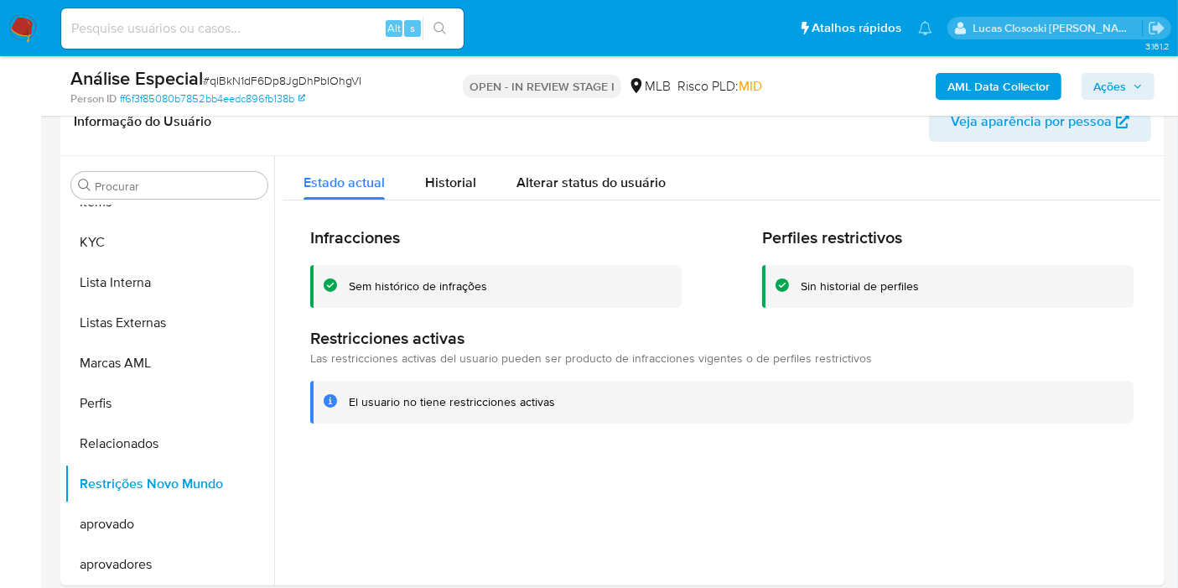
click at [256, 68] on div "Análise Especial # qIBkN1dF6Dp8JgDhPbIOhgVI" at bounding box center [247, 78] width 355 height 25
click at [250, 75] on span "# qIBkN1dF6Dp8JgDhPbIOhgVI" at bounding box center [282, 80] width 158 height 17
copy span "qIBkN1dF6Dp8JgDhPbIOhgVI"
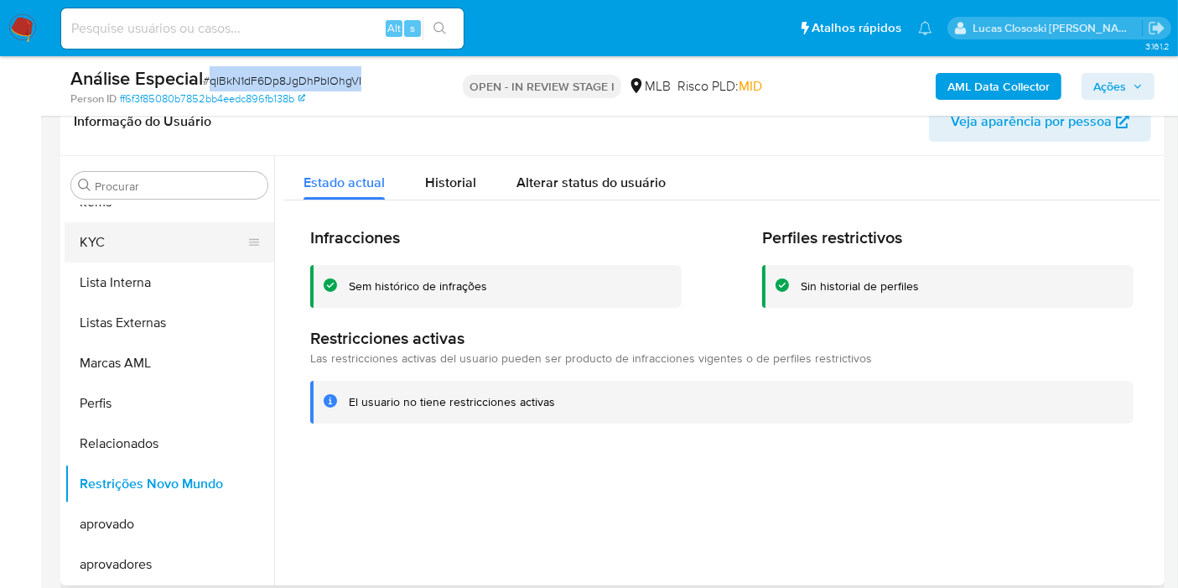
click at [138, 231] on button "KYC" at bounding box center [163, 242] width 196 height 40
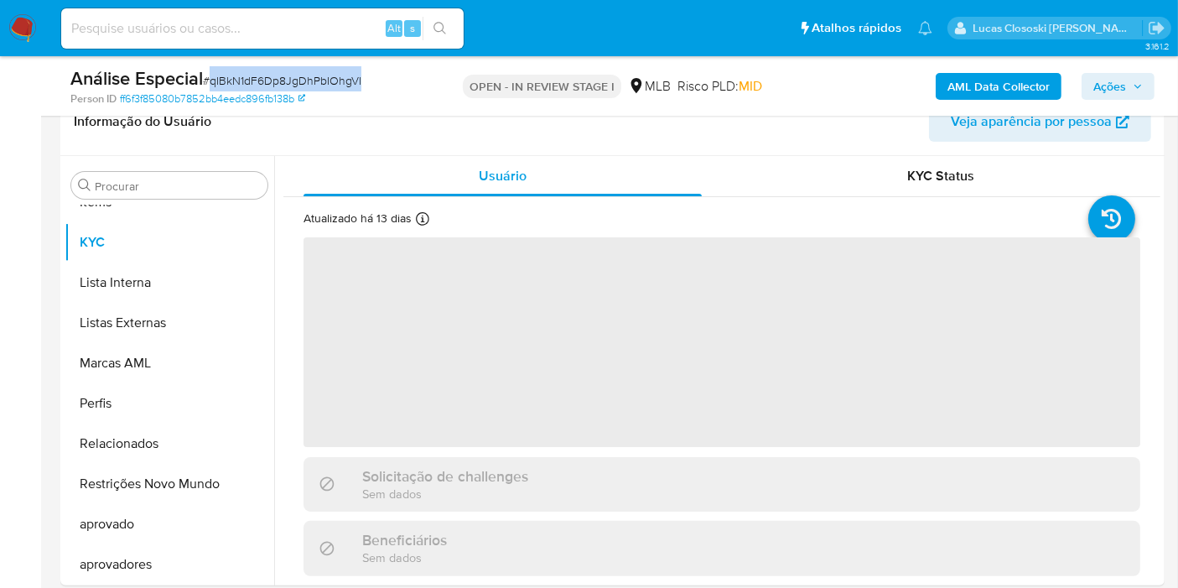
click at [409, 77] on div "Análise Especial # qIBkN1dF6Dp8JgDhPbIOhgVI" at bounding box center [247, 78] width 355 height 25
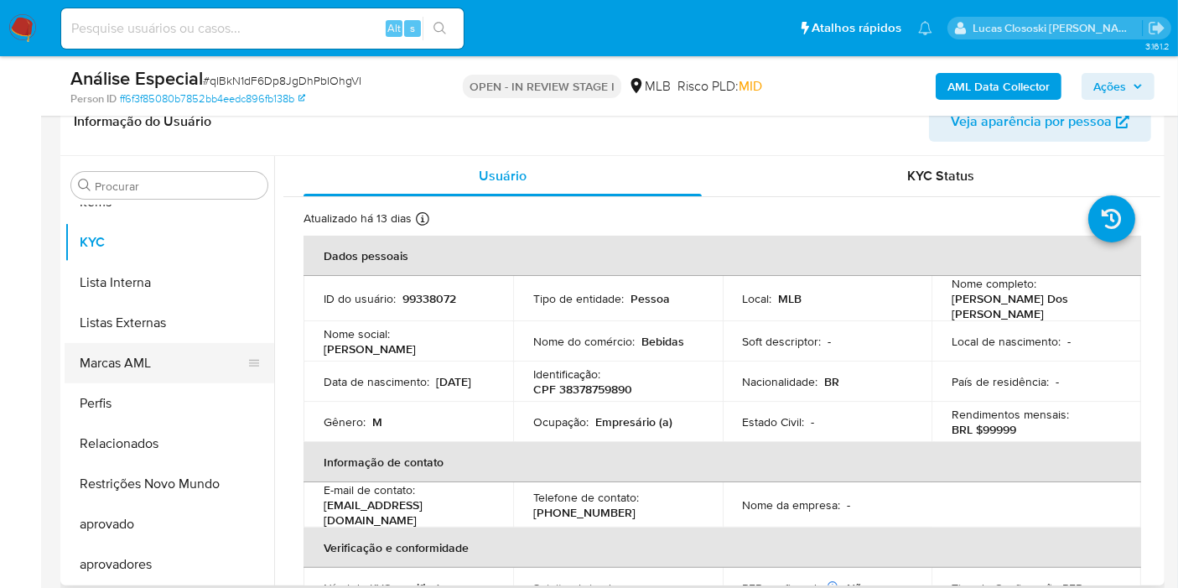
scroll to position [495, 0]
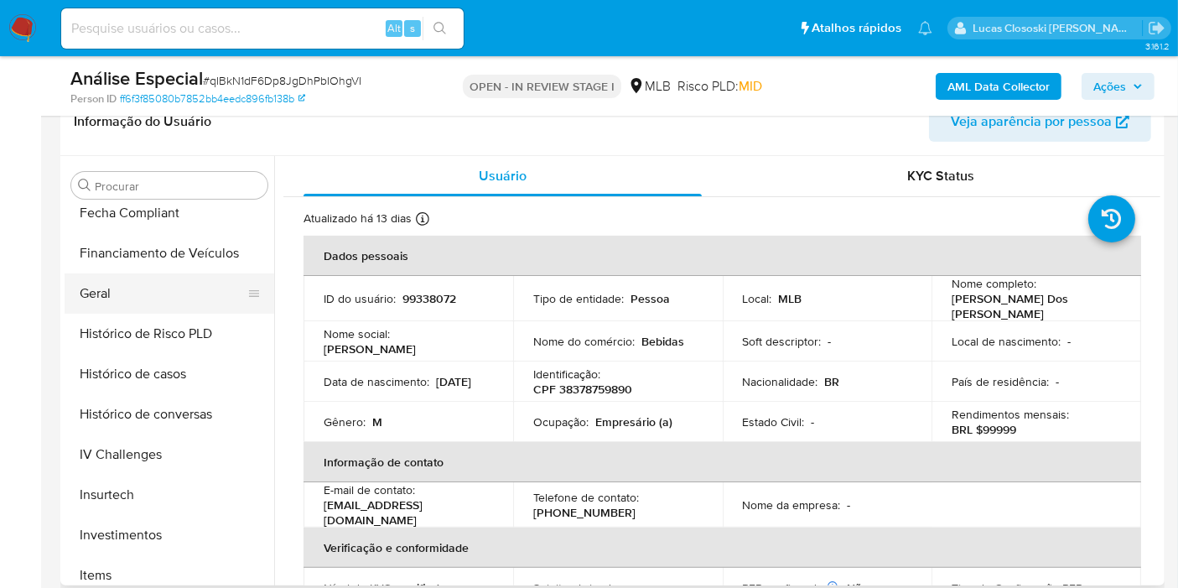
click at [107, 289] on button "Geral" at bounding box center [163, 293] width 196 height 40
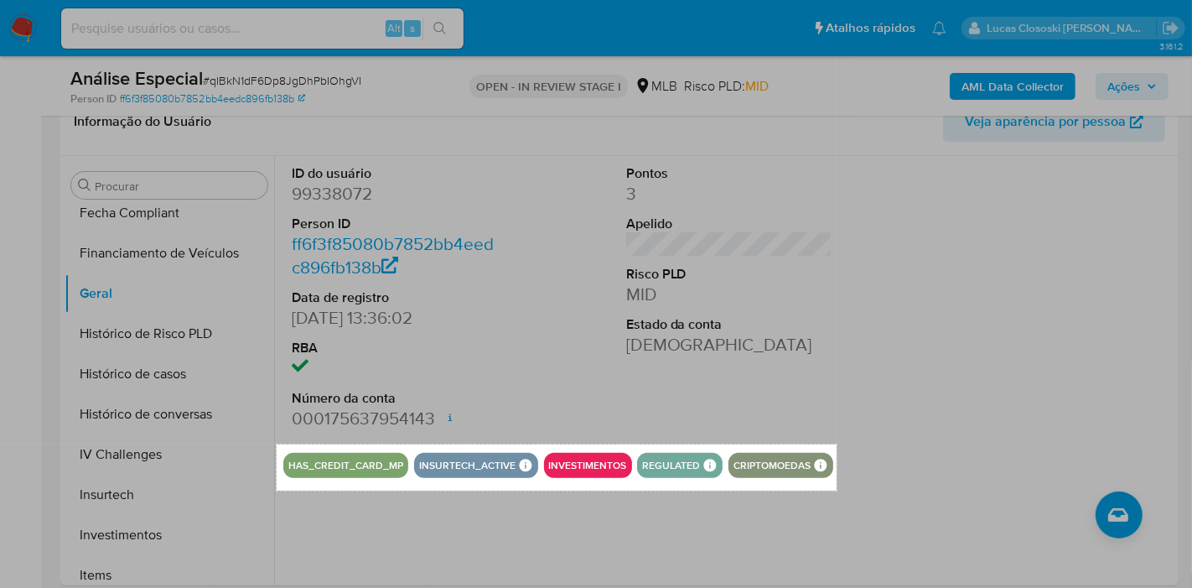
drag, startPoint x: 277, startPoint y: 444, endPoint x: 837, endPoint y: 490, distance: 561.8
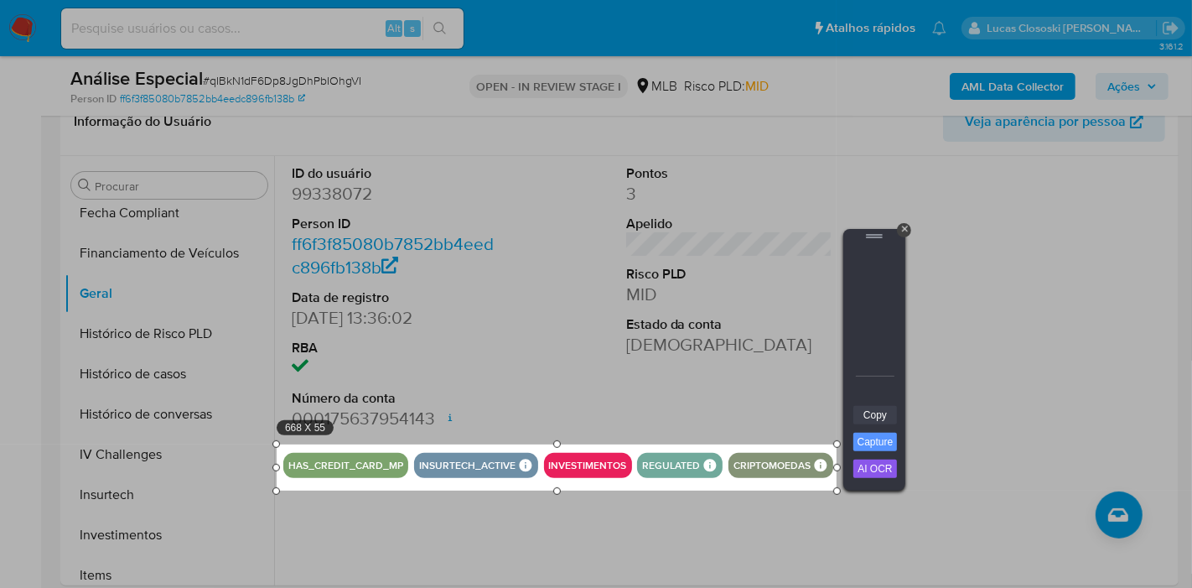
click at [876, 419] on link "Copy" at bounding box center [875, 415] width 44 height 18
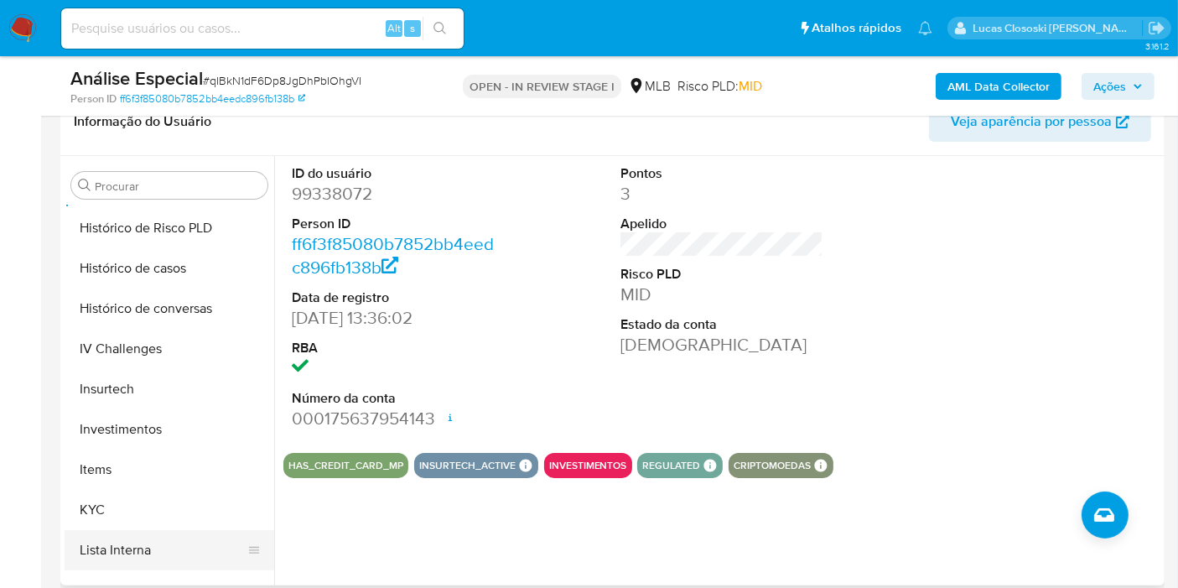
scroll to position [682, 0]
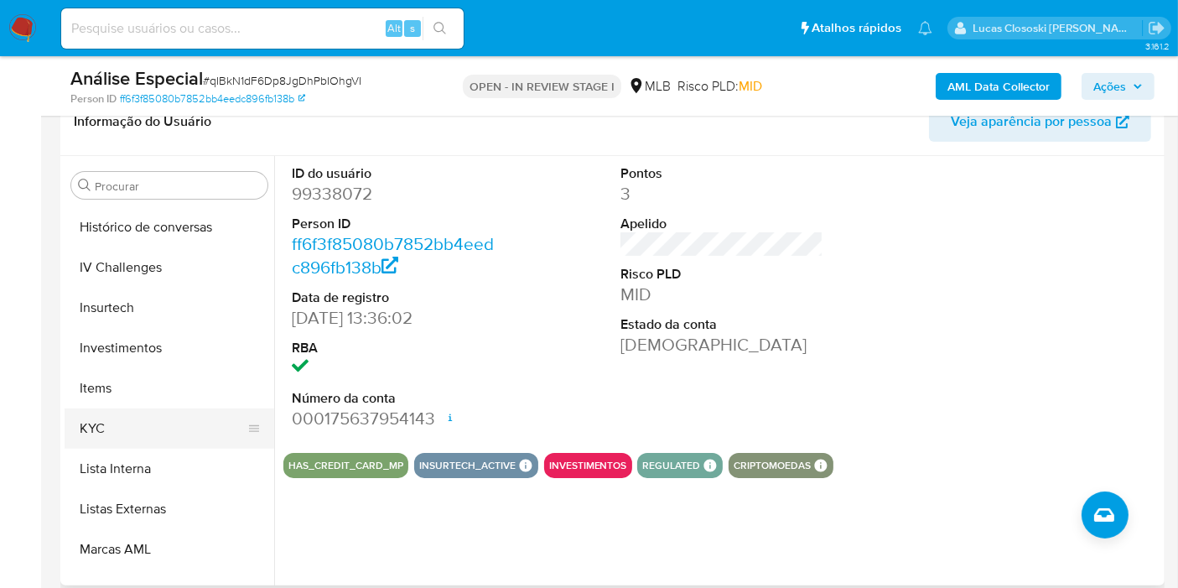
drag, startPoint x: 112, startPoint y: 439, endPoint x: 260, endPoint y: 438, distance: 147.5
click at [113, 439] on button "KYC" at bounding box center [163, 428] width 196 height 40
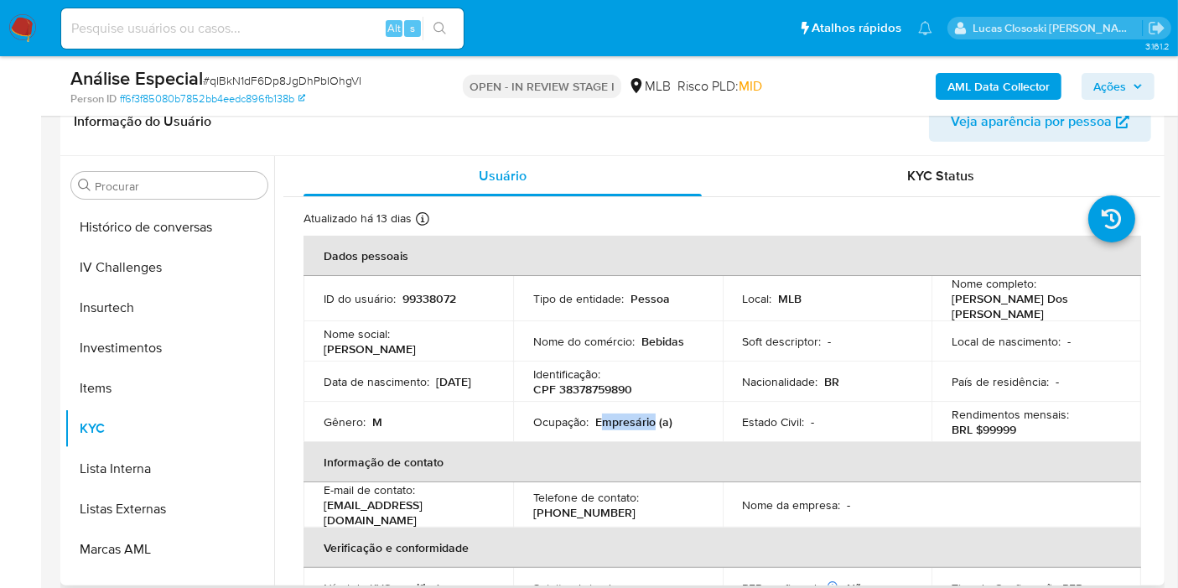
drag, startPoint x: 649, startPoint y: 417, endPoint x: 602, endPoint y: 417, distance: 46.9
click at [602, 417] on p "Empresário (a)" at bounding box center [633, 421] width 77 height 15
copy p "mpresário"
click at [1137, 77] on span "Ações" at bounding box center [1117, 86] width 49 height 23
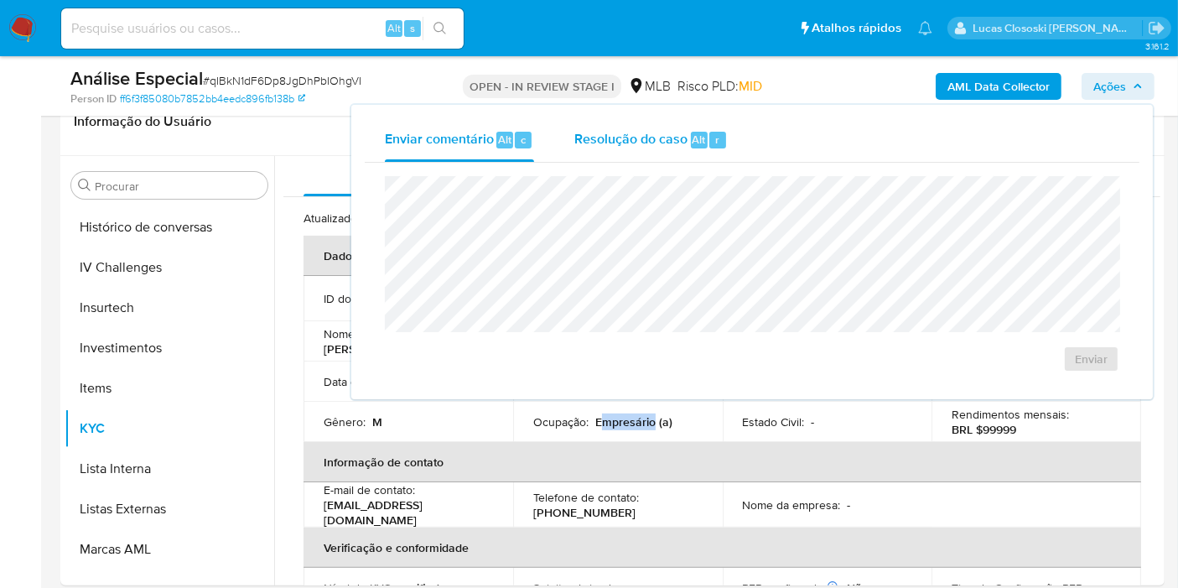
click at [656, 146] on span "Resolução do caso" at bounding box center [630, 138] width 113 height 19
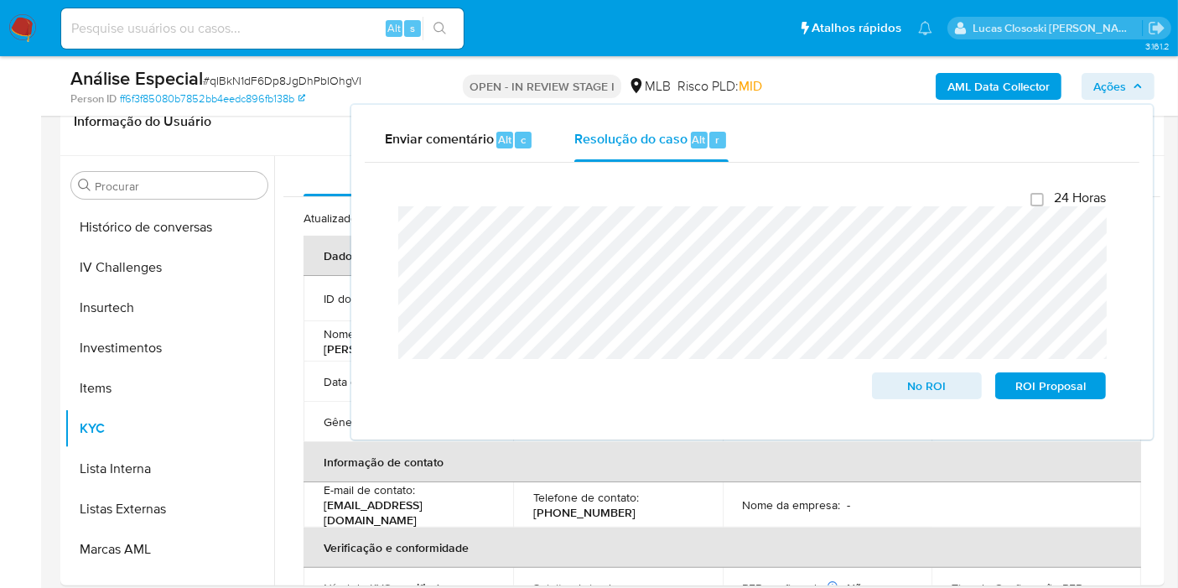
click at [1157, 74] on div "Análise Especial # qIBkN1dF6Dp8JgDhPbIOhgVI Person ID ff6f3f85080b7852bb4eedc89…" at bounding box center [612, 86] width 1104 height 60
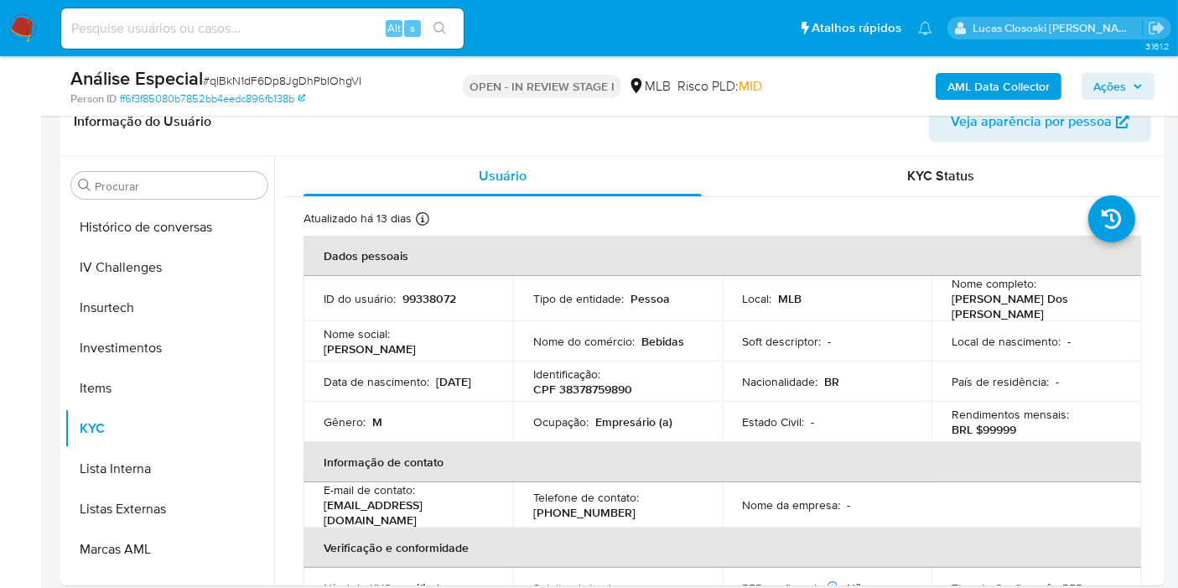
click at [1146, 96] on button "Ações" at bounding box center [1117, 86] width 73 height 27
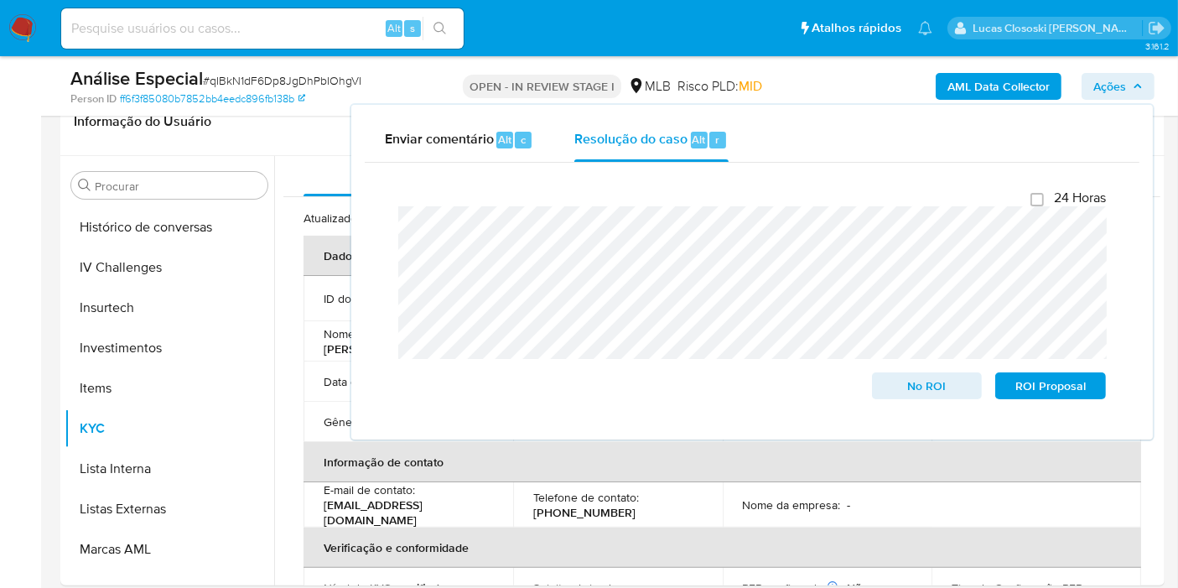
click at [1146, 96] on button "Ações" at bounding box center [1117, 86] width 73 height 27
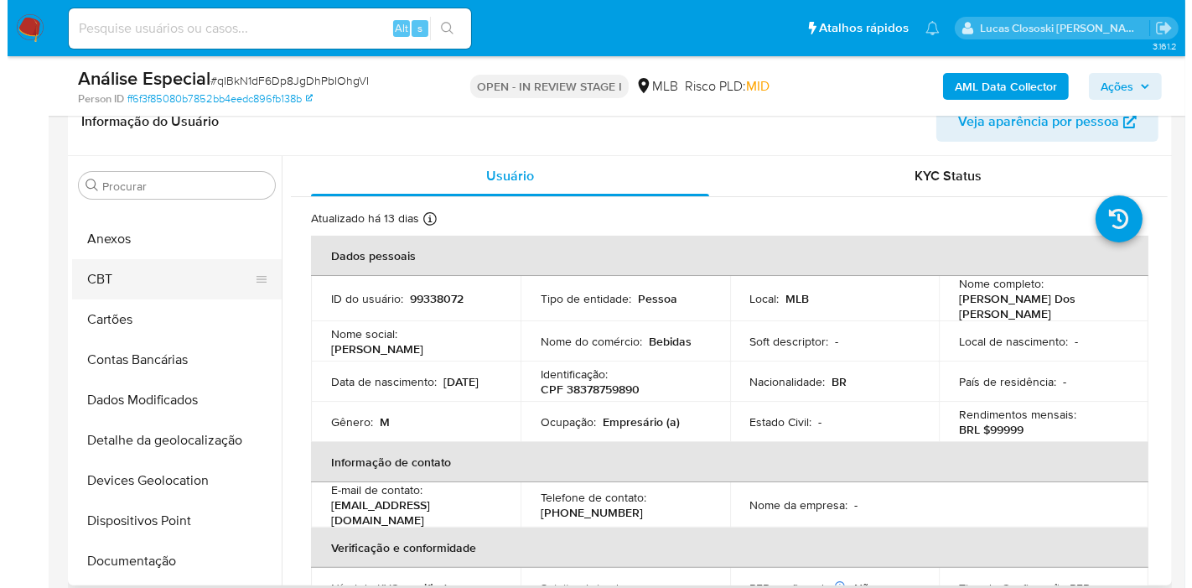
scroll to position [0, 0]
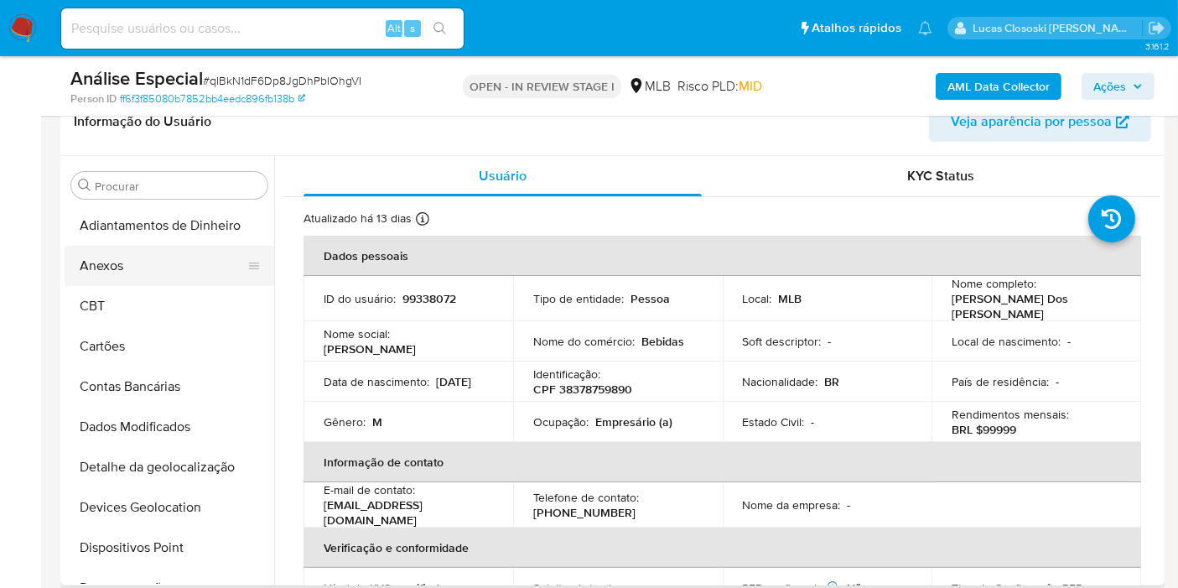
click at [111, 269] on button "Anexos" at bounding box center [163, 266] width 196 height 40
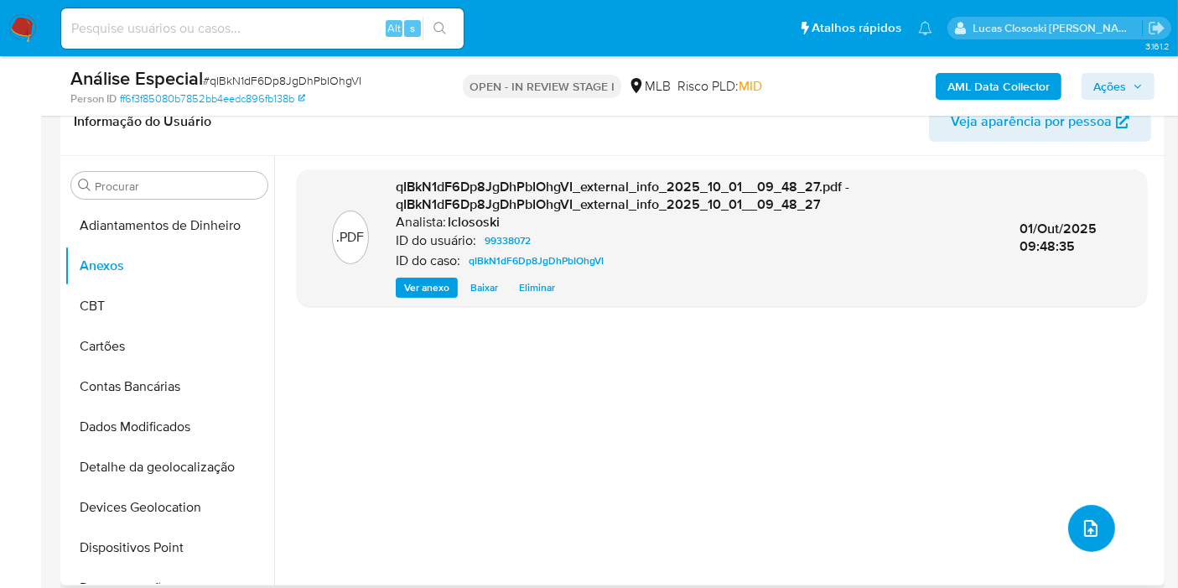
click at [1106, 524] on button "upload-file" at bounding box center [1091, 528] width 47 height 47
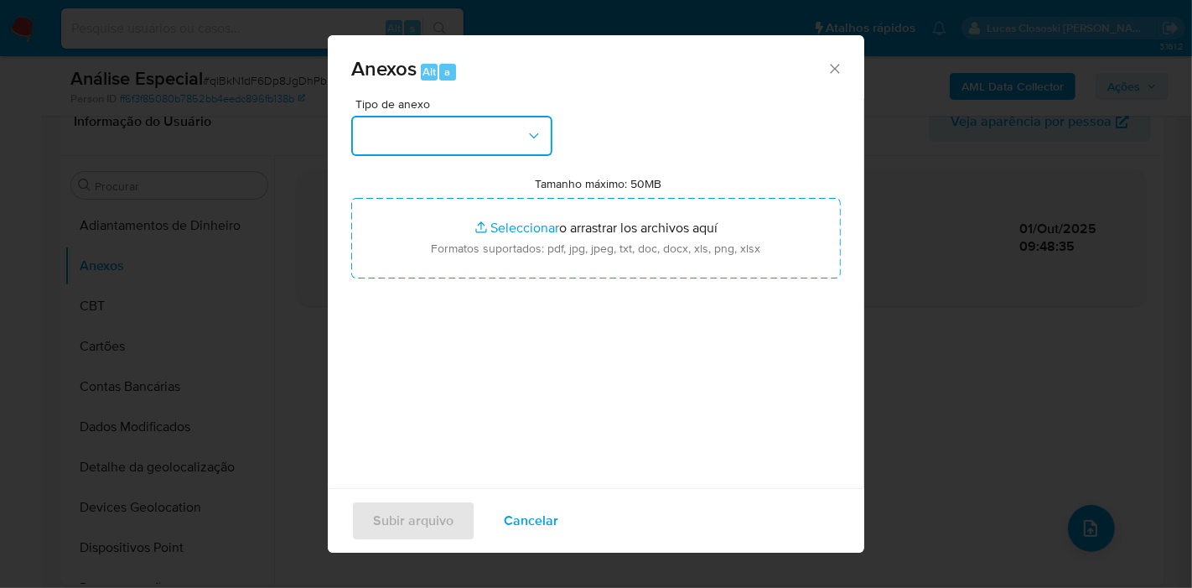
click at [484, 135] on button "button" at bounding box center [451, 136] width 201 height 40
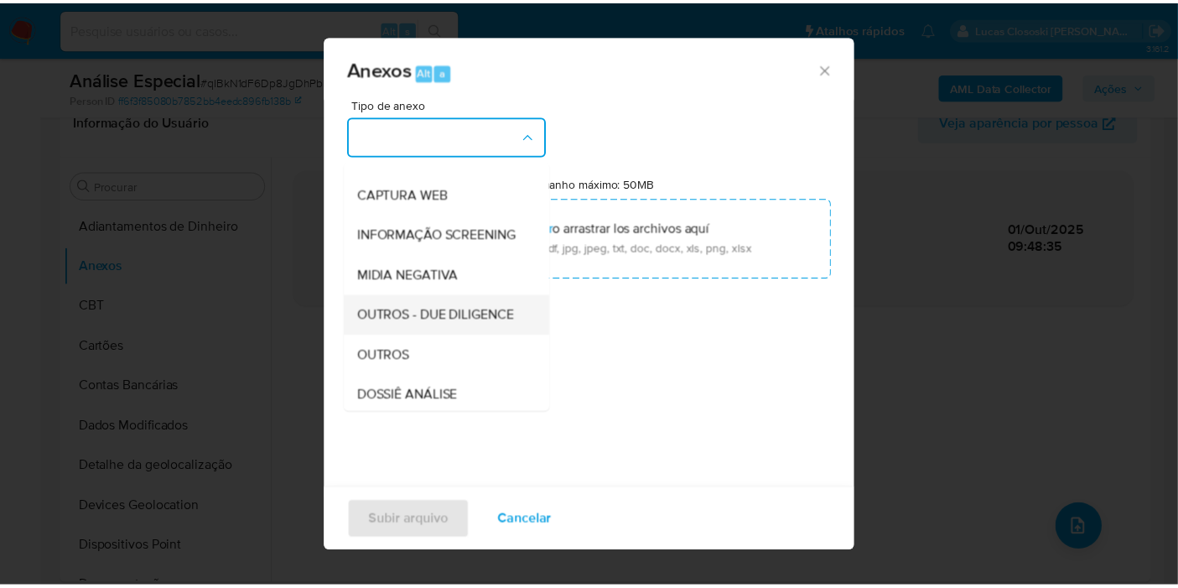
scroll to position [186, 0]
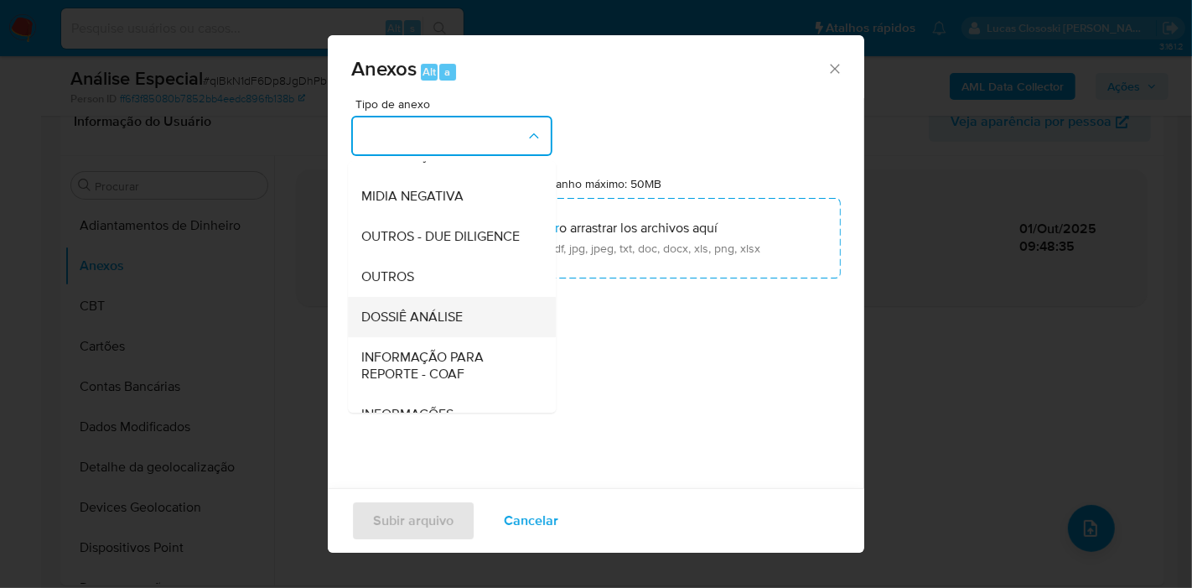
click at [441, 325] on span "DOSSIÊ ANÁLISE" at bounding box center [411, 316] width 101 height 17
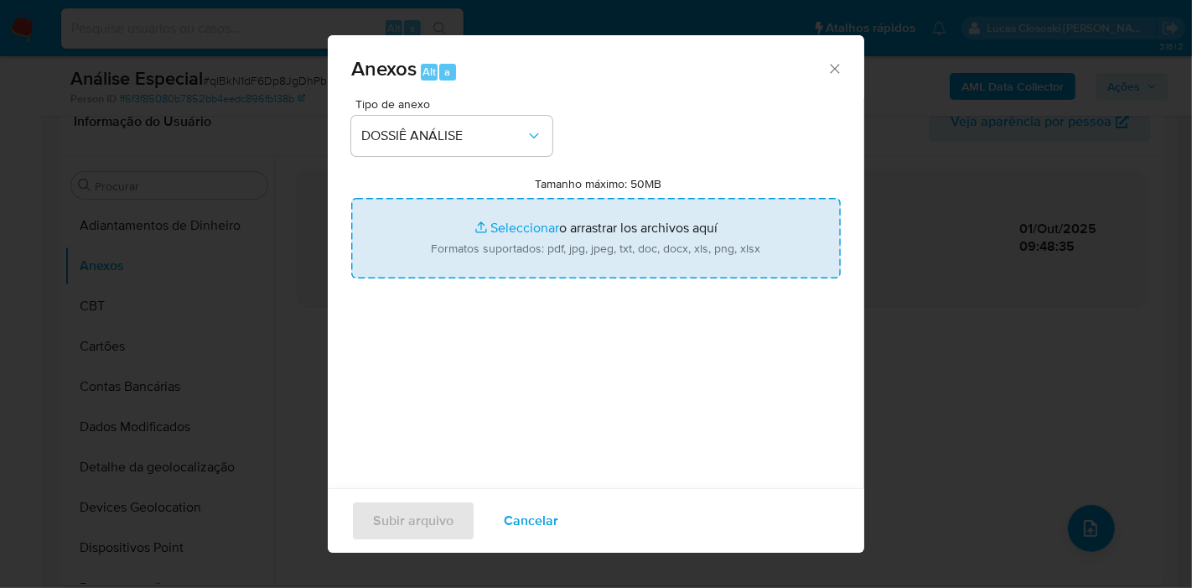
click at [459, 256] on input "Tamanho máximo: 50MB Seleccionar archivos" at bounding box center [596, 238] width 490 height 80
type input "C:\fakepath\Mulan 99338072_2025_10_01_07_56_30.xlsx"
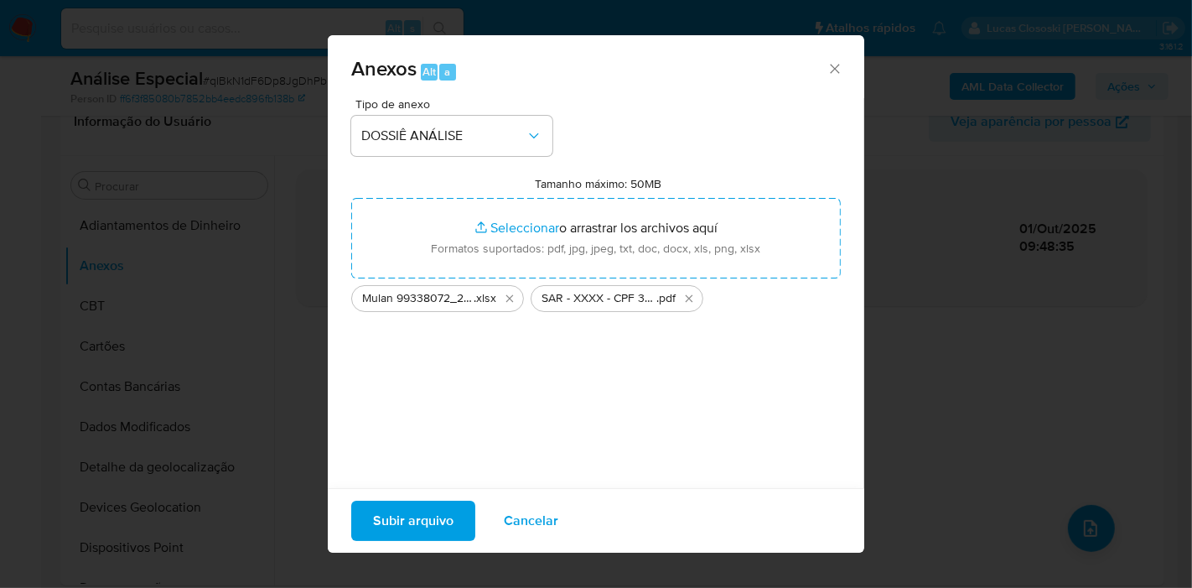
drag, startPoint x: 459, startPoint y: 256, endPoint x: 426, endPoint y: 499, distance: 245.3
click at [426, 499] on div "Subir arquivo Cancelar" at bounding box center [596, 520] width 536 height 65
click at [415, 526] on span "Subir arquivo" at bounding box center [413, 520] width 80 height 37
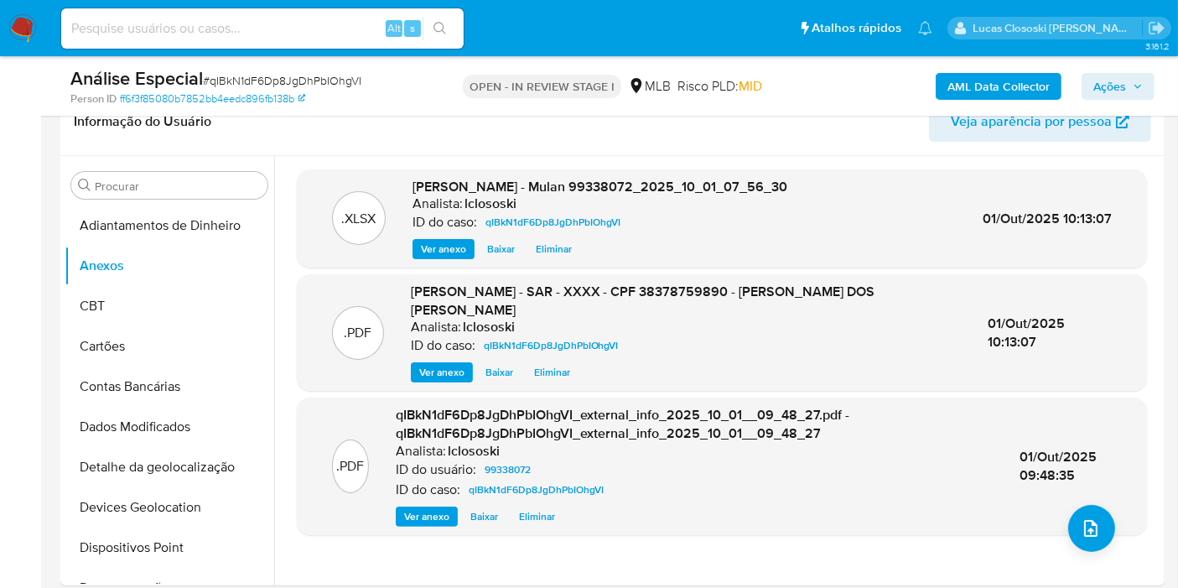
click at [1099, 80] on span "Ações" at bounding box center [1109, 86] width 33 height 27
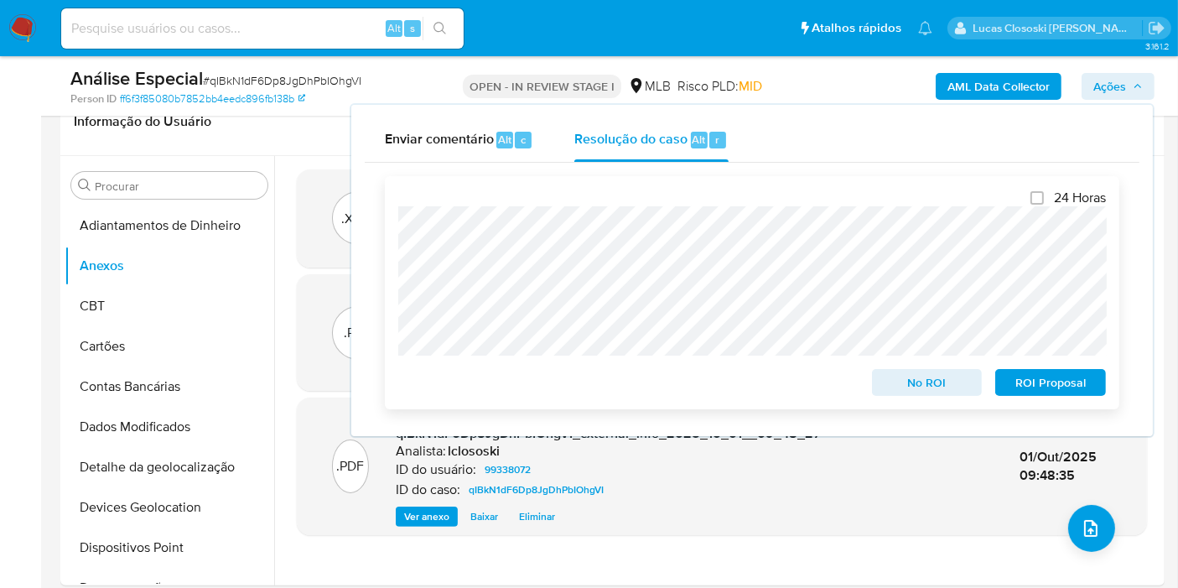
click at [1039, 393] on span "ROI Proposal" at bounding box center [1050, 381] width 87 height 23
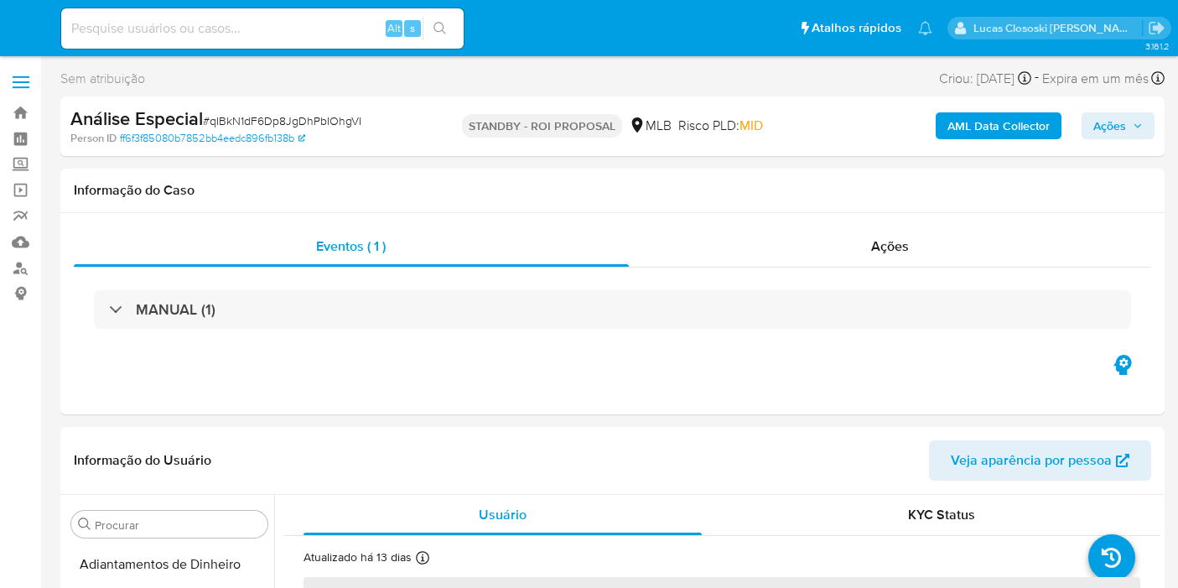
select select "10"
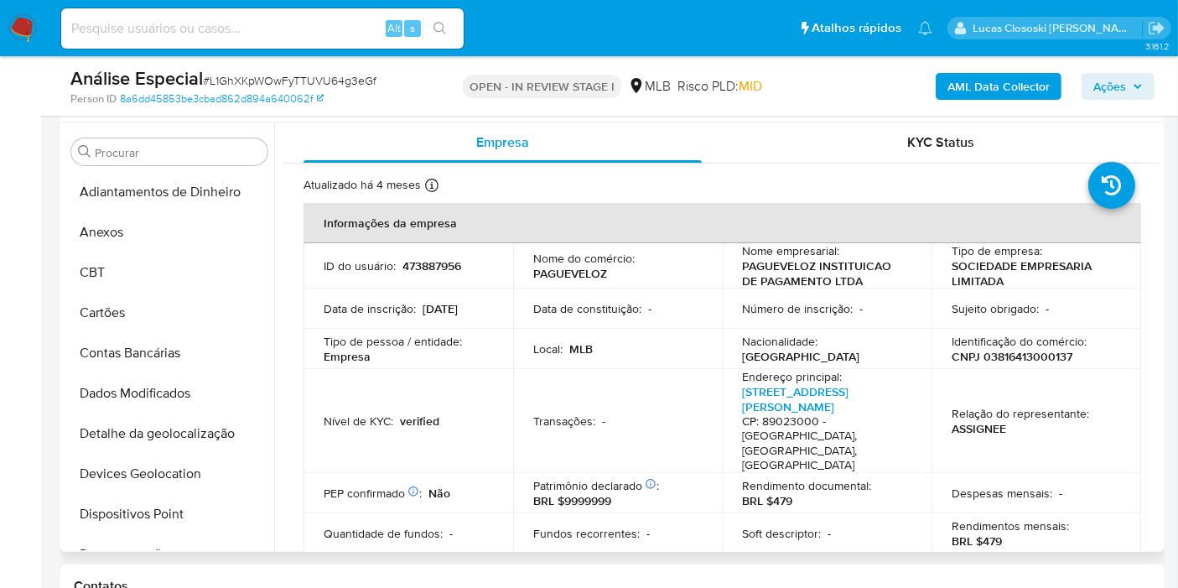
scroll to position [682, 0]
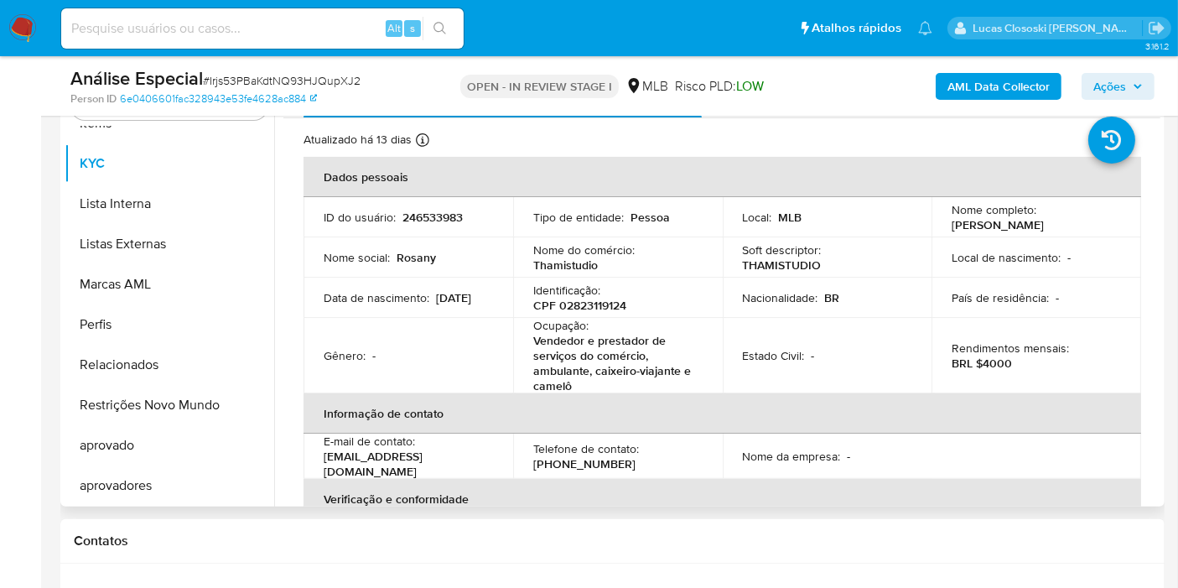
scroll to position [279, 0]
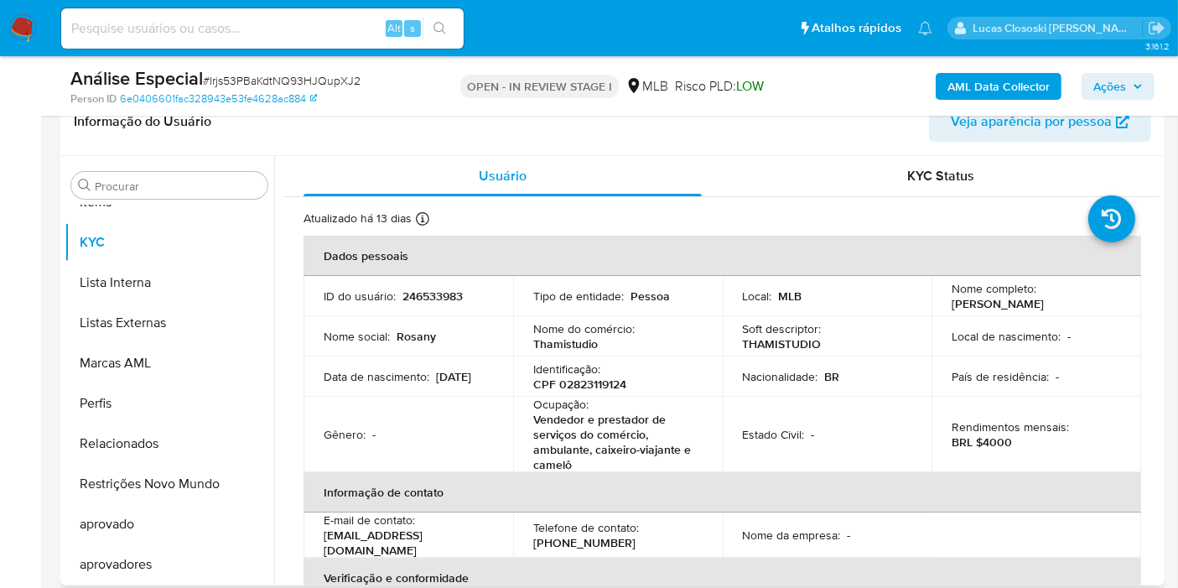
click at [948, 490] on th "Informação de contato" at bounding box center [721, 492] width 837 height 40
click at [573, 384] on p "CPF 02823119124" at bounding box center [579, 383] width 93 height 15
copy p "02823119124"
click at [126, 286] on button "Lista Interna" at bounding box center [163, 282] width 196 height 40
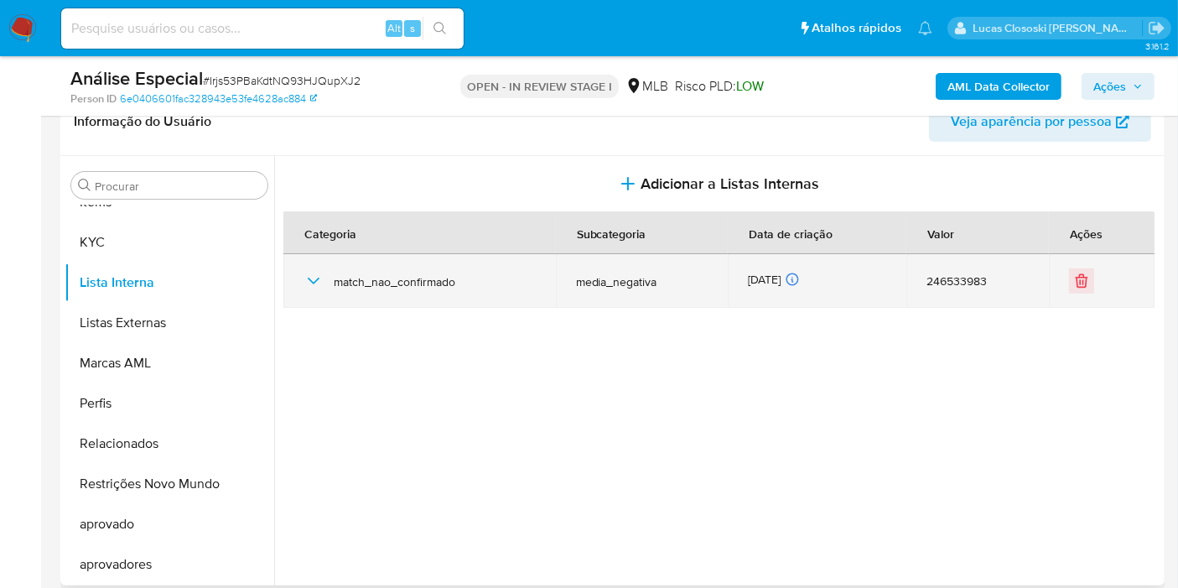
click at [313, 282] on icon "button" at bounding box center [314, 280] width 12 height 7
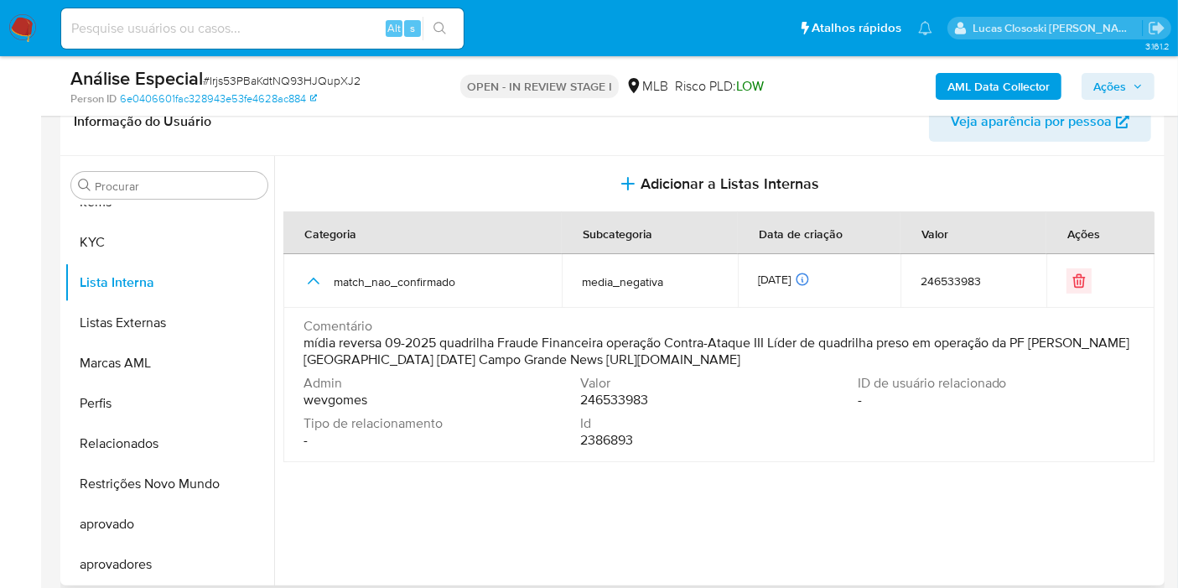
click at [555, 353] on span "mídia reversa 09-2025 quadrilha Fraude Financeira operação Contra-Ataque III Lí…" at bounding box center [716, 351] width 827 height 34
click at [576, 353] on span "mídia reversa 09-2025 quadrilha Fraude Financeira operação Contra-Ataque III Lí…" at bounding box center [716, 351] width 827 height 34
click at [552, 356] on span "mídia reversa 09-2025 quadrilha Fraude Financeira operação Contra-Ataque III Lí…" at bounding box center [716, 351] width 827 height 34
click at [686, 358] on span "mídia reversa 09-2025 quadrilha Fraude Financeira operação Contra-Ataque III Lí…" at bounding box center [716, 351] width 827 height 34
click at [680, 360] on span "mídia reversa 09-2025 quadrilha Fraude Financeira operação Contra-Ataque III Lí…" at bounding box center [716, 351] width 827 height 34
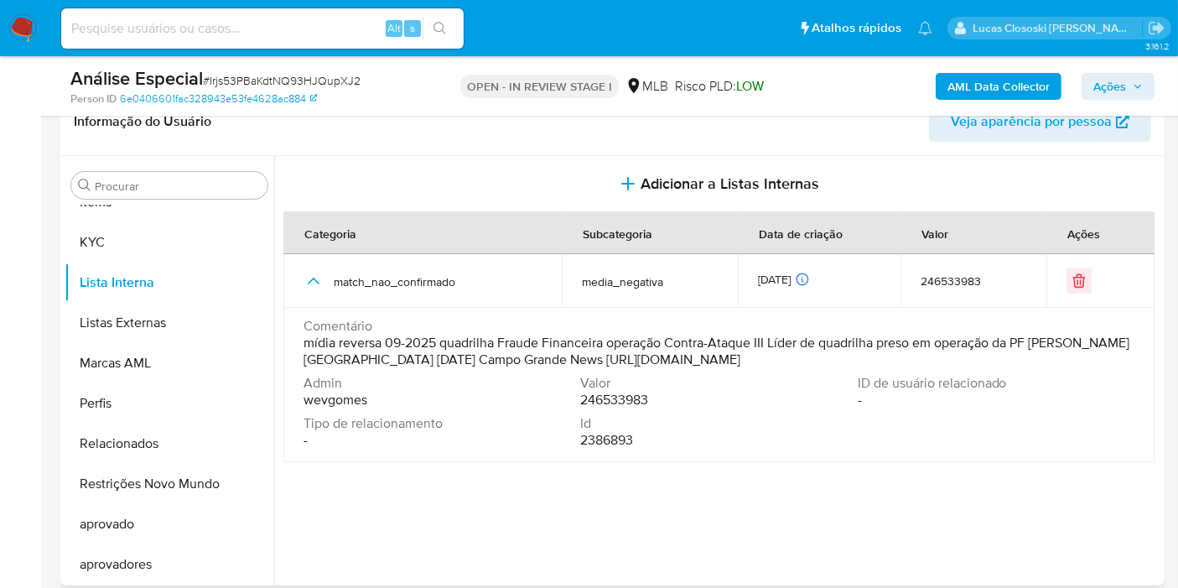
drag, startPoint x: 550, startPoint y: 355, endPoint x: 620, endPoint y: 357, distance: 70.5
click at [620, 357] on span "mídia reversa 09-2025 quadrilha Fraude Financeira operação Contra-Ataque III Lí…" at bounding box center [716, 351] width 827 height 34
drag, startPoint x: 644, startPoint y: 359, endPoint x: 665, endPoint y: 359, distance: 21.0
click at [653, 359] on span "mídia reversa 09-2025 quadrilha Fraude Financeira operação Contra-Ataque III Lí…" at bounding box center [716, 351] width 827 height 34
click at [939, 365] on span "mídia reversa 09-2025 quadrilha Fraude Financeira operação Contra-Ataque III Lí…" at bounding box center [716, 351] width 827 height 34
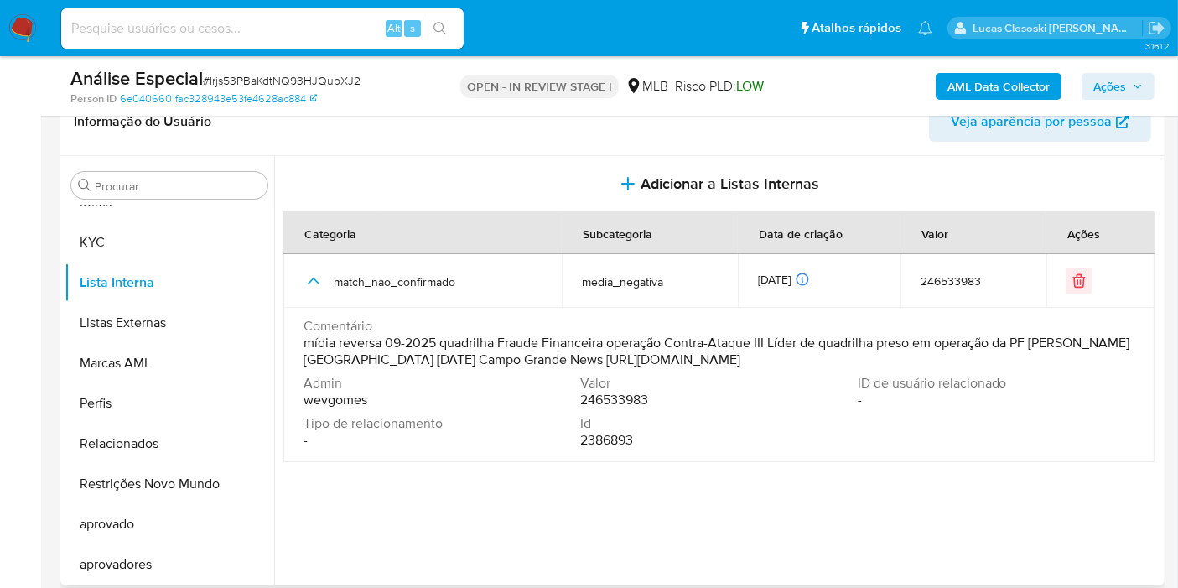
drag, startPoint x: 989, startPoint y: 356, endPoint x: 552, endPoint y: 360, distance: 437.6
click at [552, 360] on span "mídia reversa 09-2025 quadrilha Fraude Financeira operação Contra-Ataque III Lí…" at bounding box center [716, 351] width 827 height 34
click at [117, 236] on button "KYC" at bounding box center [163, 242] width 196 height 40
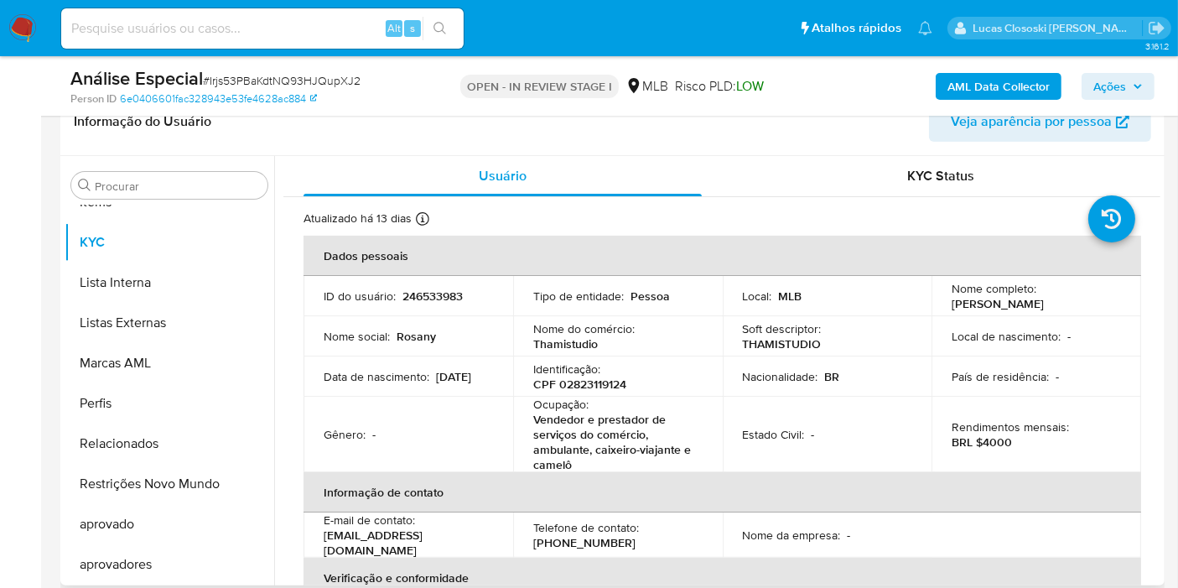
click at [605, 390] on p "CPF 02823119124" at bounding box center [579, 383] width 93 height 15
copy p "02823119124"
click at [968, 74] on b "AML Data Collector" at bounding box center [998, 86] width 102 height 27
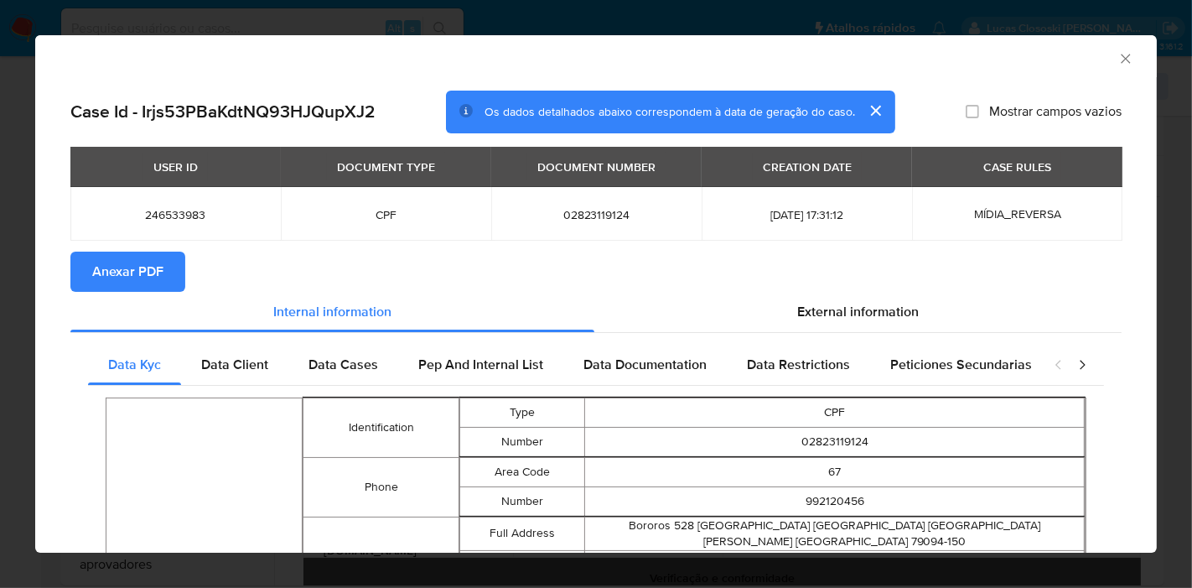
click at [158, 277] on span "Anexar PDF" at bounding box center [127, 271] width 71 height 37
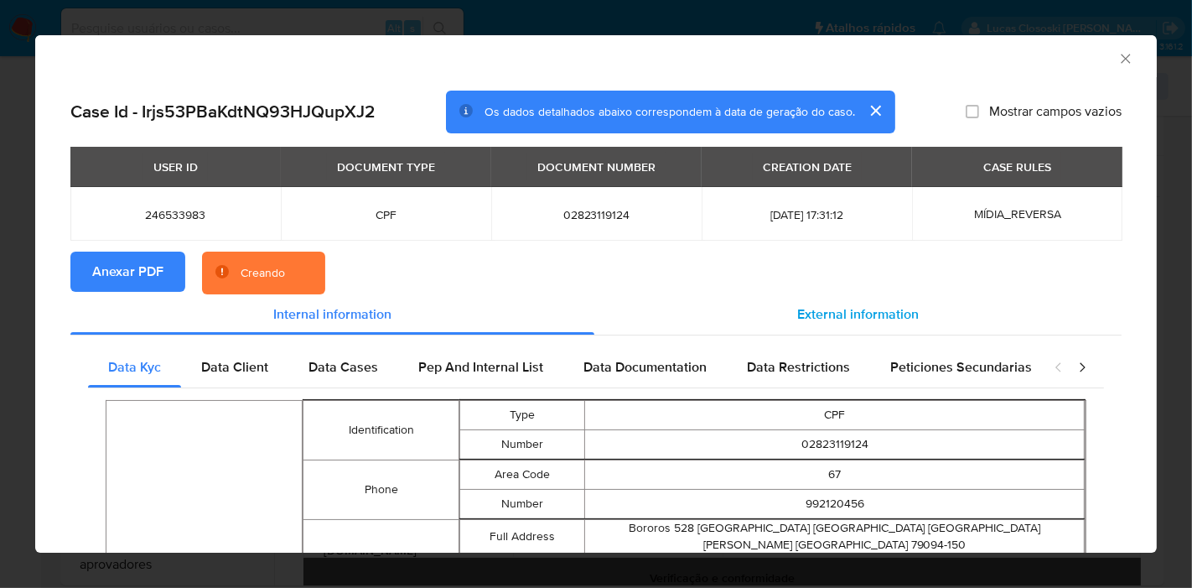
click at [871, 300] on div "External information" at bounding box center [857, 314] width 527 height 40
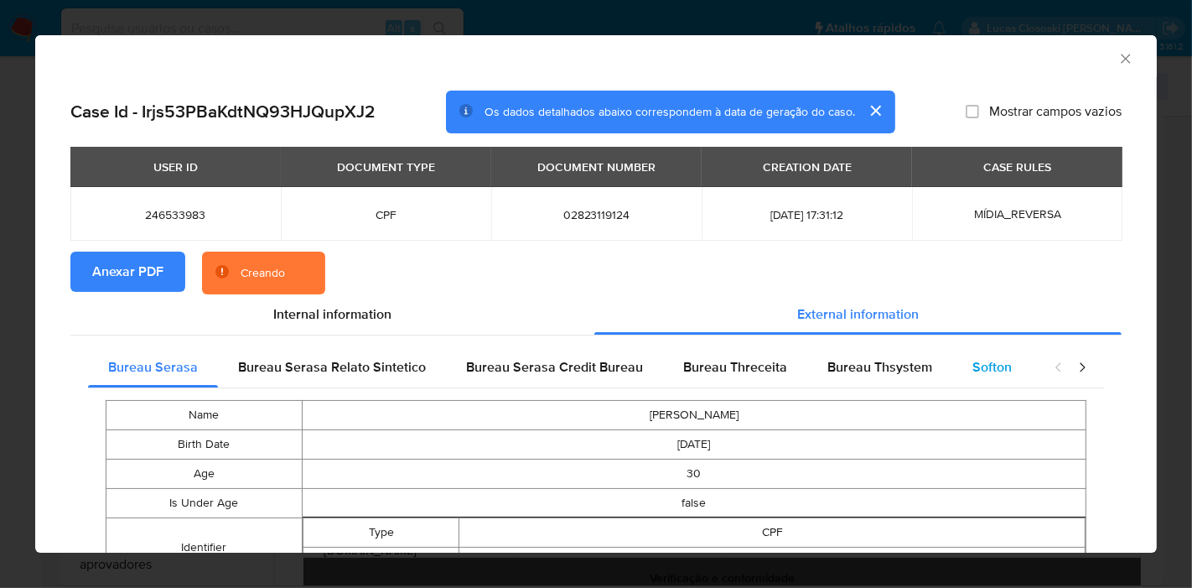
click at [980, 355] on div "Softon" at bounding box center [992, 367] width 80 height 40
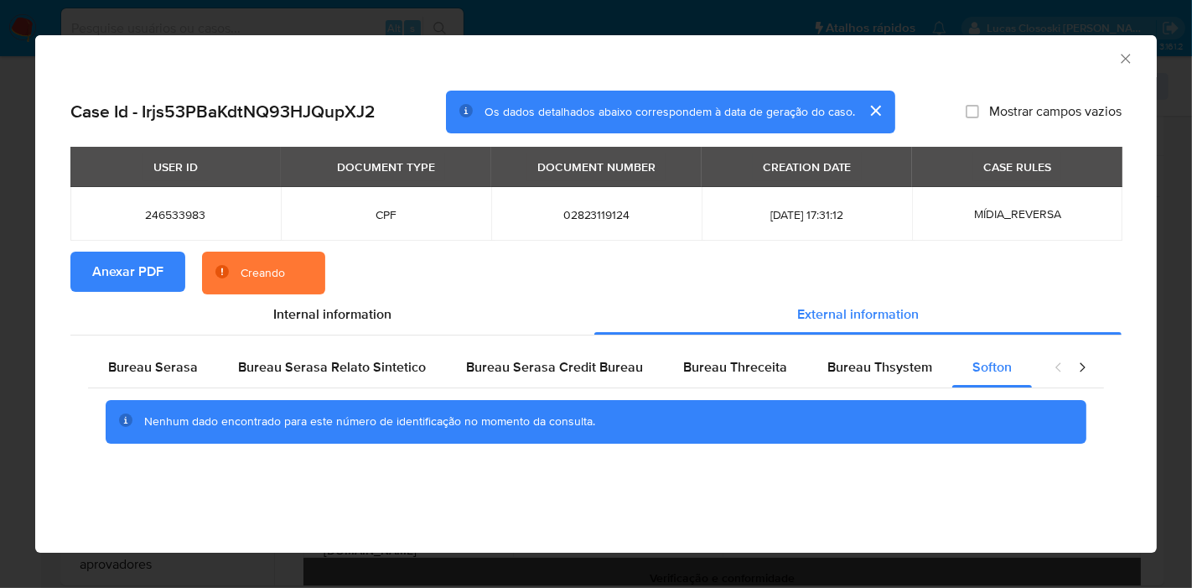
click at [1122, 50] on icon "Fechar a janela" at bounding box center [1125, 58] width 17 height 17
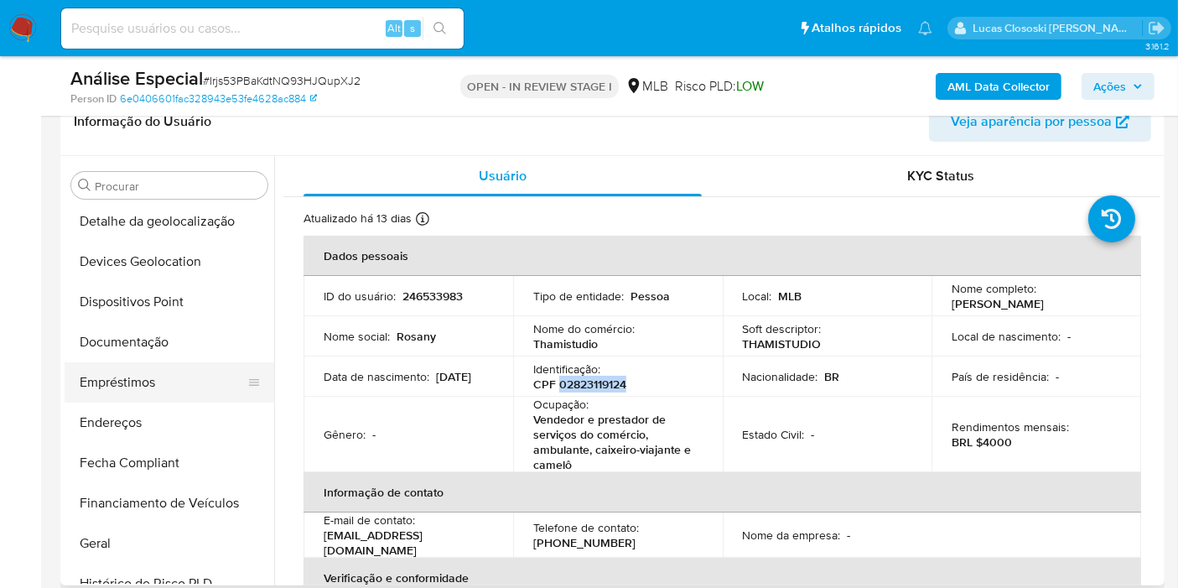
scroll to position [216, 0]
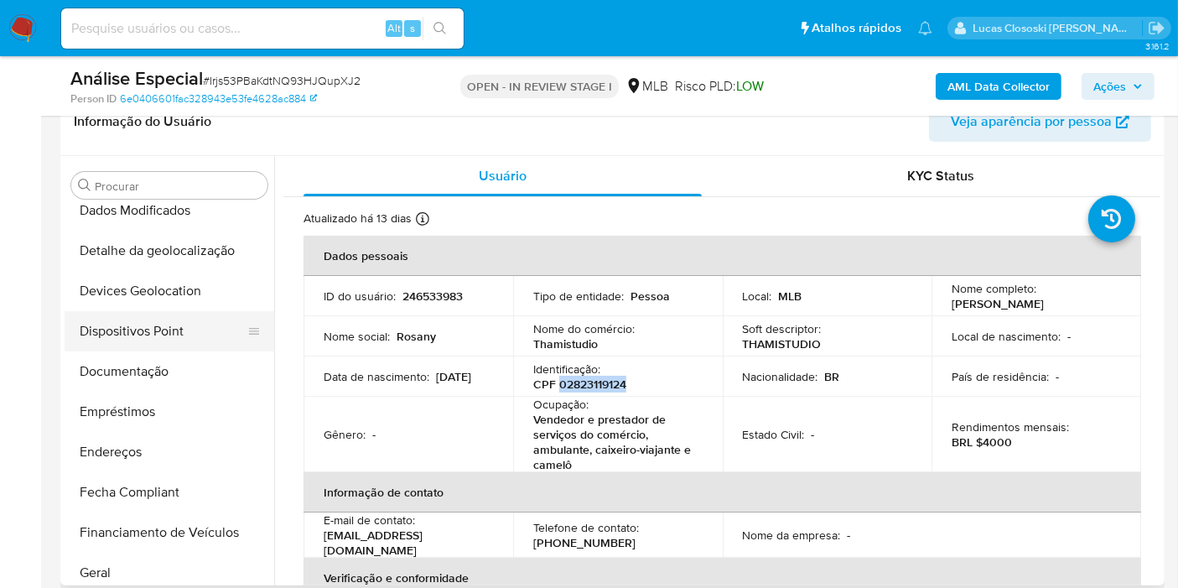
click at [145, 317] on button "Dispositivos Point" at bounding box center [163, 331] width 196 height 40
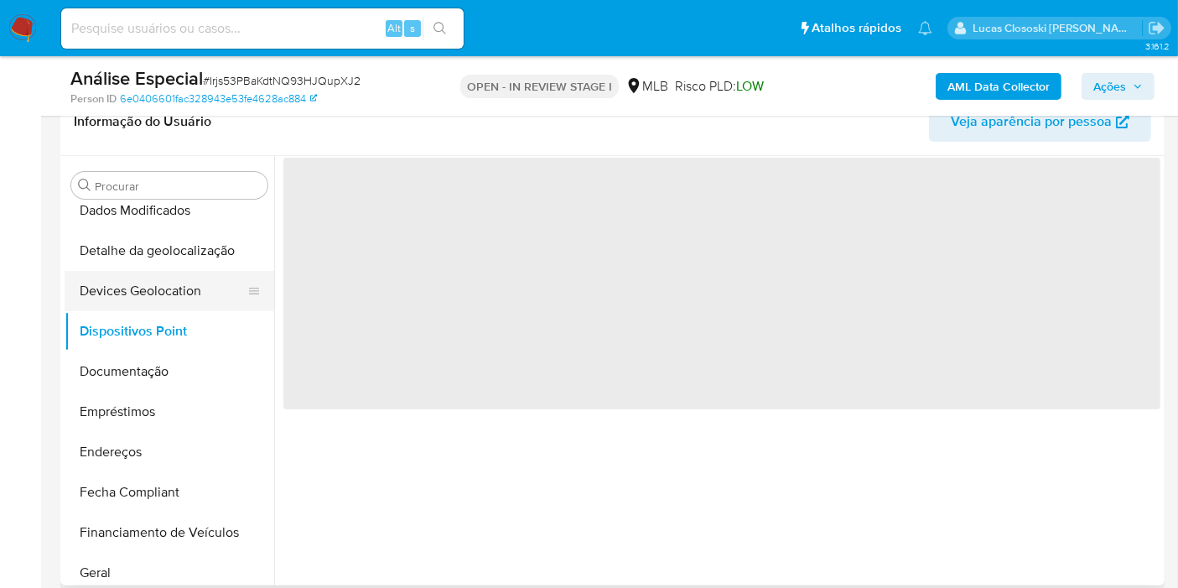
click at [148, 286] on button "Devices Geolocation" at bounding box center [163, 291] width 196 height 40
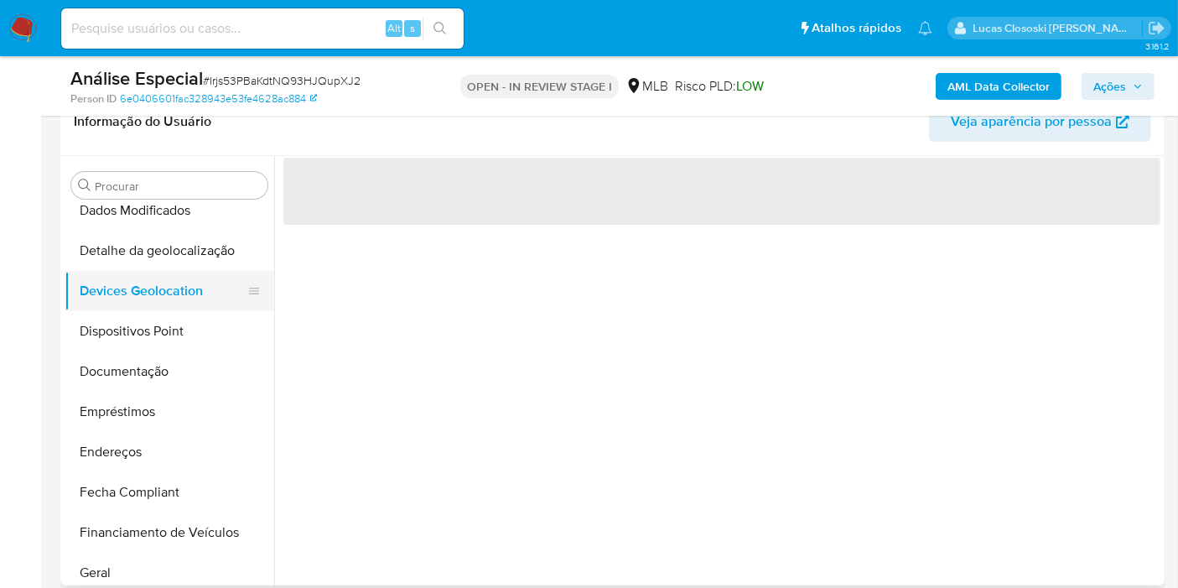
click at [148, 286] on button "Devices Geolocation" at bounding box center [163, 291] width 196 height 40
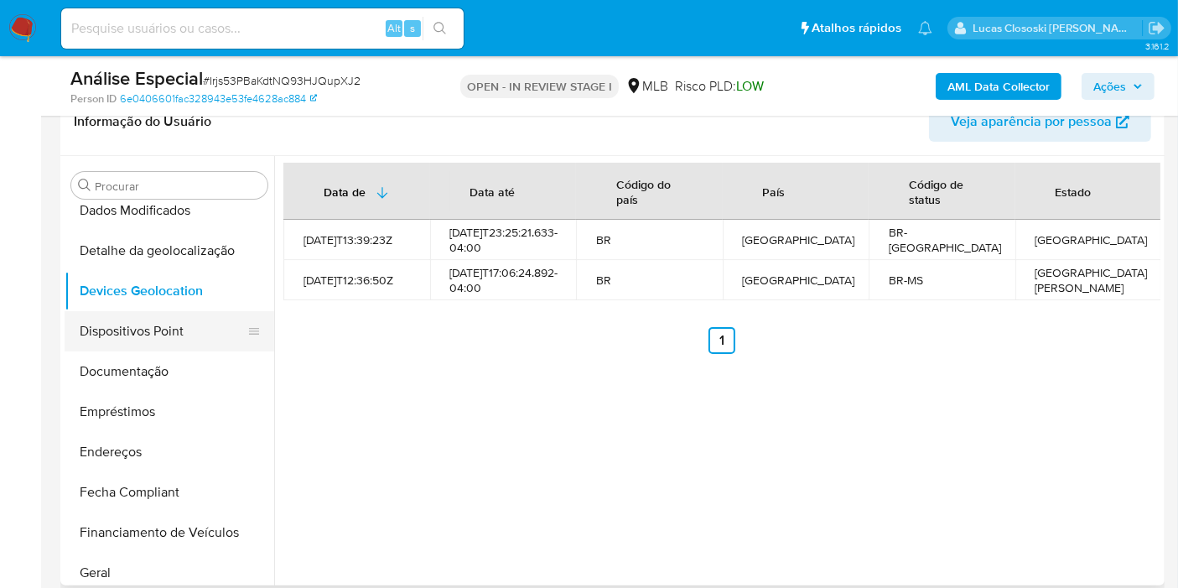
click at [136, 329] on button "Dispositivos Point" at bounding box center [163, 331] width 196 height 40
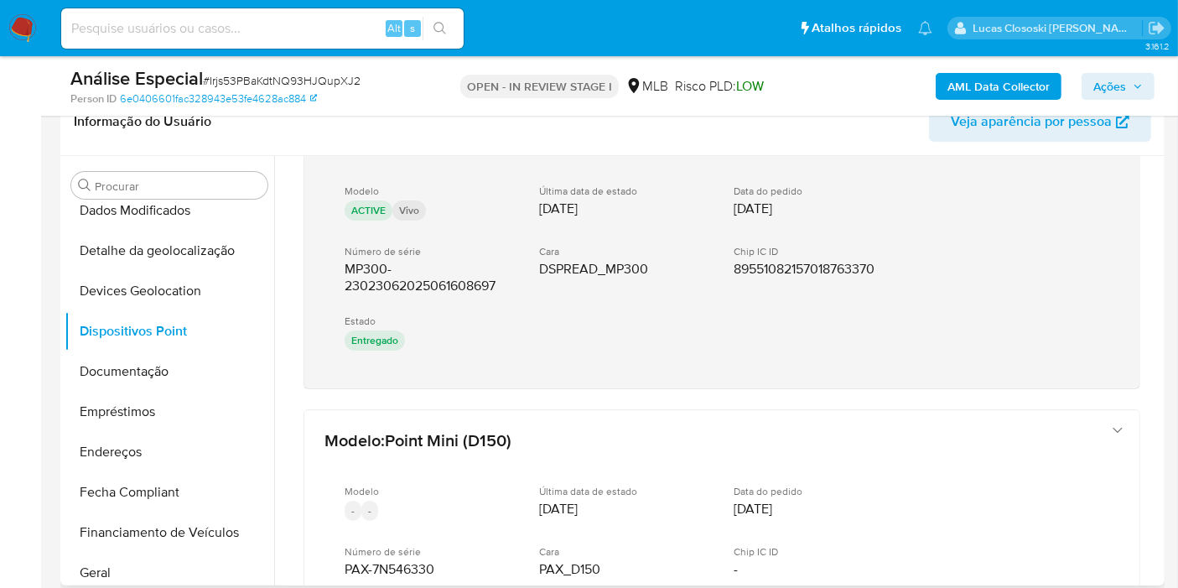
scroll to position [160, 0]
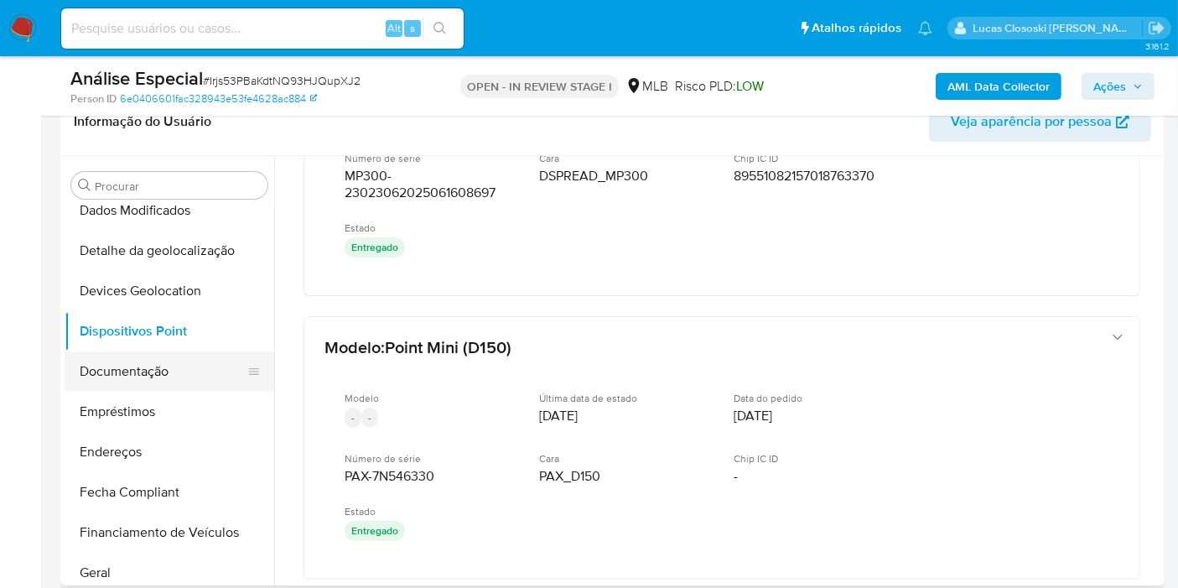
click at [194, 371] on button "Documentação" at bounding box center [163, 371] width 196 height 40
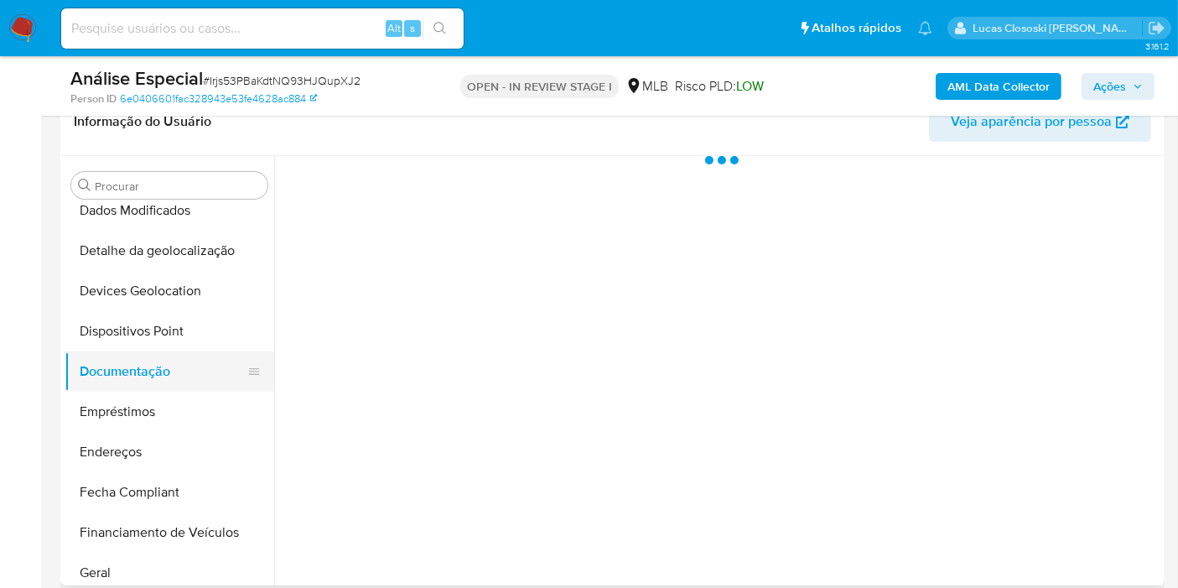
scroll to position [0, 0]
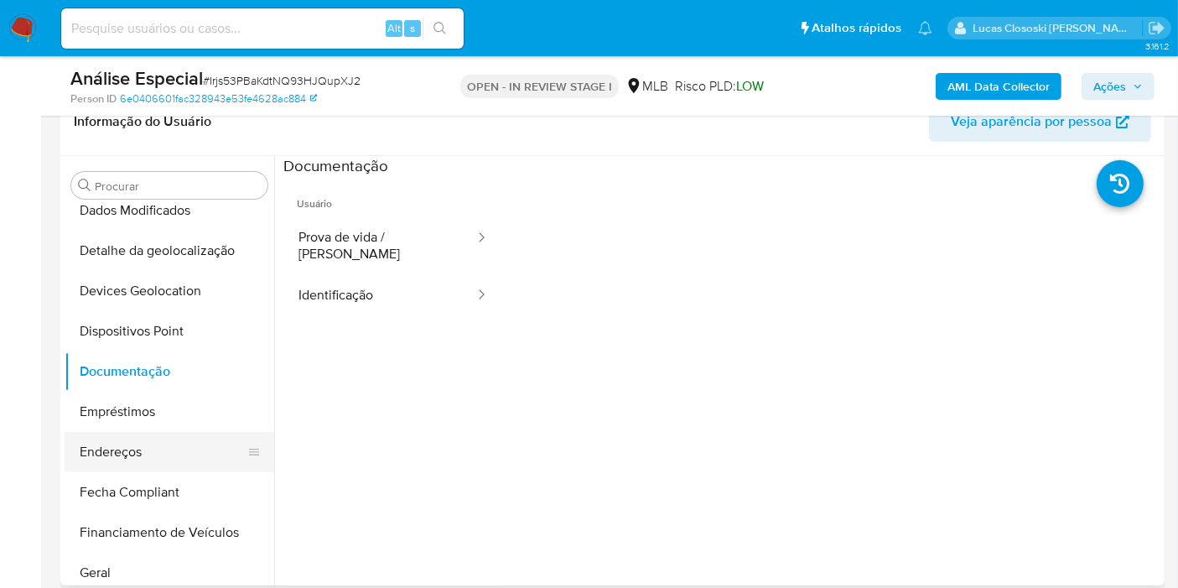
click at [151, 456] on button "Endereços" at bounding box center [163, 452] width 196 height 40
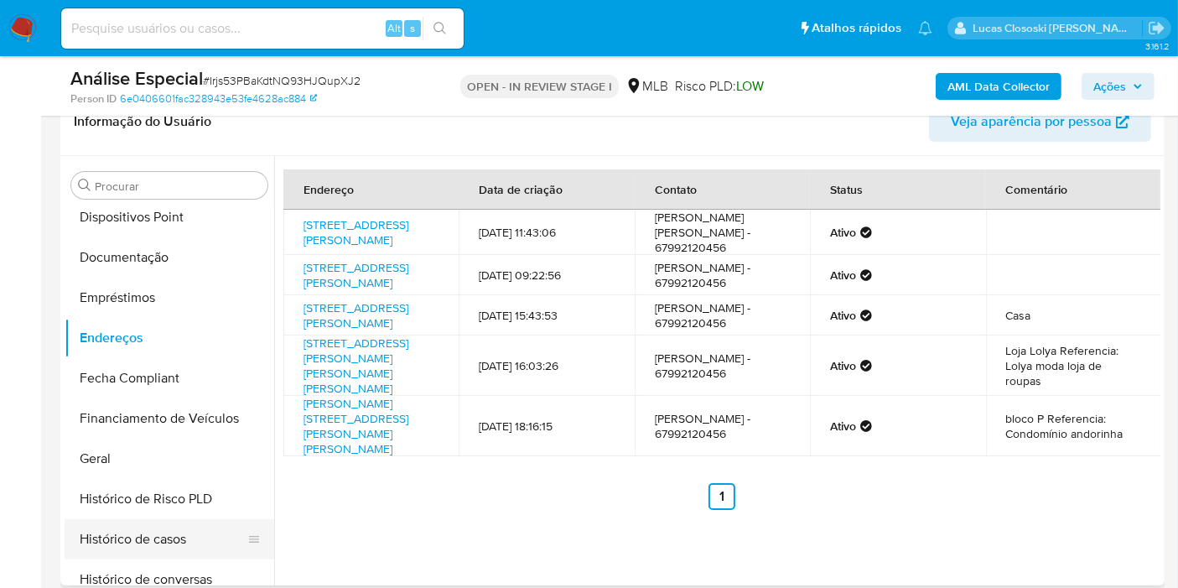
scroll to position [402, 0]
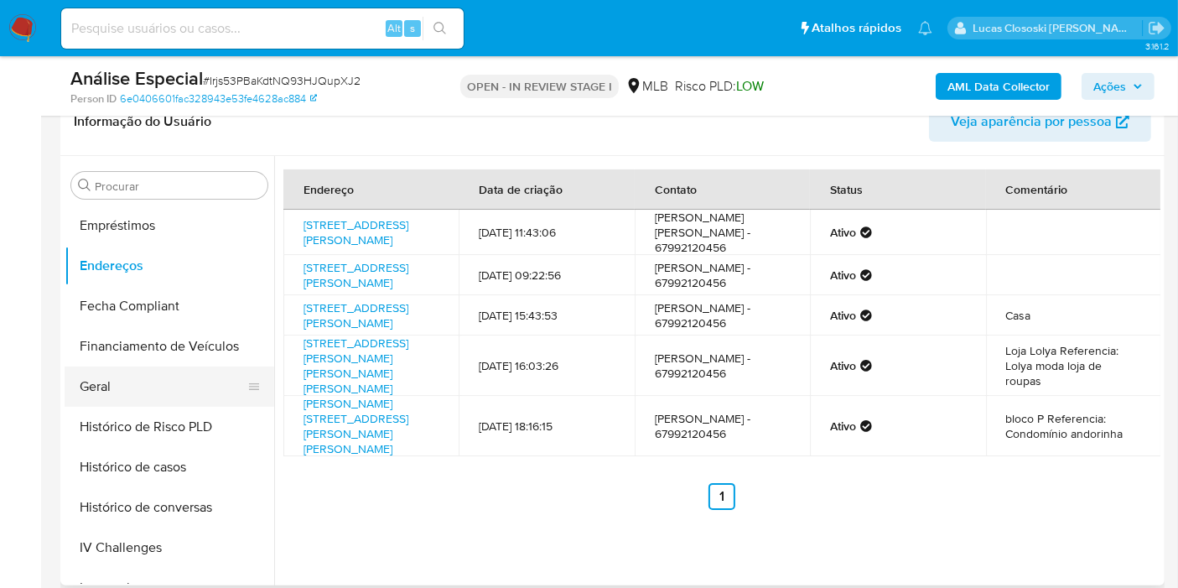
click at [123, 366] on button "Geral" at bounding box center [163, 386] width 196 height 40
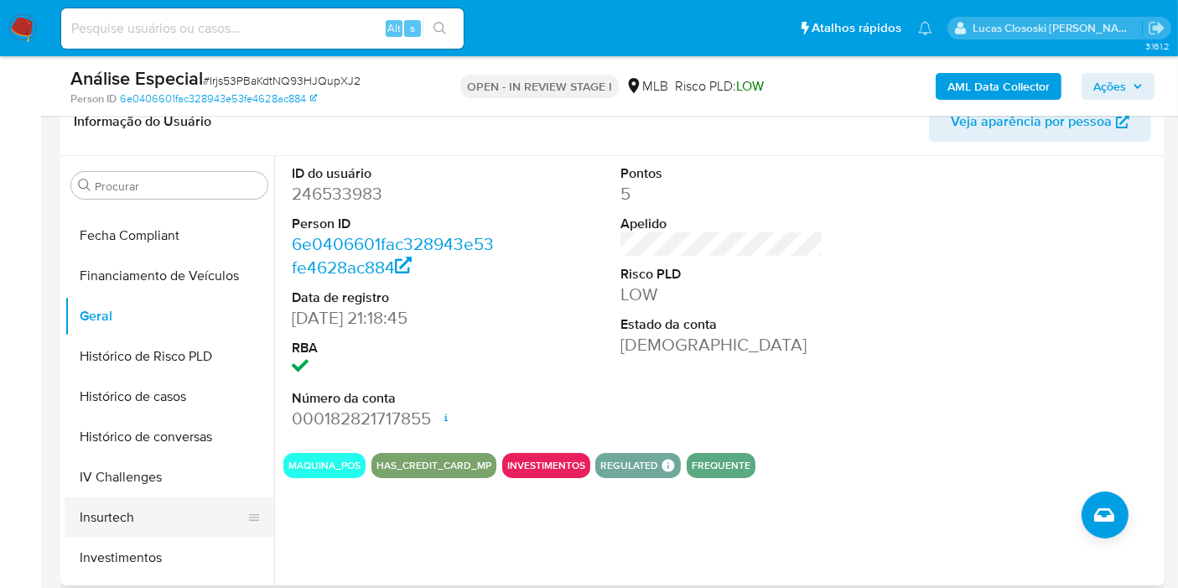
scroll to position [588, 0]
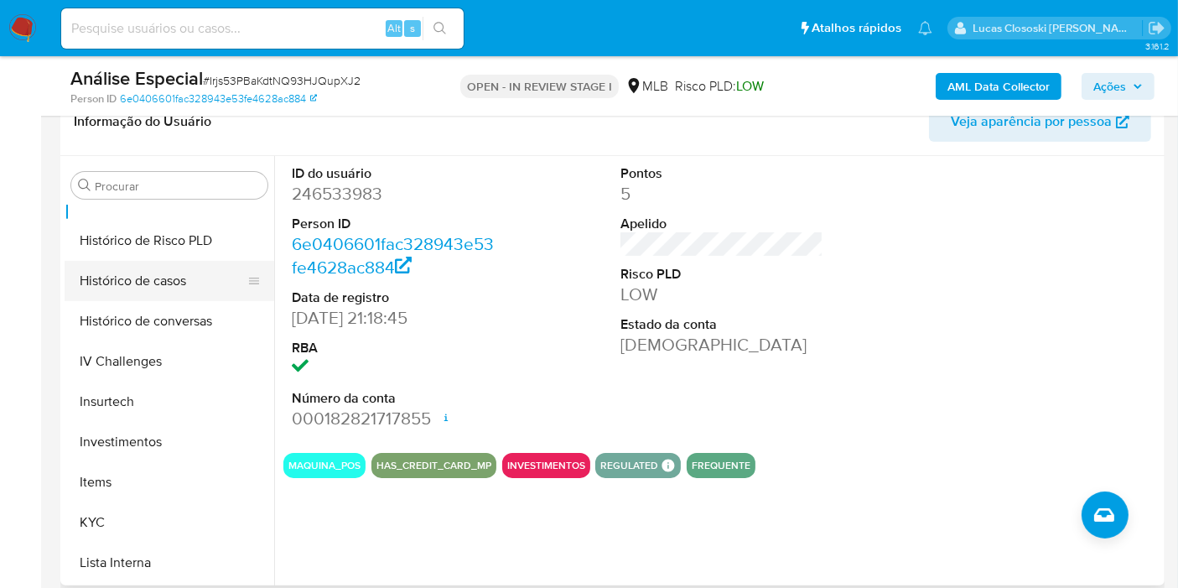
click at [155, 292] on button "Histórico de casos" at bounding box center [163, 281] width 196 height 40
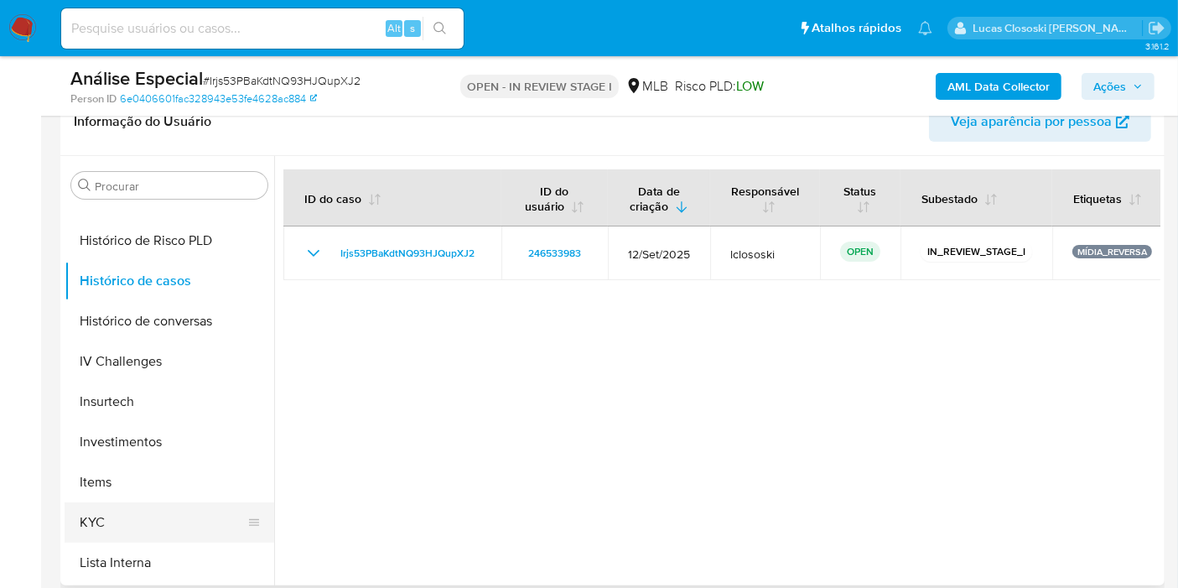
click at [93, 511] on button "KYC" at bounding box center [163, 522] width 196 height 40
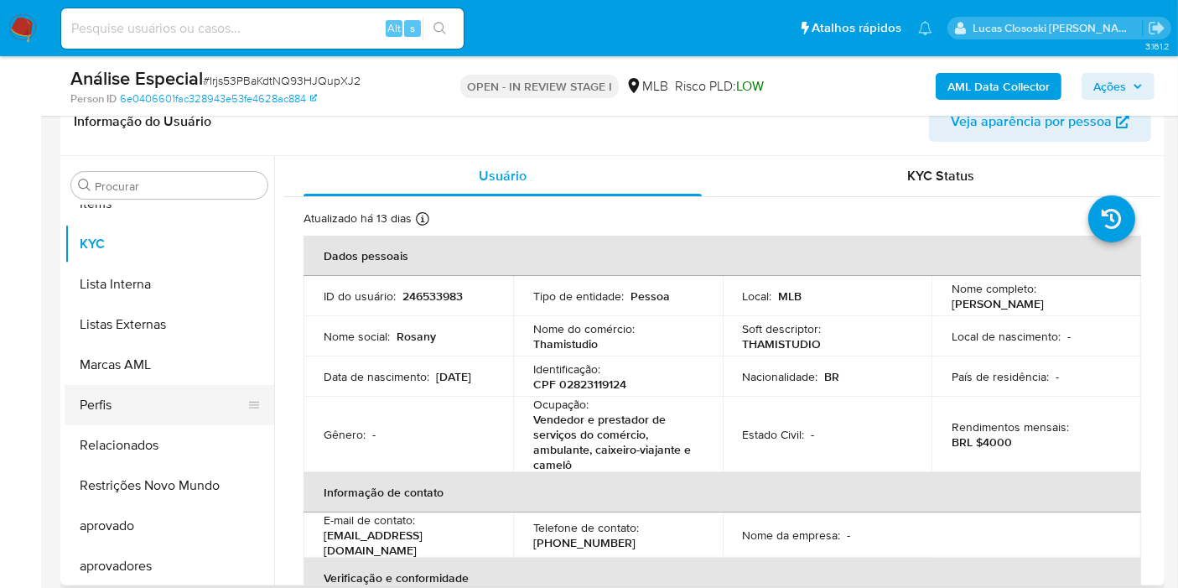
scroll to position [868, 0]
click at [162, 478] on button "Restrições Novo Mundo" at bounding box center [163, 484] width 196 height 40
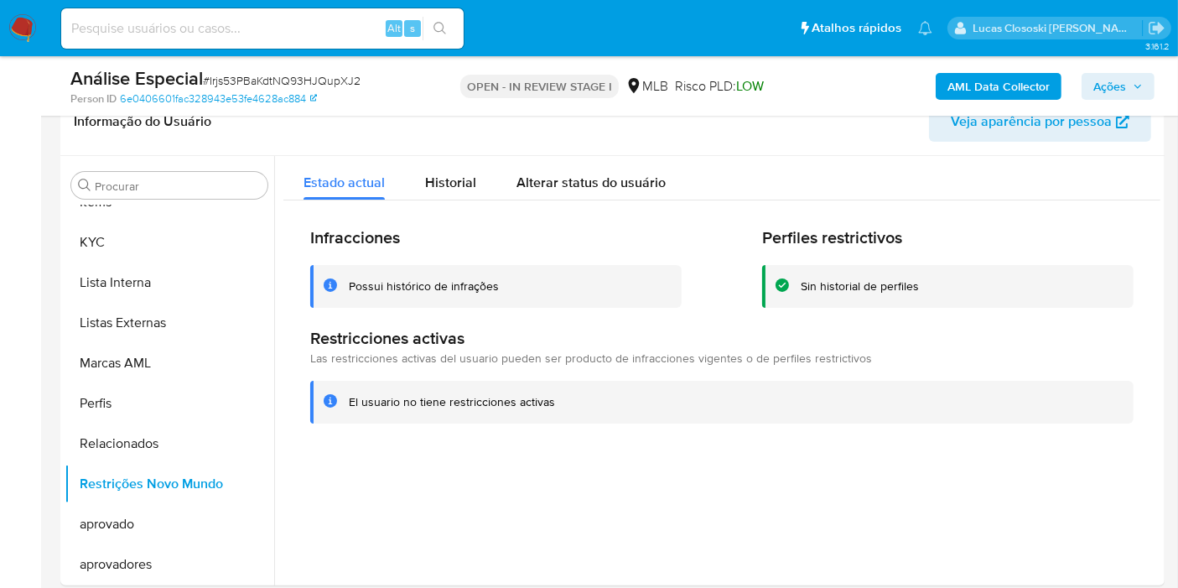
click at [294, 73] on span "# Irjs53PBaKdtNQ93HJQupXJ2" at bounding box center [282, 80] width 158 height 17
copy span "Irjs53PBaKdtNQ93HJQupXJ2"
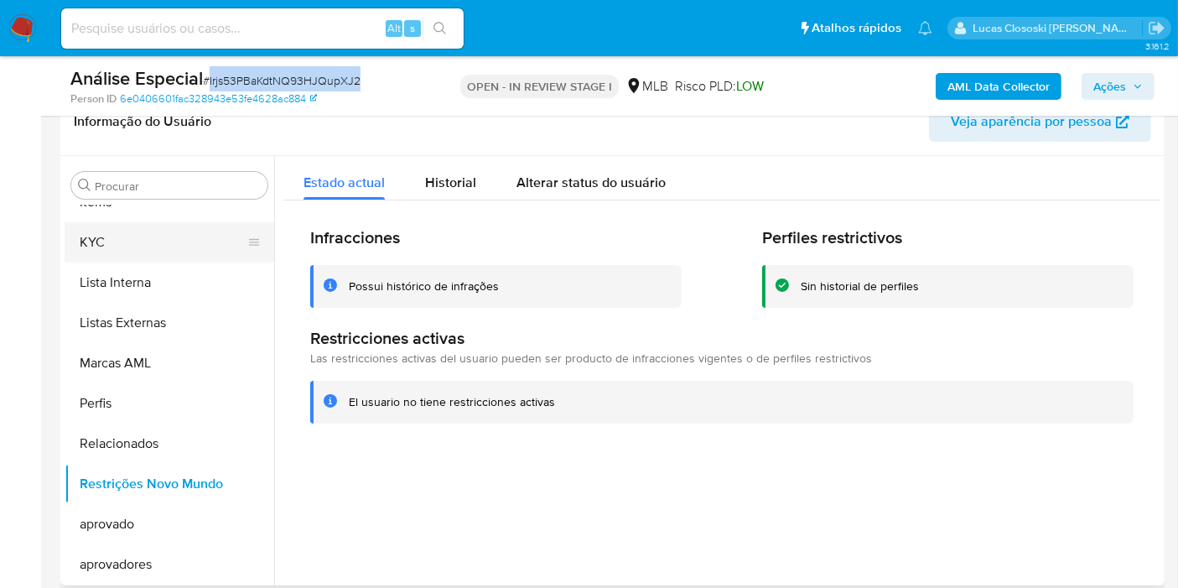
click at [86, 238] on button "KYC" at bounding box center [163, 242] width 196 height 40
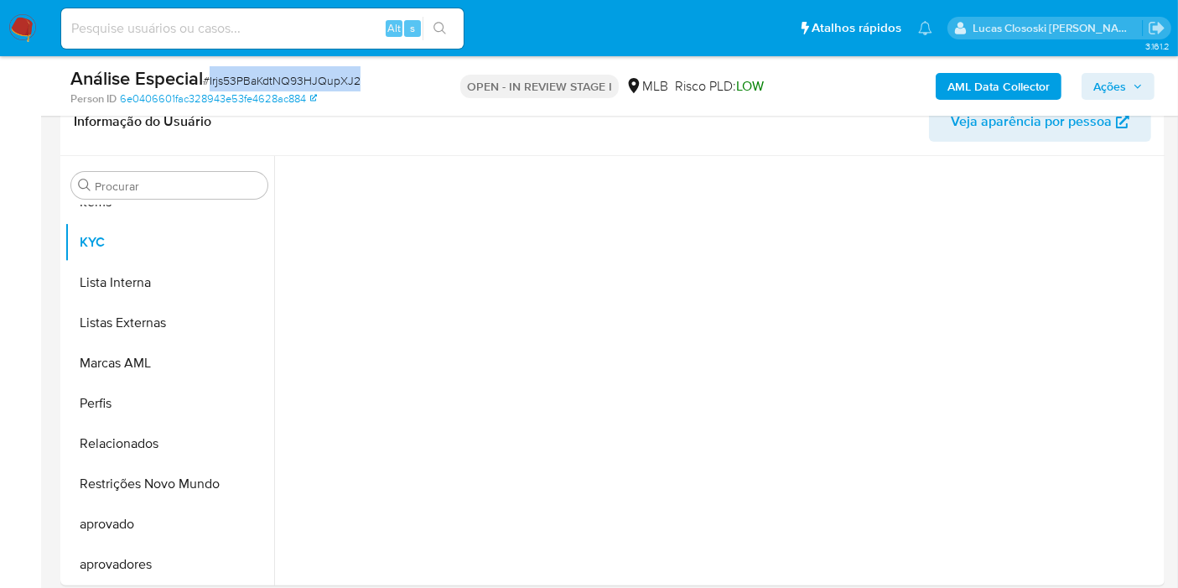
click at [321, 73] on span "# Irjs53PBaKdtNQ93HJQupXJ2" at bounding box center [282, 80] width 158 height 17
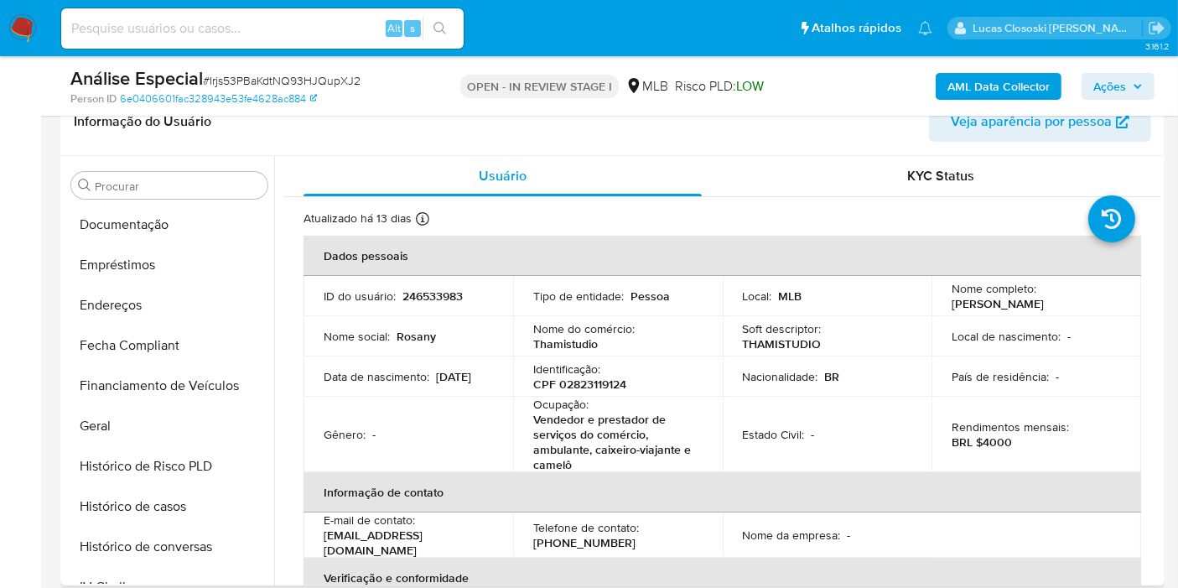
scroll to position [309, 0]
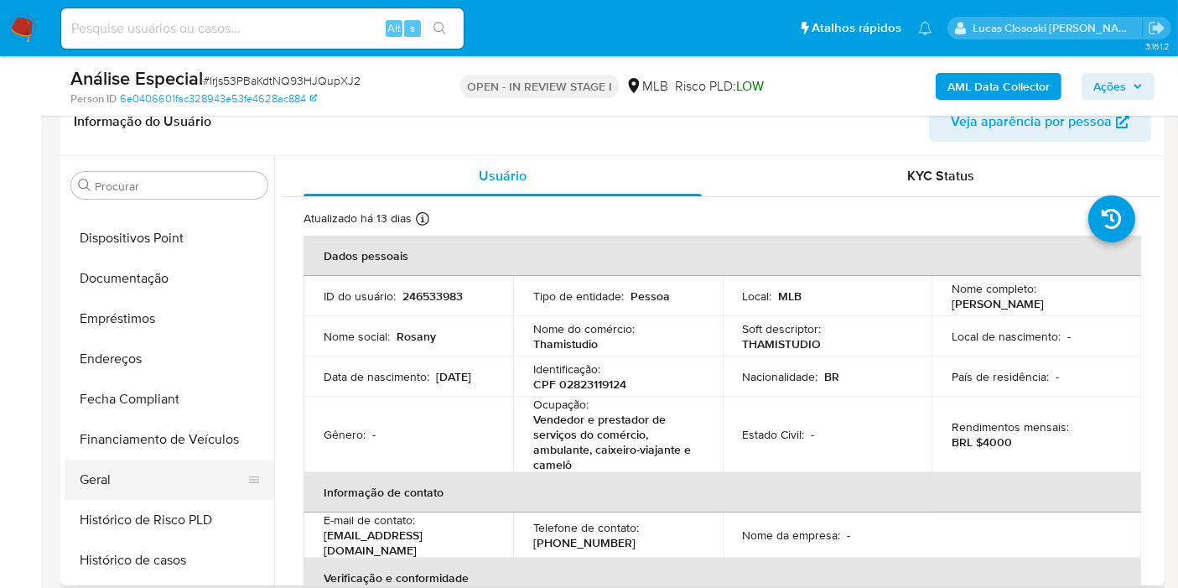
click at [96, 475] on button "Geral" at bounding box center [163, 479] width 196 height 40
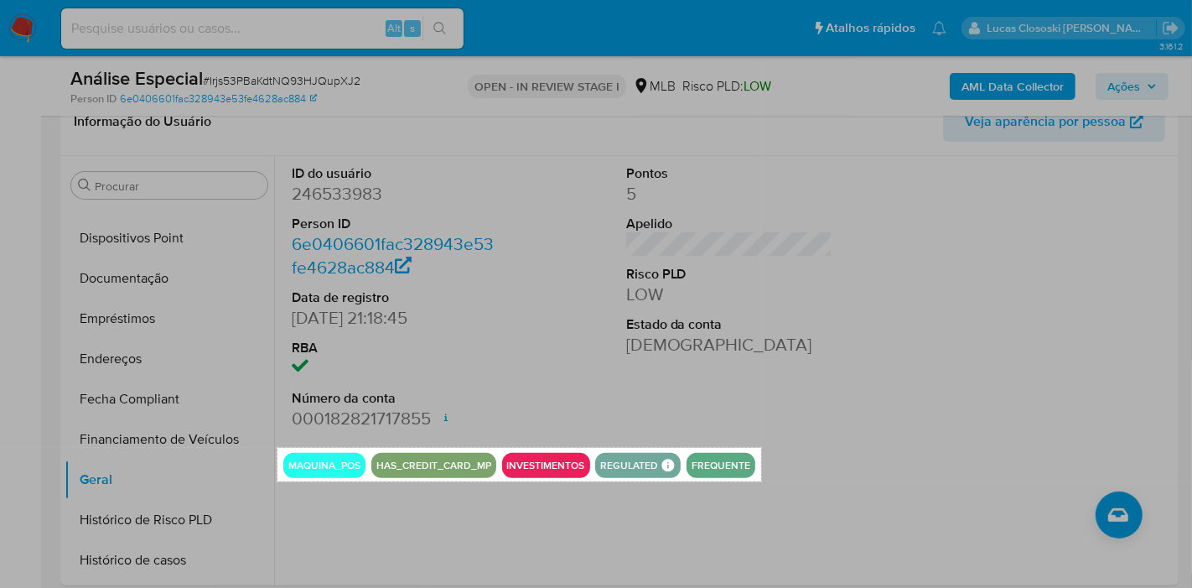
drag, startPoint x: 277, startPoint y: 448, endPoint x: 761, endPoint y: 480, distance: 484.8
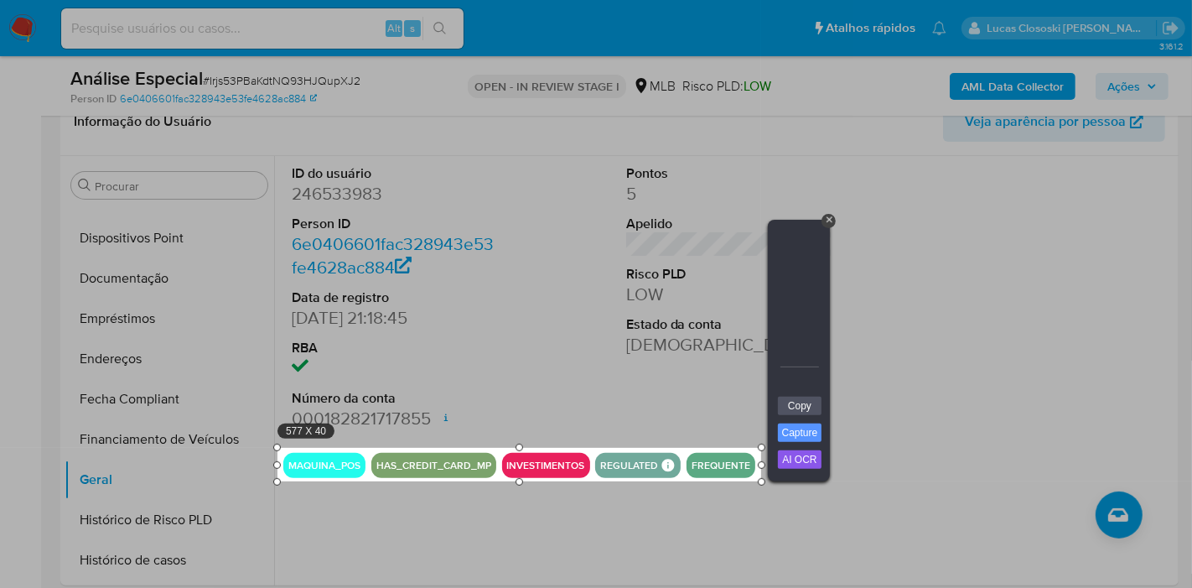
click at [792, 404] on link "Copy" at bounding box center [800, 405] width 44 height 18
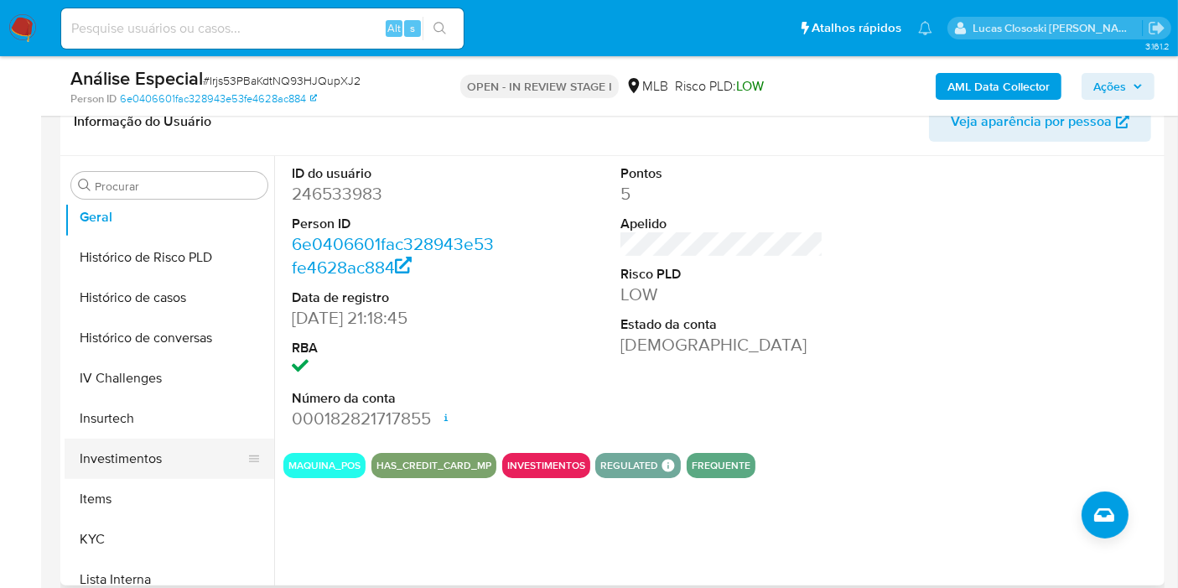
scroll to position [588, 0]
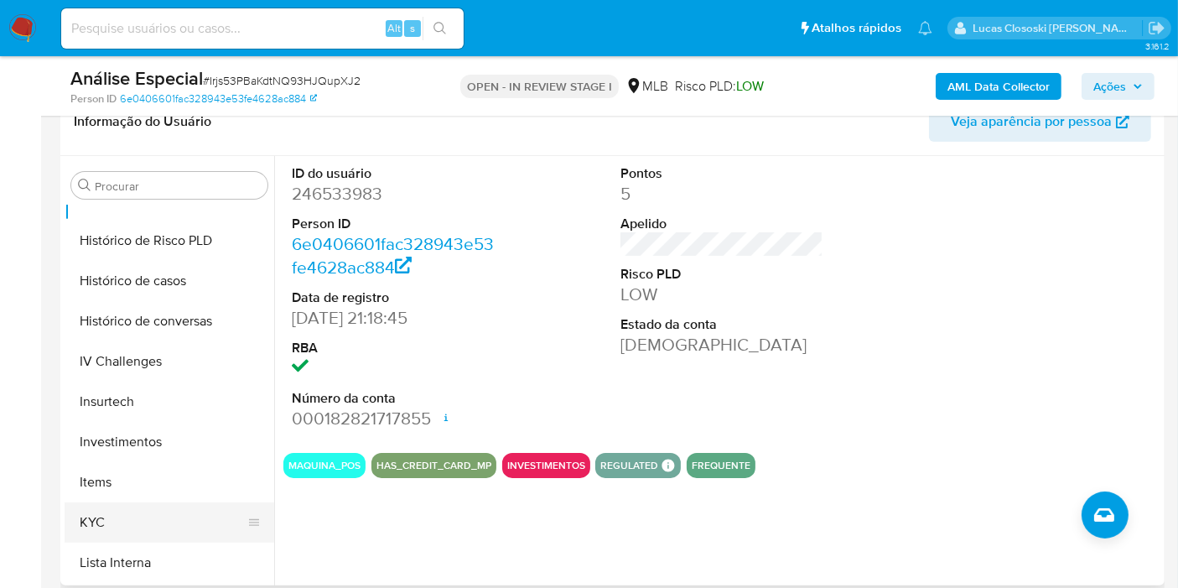
click at [117, 515] on button "KYC" at bounding box center [163, 522] width 196 height 40
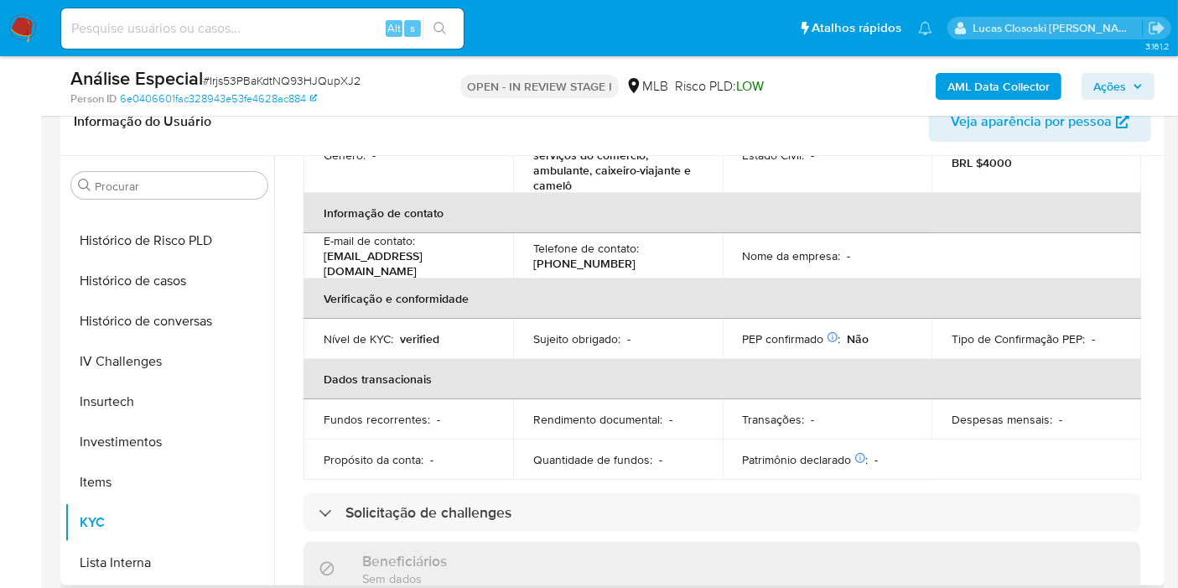
scroll to position [0, 0]
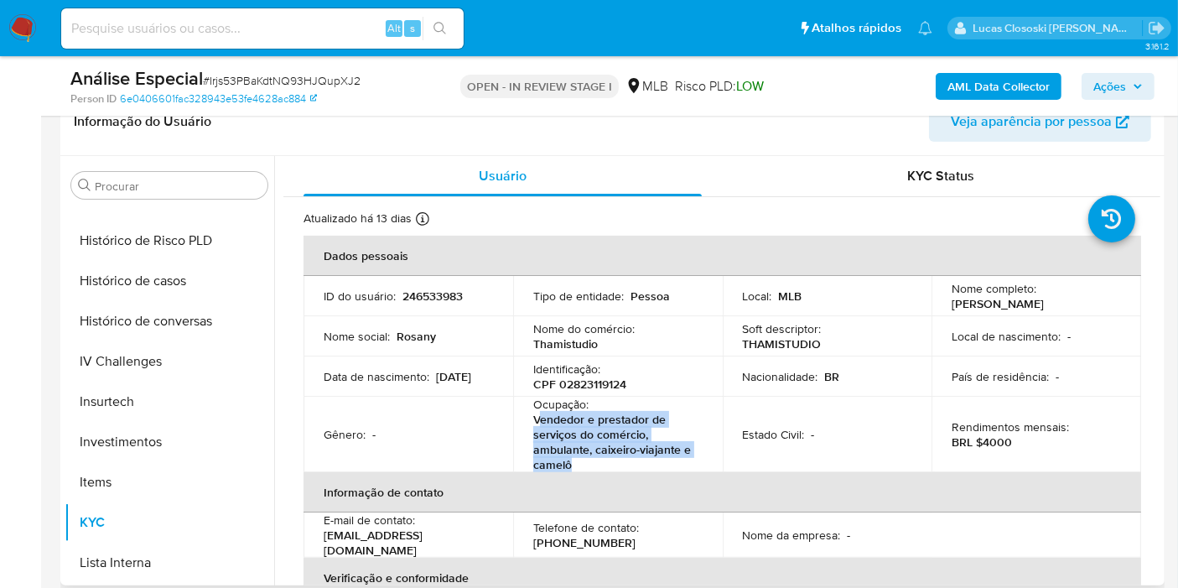
drag, startPoint x: 598, startPoint y: 464, endPoint x: 538, endPoint y: 425, distance: 70.9
click at [538, 425] on p "Vendedor e prestador de serviços do comércio, ambulante, caixeiro-viajante e ca…" at bounding box center [614, 442] width 163 height 60
copy p "endedor e prestador de serviços do comércio, ambulante, caixeiro-viajante e cam…"
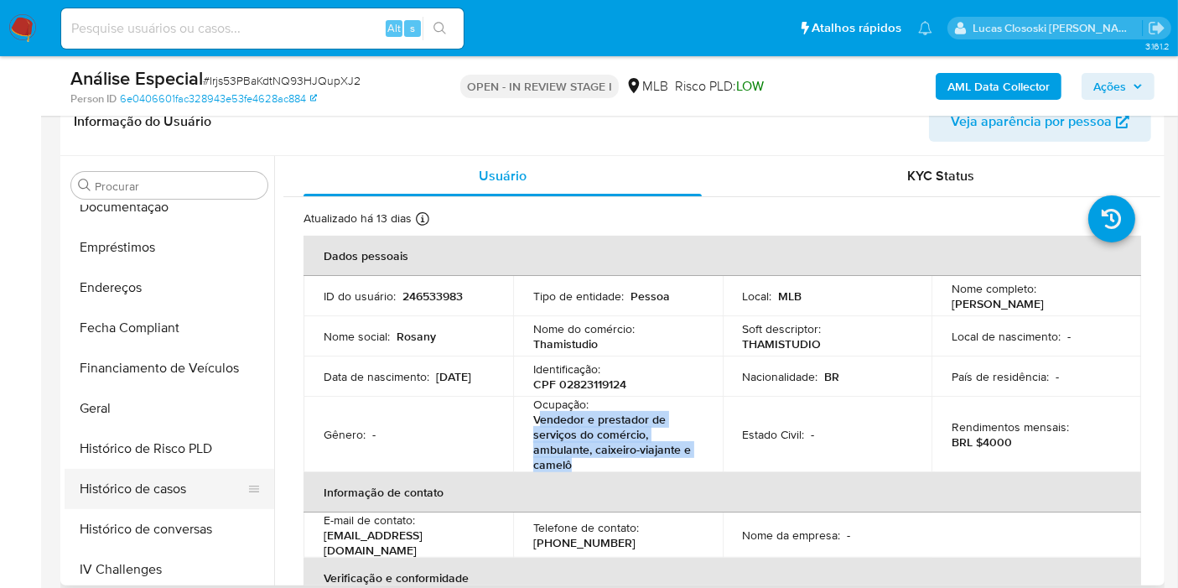
scroll to position [216, 0]
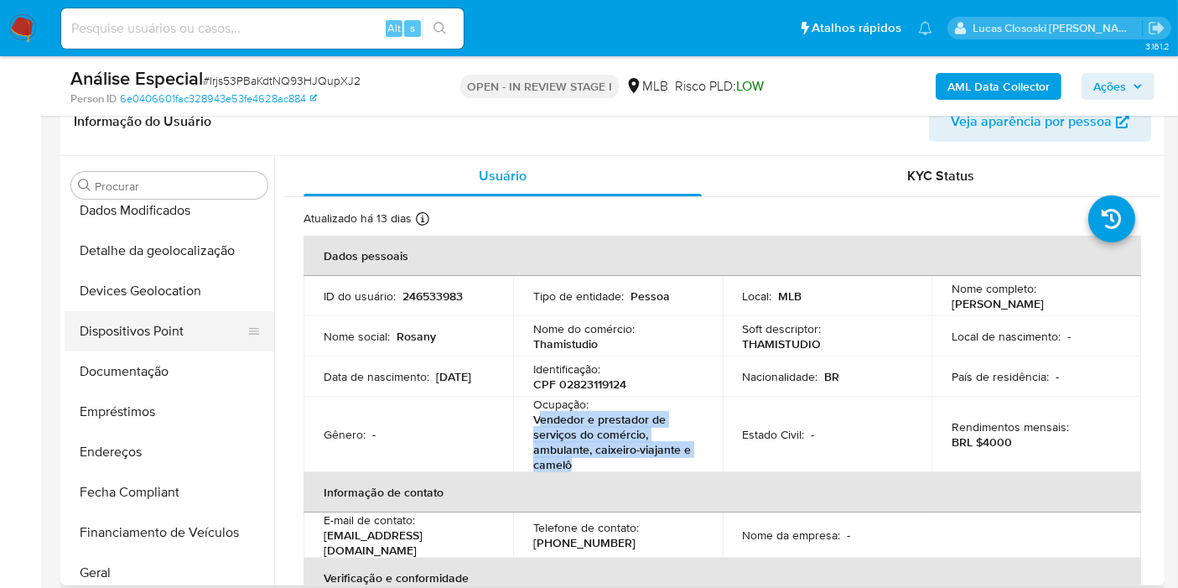
click at [138, 311] on button "Dispositivos Point" at bounding box center [163, 331] width 196 height 40
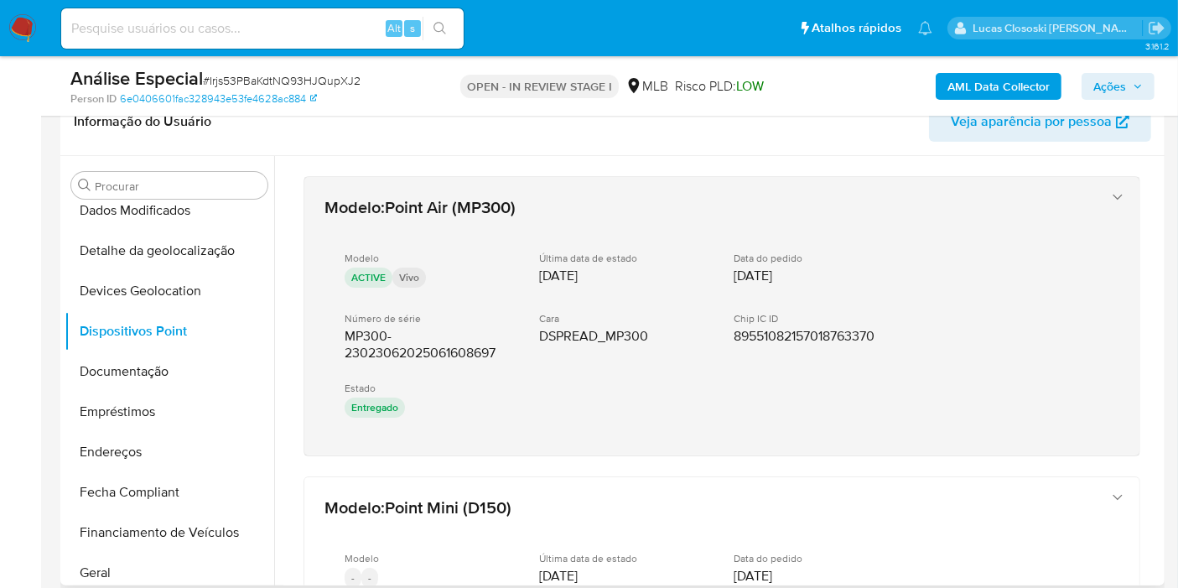
drag, startPoint x: 414, startPoint y: 465, endPoint x: 342, endPoint y: 332, distance: 151.5
click at [342, 332] on div "Modelo : Point Air (MP300) Modelo ACTIVE Vivo Última data de estado 05/09/2025 …" at bounding box center [721, 494] width 877 height 677
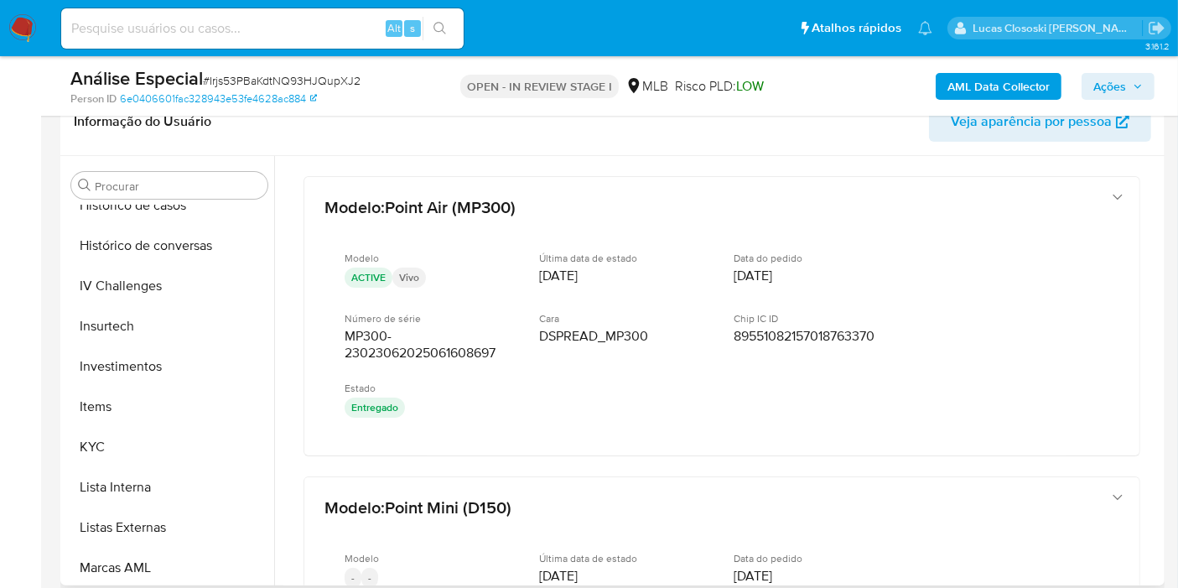
scroll to position [775, 0]
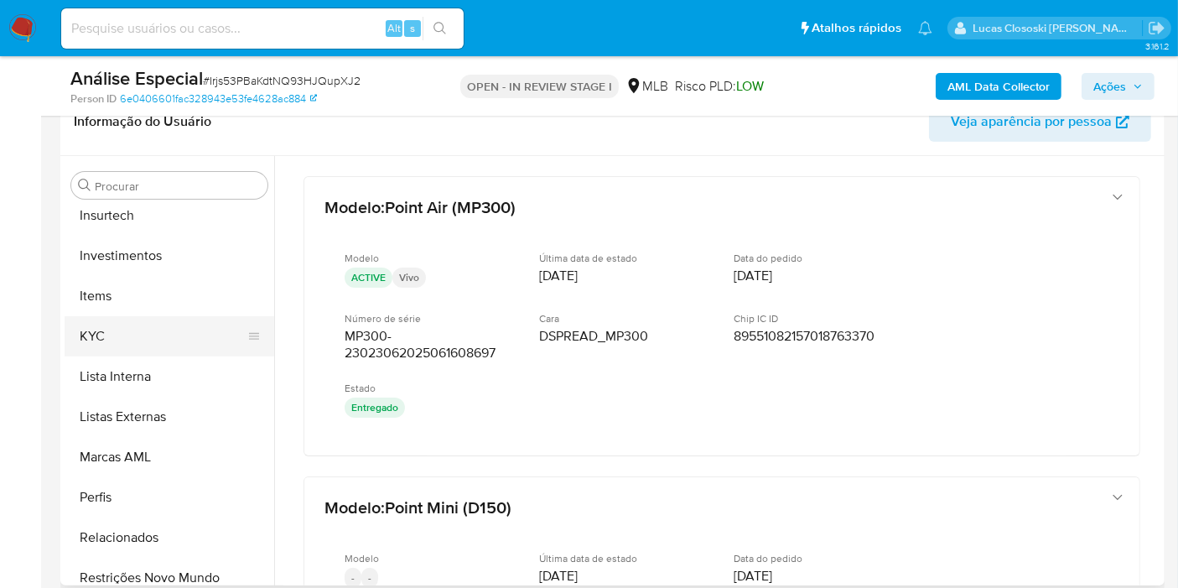
click at [101, 345] on button "KYC" at bounding box center [163, 336] width 196 height 40
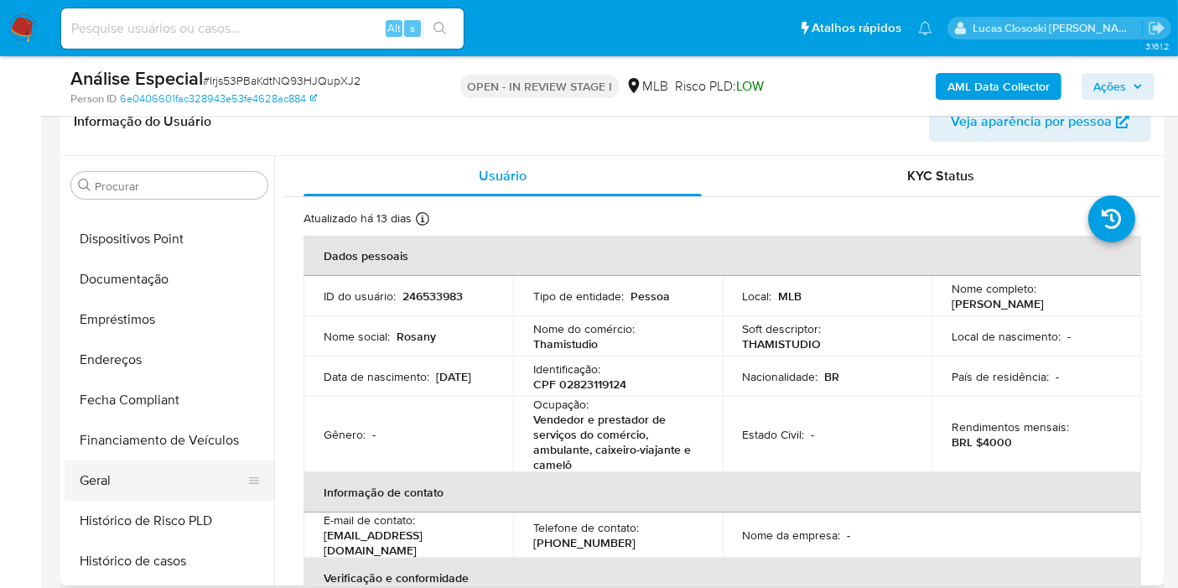
scroll to position [122, 0]
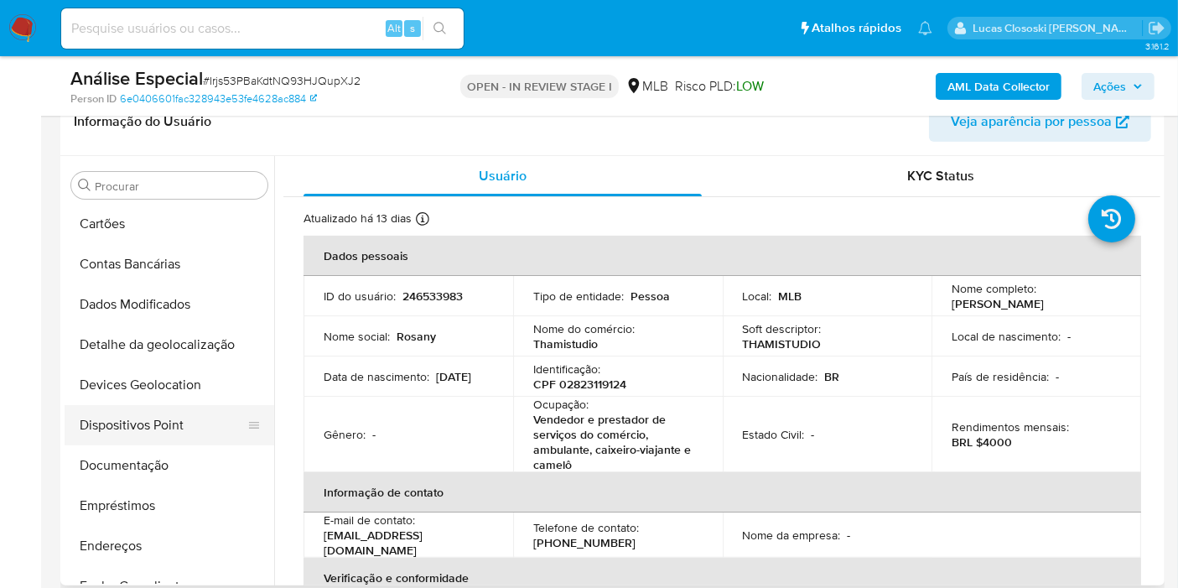
click at [166, 429] on button "Dispositivos Point" at bounding box center [163, 425] width 196 height 40
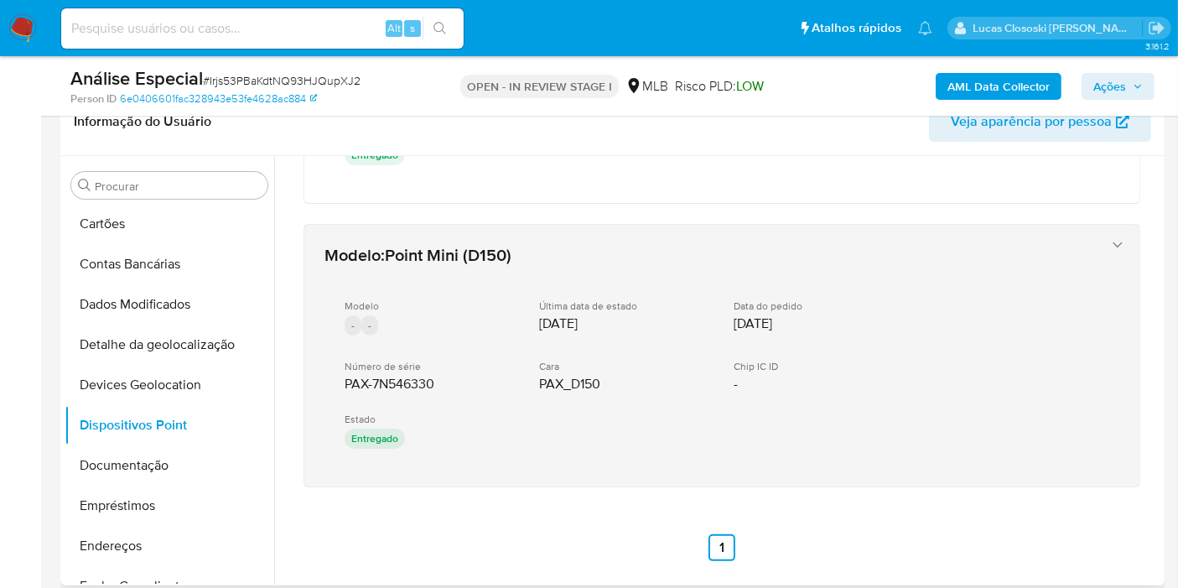
scroll to position [253, 0]
drag, startPoint x: 409, startPoint y: 542, endPoint x: 342, endPoint y: 391, distance: 165.9
click at [342, 391] on div "Modelo : Point Air (MP300) Modelo ACTIVE Vivo Última data de estado 05/09/2025 …" at bounding box center [721, 241] width 877 height 677
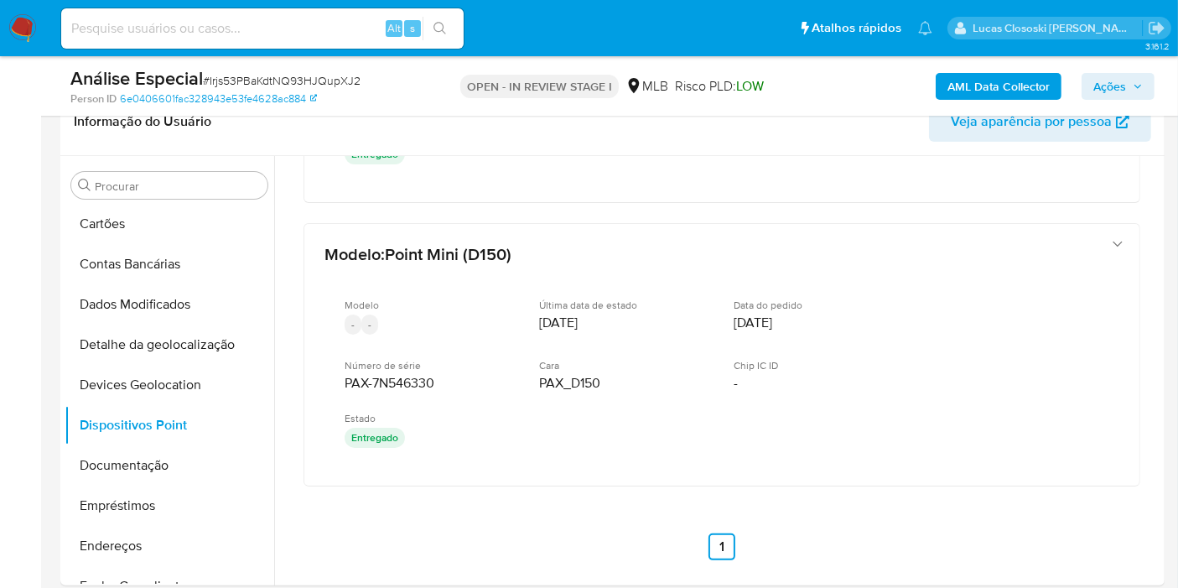
click at [1125, 73] on span "Ações" at bounding box center [1109, 86] width 33 height 27
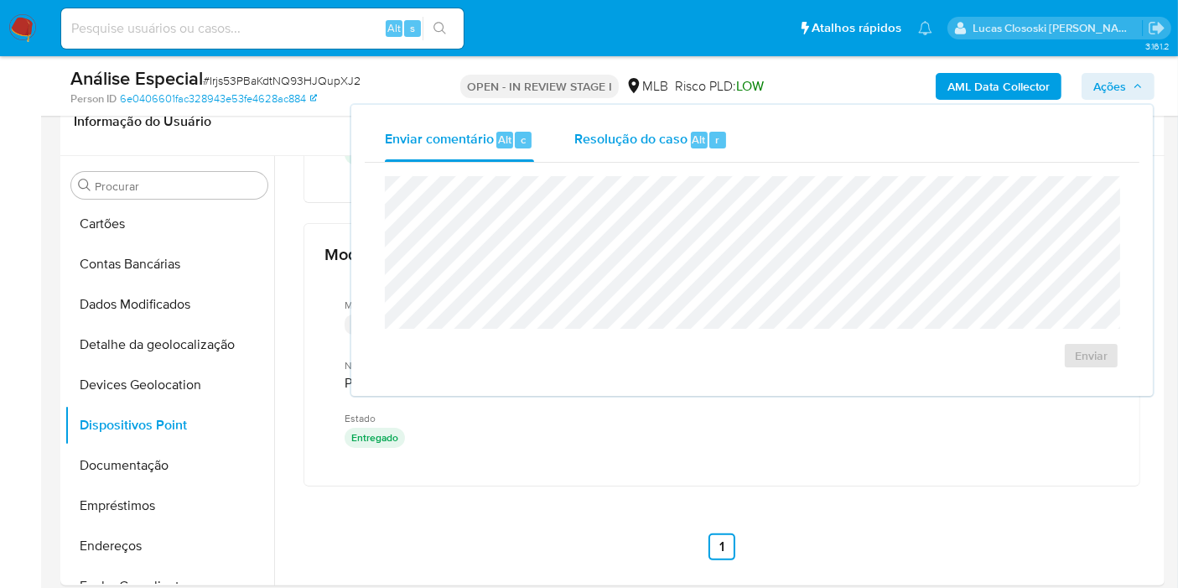
click at [651, 152] on div "Resolução do caso Alt r" at bounding box center [650, 140] width 153 height 44
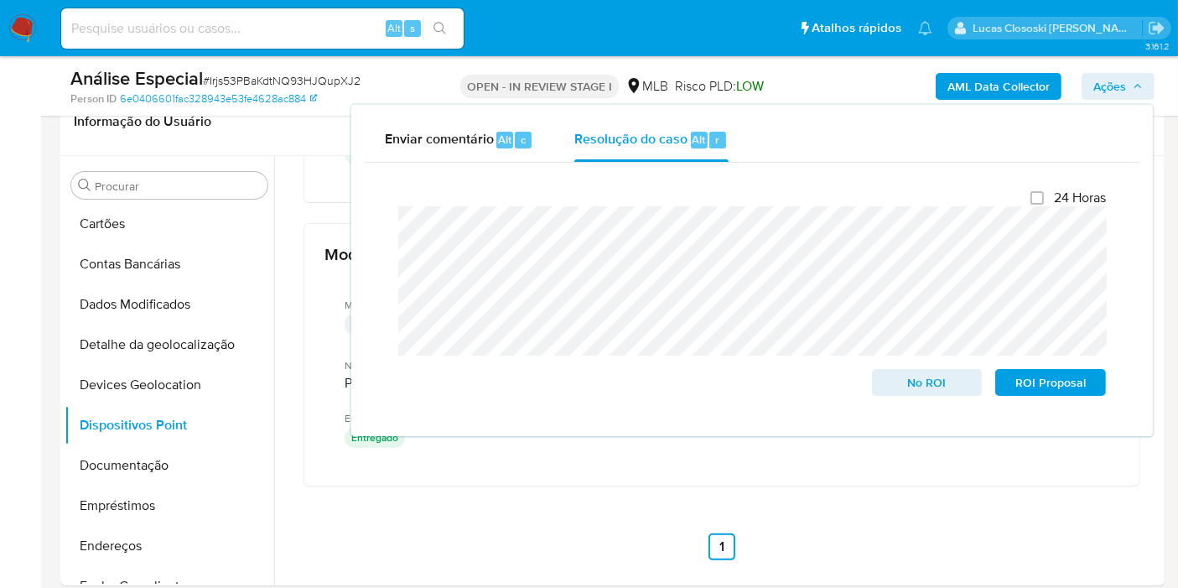
click at [1099, 89] on span "Ações" at bounding box center [1109, 86] width 33 height 27
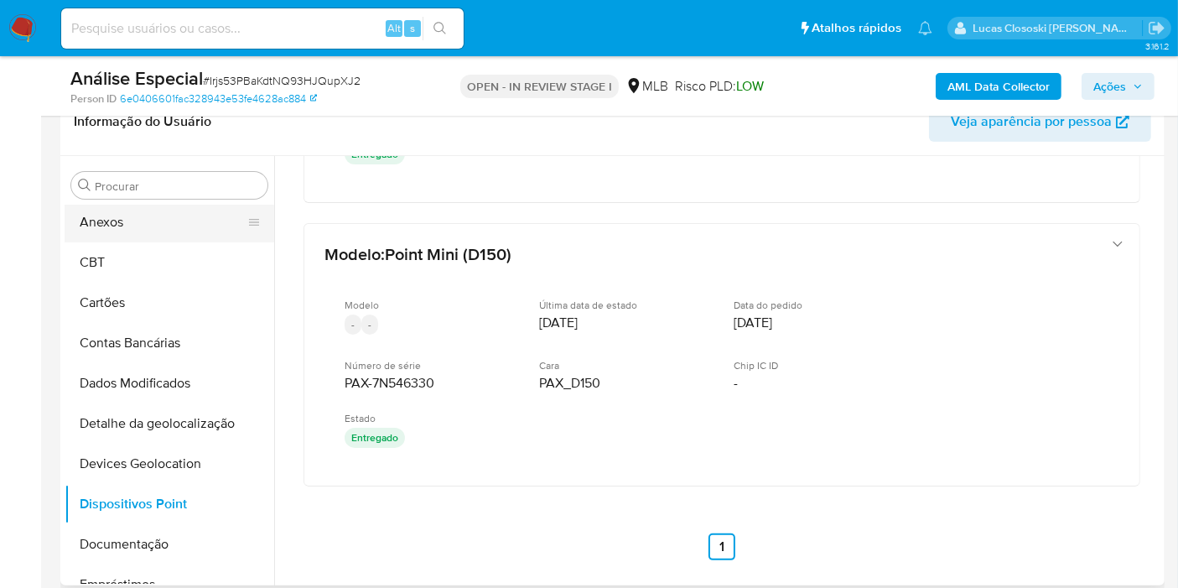
scroll to position [0, 0]
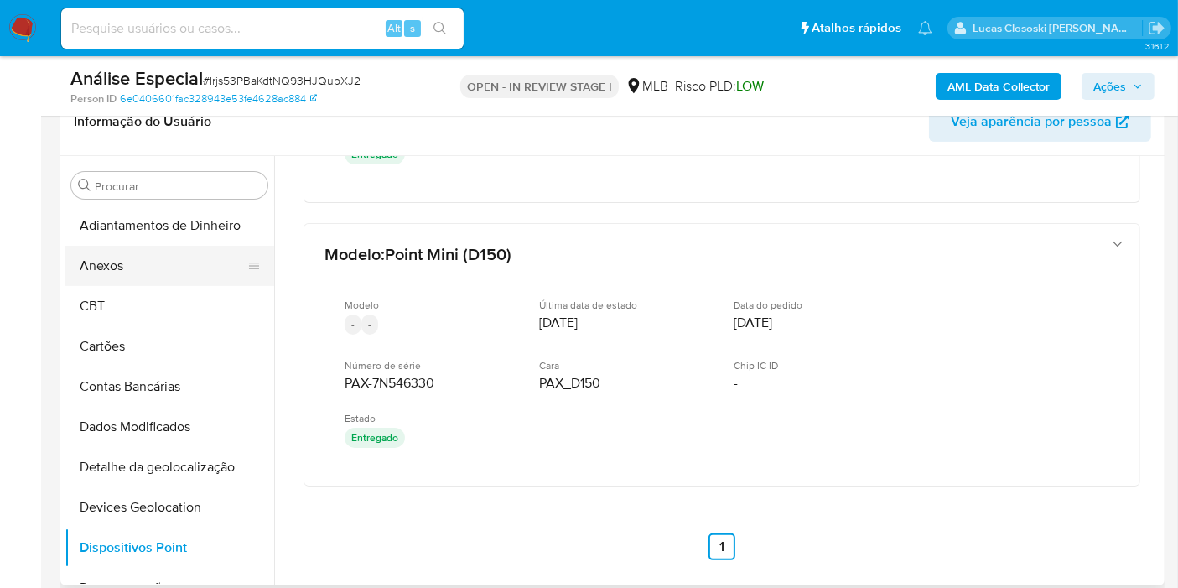
click at [143, 264] on button "Anexos" at bounding box center [163, 266] width 196 height 40
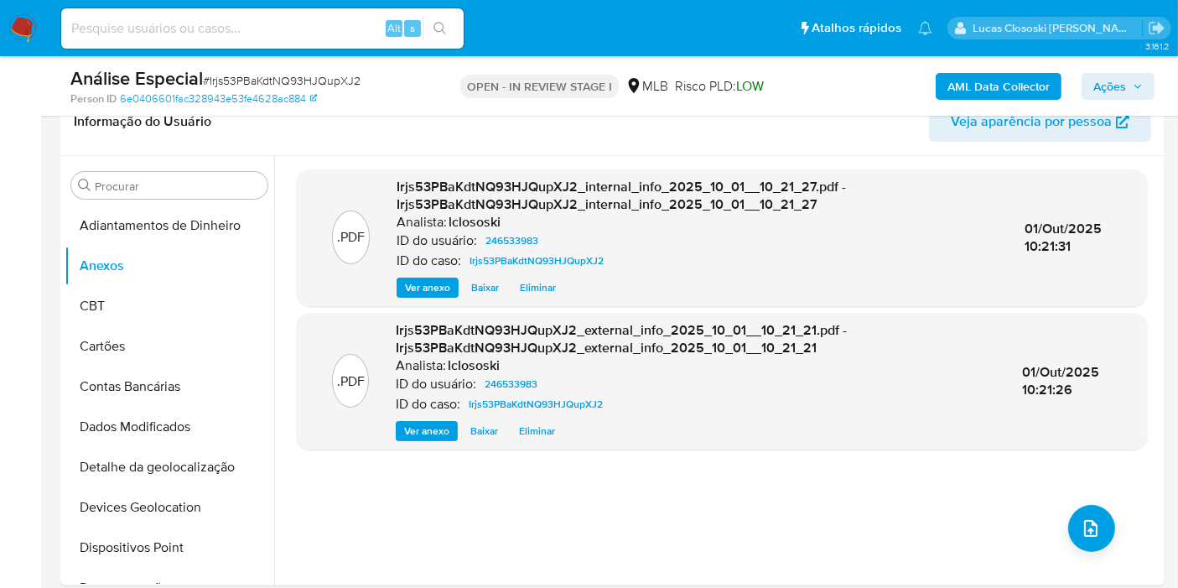
click at [1113, 82] on span "Ações" at bounding box center [1109, 86] width 33 height 27
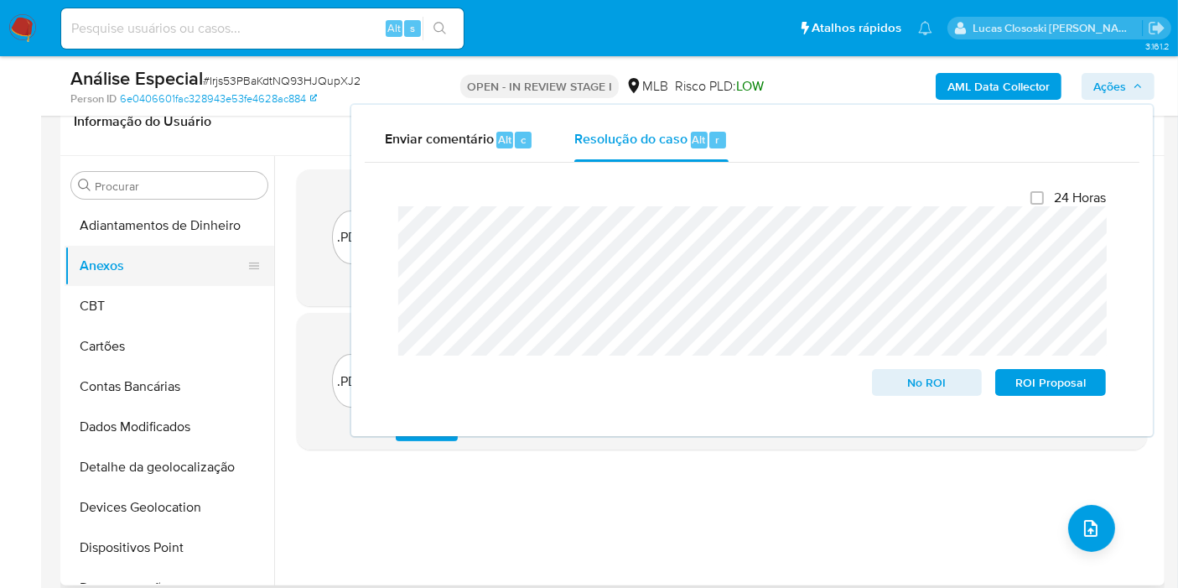
click at [152, 262] on button "Anexos" at bounding box center [163, 266] width 196 height 40
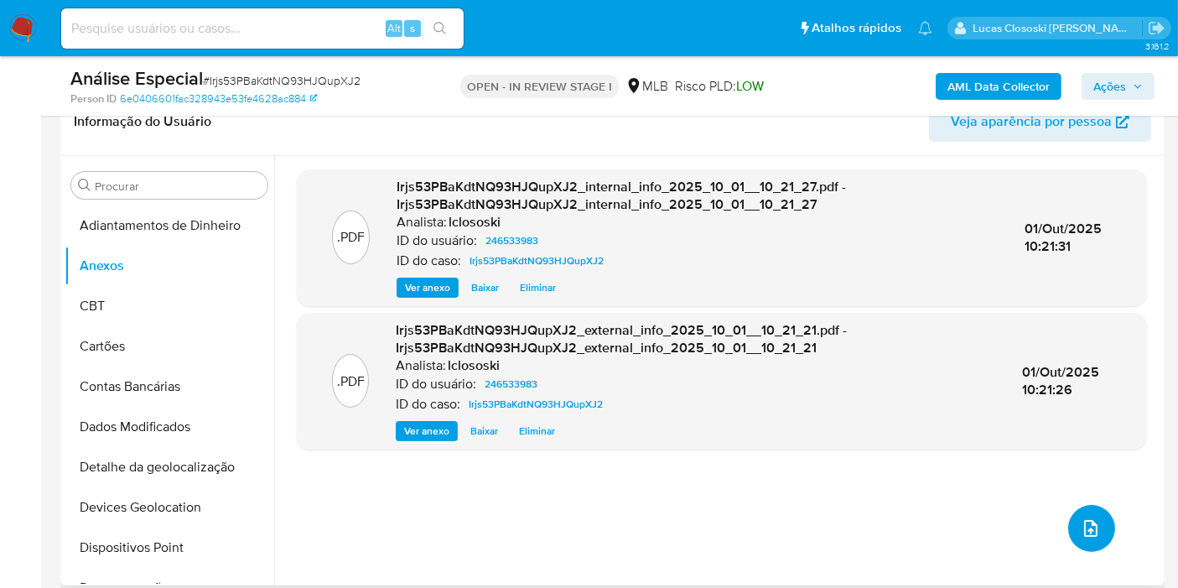
click at [1080, 518] on icon "upload-file" at bounding box center [1090, 528] width 20 height 20
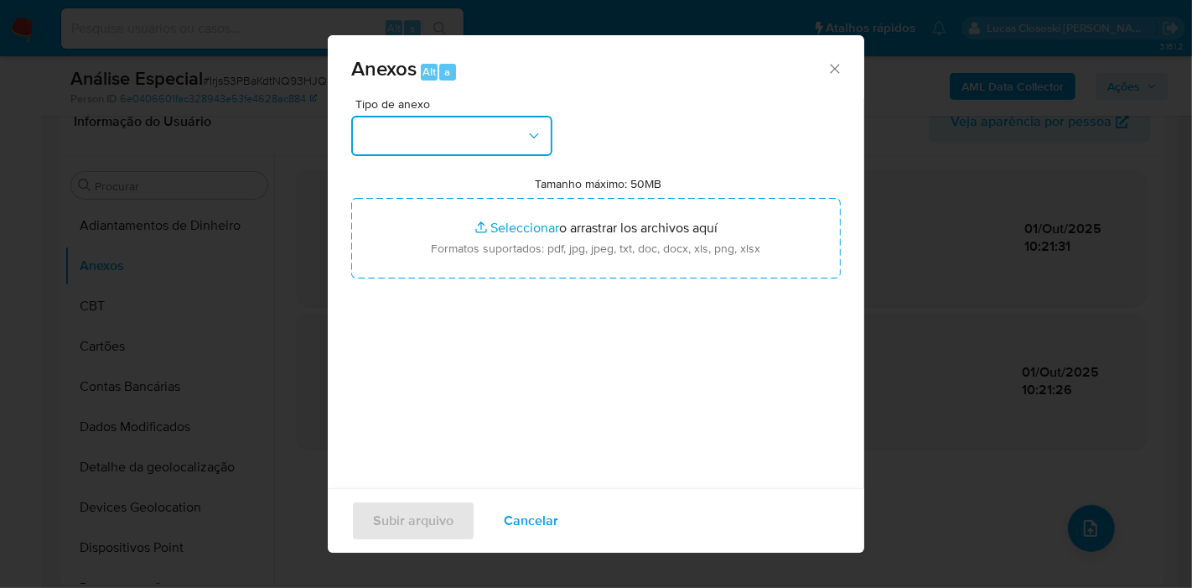
click at [510, 130] on button "button" at bounding box center [451, 136] width 201 height 40
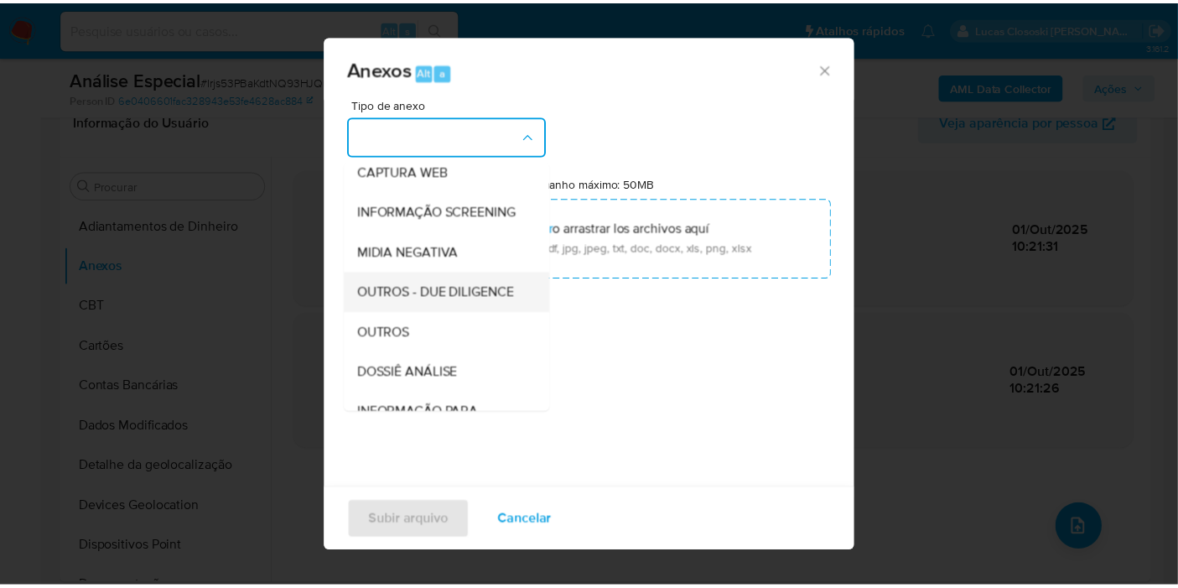
scroll to position [186, 0]
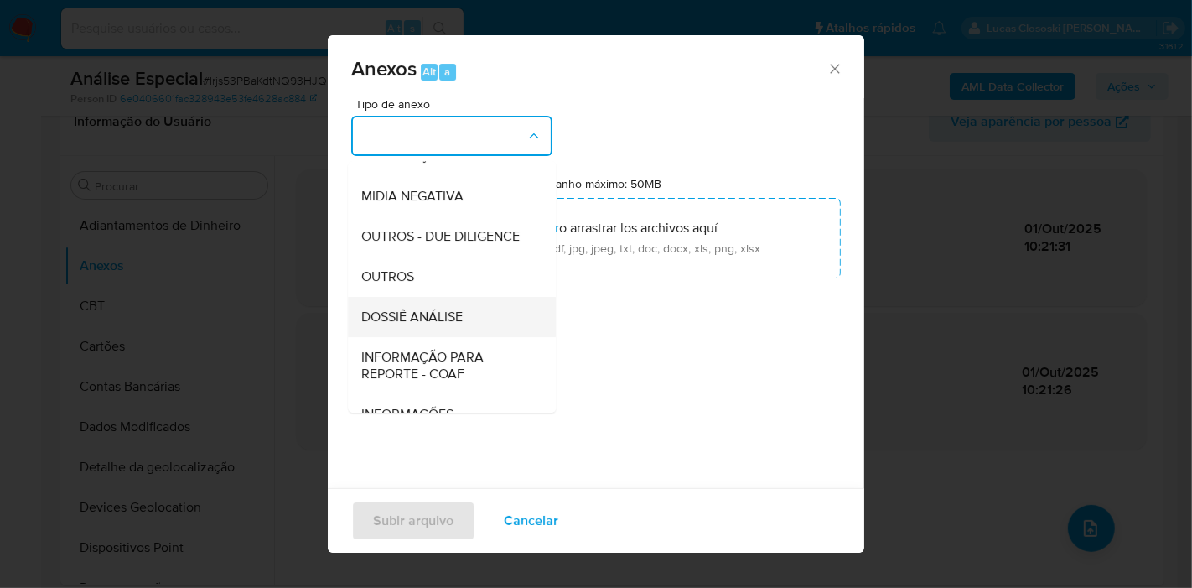
click at [436, 335] on div "DOSSIÊ ANÁLISE" at bounding box center [446, 317] width 171 height 40
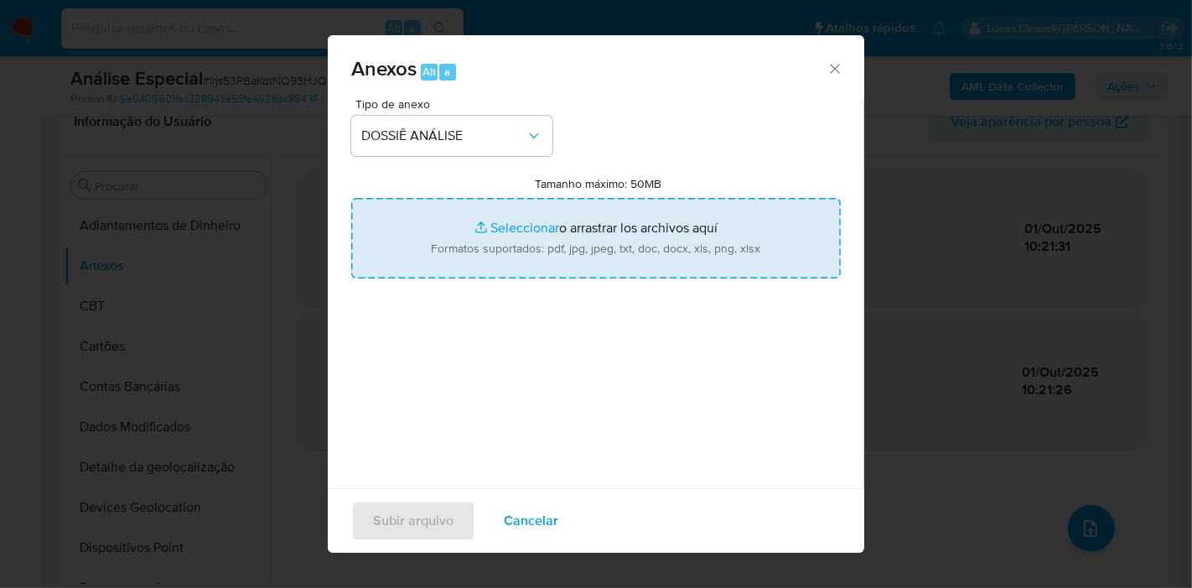
click at [503, 249] on input "Tamanho máximo: 50MB Seleccionar archivos" at bounding box center [596, 238] width 490 height 80
type input "C:\fakepath\Mulan 246533983_2025_10_01_07_58_18.xlsx"
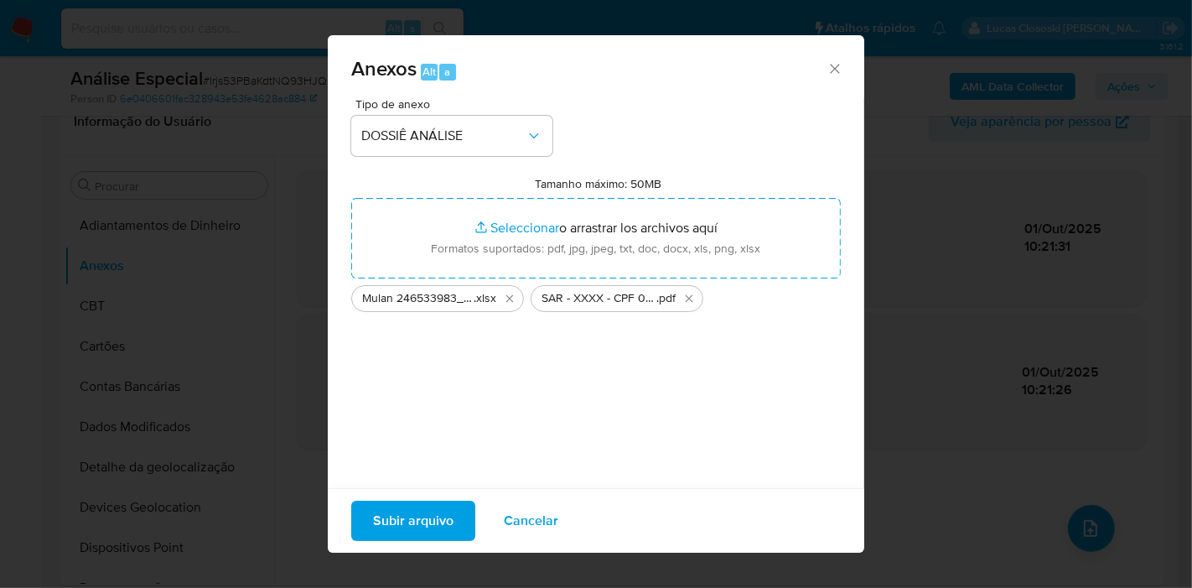
click at [443, 506] on span "Subir arquivo" at bounding box center [413, 520] width 80 height 37
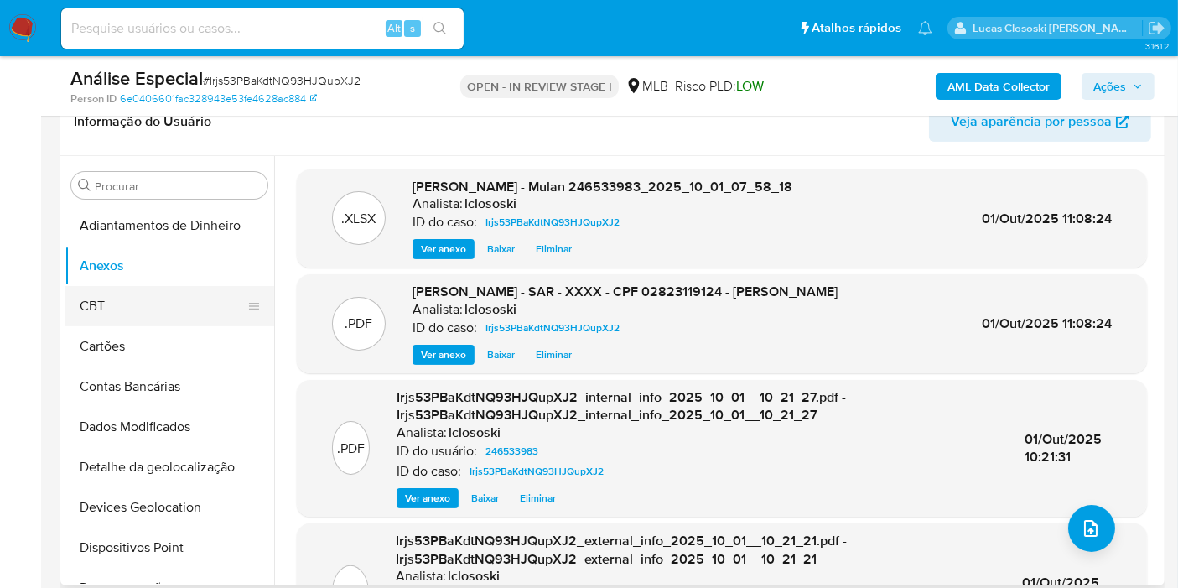
click at [129, 288] on button "CBT" at bounding box center [163, 306] width 196 height 40
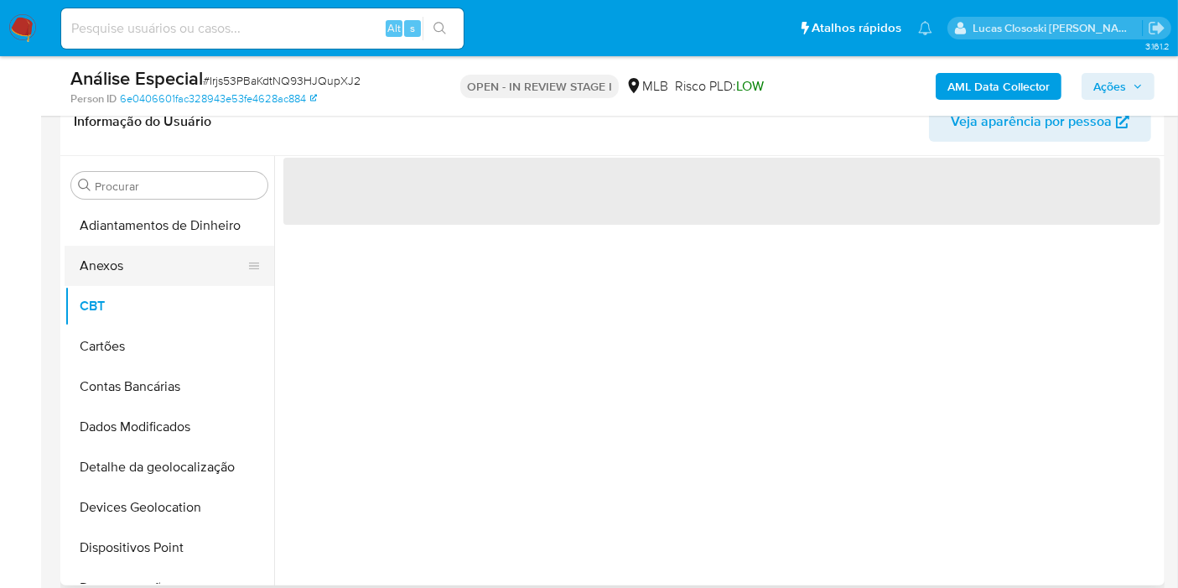
click at [123, 256] on button "Anexos" at bounding box center [163, 266] width 196 height 40
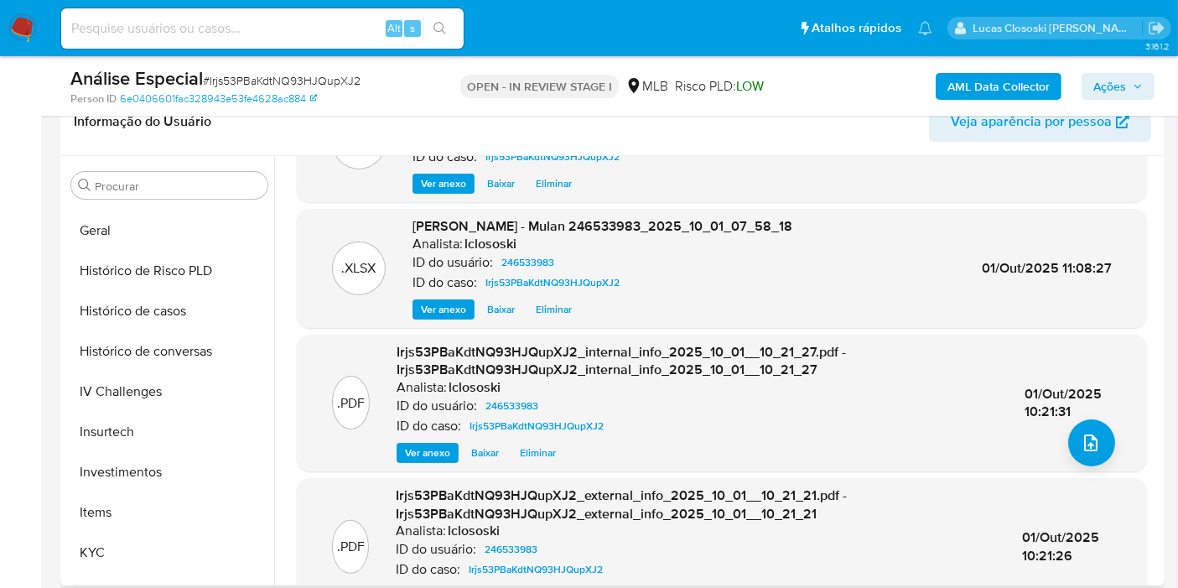
scroll to position [148, 0]
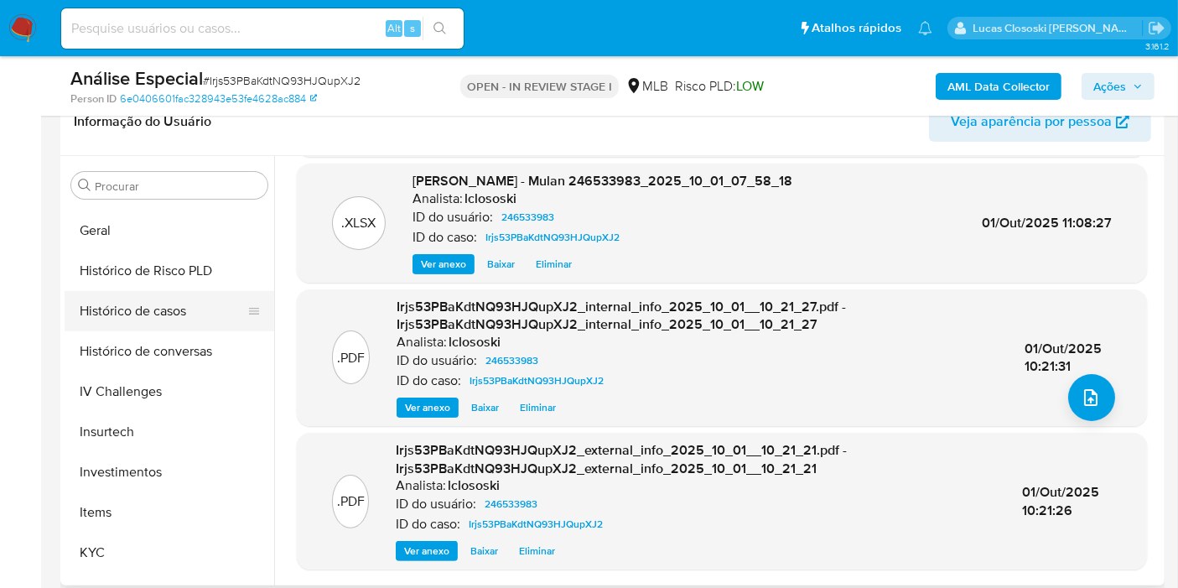
click at [151, 323] on button "Histórico de casos" at bounding box center [163, 311] width 196 height 40
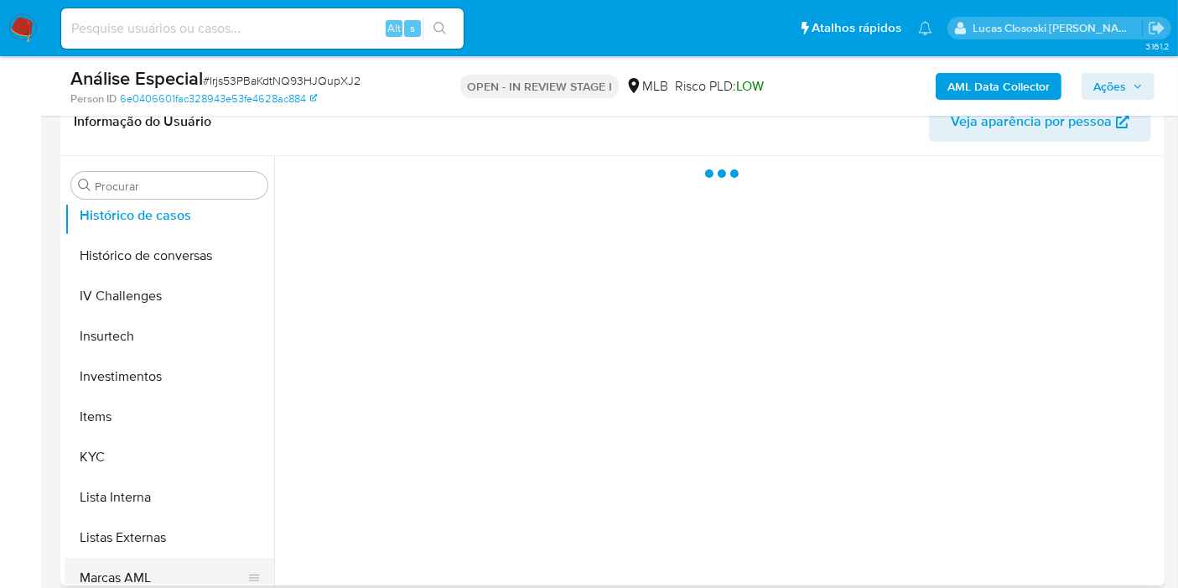
scroll to position [744, 0]
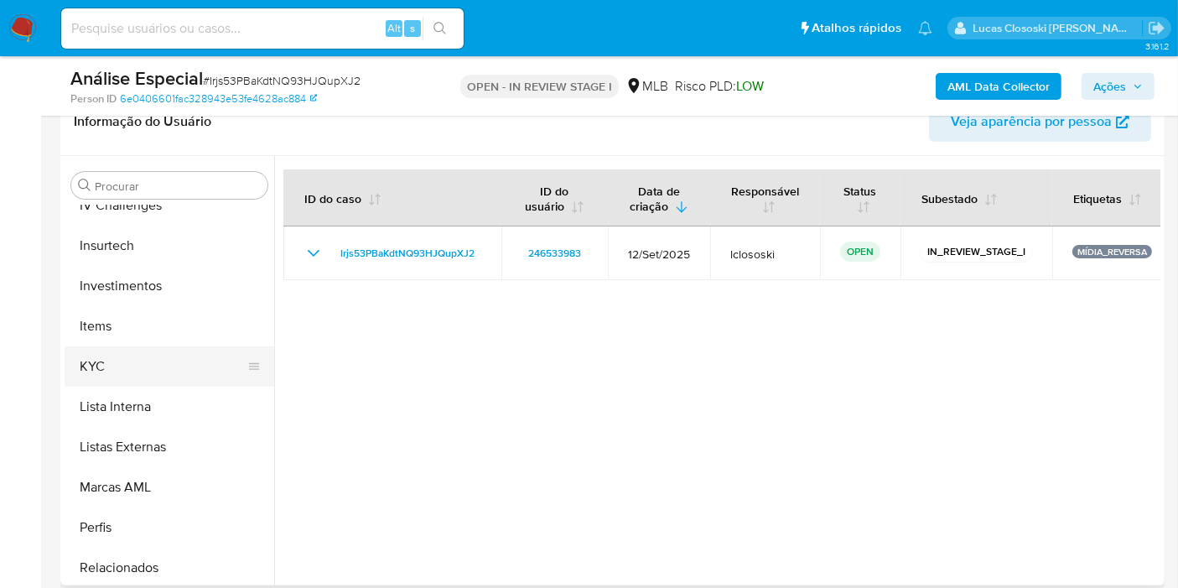
click at [121, 358] on button "KYC" at bounding box center [163, 366] width 196 height 40
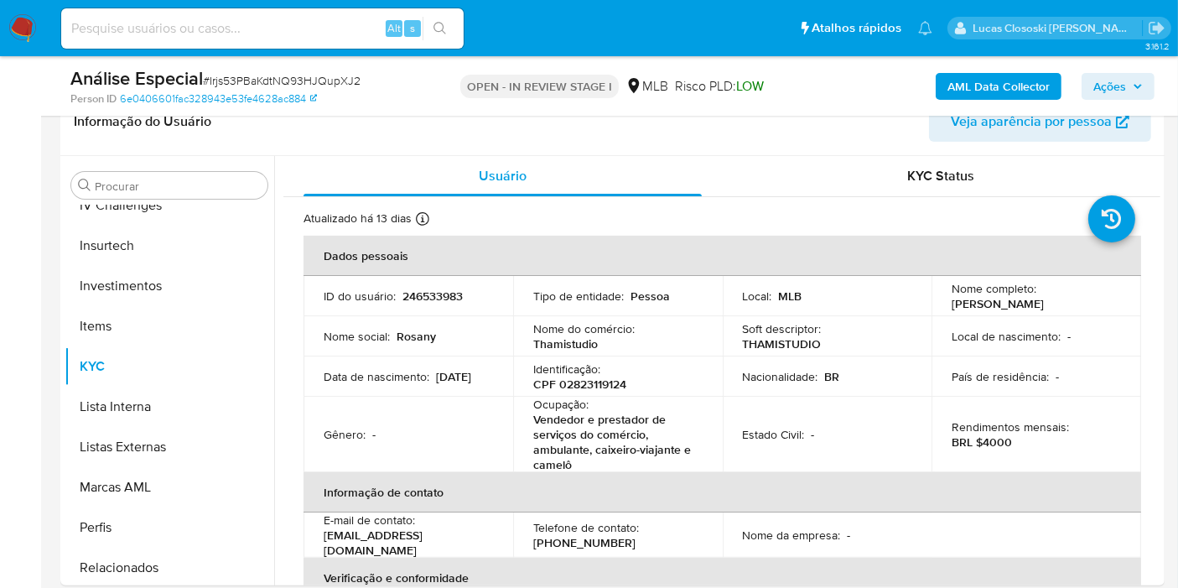
click at [1117, 87] on span "Ações" at bounding box center [1109, 86] width 33 height 27
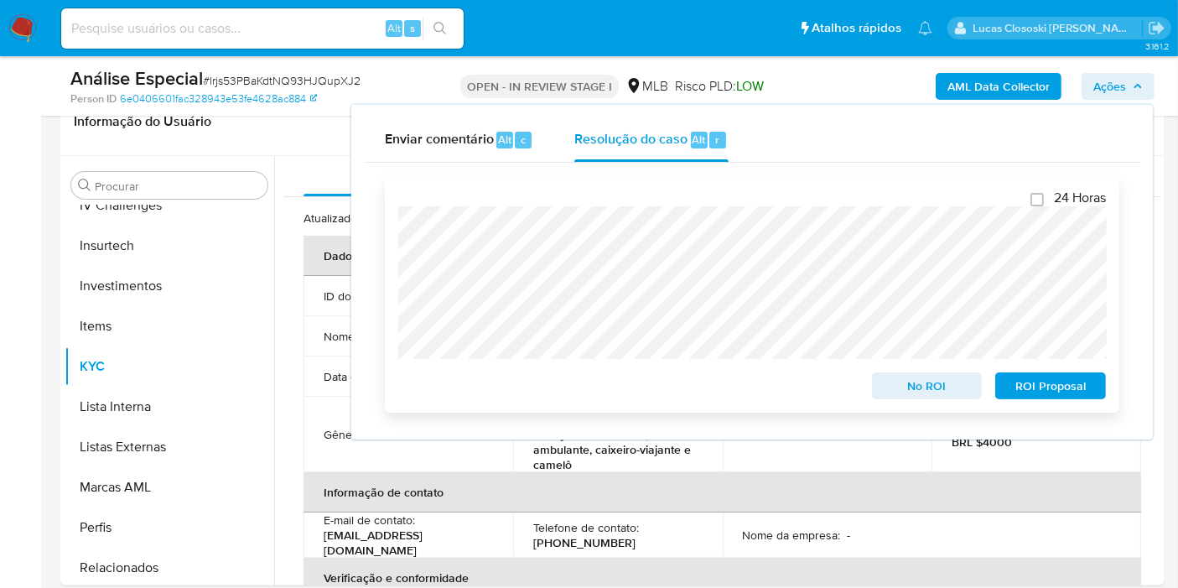
click at [1057, 390] on span "ROI Proposal" at bounding box center [1050, 385] width 87 height 23
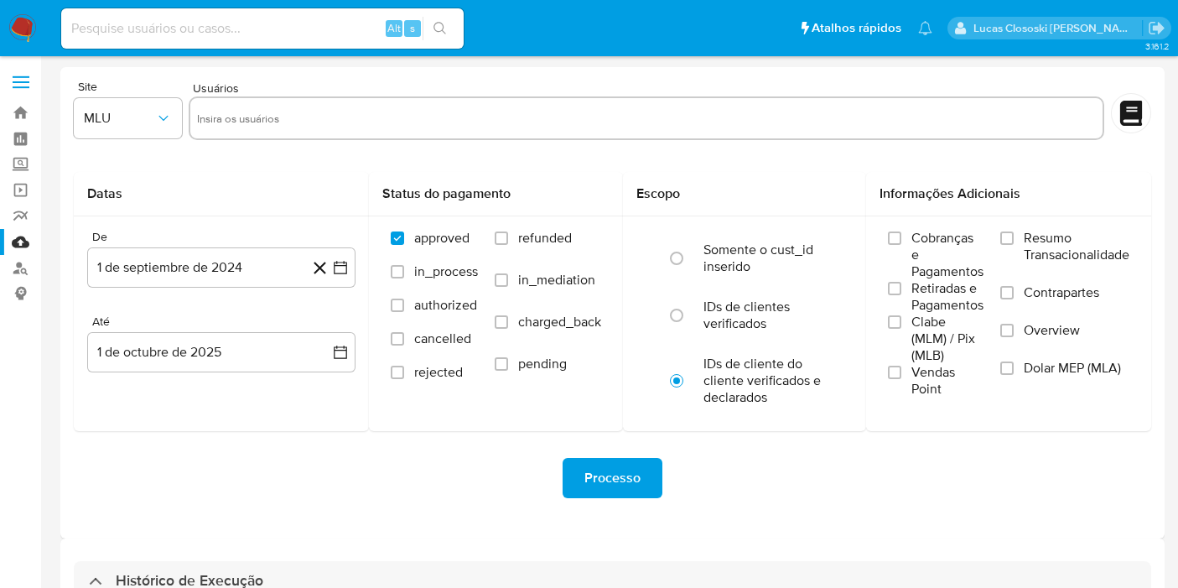
select select "10"
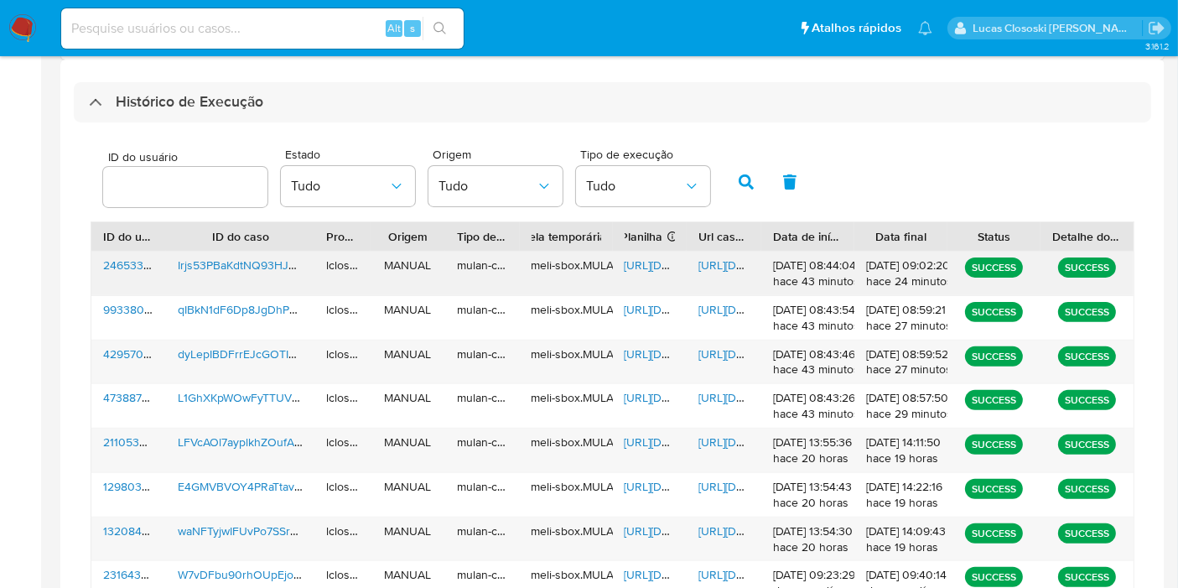
click at [646, 267] on span "[URL][DOMAIN_NAME]" at bounding box center [682, 264] width 116 height 17
drag, startPoint x: 725, startPoint y: 260, endPoint x: 743, endPoint y: 219, distance: 45.0
click at [728, 241] on div "ID do usuário ID do caso Proprietário Origem Tipo de execução Tabela temporária…" at bounding box center [613, 457] width 1044 height 473
click at [735, 267] on span "[URL][DOMAIN_NAME]" at bounding box center [756, 264] width 116 height 17
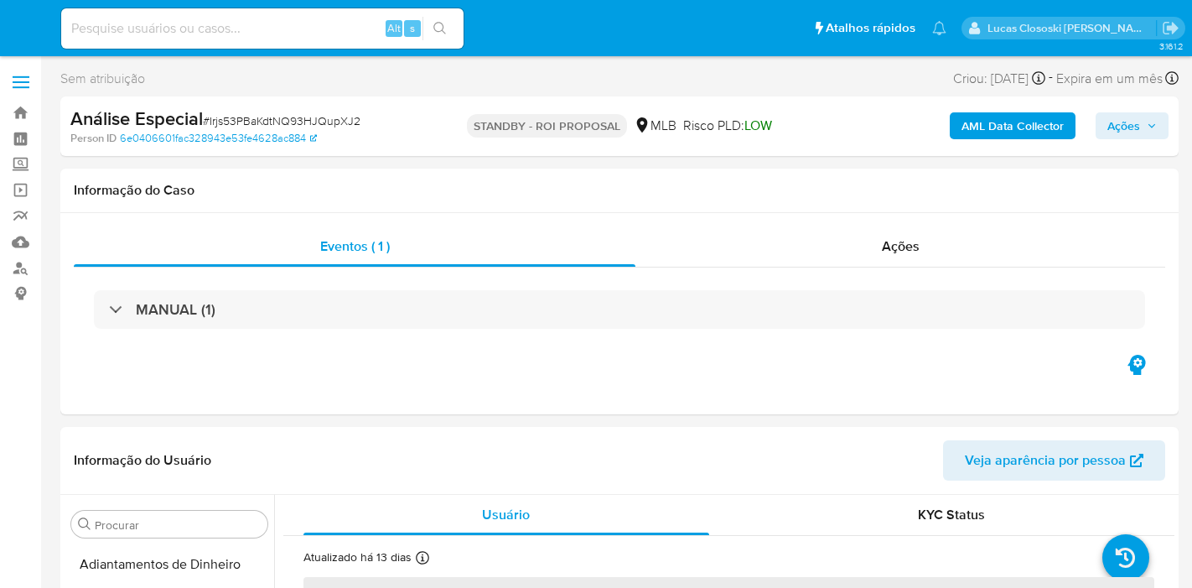
select select "10"
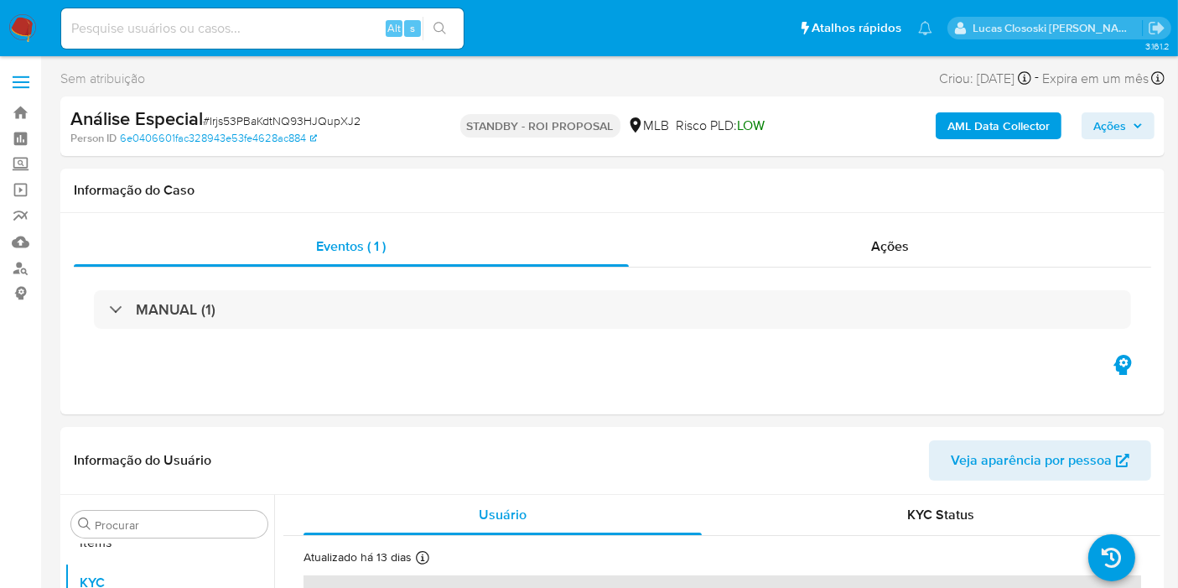
scroll to position [868, 0]
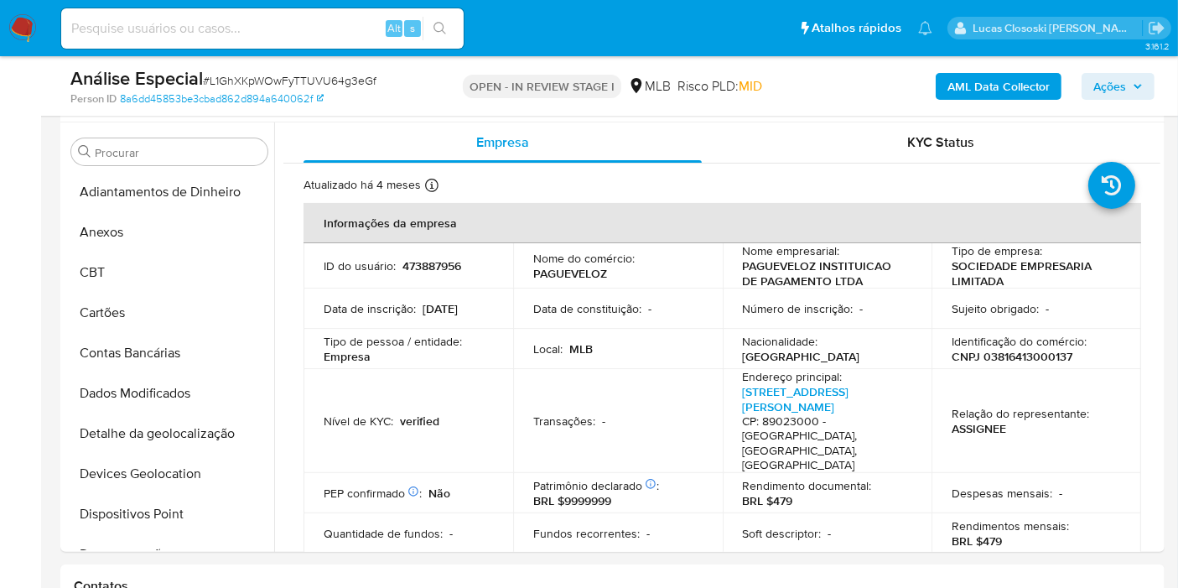
scroll to position [682, 0]
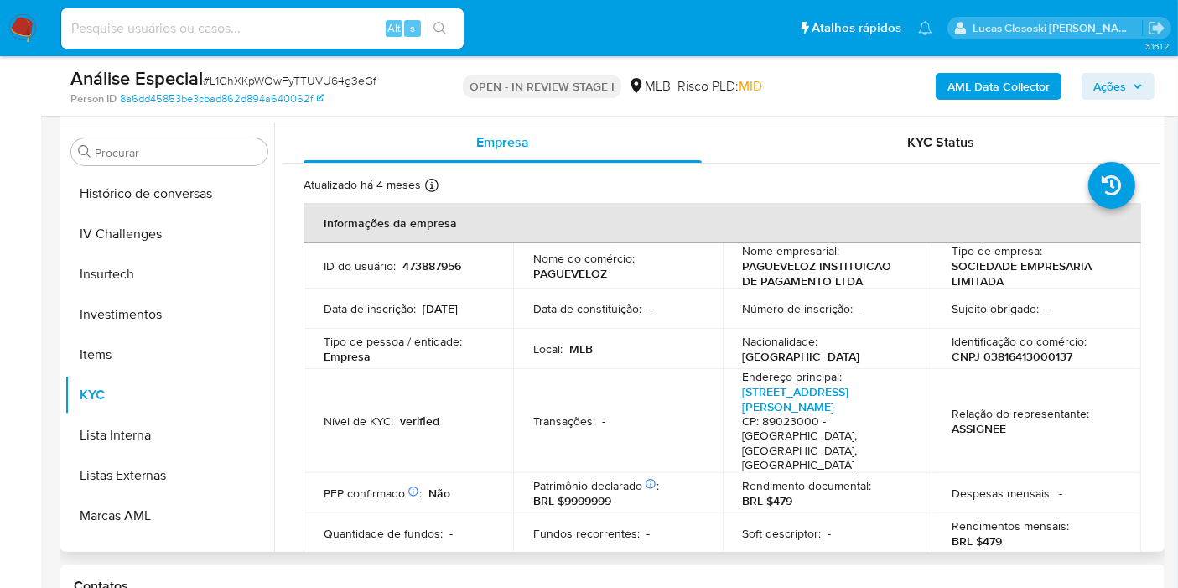
click at [986, 350] on p "CNPJ 03816413000137" at bounding box center [1011, 356] width 121 height 15
copy p "03816413000137"
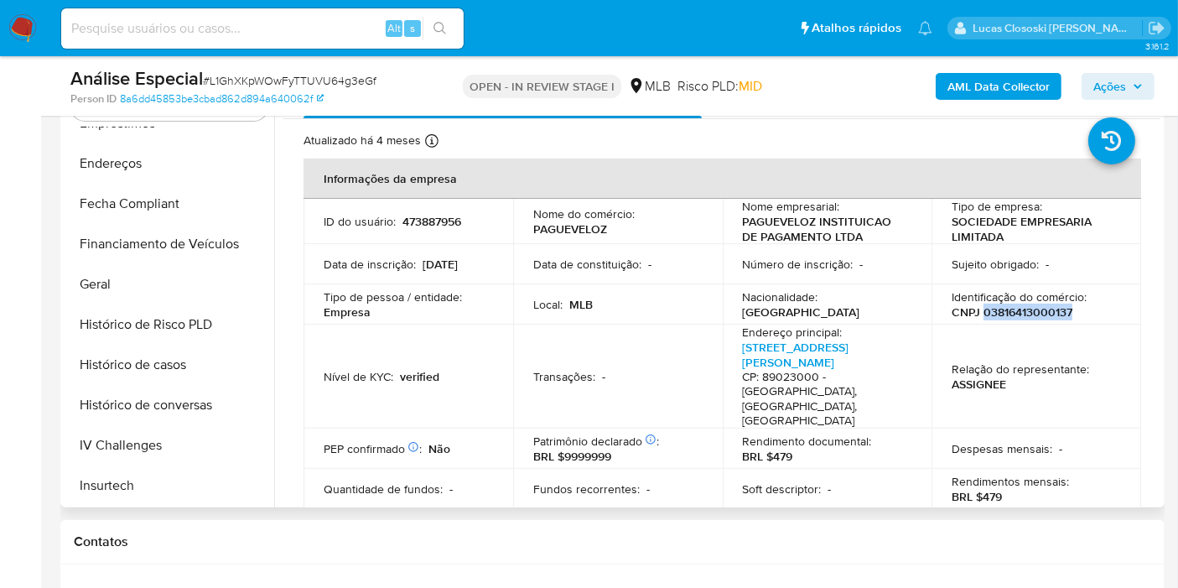
scroll to position [309, 0]
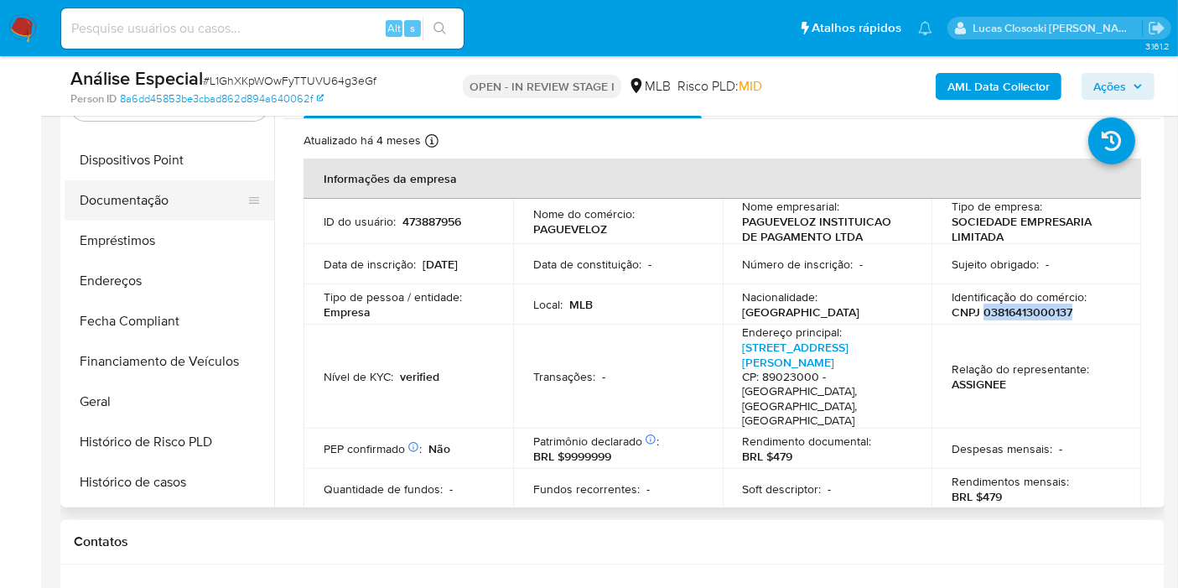
click at [125, 188] on button "Documentação" at bounding box center [163, 200] width 196 height 40
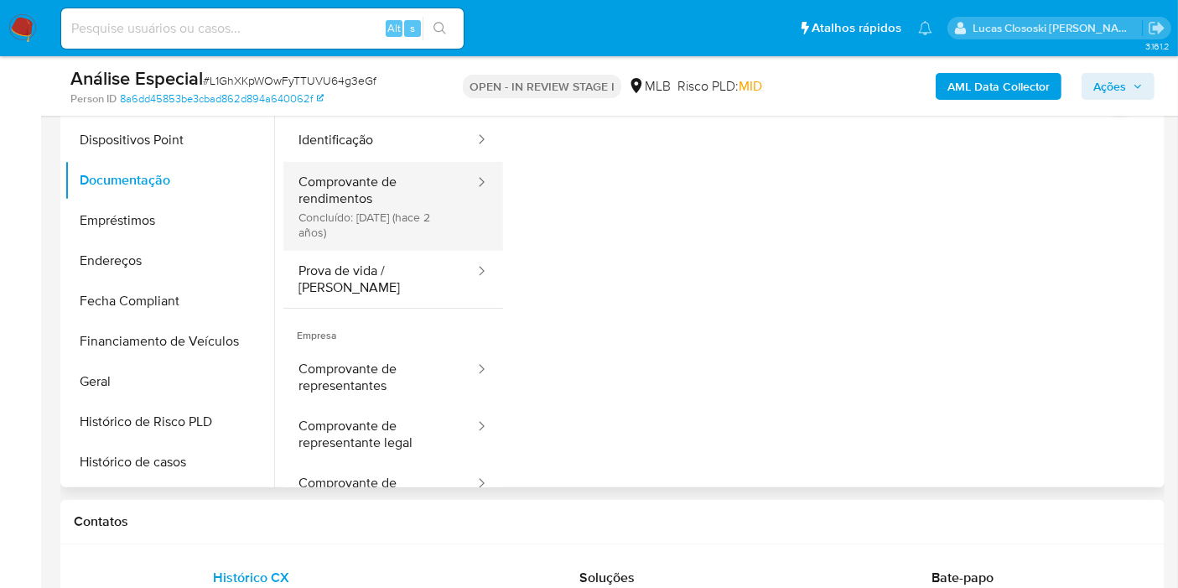
click at [338, 203] on button "Comprovante de rendimentos Concluído: 27/06/2023 (hace 2 años)" at bounding box center [379, 206] width 193 height 89
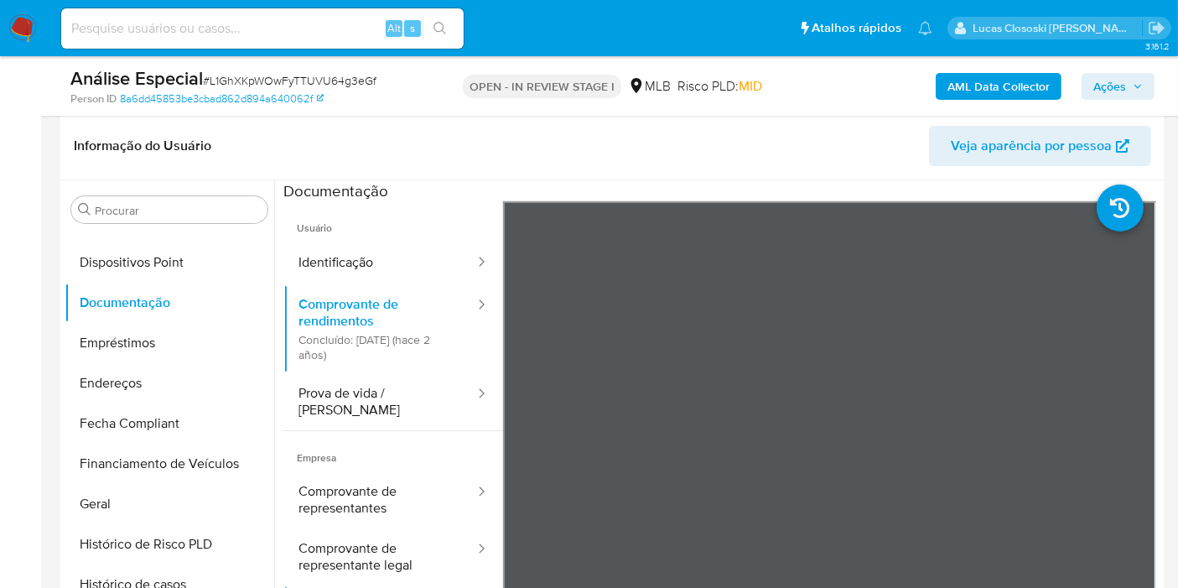
scroll to position [372, 0]
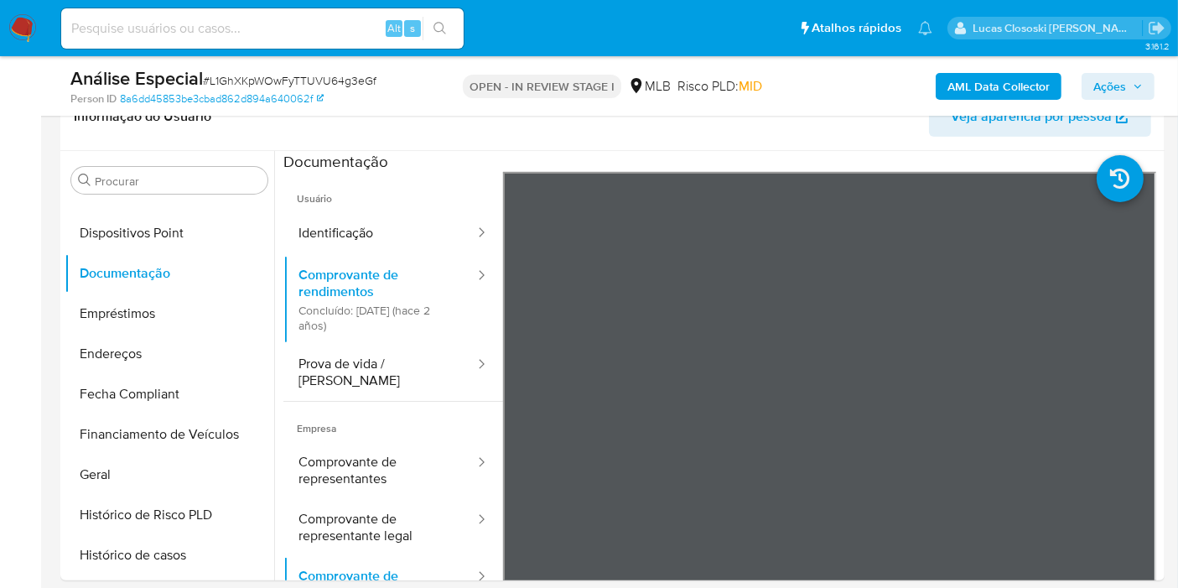
click at [19, 34] on img at bounding box center [22, 28] width 28 height 28
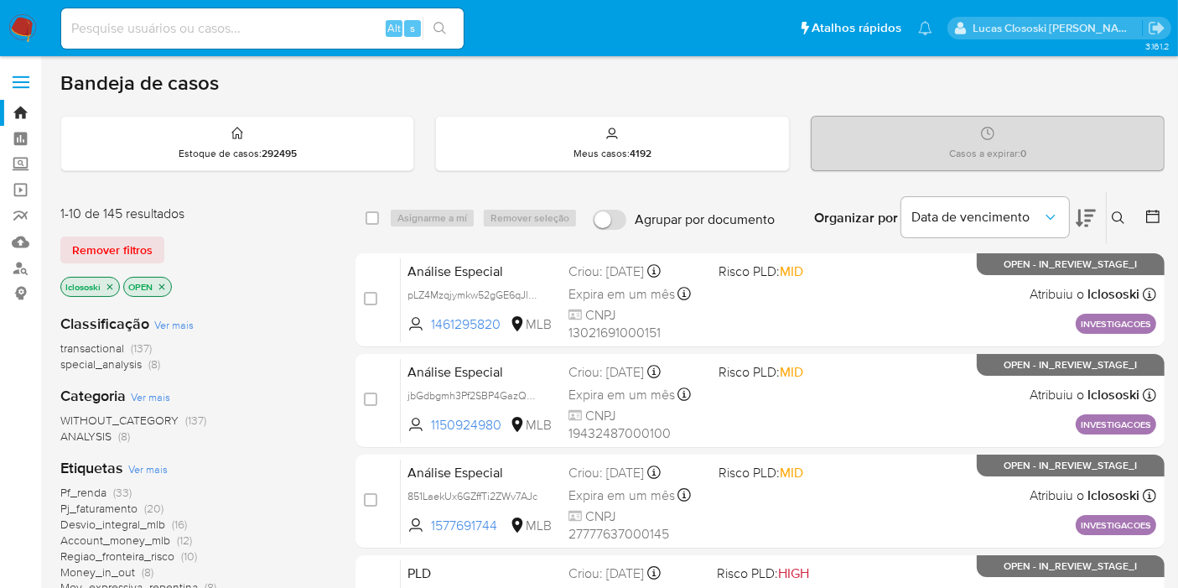
click at [1089, 225] on icon at bounding box center [1085, 218] width 20 height 20
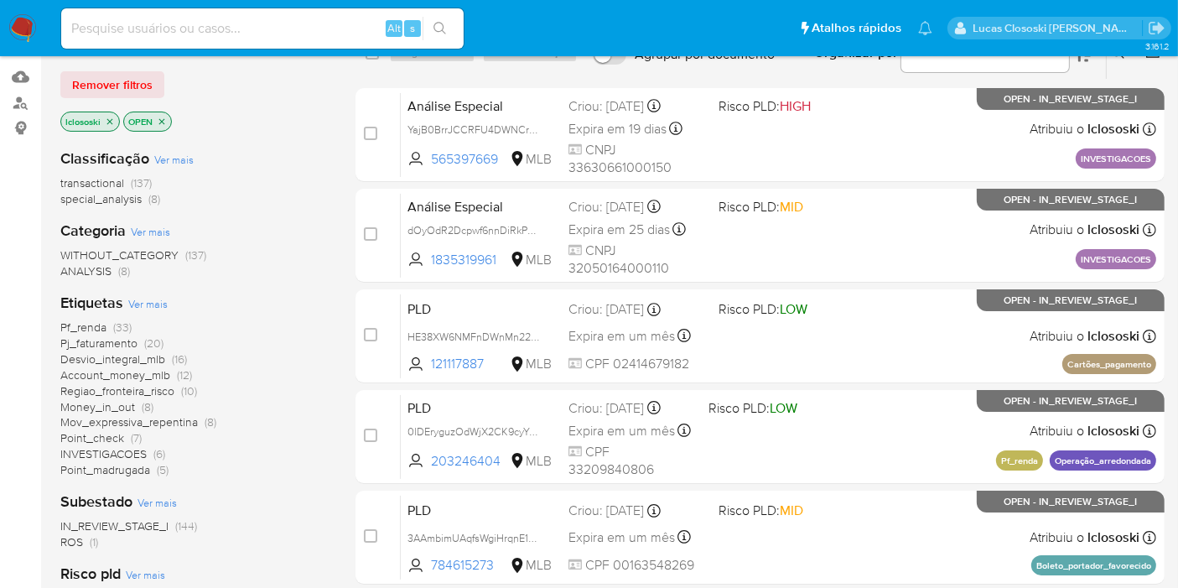
scroll to position [279, 0]
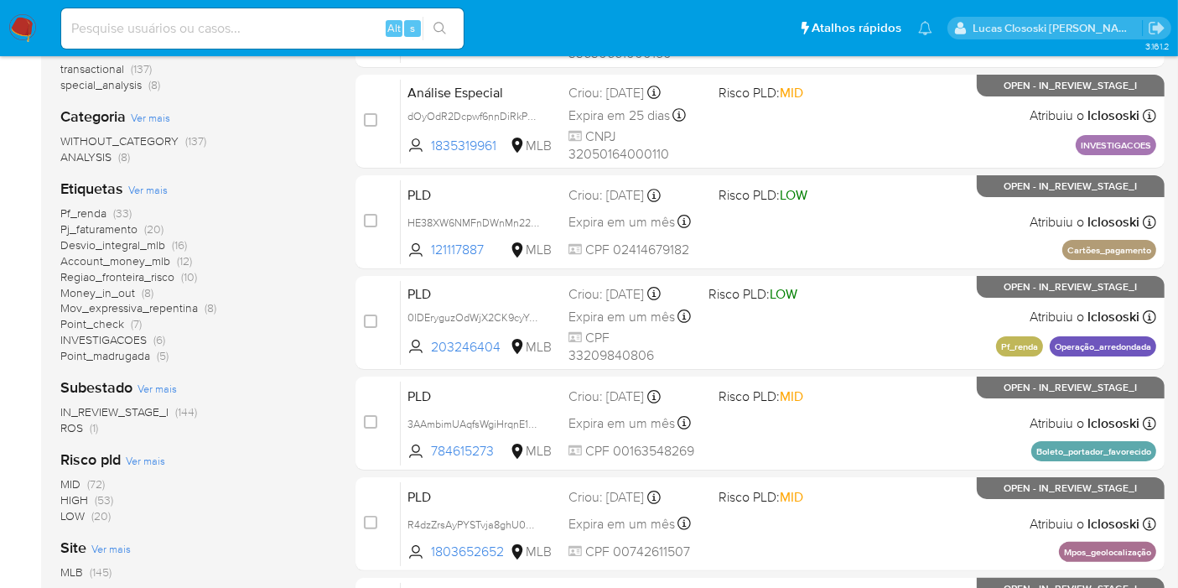
click at [91, 208] on span "Pf_renda" at bounding box center [83, 213] width 46 height 17
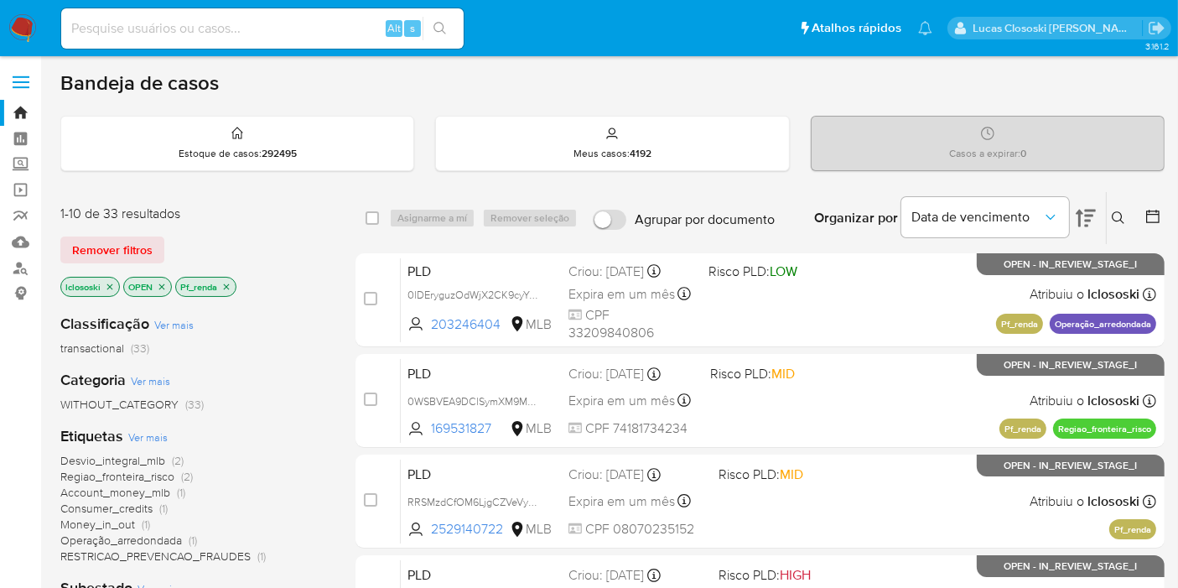
click at [1083, 215] on icon at bounding box center [1085, 218] width 20 height 20
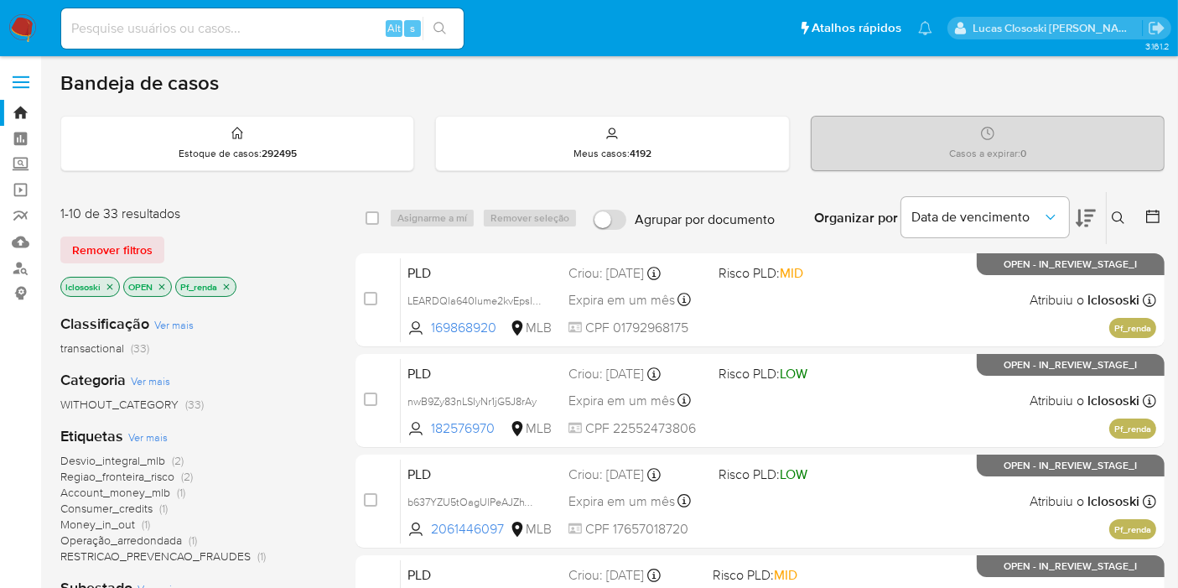
click at [1083, 215] on icon at bounding box center [1085, 218] width 20 height 20
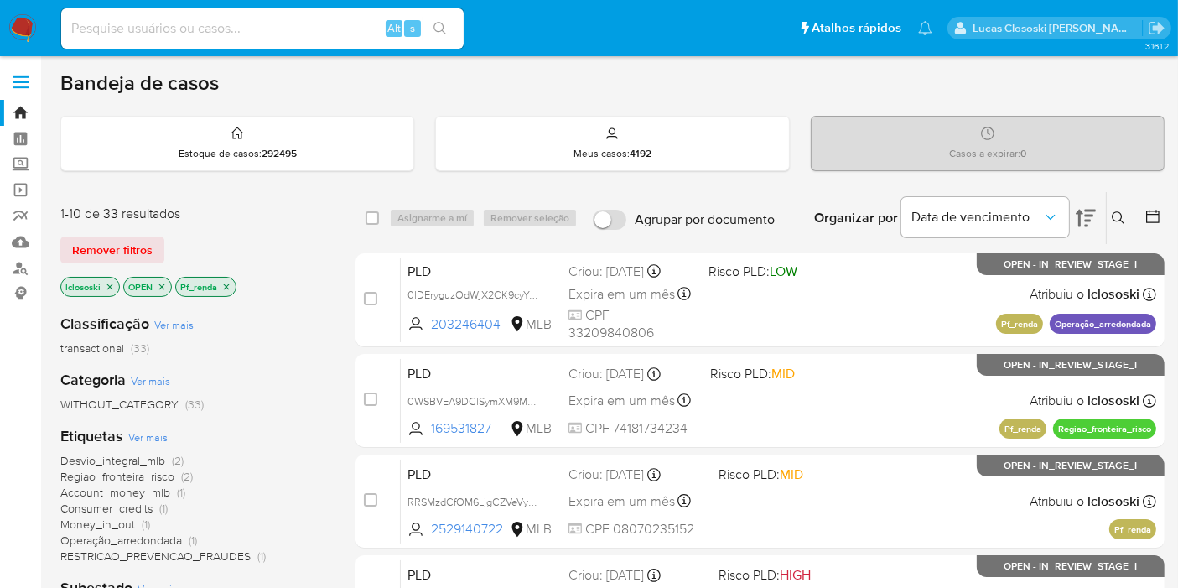
click at [1083, 215] on icon at bounding box center [1085, 218] width 20 height 20
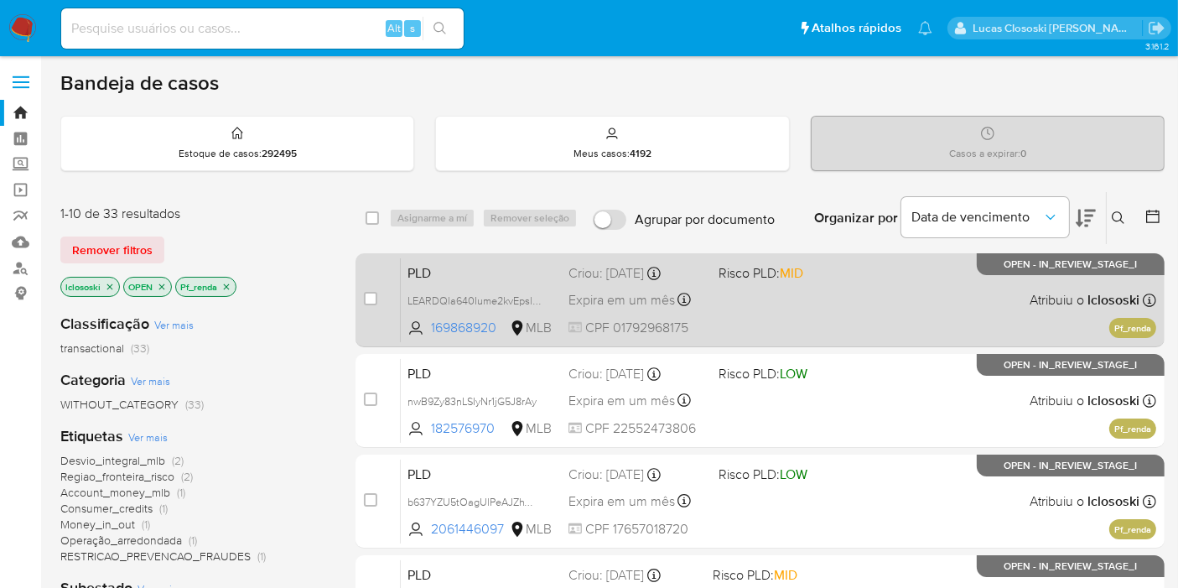
click at [826, 330] on div "PLD LEARDQla640Iume2kvEpslnq 169868920 MLB Risco PLD: MID Criou: [DATE] Criou: …" at bounding box center [778, 299] width 755 height 85
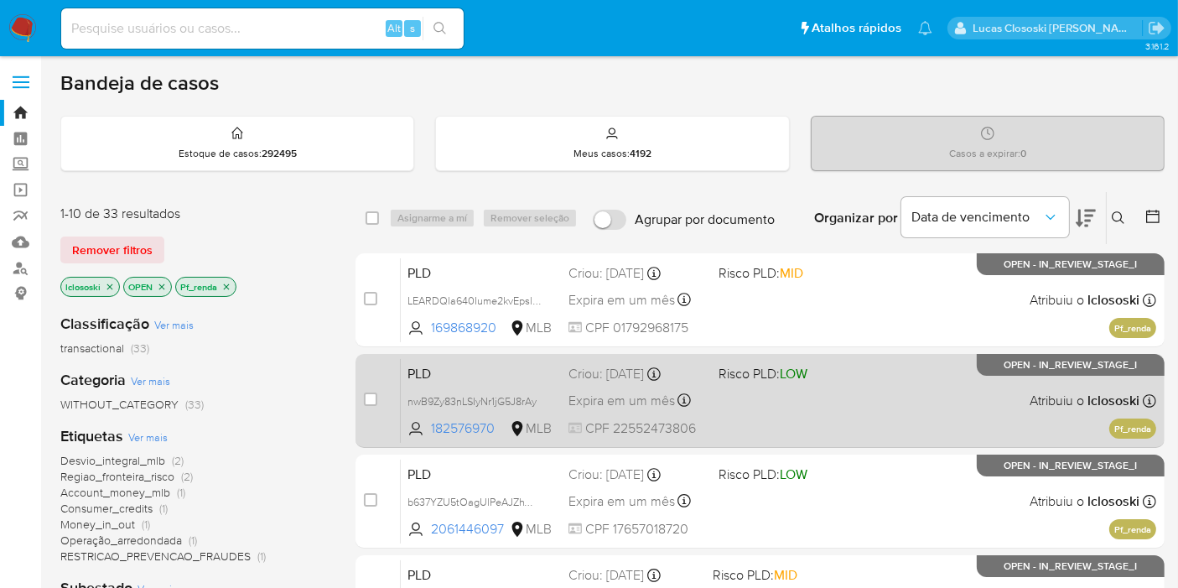
click at [838, 376] on span "Risco PLD: LOW" at bounding box center [786, 372] width 137 height 22
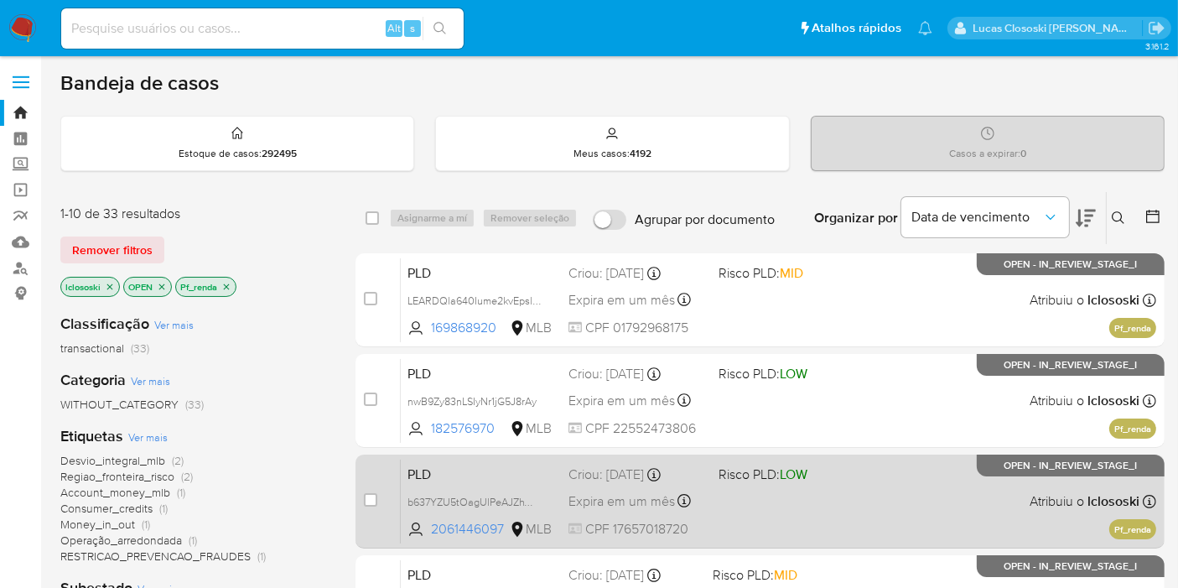
click at [798, 510] on div "PLD b637YZU5tOagUlPeAJZhWZMs 2061446097 MLB Risco PLD: LOW Criou: [DATE] Criou:…" at bounding box center [778, 501] width 755 height 85
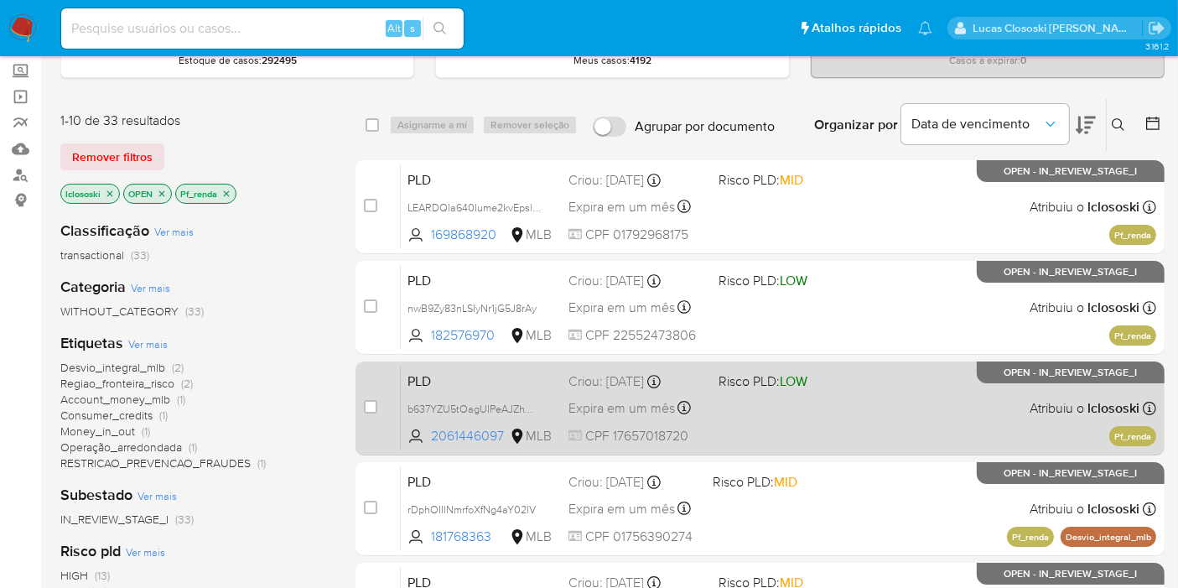
scroll to position [279, 0]
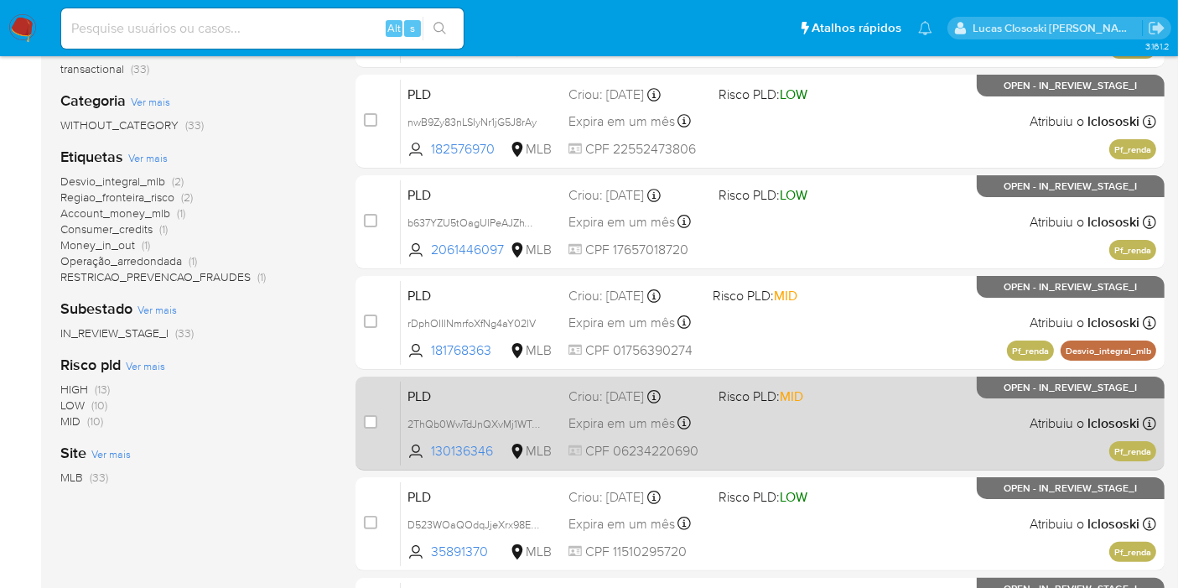
click at [845, 417] on div "PLD 2ThQb0WwTdJnQXvMj1WTndCr 130136346 MLB Risco PLD: MID Criou: [DATE] Criou: …" at bounding box center [778, 423] width 755 height 85
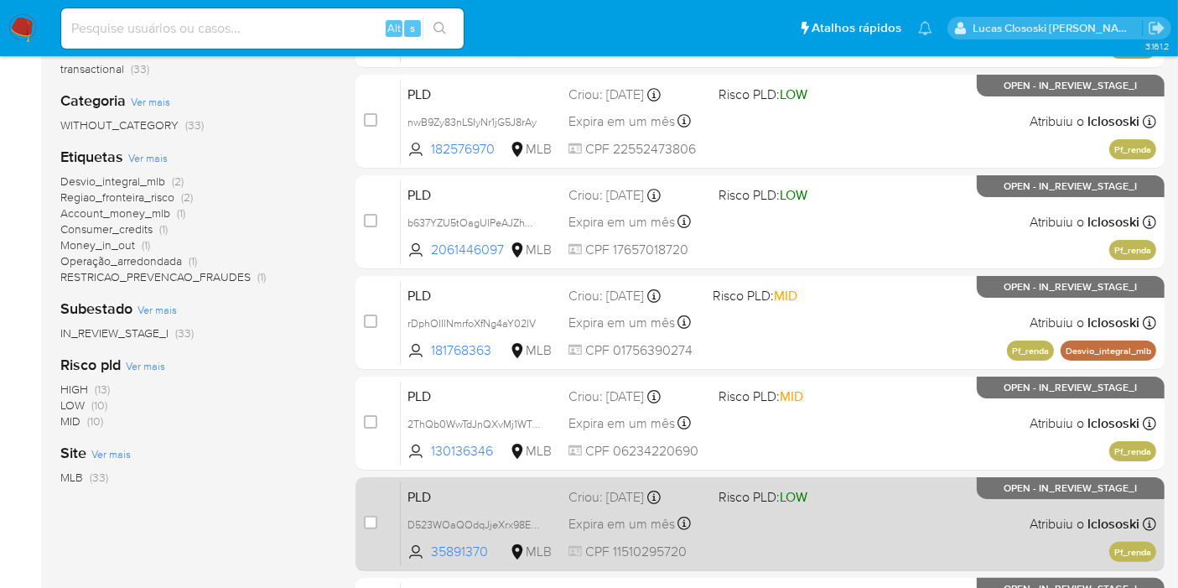
click at [864, 511] on div "PLD D523WOaQOdqJjeXrx98ER6bi 35891370 MLB Risco PLD: LOW Criou: [DATE] Criou: […" at bounding box center [778, 523] width 755 height 85
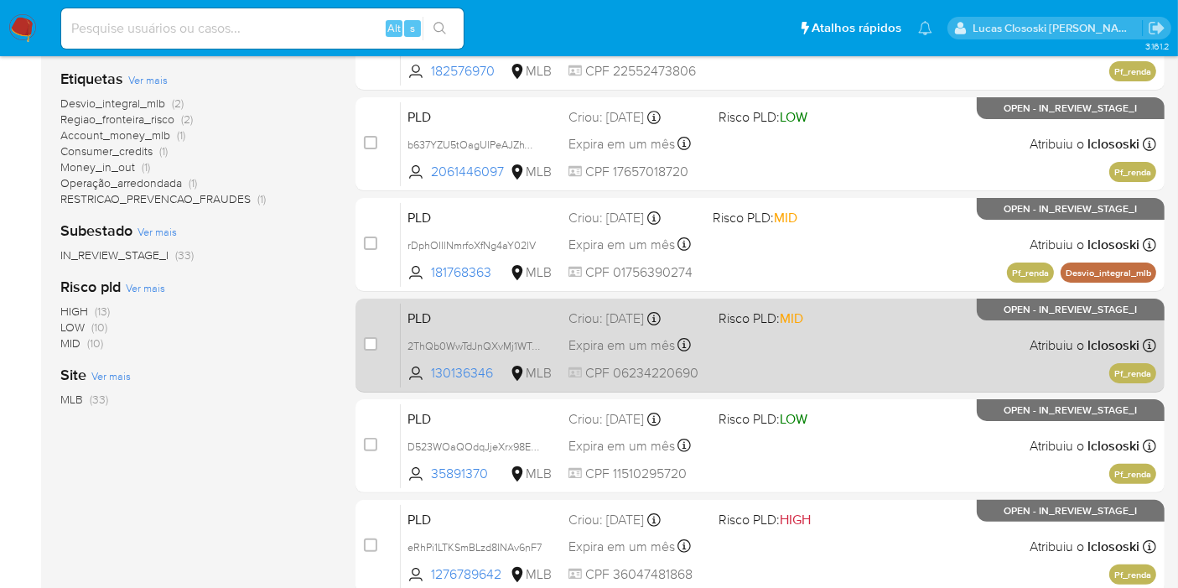
scroll to position [465, 0]
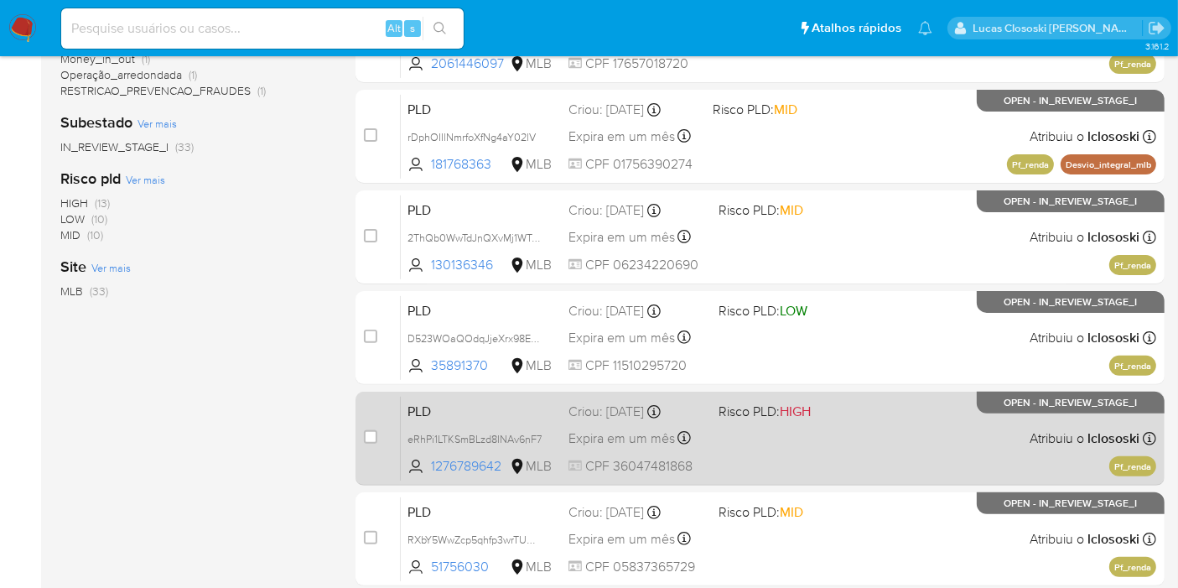
click at [891, 427] on div "PLD eRhPi1LTKSmBLzd8INAv6nF7 1276789642 MLB Risco PLD: HIGH Criou: [DATE] Criou…" at bounding box center [778, 438] width 755 height 85
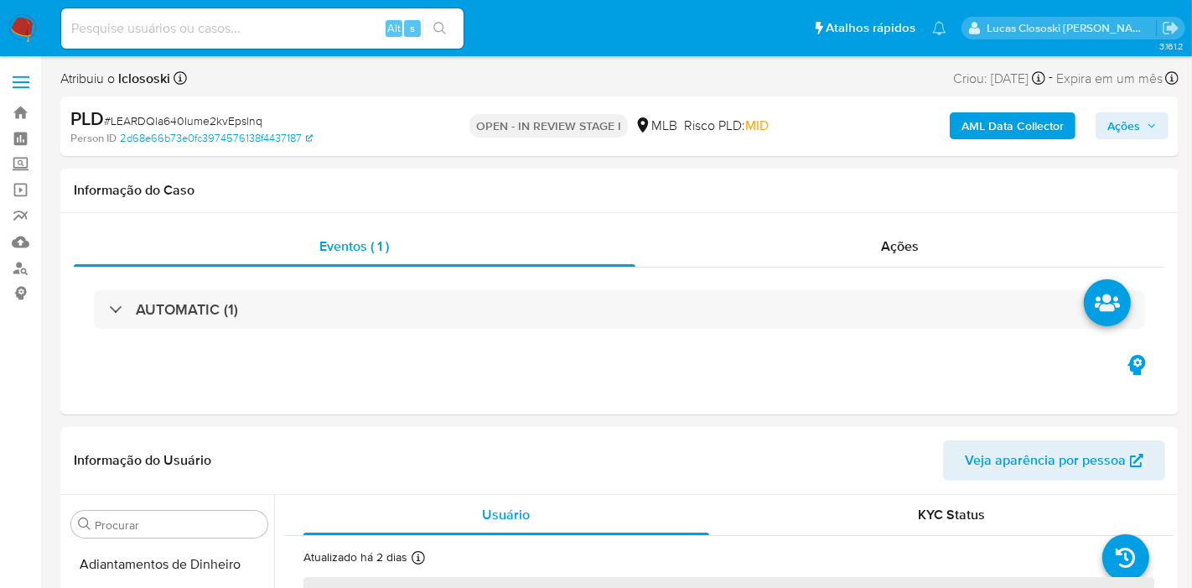
select select "10"
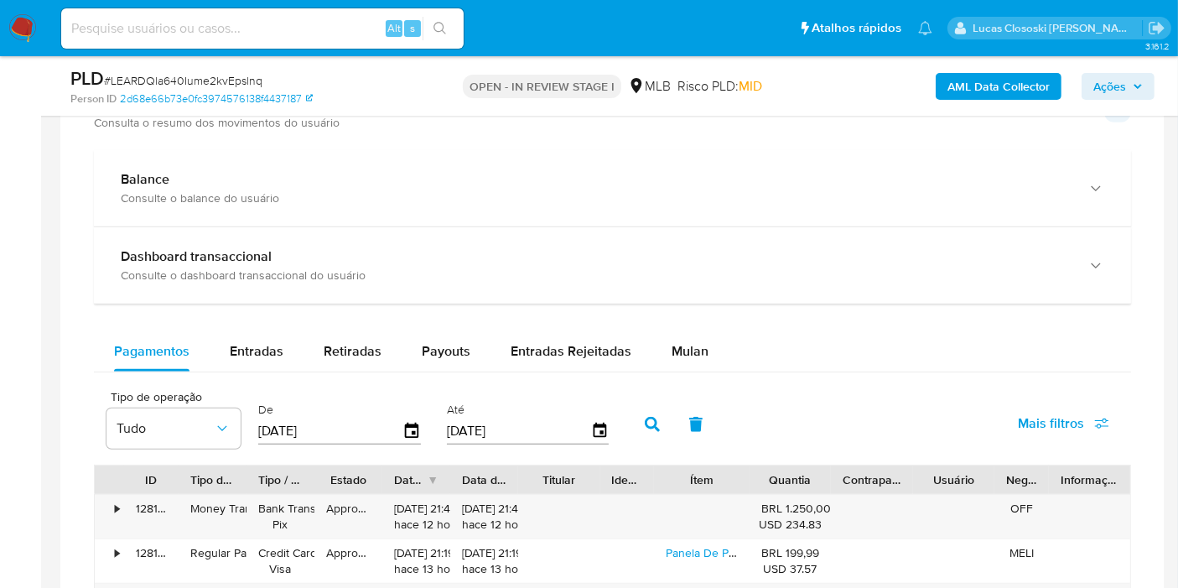
scroll to position [1303, 0]
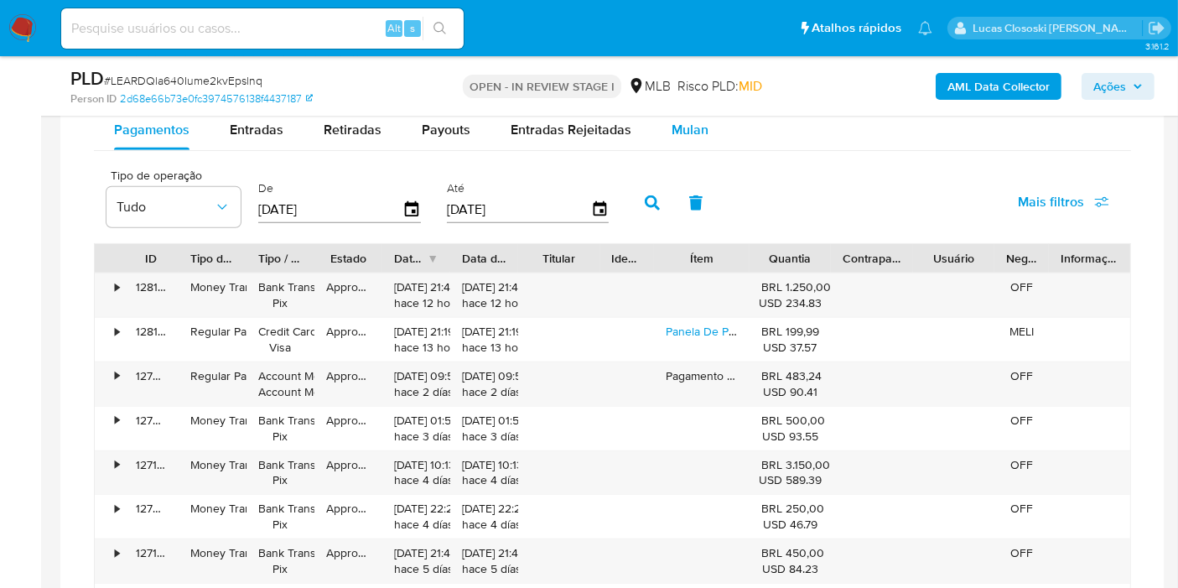
click at [672, 140] on div "Mulan" at bounding box center [689, 130] width 37 height 40
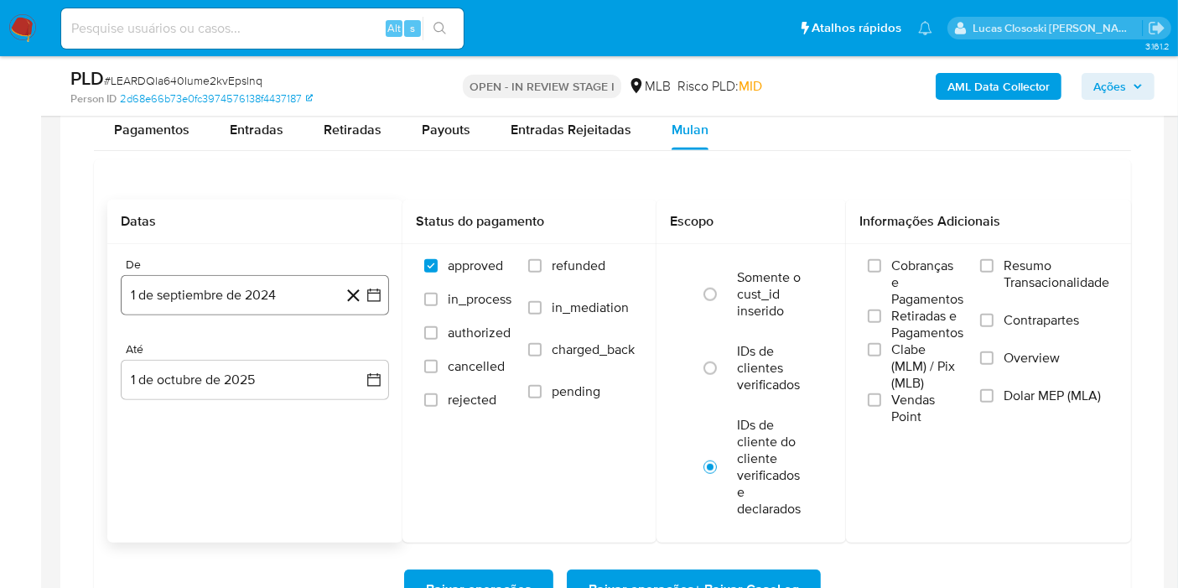
click at [371, 304] on button "1 de septiembre de 2024" at bounding box center [255, 295] width 268 height 40
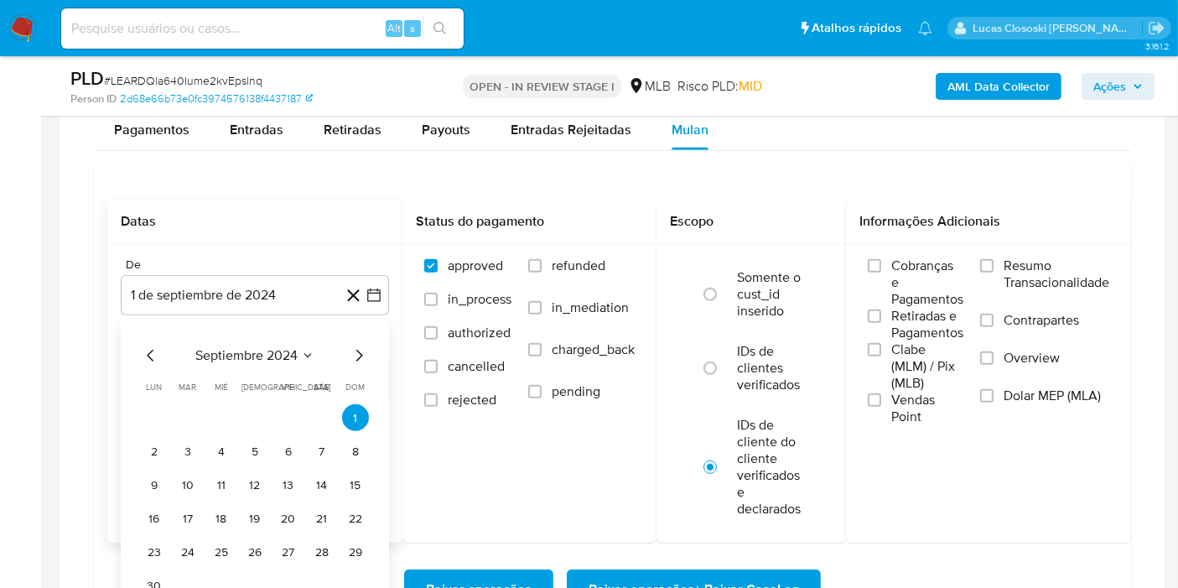
click at [233, 347] on span "septiembre 2024" at bounding box center [246, 355] width 102 height 17
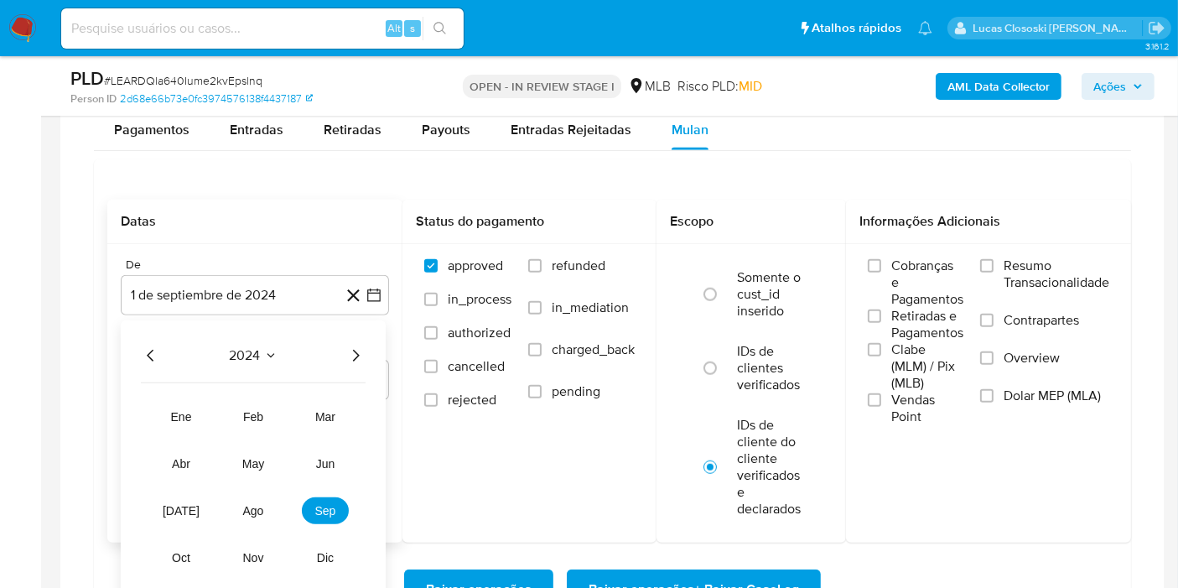
click at [355, 353] on icon "Año siguiente" at bounding box center [355, 355] width 20 height 20
click at [266, 509] on button "ago" at bounding box center [253, 510] width 47 height 27
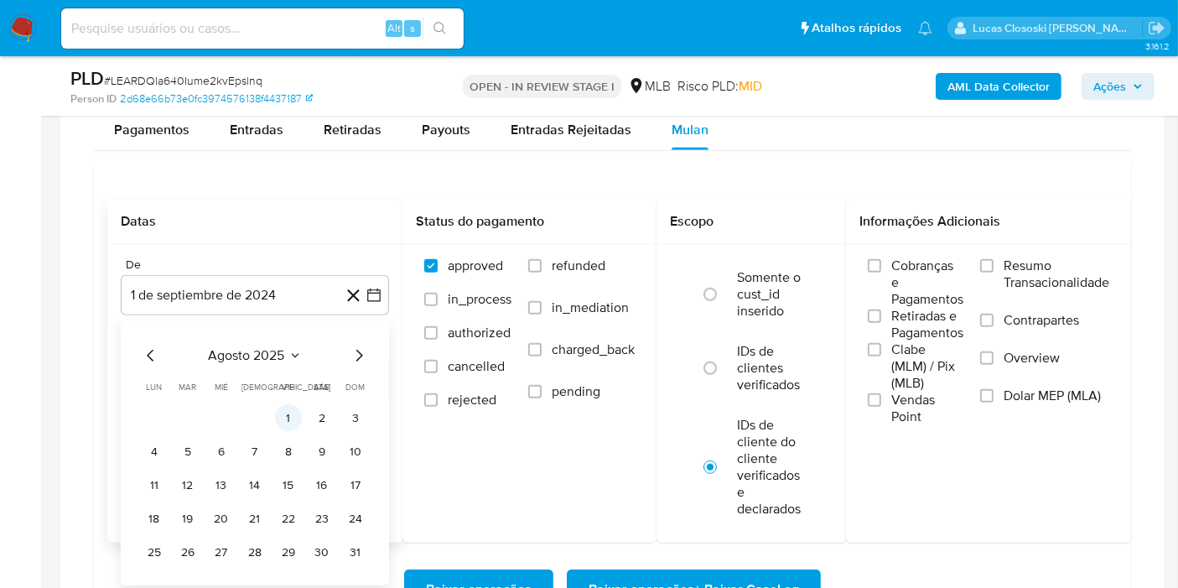
click at [289, 420] on button "1" at bounding box center [288, 417] width 27 height 27
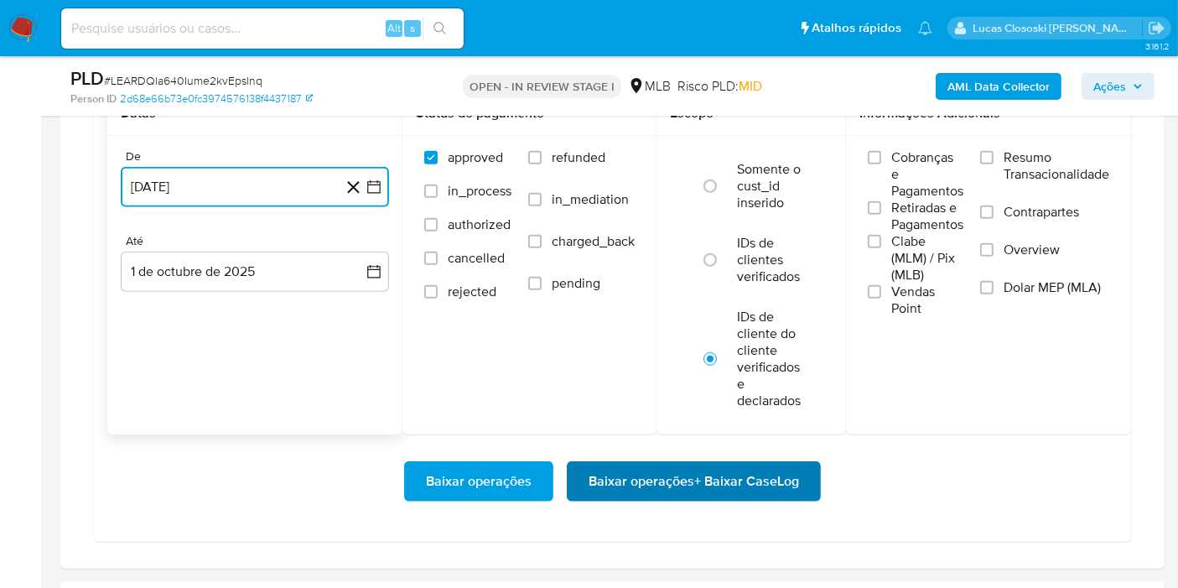
scroll to position [1490, 0]
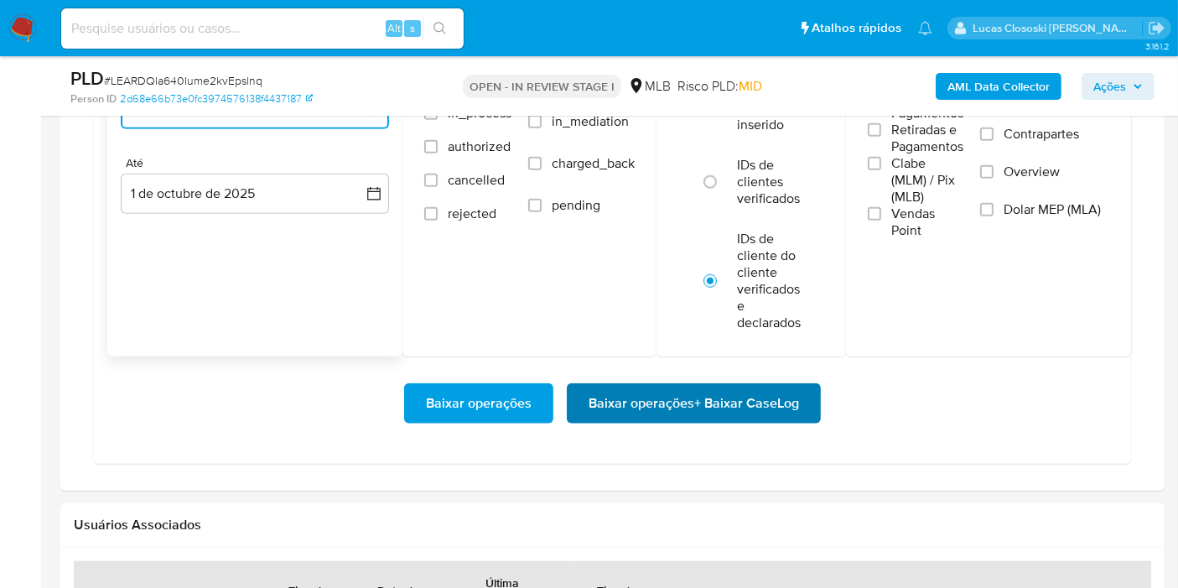
click at [724, 417] on span "Baixar operações + Baixar CaseLog" at bounding box center [693, 403] width 210 height 37
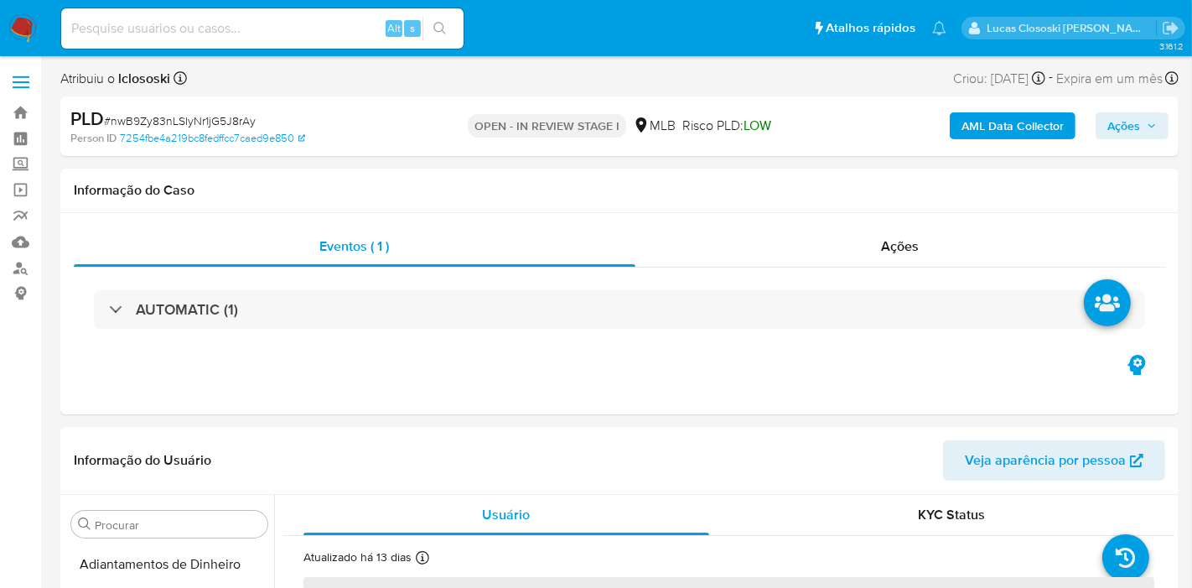
select select "10"
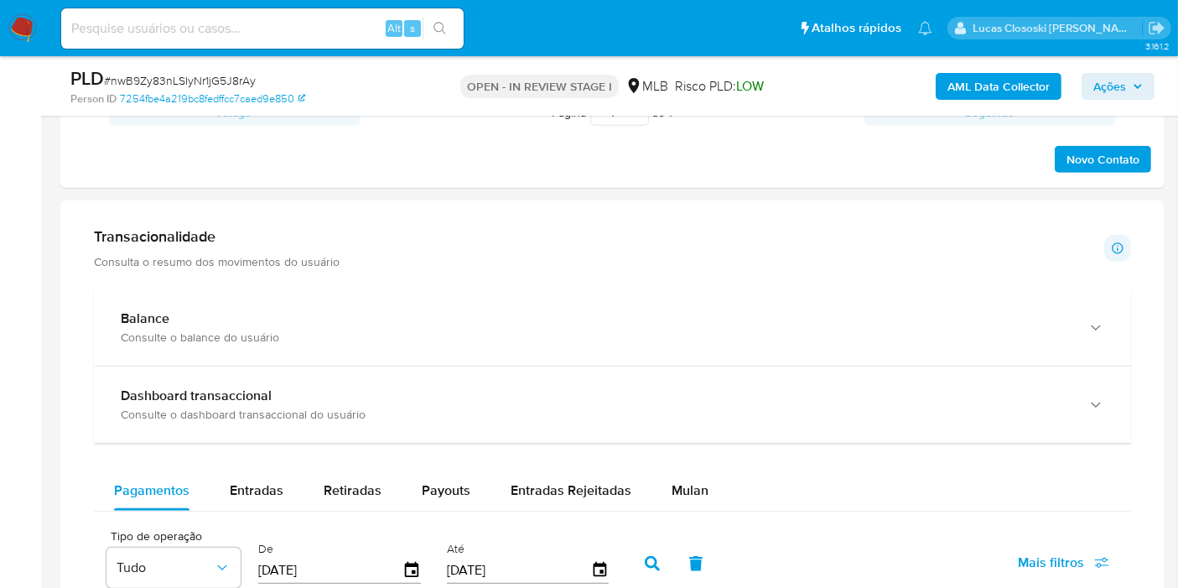
scroll to position [1024, 0]
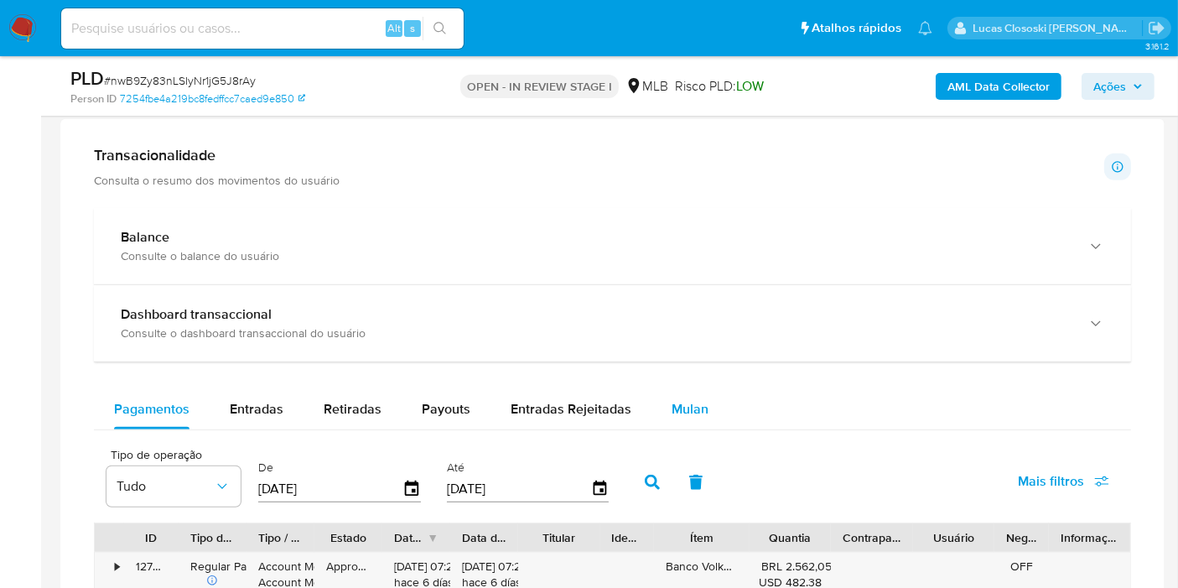
click at [682, 422] on div "Mulan" at bounding box center [689, 409] width 37 height 40
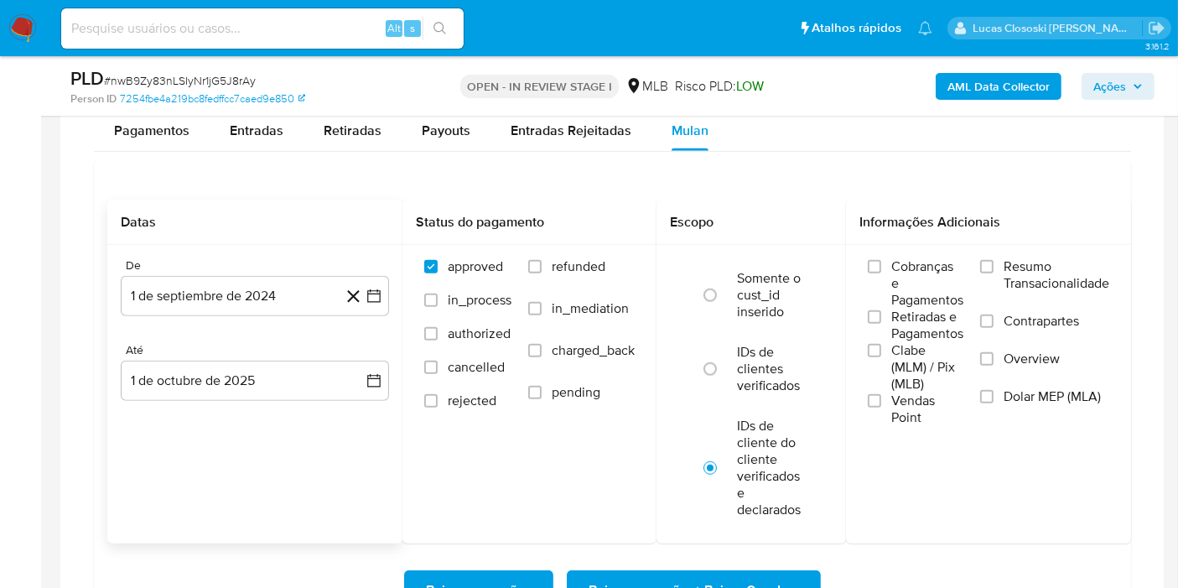
scroll to position [1303, 0]
click at [381, 300] on icon "button" at bounding box center [373, 295] width 17 height 17
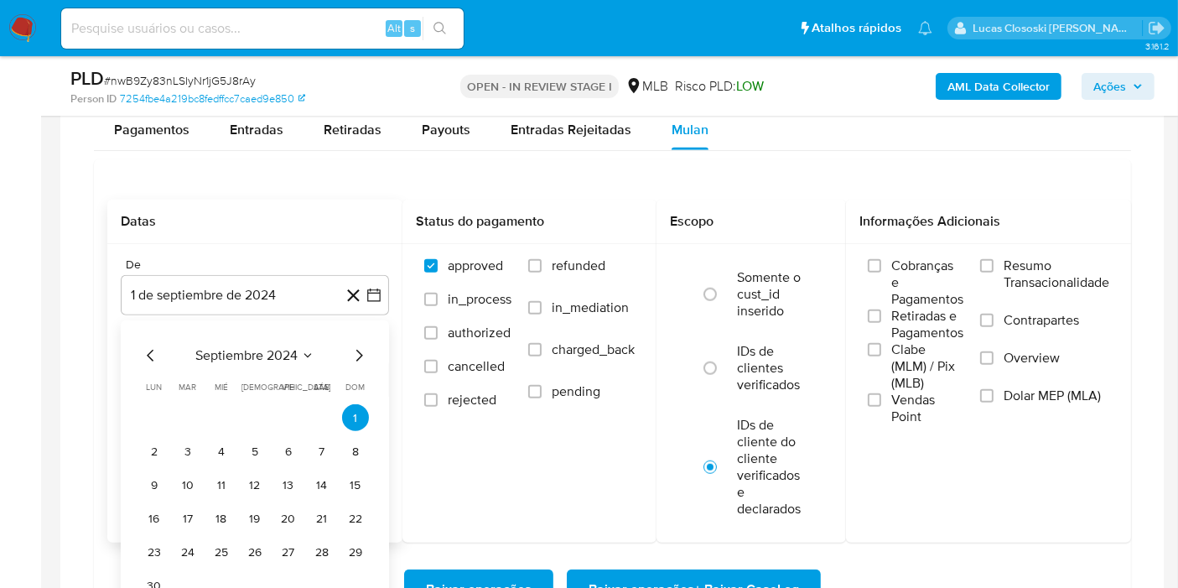
click at [240, 349] on span "septiembre 2024" at bounding box center [246, 355] width 102 height 17
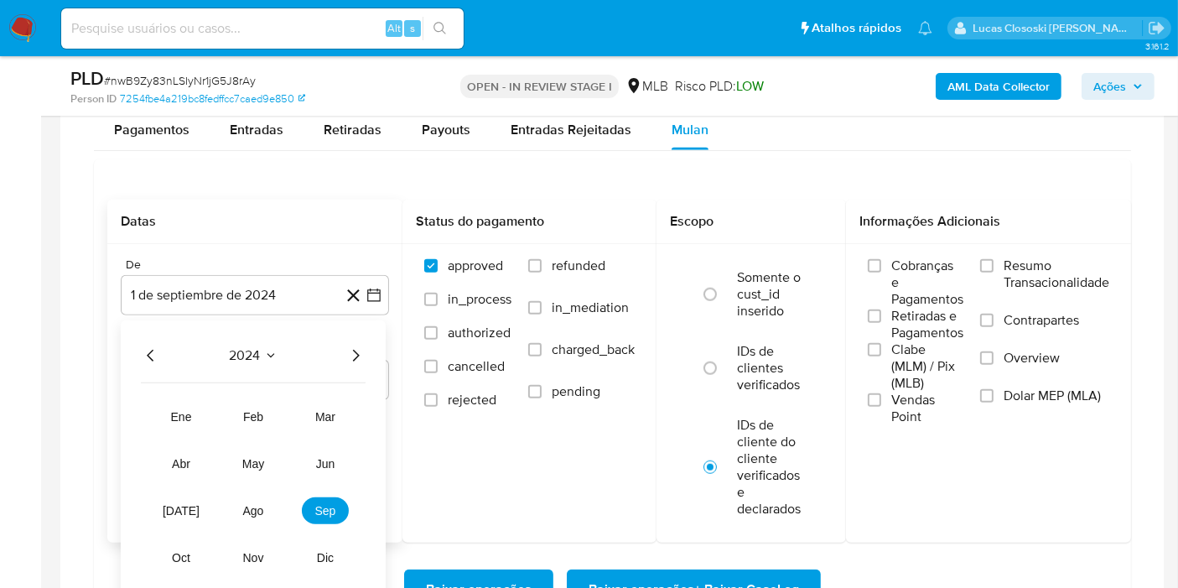
click at [355, 350] on icon "Año siguiente" at bounding box center [355, 355] width 20 height 20
click at [263, 505] on span "ago" at bounding box center [253, 510] width 21 height 13
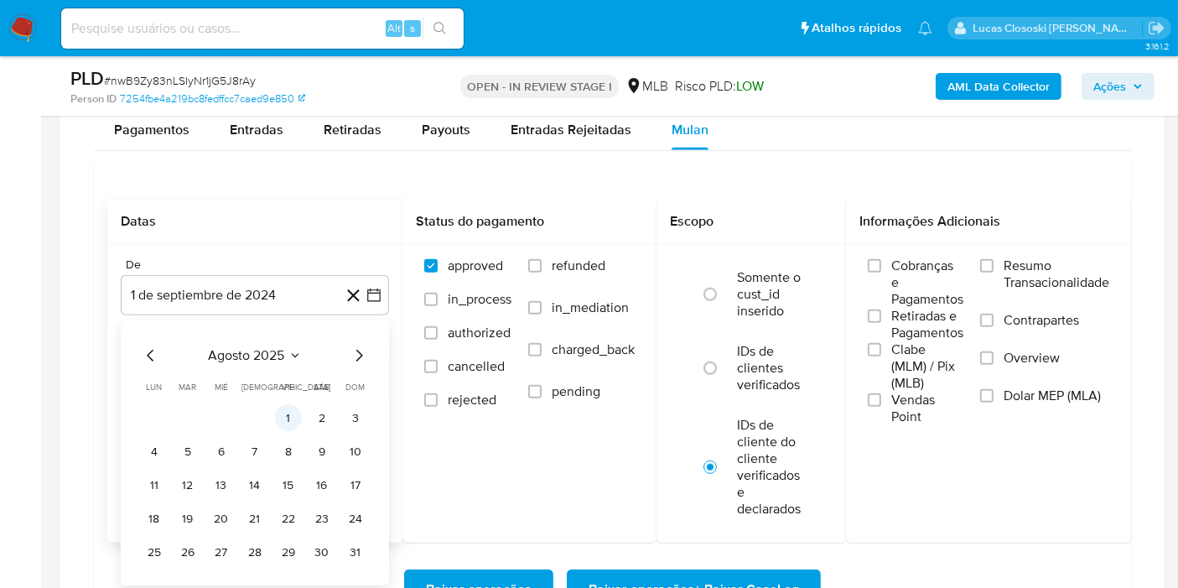
click at [281, 417] on button "1" at bounding box center [288, 417] width 27 height 27
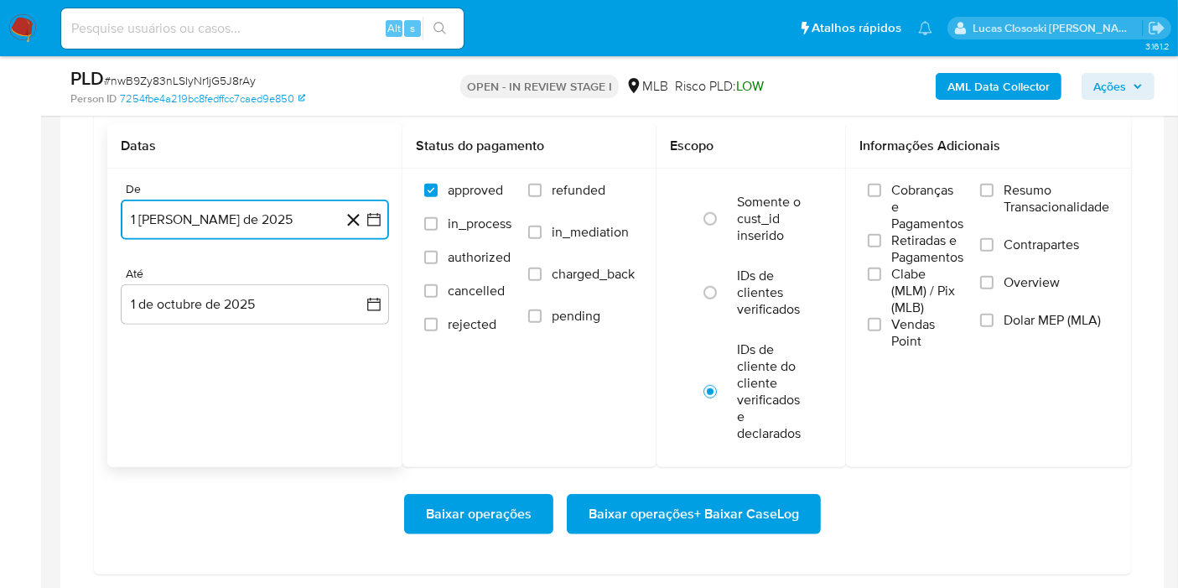
scroll to position [1396, 0]
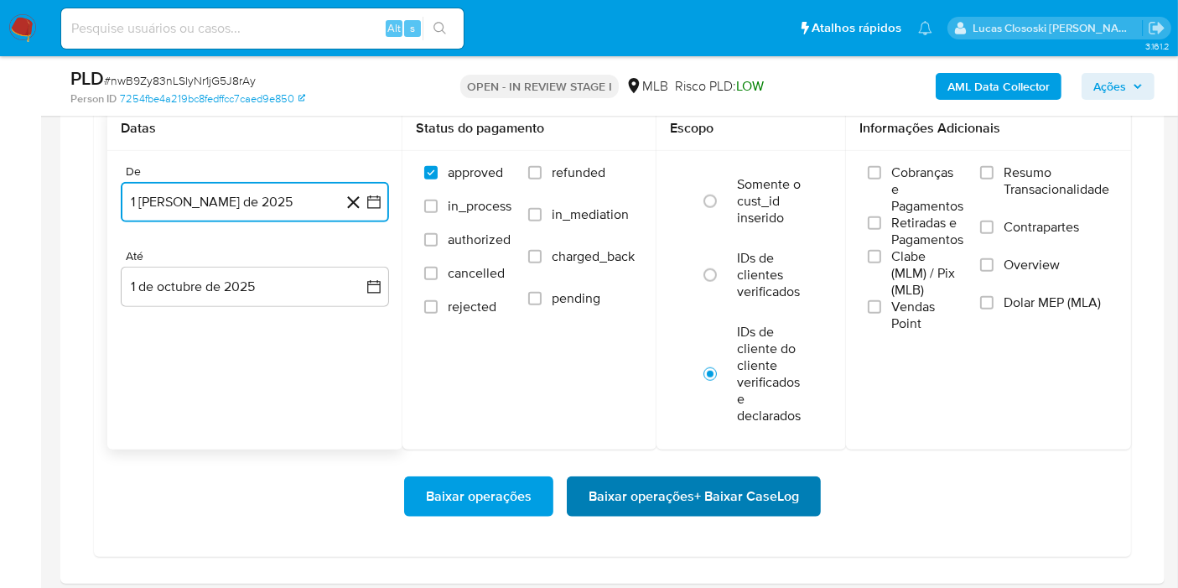
click at [706, 492] on span "Baixar operações + Baixar CaseLog" at bounding box center [693, 496] width 210 height 37
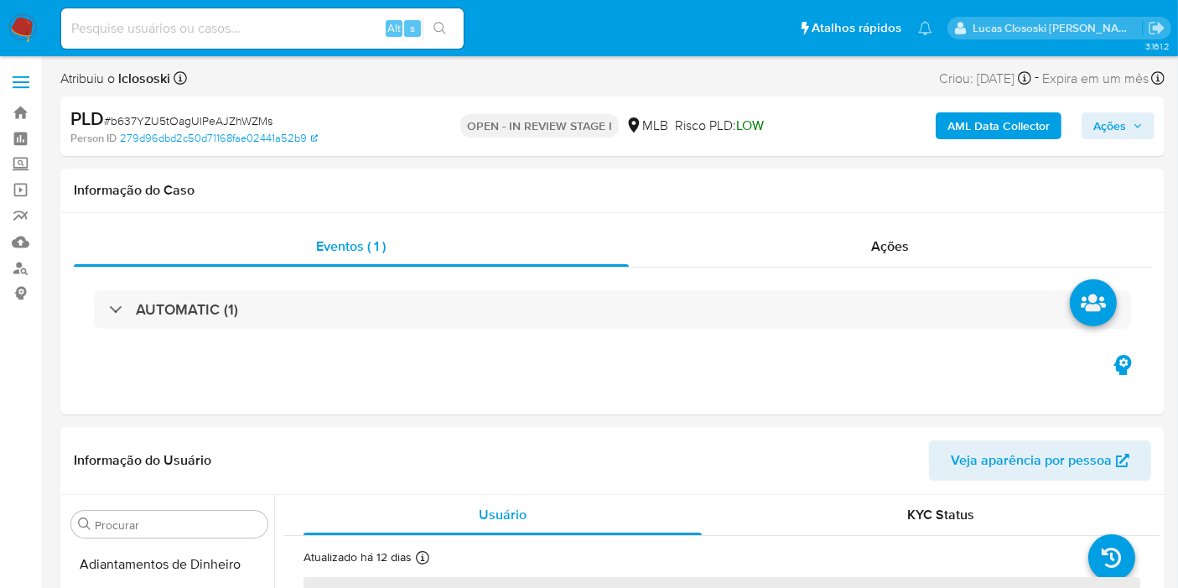
select select "10"
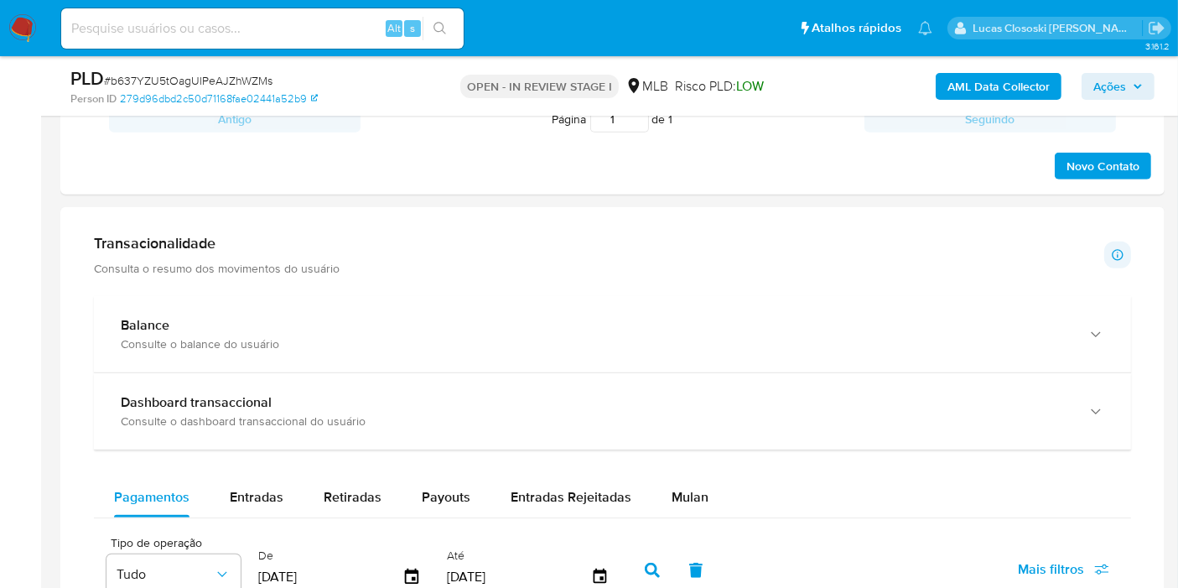
scroll to position [1303, 0]
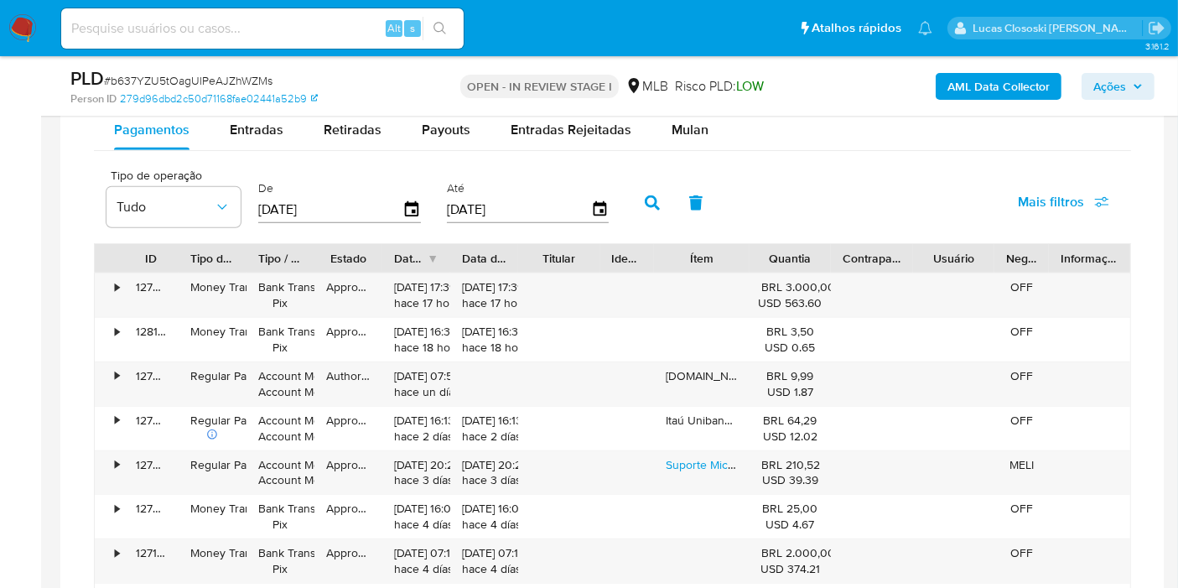
click at [692, 113] on div "PLD # b637YZU5tOagUlPeAJZhWZMs Person ID 279d96dbd2c50d71168fae02441a52b9 OPEN …" at bounding box center [612, 86] width 1104 height 60
click at [689, 116] on div "PLD # b637YZU5tOagUlPeAJZhWZMs Person ID 279d96dbd2c50d71168fae02441a52b9 OPEN …" at bounding box center [612, 86] width 1104 height 60
click at [684, 123] on span "Mulan" at bounding box center [689, 129] width 37 height 19
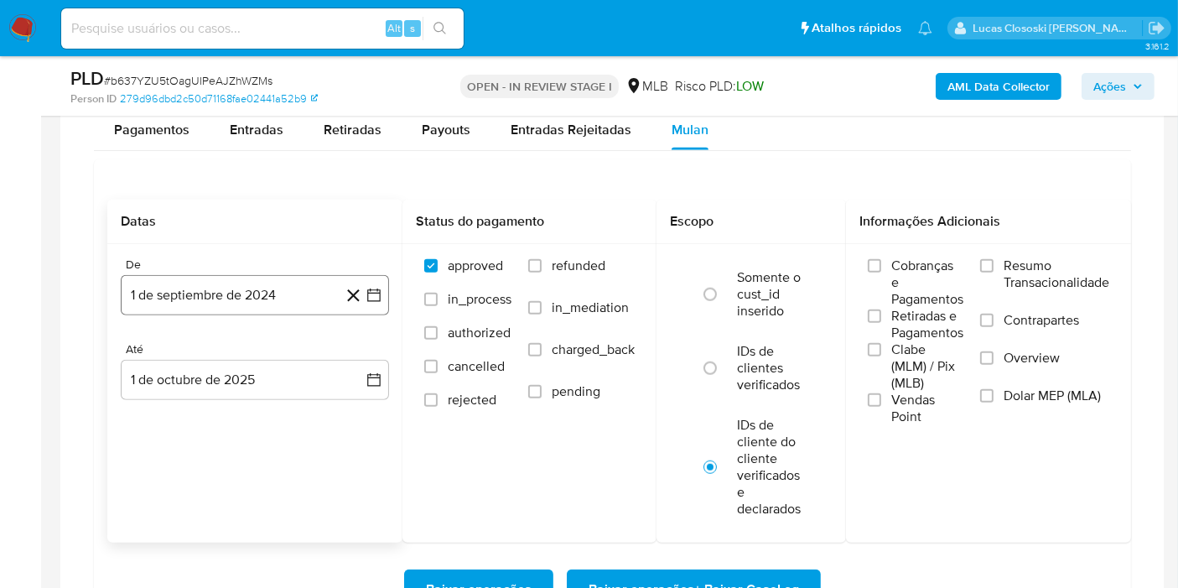
click at [379, 289] on icon "button" at bounding box center [373, 295] width 13 height 13
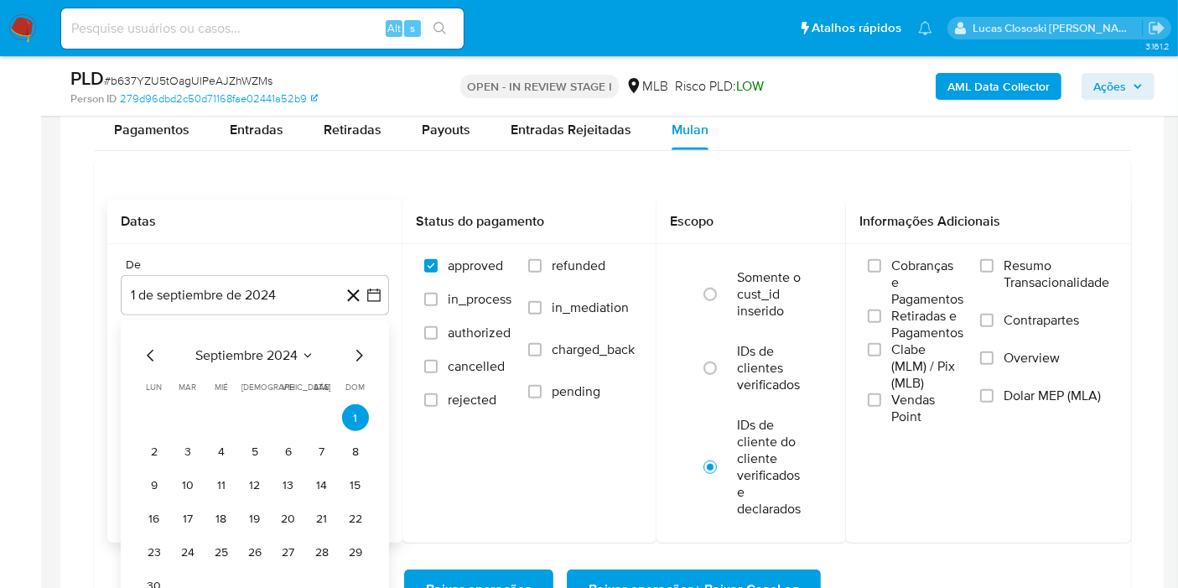
click at [259, 366] on div "septiembre 2024 septiembre 2024 lun lunes mar martes mié miércoles jue jueves v…" at bounding box center [255, 471] width 228 height 253
click at [282, 347] on span "septiembre 2024" at bounding box center [246, 355] width 102 height 17
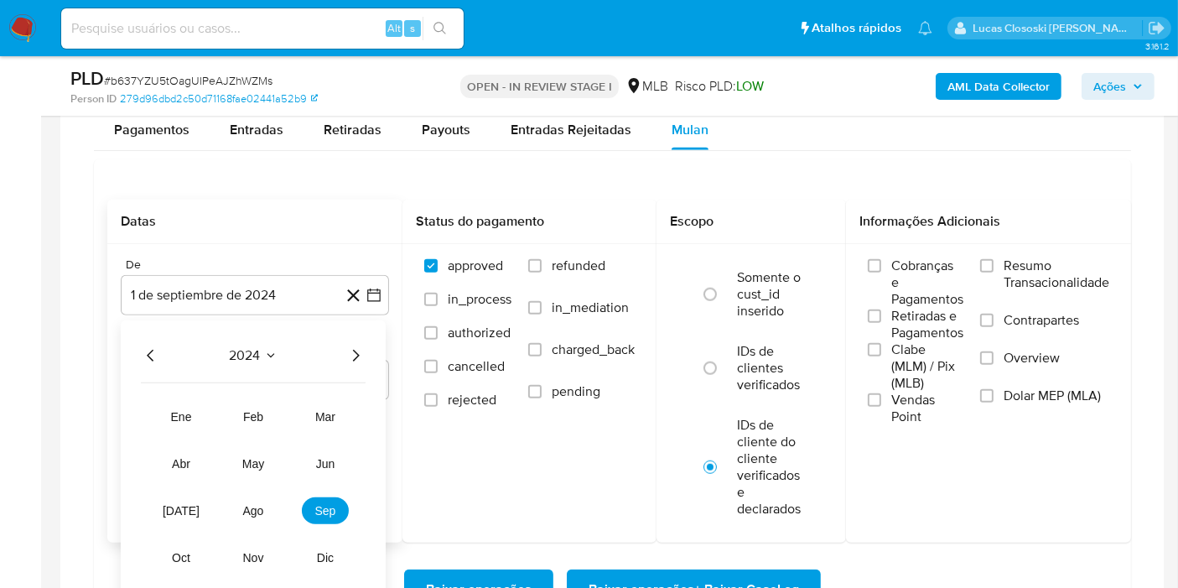
click at [367, 347] on div "2024 2024 ene feb mar abr may jun [DATE] ago sep oct nov dic" at bounding box center [253, 462] width 265 height 284
click at [356, 353] on icon "Año siguiente" at bounding box center [356, 356] width 7 height 12
click at [244, 509] on span "ago" at bounding box center [253, 510] width 21 height 13
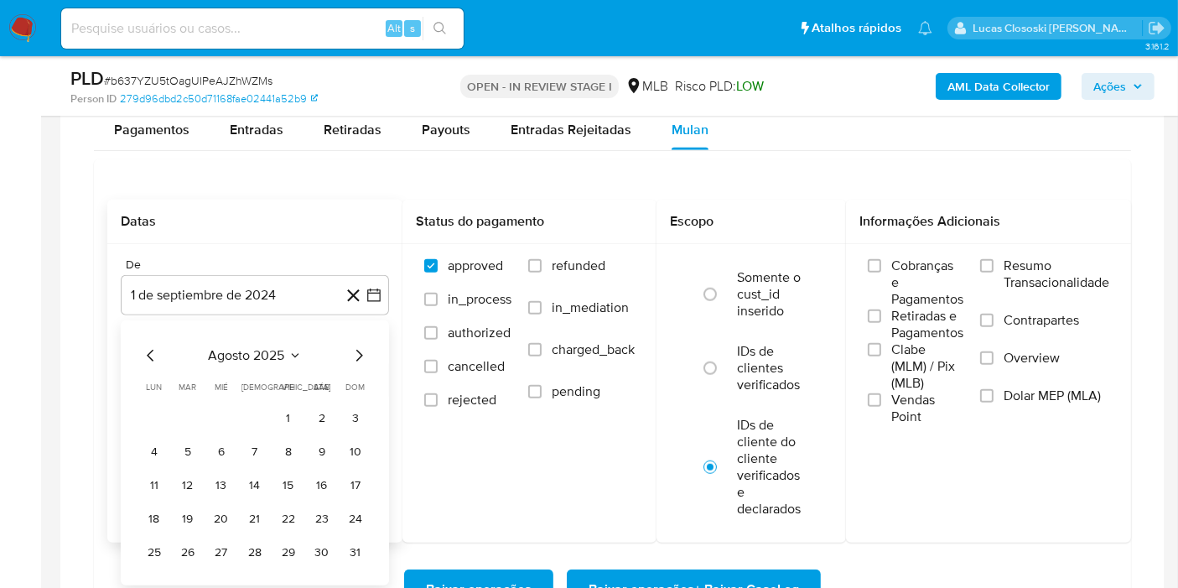
click at [280, 404] on td "1" at bounding box center [288, 417] width 27 height 27
click at [279, 409] on button "1" at bounding box center [288, 417] width 27 height 27
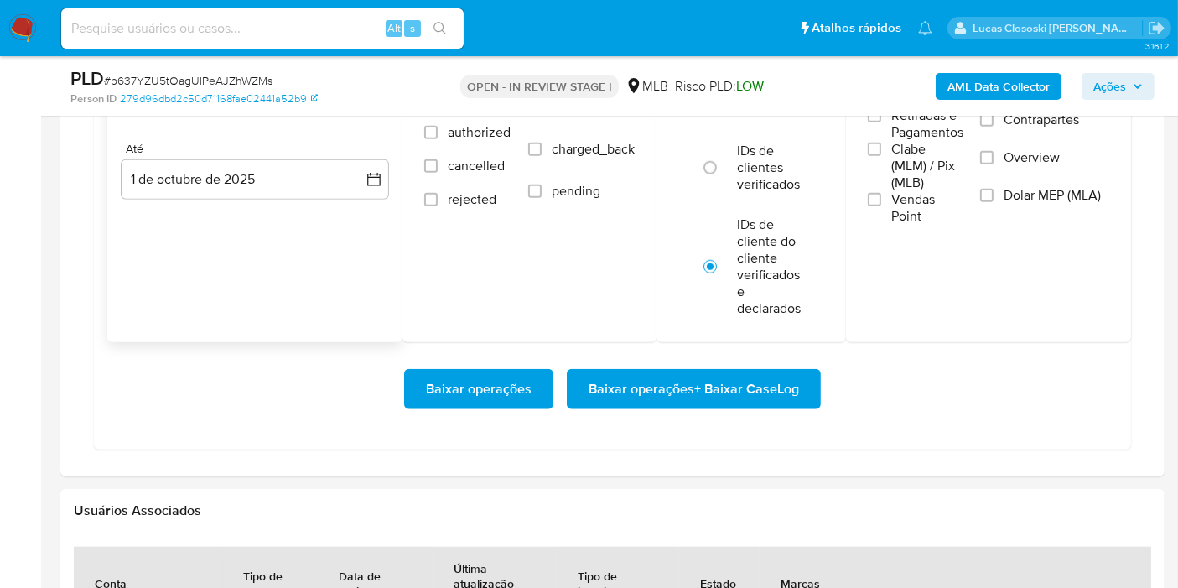
scroll to position [1583, 0]
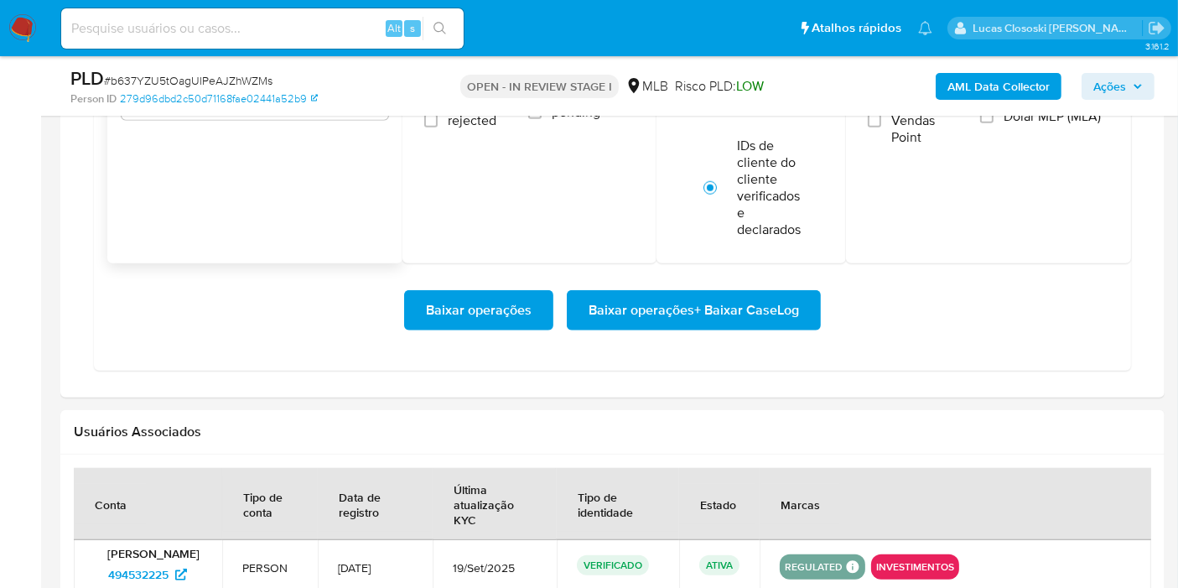
click at [747, 277] on div "Baixar operações Baixar operações + Baixar CaseLog" at bounding box center [612, 310] width 1010 height 94
click at [745, 296] on span "Baixar operações + Baixar CaseLog" at bounding box center [693, 310] width 210 height 37
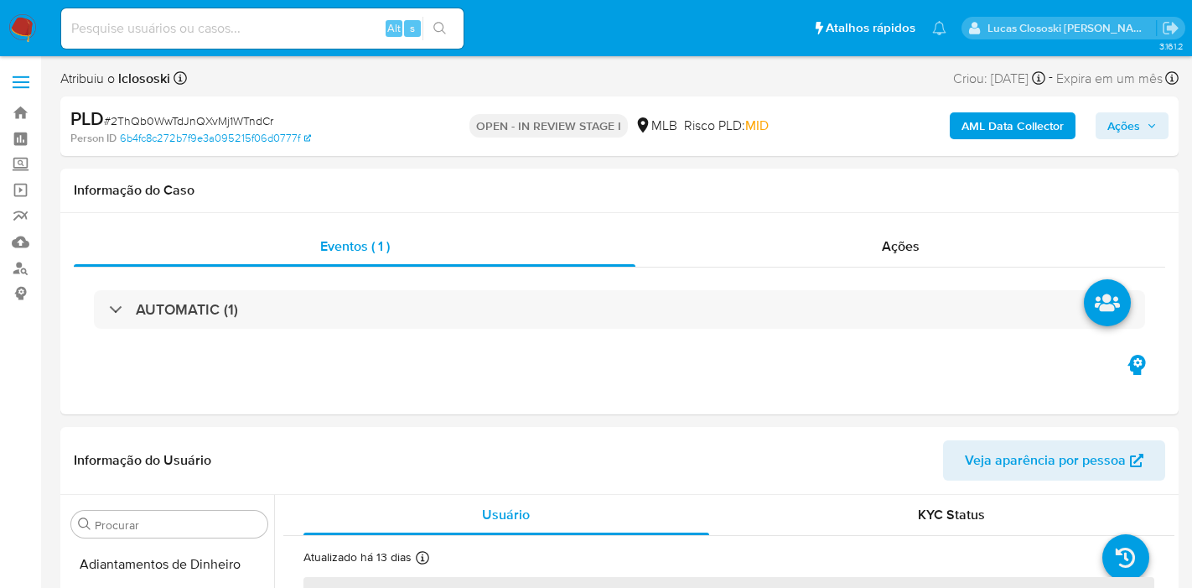
select select "10"
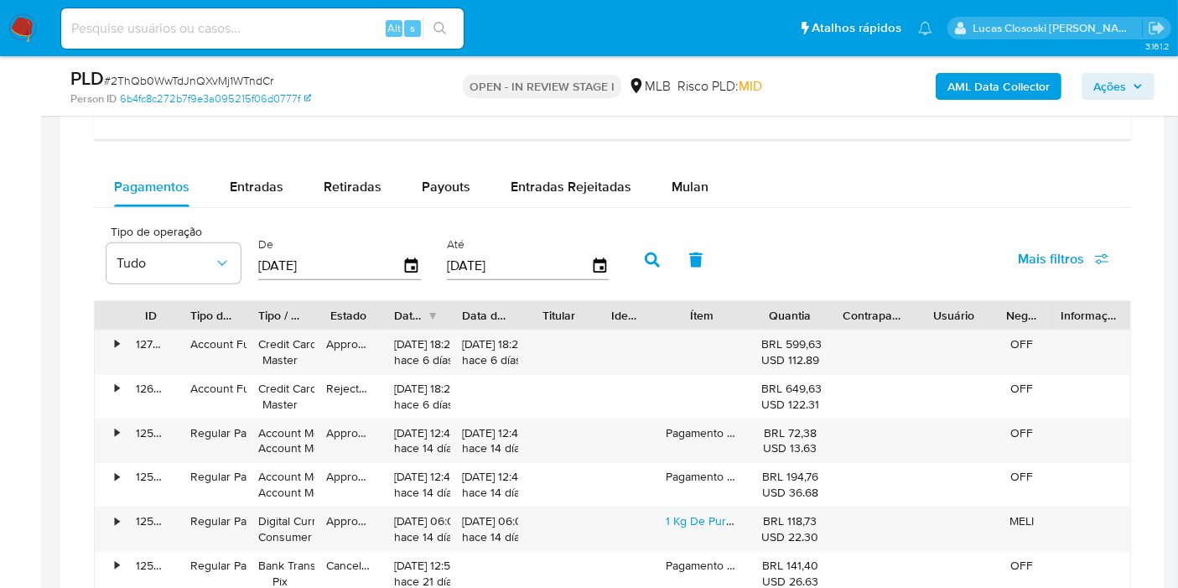
scroll to position [1303, 0]
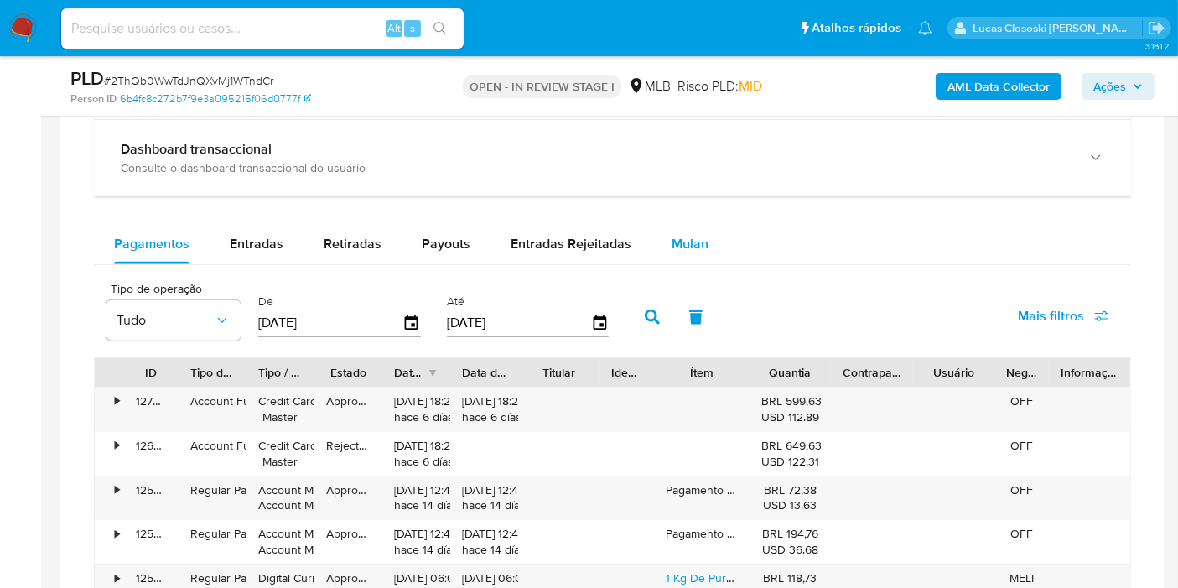
drag, startPoint x: 704, startPoint y: 249, endPoint x: 692, endPoint y: 251, distance: 12.0
click at [704, 249] on button "Mulan" at bounding box center [689, 244] width 77 height 40
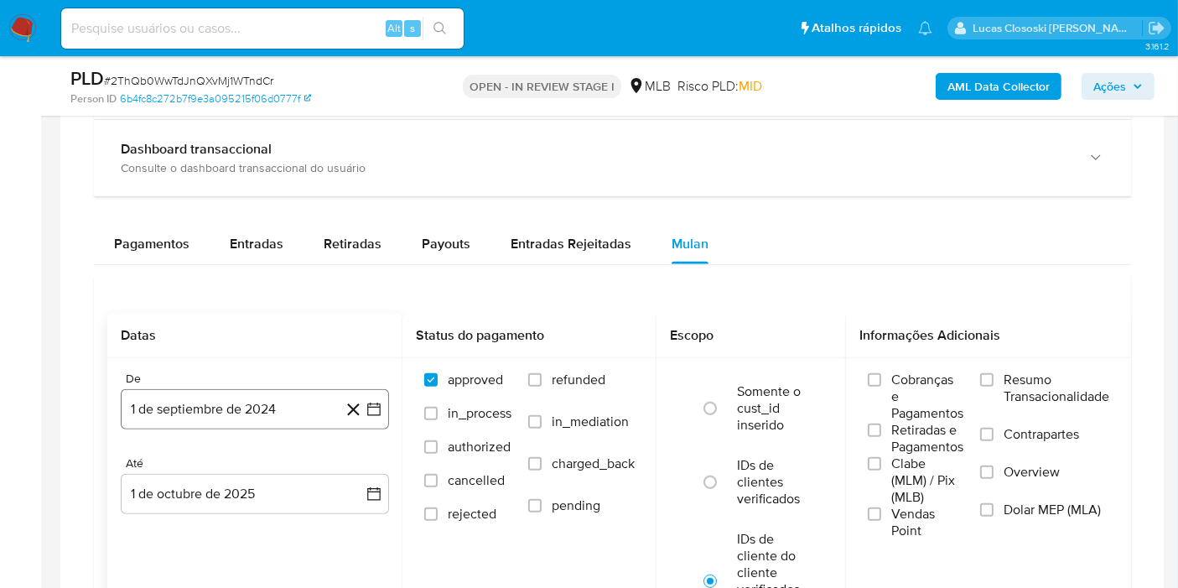
click at [366, 406] on icon "button" at bounding box center [373, 409] width 17 height 17
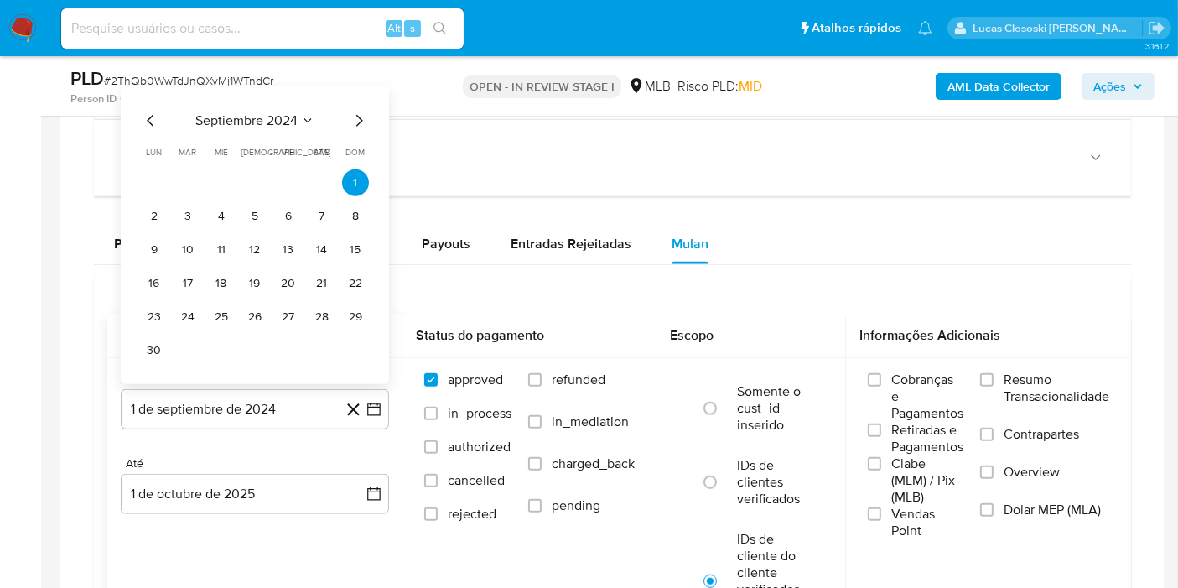
click at [196, 113] on span "septiembre 2024" at bounding box center [246, 120] width 102 height 17
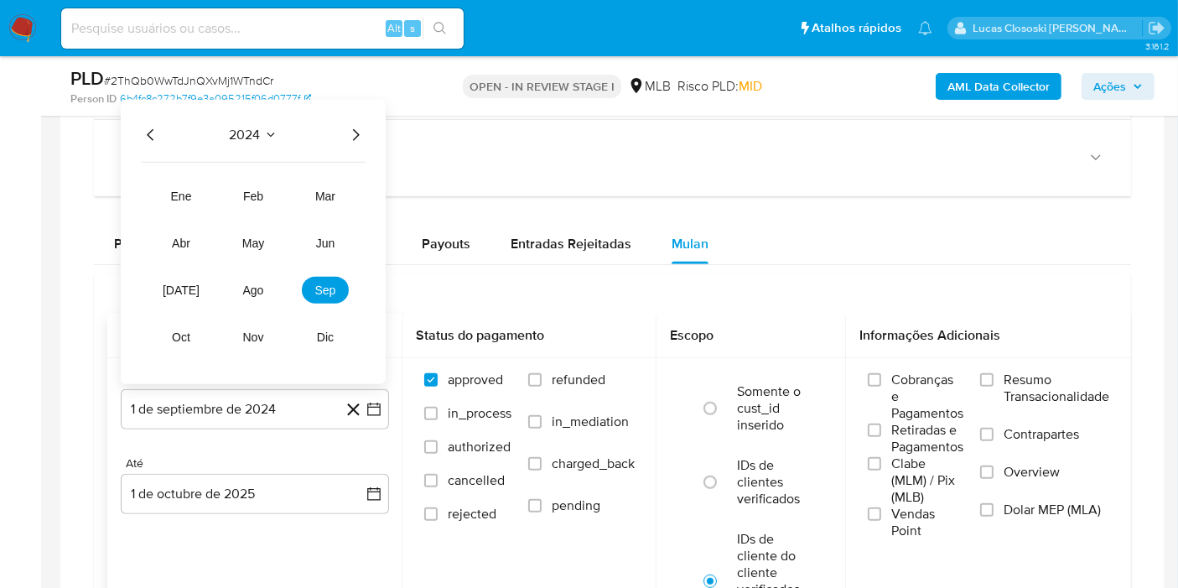
click at [356, 127] on icon "Año siguiente" at bounding box center [355, 135] width 20 height 20
click at [264, 284] on button "ago" at bounding box center [253, 290] width 47 height 27
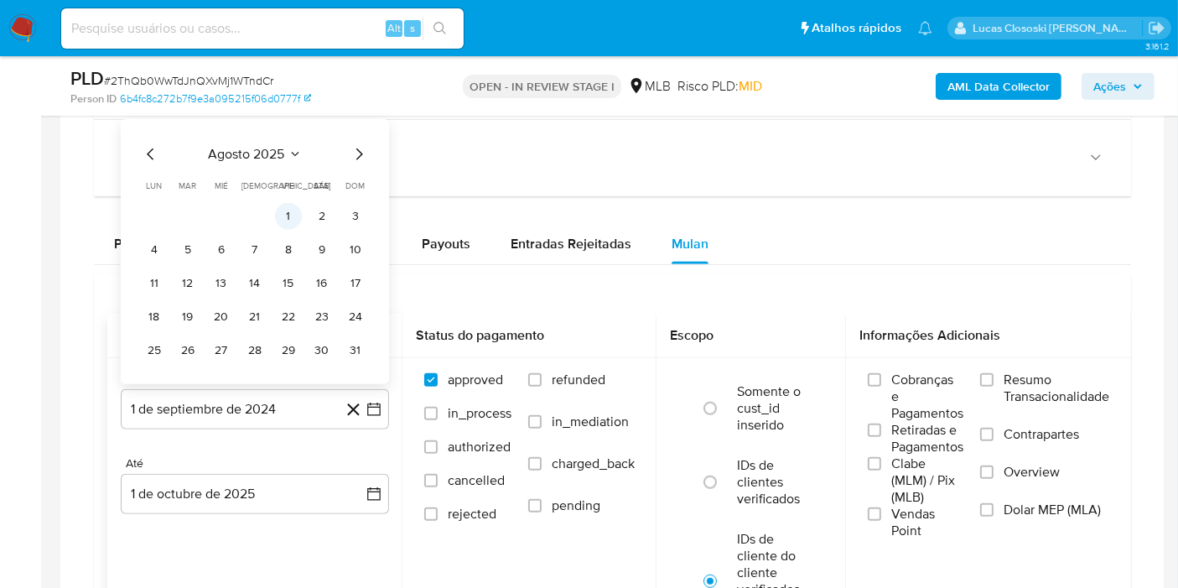
click at [287, 215] on button "1" at bounding box center [288, 216] width 27 height 27
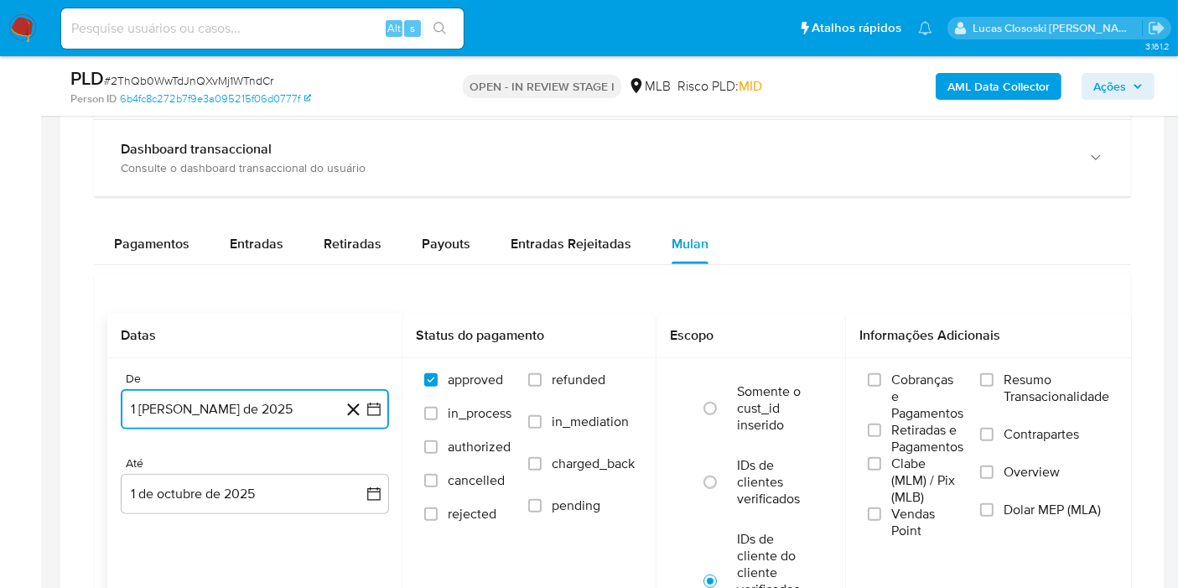
scroll to position [1490, 0]
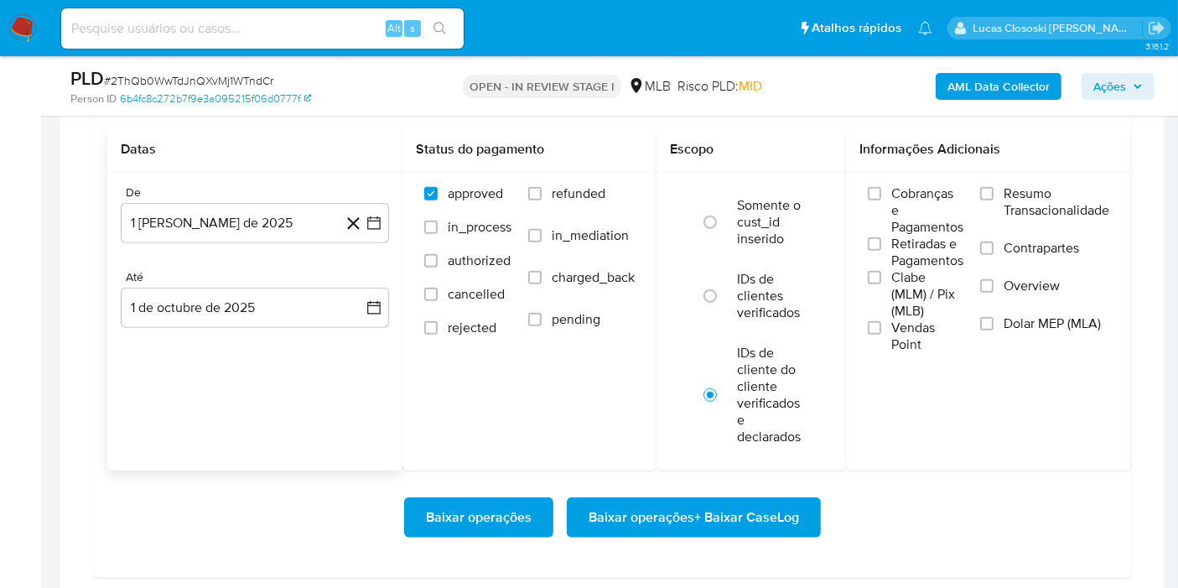
click at [699, 475] on div "Baixar operações Baixar operações + Baixar CaseLog" at bounding box center [612, 517] width 1010 height 94
click at [680, 532] on span "Baixar operações + Baixar CaseLog" at bounding box center [693, 517] width 210 height 37
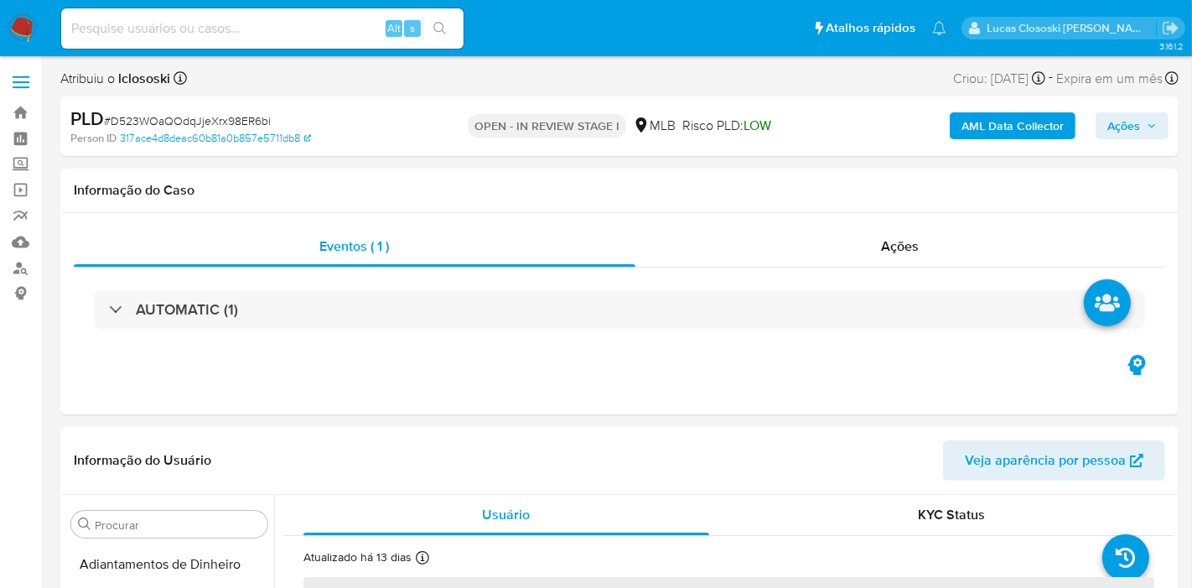
select select "10"
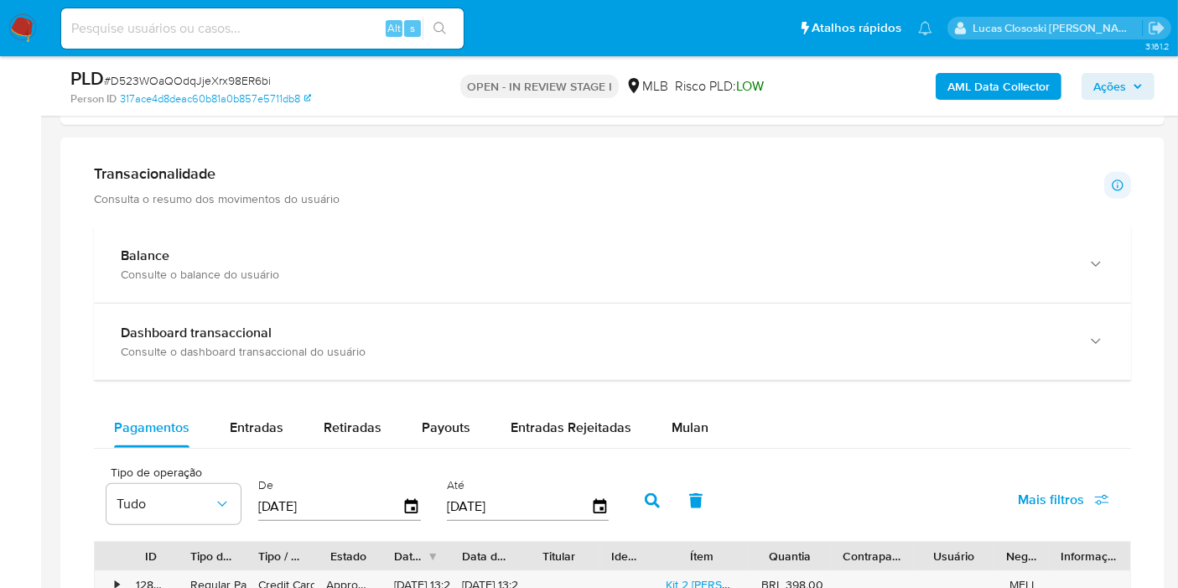
scroll to position [1396, 0]
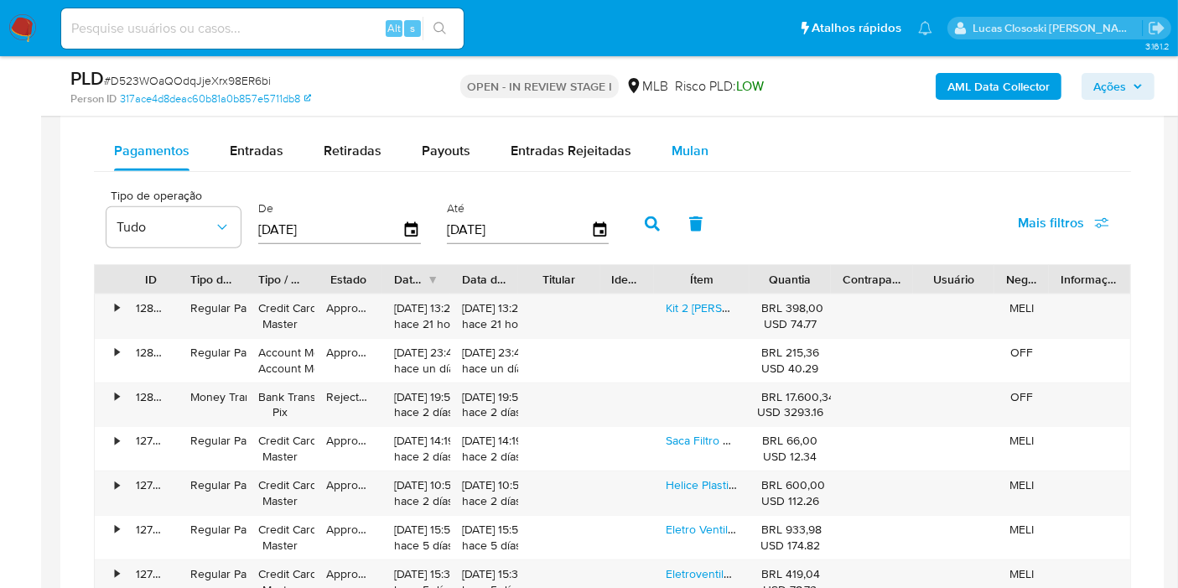
click at [663, 150] on button "Mulan" at bounding box center [689, 151] width 77 height 40
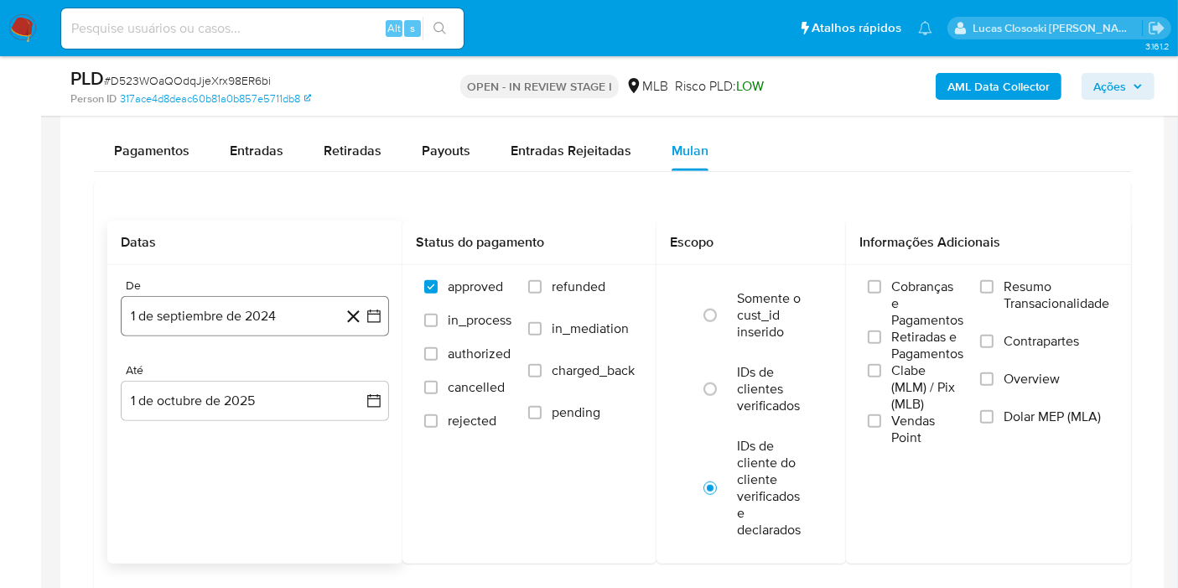
scroll to position [1490, 0]
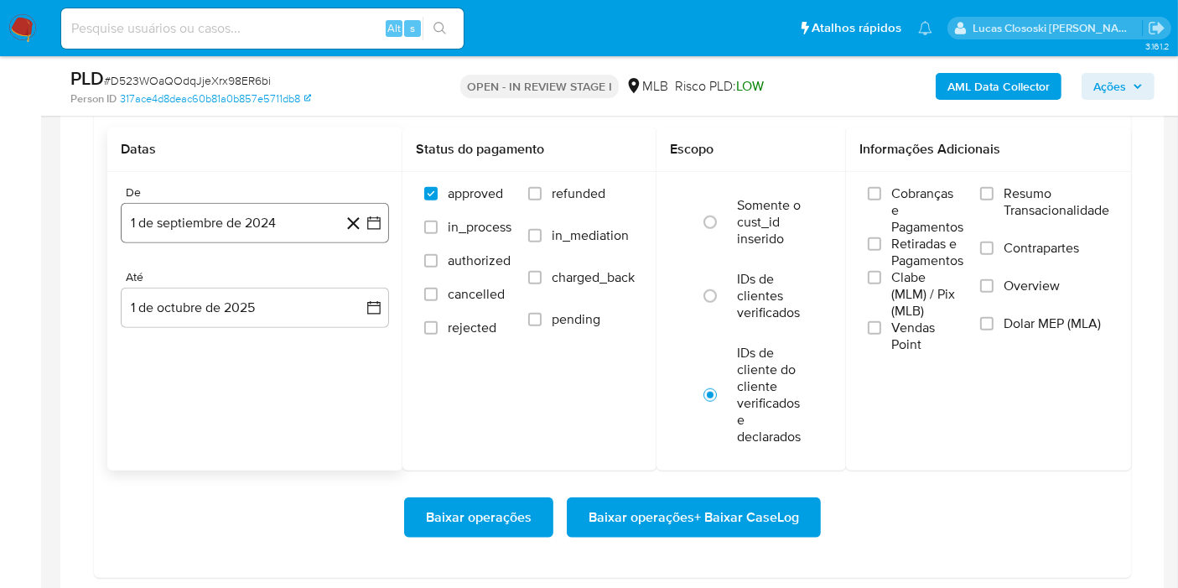
click at [383, 220] on button "1 de septiembre de 2024" at bounding box center [255, 223] width 268 height 40
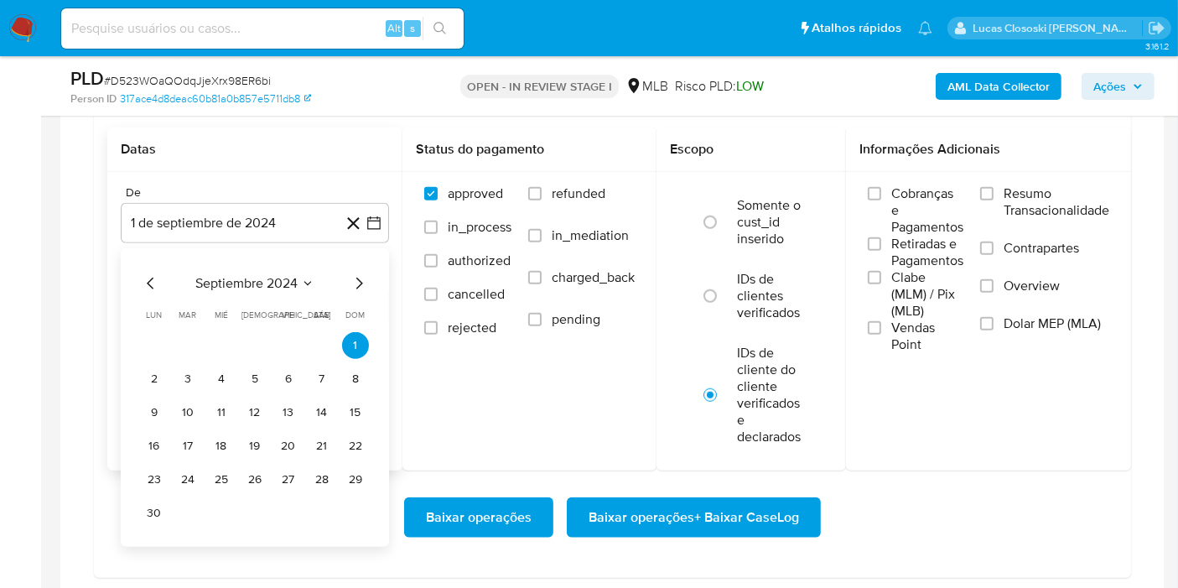
click at [298, 261] on div "septiembre 2024 septiembre 2024 lun lunes mar martes mié miércoles jue jueves v…" at bounding box center [255, 397] width 268 height 298
click at [264, 275] on span "septiembre 2024" at bounding box center [246, 283] width 102 height 17
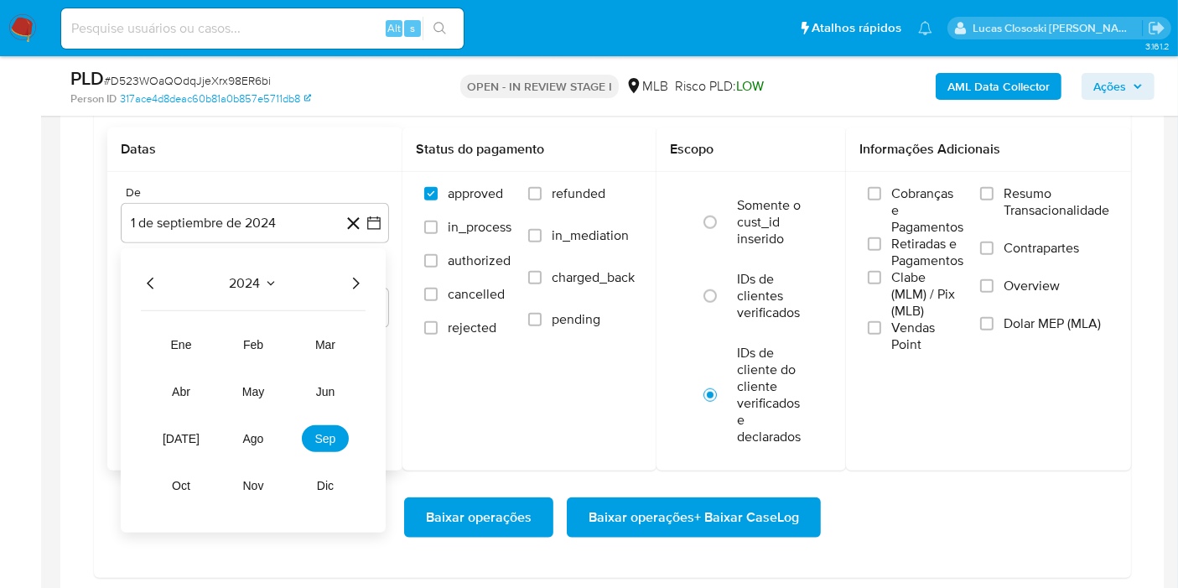
click at [354, 265] on div "2024 2024 ene feb mar abr may jun jul ago sep oct nov dic" at bounding box center [253, 390] width 265 height 284
click at [354, 273] on icon "Año siguiente" at bounding box center [355, 283] width 20 height 20
click at [247, 435] on span "ago" at bounding box center [253, 438] width 21 height 13
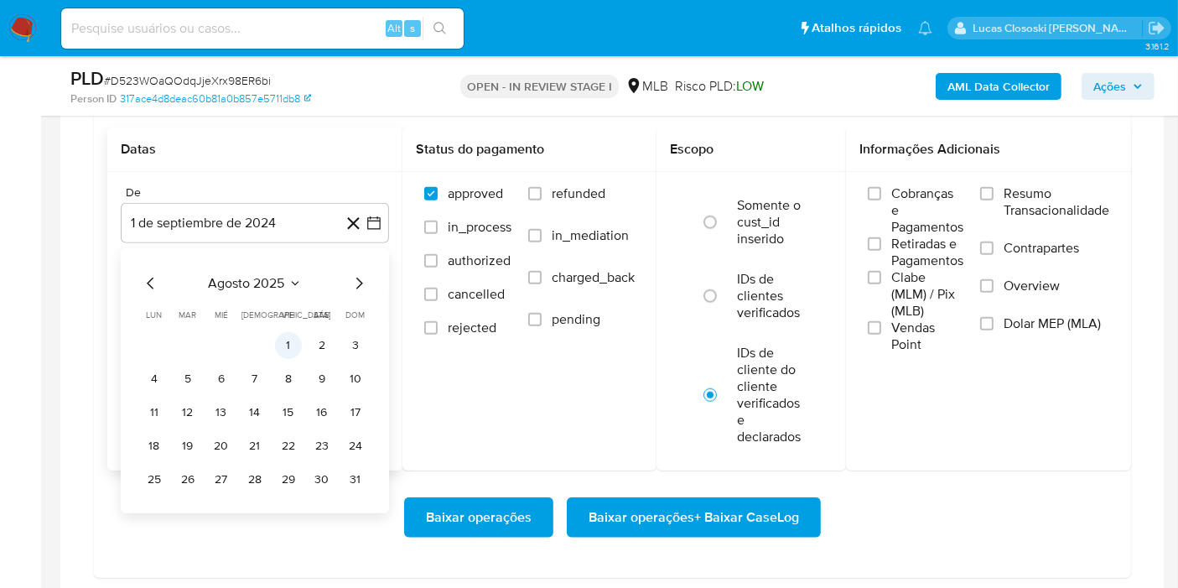
click at [282, 339] on button "1" at bounding box center [288, 345] width 27 height 27
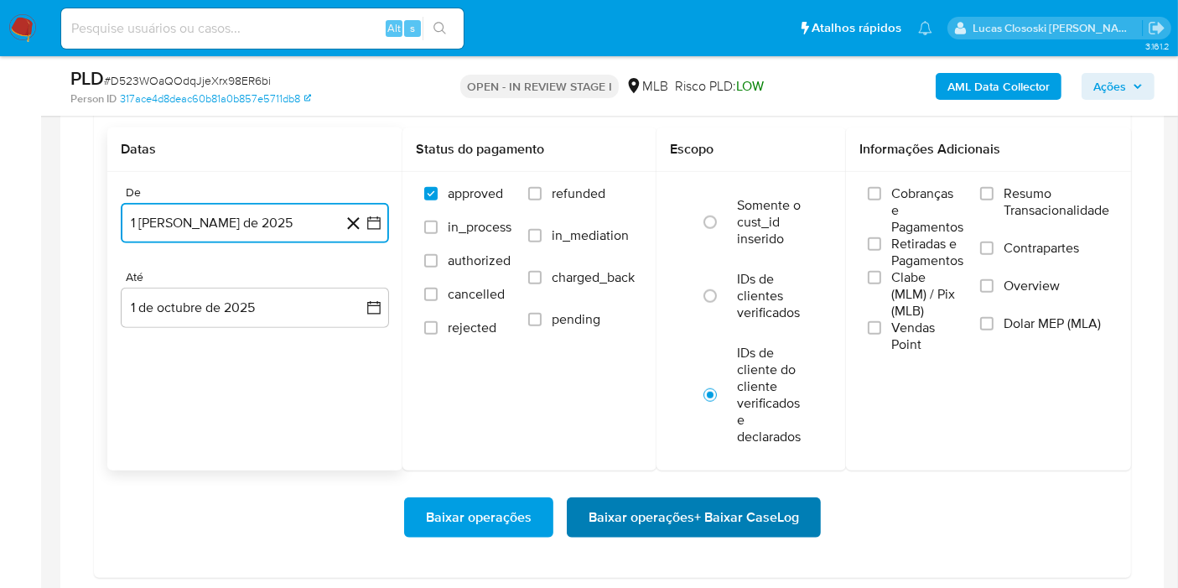
click at [811, 517] on button "Baixar operações + Baixar CaseLog" at bounding box center [694, 517] width 254 height 40
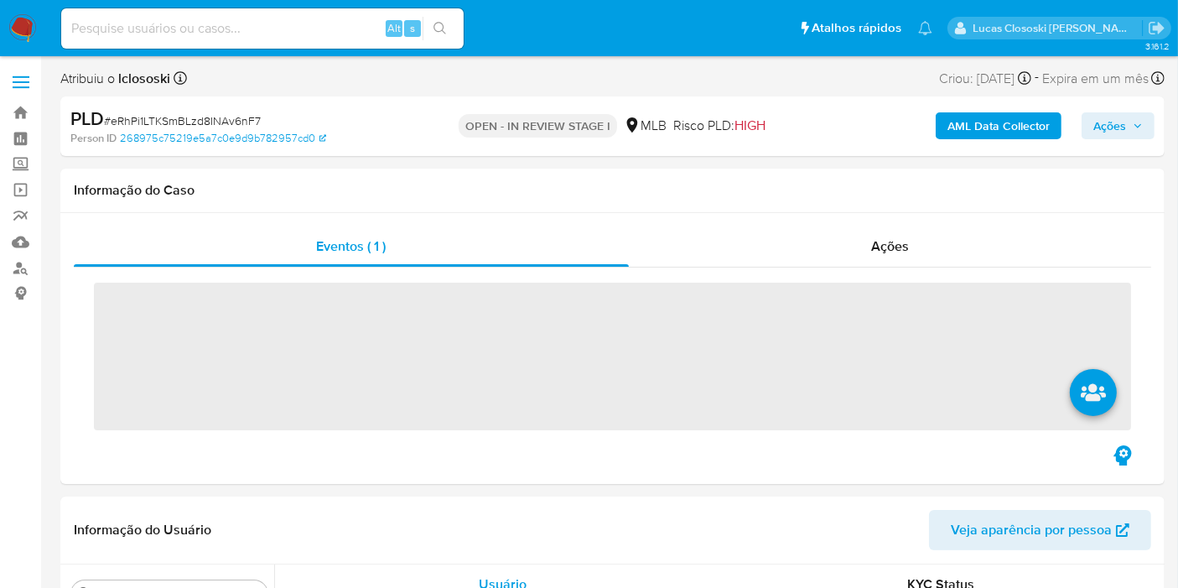
scroll to position [868, 0]
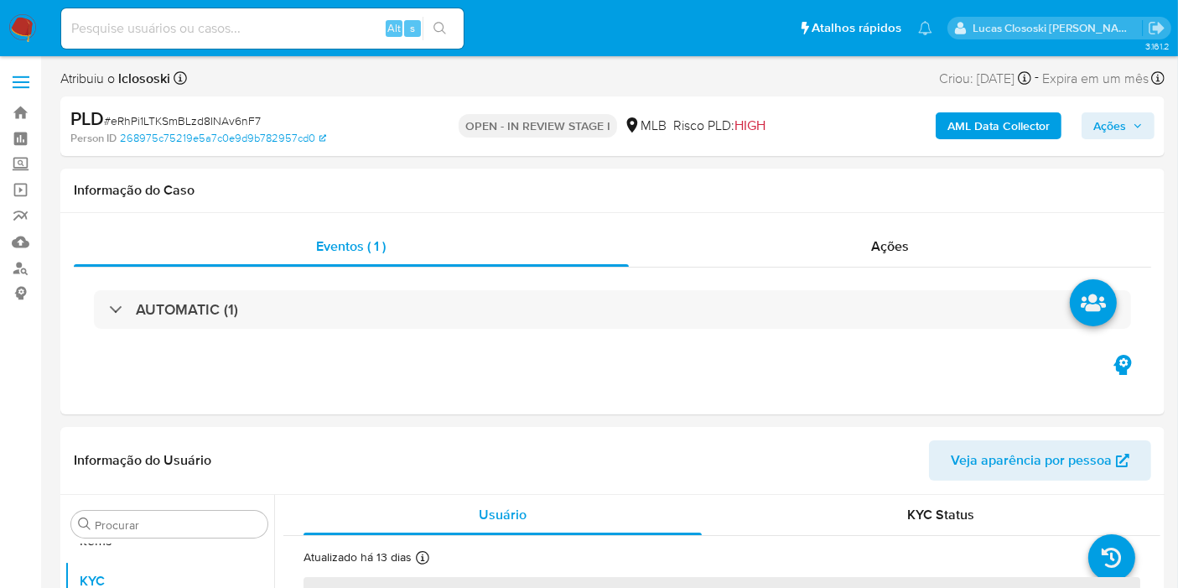
select select "10"
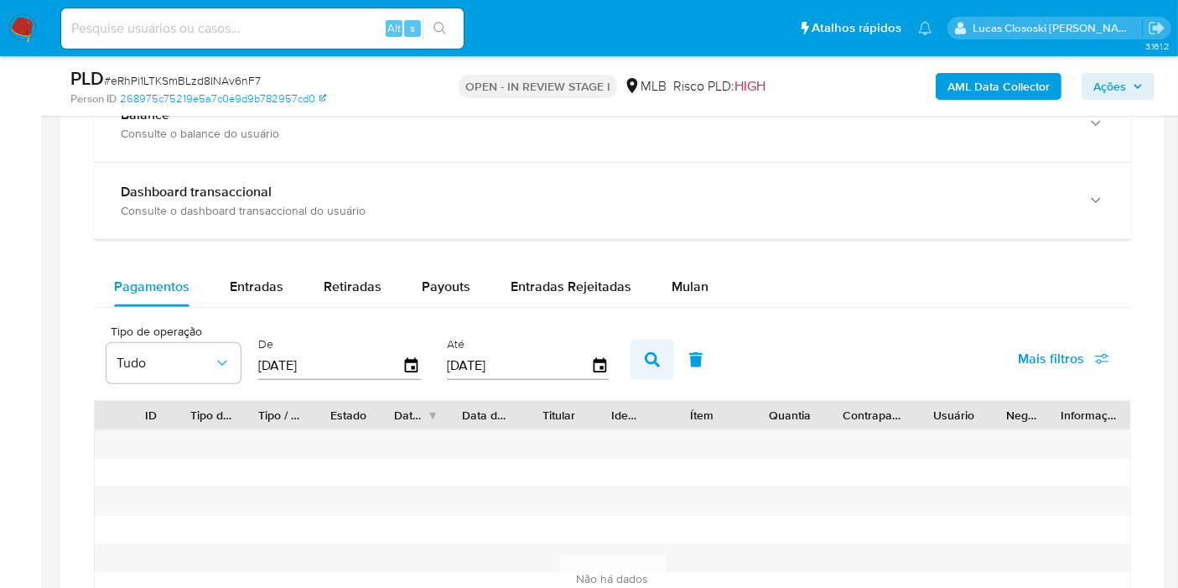
scroll to position [1210, 0]
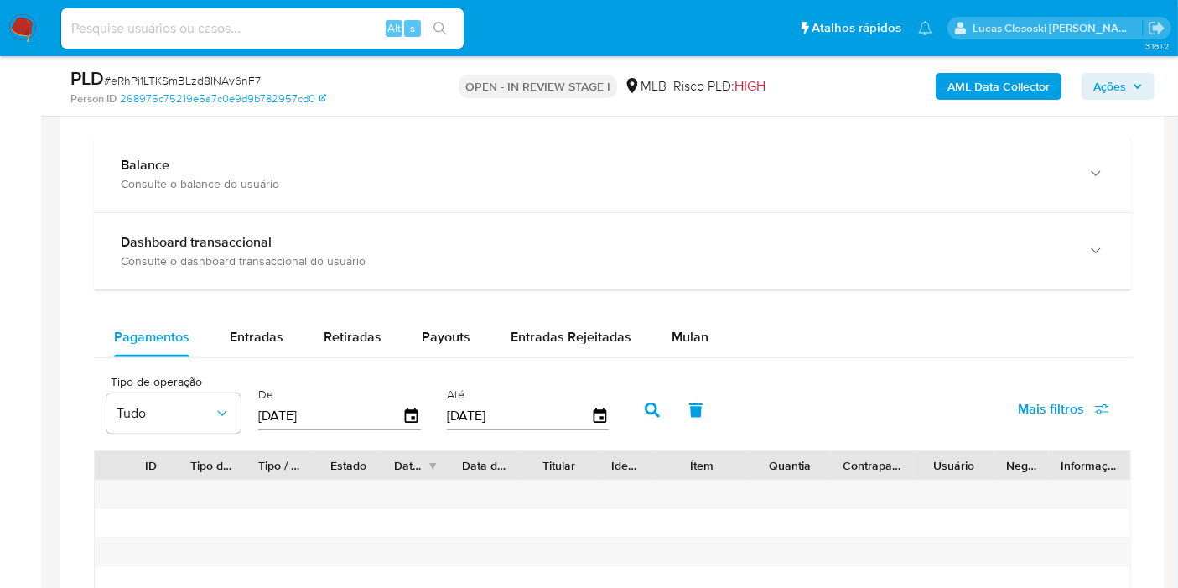
click at [658, 308] on div "Balance Consulte o balance do usuário Dashboard transaccional Consulte o dashbo…" at bounding box center [612, 473] width 1037 height 674
click at [677, 327] on span "Mulan" at bounding box center [689, 336] width 37 height 19
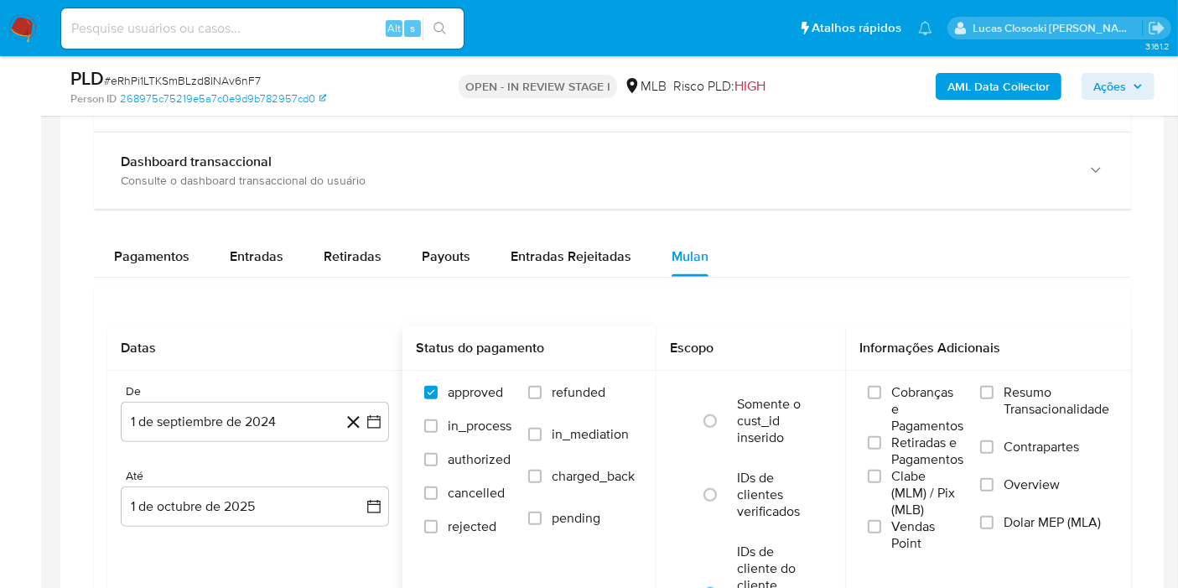
scroll to position [1396, 0]
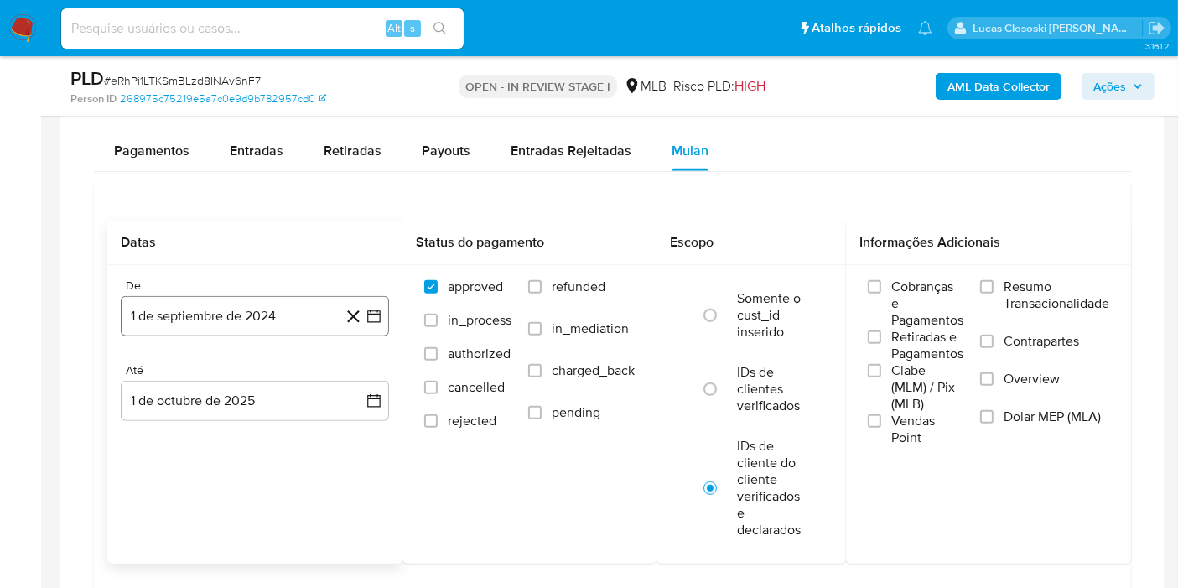
click at [366, 310] on icon "button" at bounding box center [373, 316] width 17 height 17
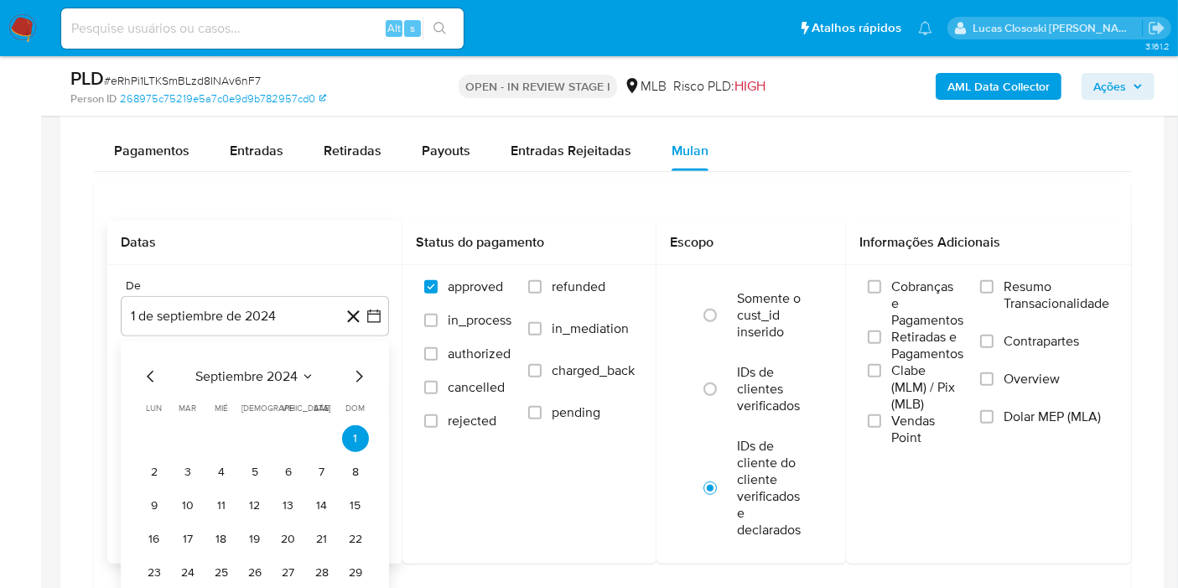
click at [294, 370] on span "septiembre 2024" at bounding box center [246, 376] width 102 height 17
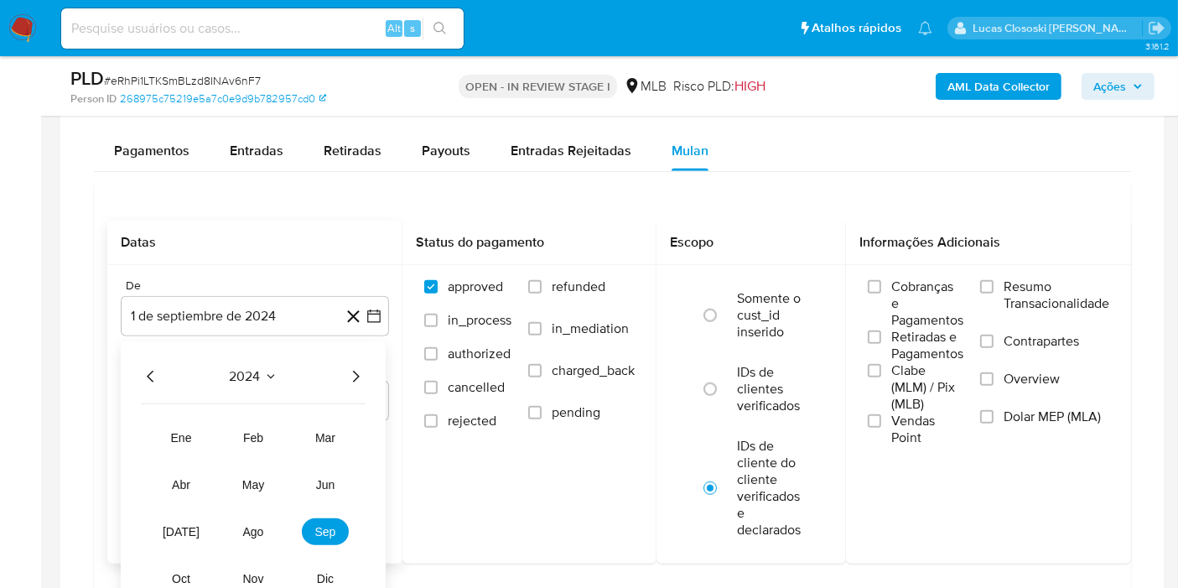
click at [346, 367] on icon "Año siguiente" at bounding box center [355, 376] width 20 height 20
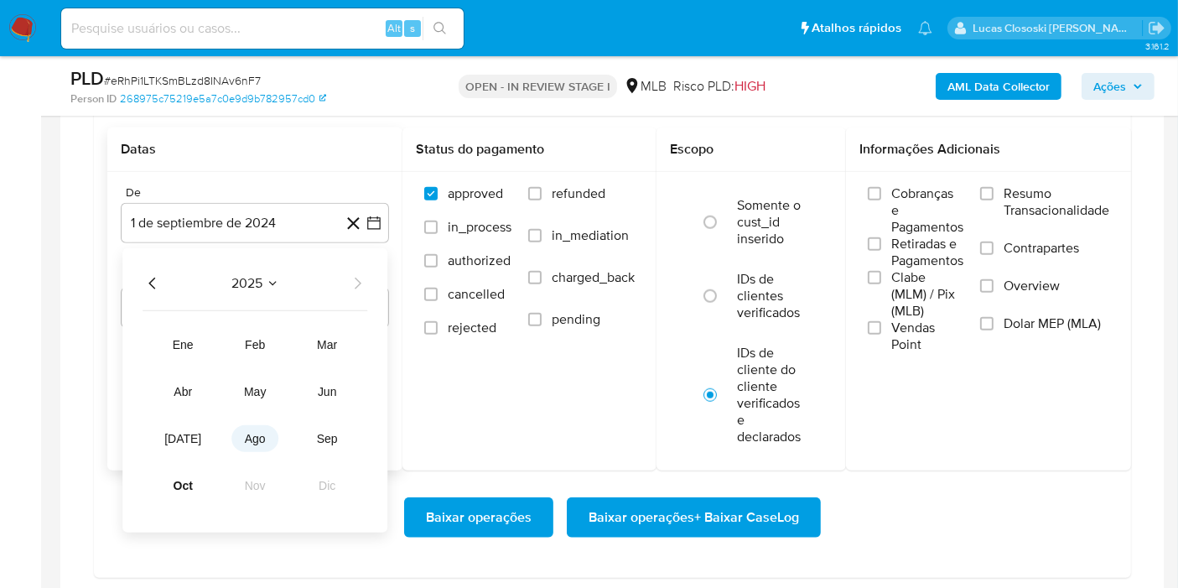
click at [263, 438] on span "ago" at bounding box center [255, 438] width 21 height 13
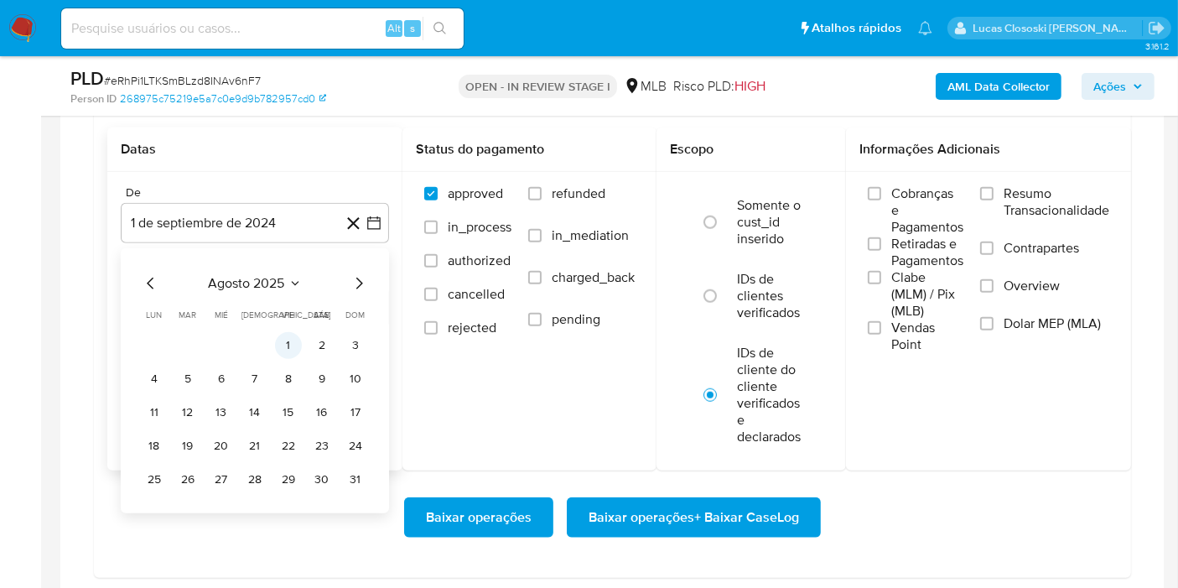
click at [293, 332] on button "1" at bounding box center [288, 345] width 27 height 27
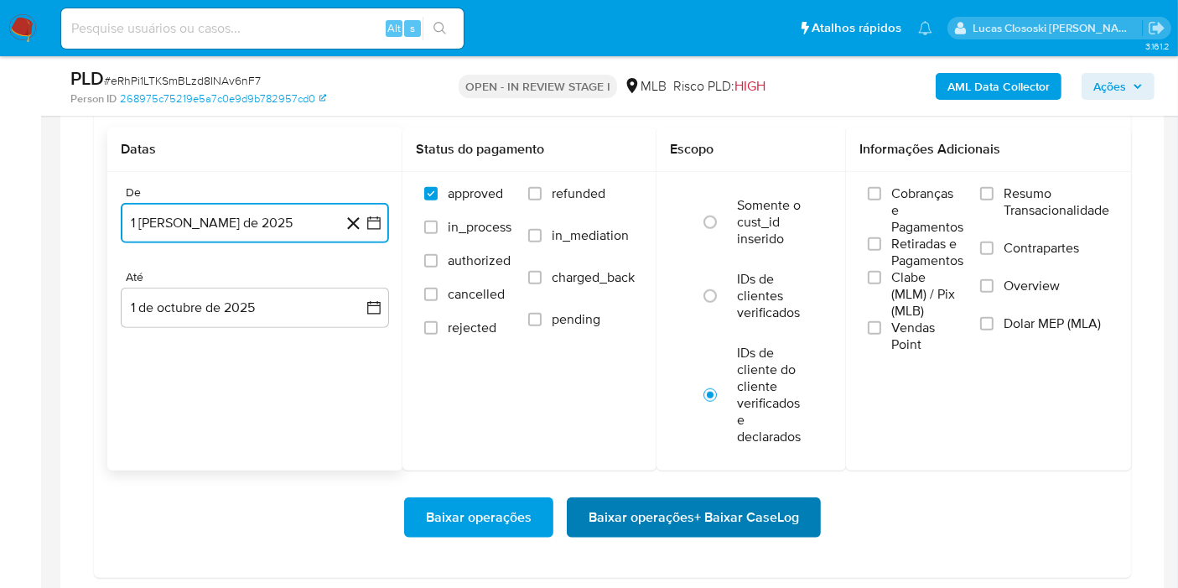
click at [719, 504] on span "Baixar operações + Baixar CaseLog" at bounding box center [693, 517] width 210 height 37
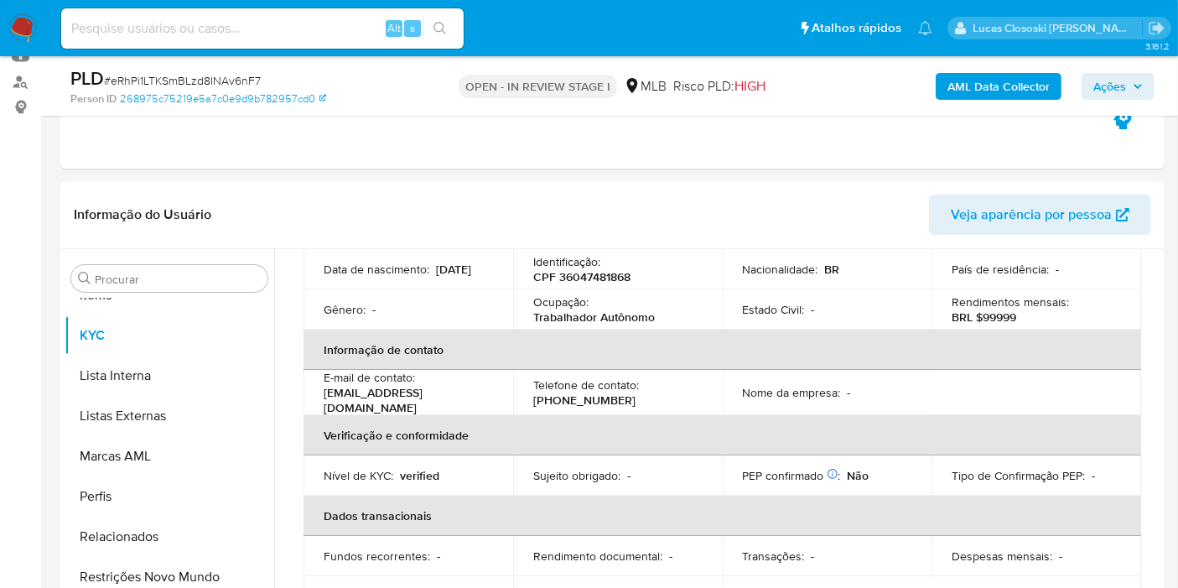
scroll to position [372, 0]
